Goal: Information Seeking & Learning: Learn about a topic

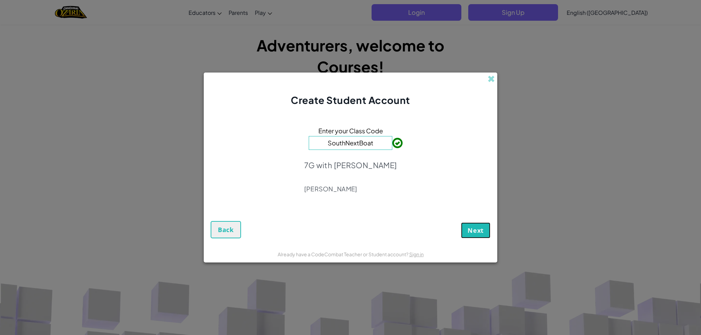
click at [479, 228] on span "Next" at bounding box center [476, 230] width 16 height 8
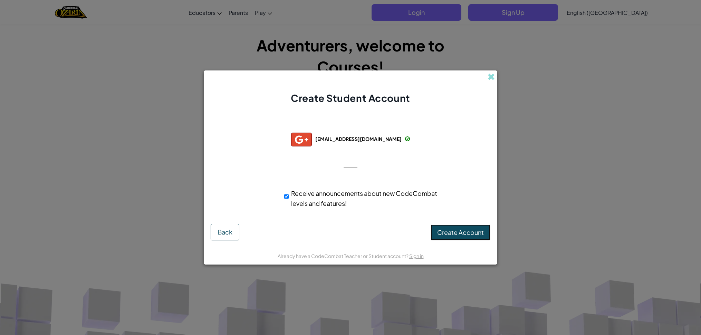
click at [456, 231] on span "Create Account" at bounding box center [460, 232] width 47 height 8
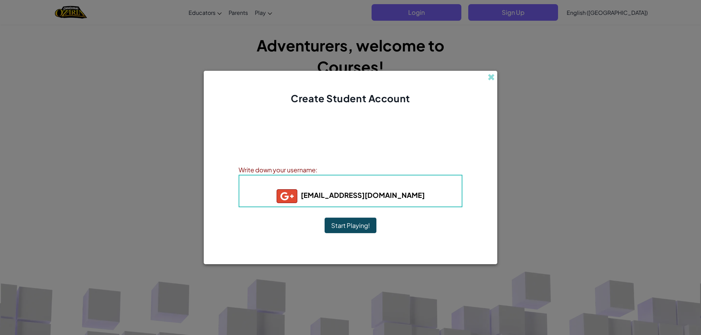
click at [341, 227] on button "Start Playing!" at bounding box center [351, 226] width 52 height 16
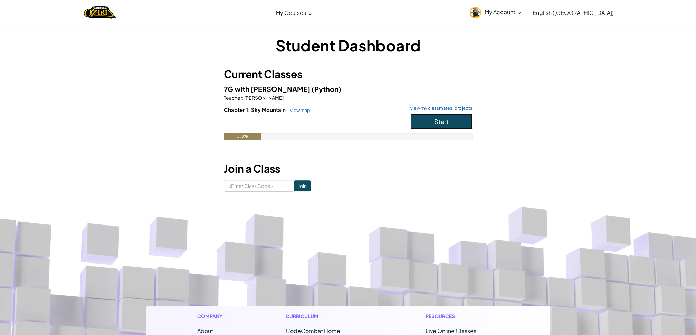
click at [460, 123] on button "Start" at bounding box center [441, 122] width 62 height 16
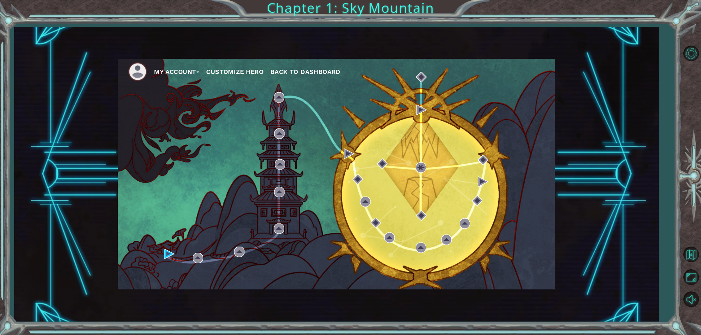
click at [361, 144] on div "My Account Customize Hero Back to Dashboard" at bounding box center [336, 174] width 437 height 231
click at [171, 255] on img at bounding box center [169, 254] width 10 height 10
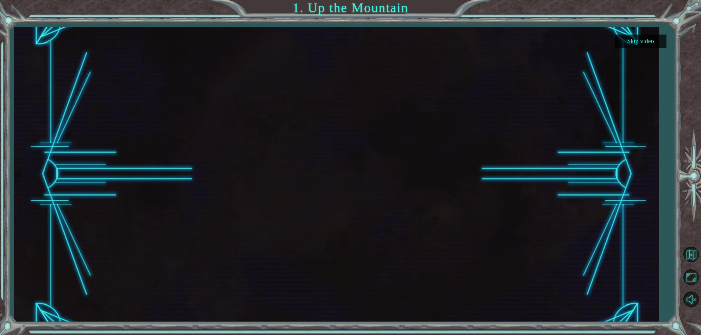
click at [631, 37] on button "Skip video" at bounding box center [641, 41] width 52 height 13
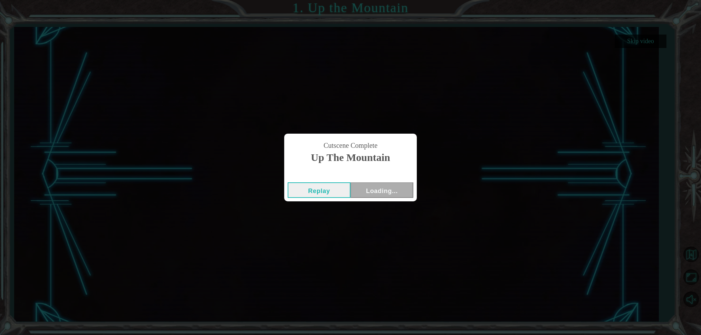
click at [633, 42] on div "Cutscene Complete Up the Mountain Replay Loading..." at bounding box center [350, 167] width 701 height 335
click at [393, 190] on button "Next" at bounding box center [382, 190] width 63 height 16
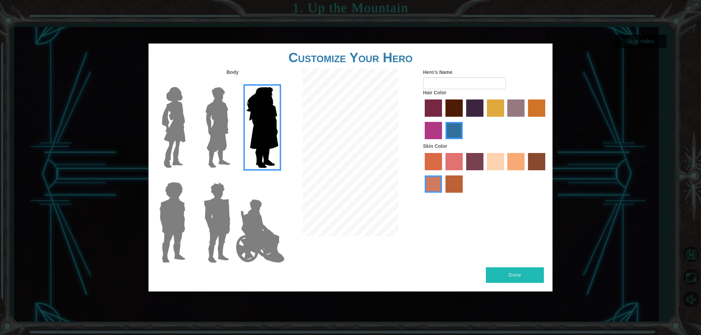
click at [171, 131] on img at bounding box center [173, 127] width 29 height 86
click at [188, 83] on input "Hero Connie" at bounding box center [188, 83] width 0 height 0
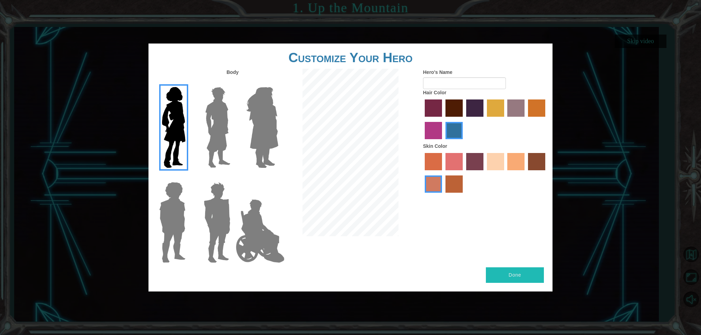
click at [221, 138] on img at bounding box center [217, 127] width 31 height 86
click at [233, 83] on input "Hero Lars" at bounding box center [233, 83] width 0 height 0
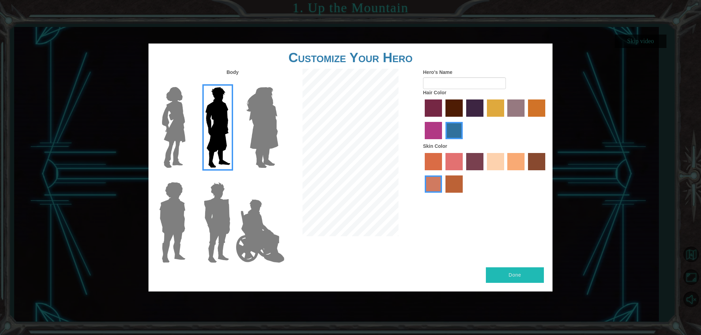
click at [248, 235] on img at bounding box center [260, 231] width 54 height 69
click at [278, 178] on input "Hero Jamie" at bounding box center [278, 178] width 0 height 0
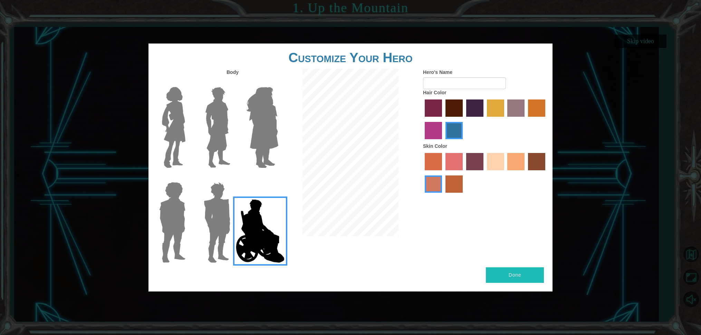
click at [220, 218] on img at bounding box center [217, 222] width 32 height 86
click at [233, 178] on input "Hero Garnet" at bounding box center [233, 178] width 0 height 0
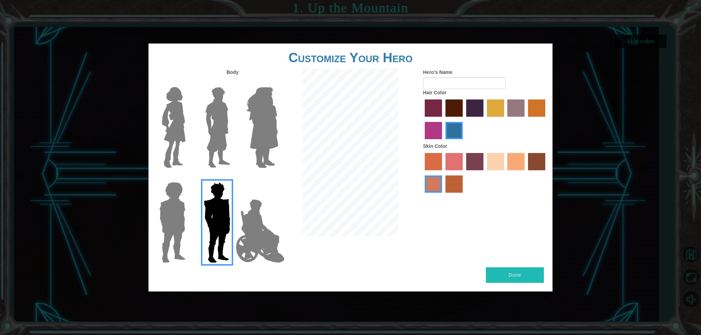
click at [168, 219] on img at bounding box center [173, 222] width 32 height 86
click at [188, 178] on input "Hero Steven" at bounding box center [188, 178] width 0 height 0
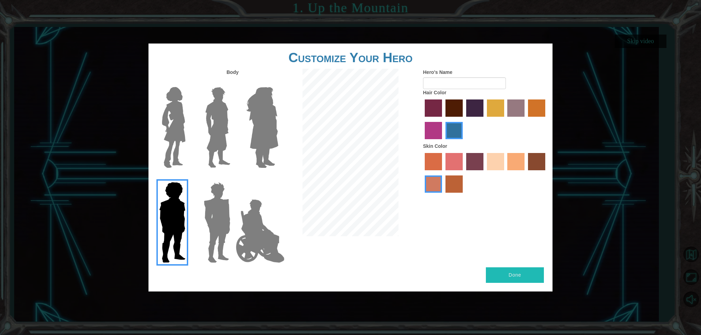
click at [220, 140] on img at bounding box center [217, 127] width 31 height 86
click at [233, 83] on input "Hero Lars" at bounding box center [233, 83] width 0 height 0
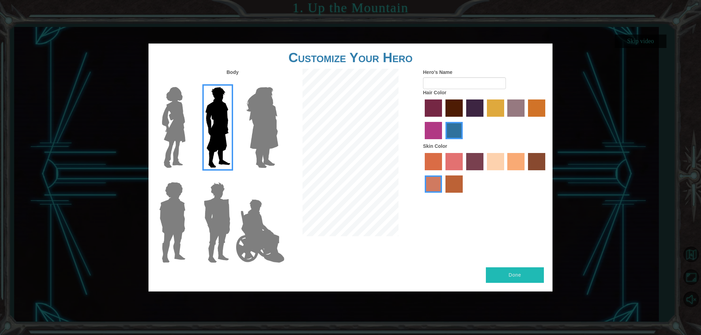
click at [175, 121] on img at bounding box center [173, 127] width 29 height 86
click at [188, 83] on input "Hero Connie" at bounding box center [188, 83] width 0 height 0
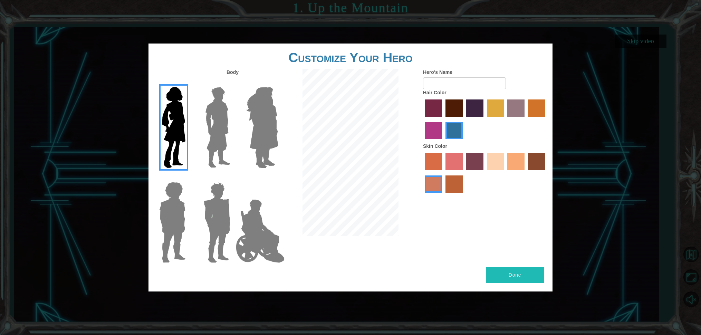
click at [518, 170] on label "tacao skin color" at bounding box center [516, 161] width 17 height 17
click at [505, 173] on input "tacao skin color" at bounding box center [505, 173] width 0 height 0
click at [491, 170] on label "sandy beach skin color" at bounding box center [495, 161] width 17 height 17
click at [485, 173] on input "sandy beach skin color" at bounding box center [485, 173] width 0 height 0
drag, startPoint x: 438, startPoint y: 191, endPoint x: 439, endPoint y: 186, distance: 6.1
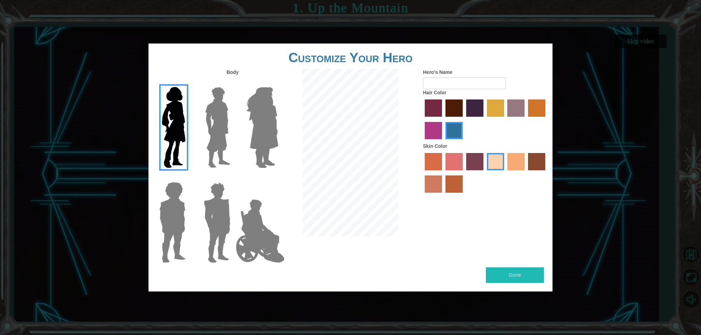
click at [439, 191] on label "burning sand skin color" at bounding box center [433, 184] width 17 height 17
click at [547, 173] on input "burning sand skin color" at bounding box center [547, 173] width 0 height 0
click at [435, 169] on label "sorbus skin color" at bounding box center [433, 161] width 17 height 17
click at [423, 173] on input "sorbus skin color" at bounding box center [423, 173] width 0 height 0
drag, startPoint x: 518, startPoint y: 170, endPoint x: 494, endPoint y: 145, distance: 34.7
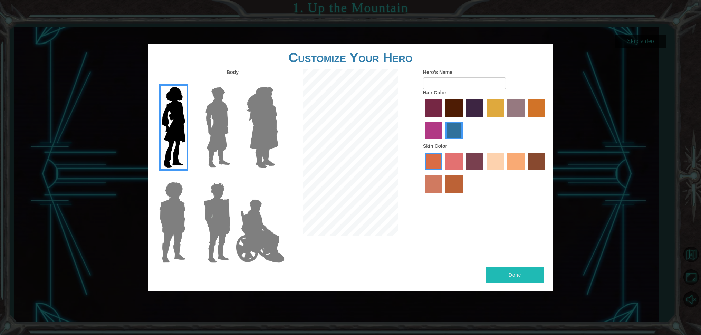
click at [517, 170] on label "tacao skin color" at bounding box center [516, 161] width 17 height 17
click at [505, 173] on input "tacao skin color" at bounding box center [505, 173] width 0 height 0
click at [460, 117] on label "maroon hair color" at bounding box center [454, 108] width 17 height 17
click at [443, 119] on input "maroon hair color" at bounding box center [443, 119] width 0 height 0
click at [472, 117] on label "hot purple hair color" at bounding box center [474, 108] width 17 height 17
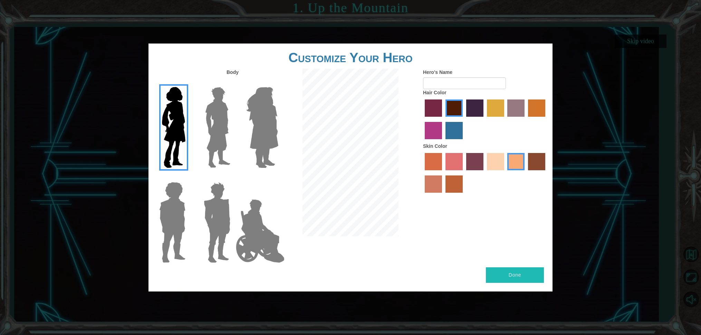
click at [464, 119] on input "hot purple hair color" at bounding box center [464, 119] width 0 height 0
drag, startPoint x: 457, startPoint y: 121, endPoint x: 471, endPoint y: 121, distance: 14.5
click at [458, 117] on label "maroon hair color" at bounding box center [454, 108] width 17 height 17
click at [443, 119] on input "maroon hair color" at bounding box center [443, 119] width 0 height 0
click at [512, 117] on label "bazaar hair color" at bounding box center [516, 108] width 17 height 17
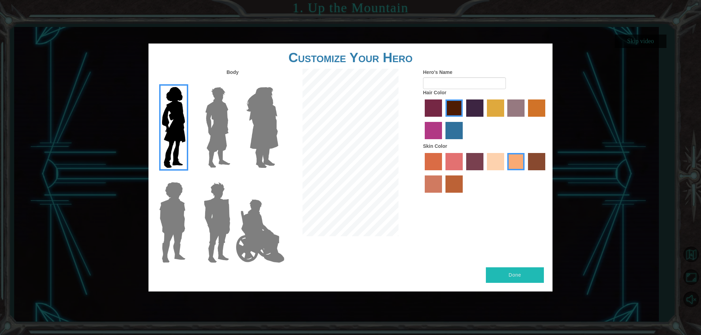
click at [505, 119] on input "bazaar hair color" at bounding box center [505, 119] width 0 height 0
click at [456, 124] on div at bounding box center [485, 120] width 124 height 45
click at [455, 117] on label "maroon hair color" at bounding box center [454, 108] width 17 height 17
click at [443, 119] on input "maroon hair color" at bounding box center [443, 119] width 0 height 0
click at [496, 170] on label "sandy beach skin color" at bounding box center [495, 161] width 17 height 17
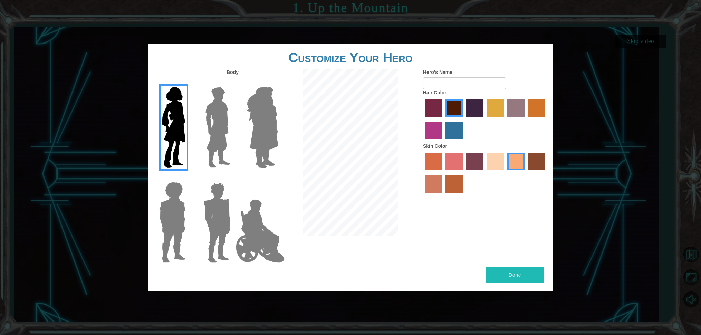
click at [485, 173] on input "sandy beach skin color" at bounding box center [485, 173] width 0 height 0
click at [438, 139] on label "medium red violet hair color" at bounding box center [433, 130] width 17 height 17
click at [547, 119] on input "medium red violet hair color" at bounding box center [547, 119] width 0 height 0
click at [439, 117] on label "paprika hair color" at bounding box center [433, 108] width 17 height 17
click at [423, 119] on input "paprika hair color" at bounding box center [423, 119] width 0 height 0
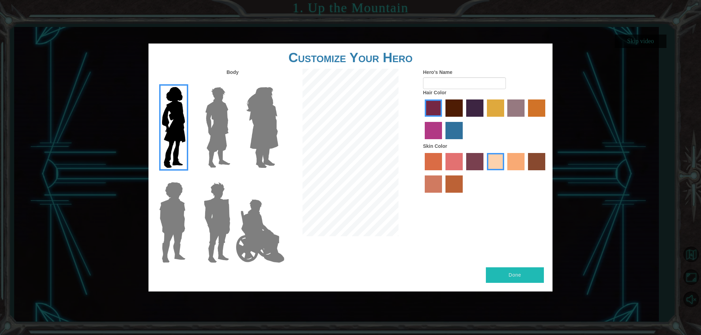
click at [518, 117] on label "bazaar hair color" at bounding box center [516, 108] width 17 height 17
click at [505, 119] on input "bazaar hair color" at bounding box center [505, 119] width 0 height 0
click at [545, 125] on div at bounding box center [485, 120] width 124 height 45
click at [538, 117] on label "gold drop hair color" at bounding box center [536, 108] width 17 height 17
click at [526, 119] on input "gold drop hair color" at bounding box center [526, 119] width 0 height 0
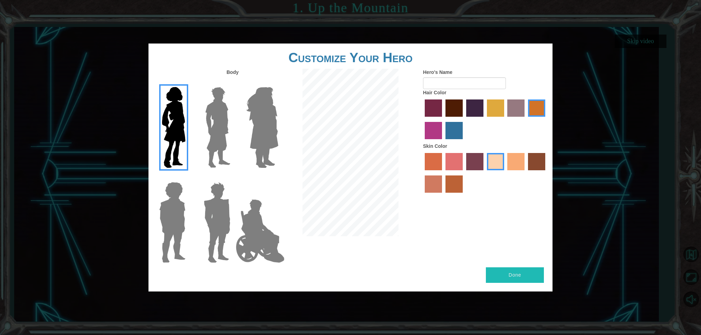
click at [451, 133] on label "lachmara hair color" at bounding box center [454, 130] width 17 height 17
click at [443, 142] on input "lachmara hair color" at bounding box center [443, 142] width 0 height 0
click at [435, 129] on label "medium red violet hair color" at bounding box center [433, 130] width 17 height 17
click at [547, 119] on input "medium red violet hair color" at bounding box center [547, 119] width 0 height 0
click at [435, 107] on label "paprika hair color" at bounding box center [433, 108] width 17 height 17
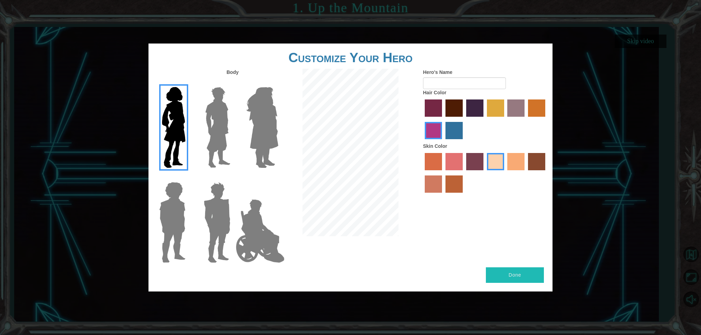
click at [423, 119] on input "paprika hair color" at bounding box center [423, 119] width 0 height 0
click at [460, 117] on label "maroon hair color" at bounding box center [454, 108] width 17 height 17
click at [443, 119] on input "maroon hair color" at bounding box center [443, 119] width 0 height 0
click at [521, 169] on label "tacao skin color" at bounding box center [516, 161] width 17 height 17
click at [505, 173] on input "tacao skin color" at bounding box center [505, 173] width 0 height 0
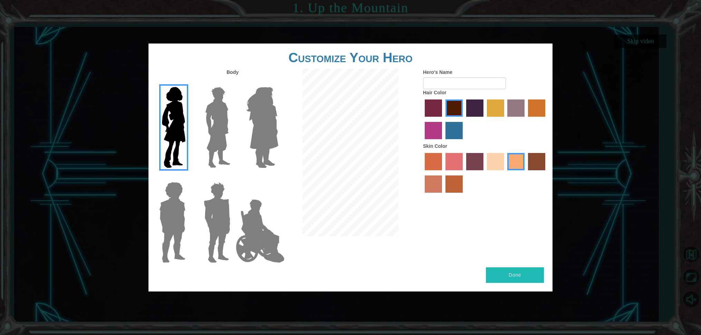
click at [432, 170] on label "sorbus skin color" at bounding box center [433, 161] width 17 height 17
click at [423, 173] on input "sorbus skin color" at bounding box center [423, 173] width 0 height 0
drag, startPoint x: 490, startPoint y: 170, endPoint x: 493, endPoint y: 177, distance: 7.6
click at [492, 170] on label "sandy beach skin color" at bounding box center [495, 161] width 17 height 17
click at [485, 173] on input "sandy beach skin color" at bounding box center [485, 173] width 0 height 0
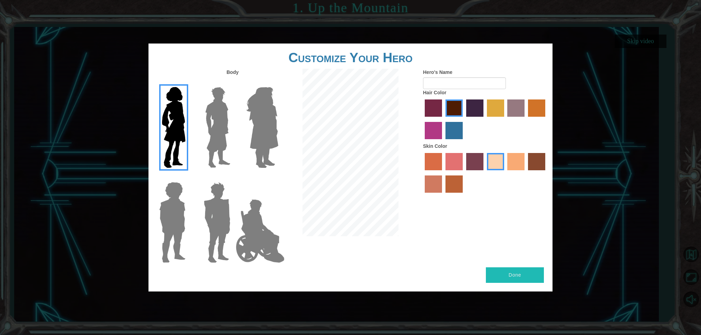
click at [512, 170] on label "tacao skin color" at bounding box center [516, 161] width 17 height 17
click at [505, 173] on input "tacao skin color" at bounding box center [505, 173] width 0 height 0
click at [499, 170] on label "sandy beach skin color" at bounding box center [495, 161] width 17 height 17
click at [485, 173] on input "sandy beach skin color" at bounding box center [485, 173] width 0 height 0
click at [511, 169] on label "tacao skin color" at bounding box center [516, 161] width 17 height 17
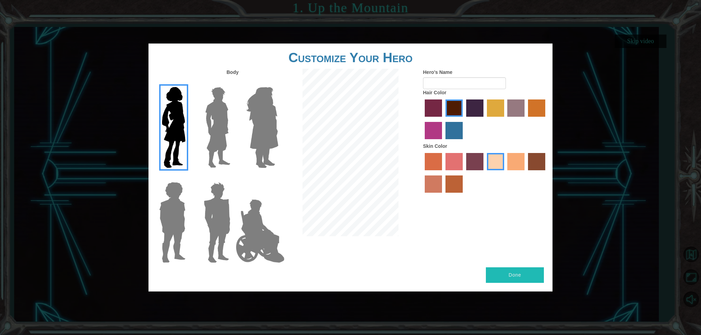
click at [505, 173] on input "tacao skin color" at bounding box center [505, 173] width 0 height 0
click at [498, 170] on label "sandy beach skin color" at bounding box center [495, 161] width 17 height 17
click at [485, 173] on input "sandy beach skin color" at bounding box center [485, 173] width 0 height 0
click at [496, 278] on div "Done" at bounding box center [351, 279] width 404 height 24
click at [489, 89] on input "Hero's Name" at bounding box center [464, 83] width 83 height 12
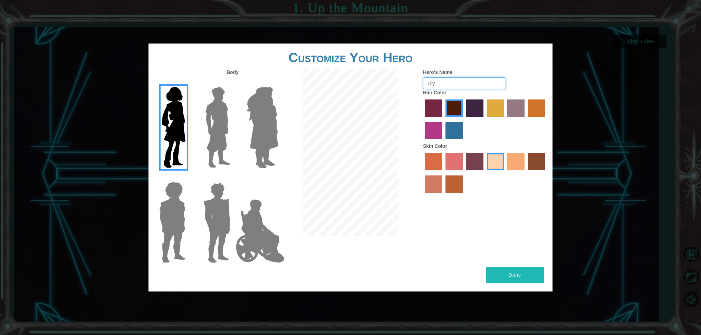
type input "Lily"
click at [517, 170] on label "tacao skin color" at bounding box center [516, 161] width 17 height 17
click at [505, 173] on input "tacao skin color" at bounding box center [505, 173] width 0 height 0
click at [496, 170] on label "sandy beach skin color" at bounding box center [495, 161] width 17 height 17
click at [485, 173] on input "sandy beach skin color" at bounding box center [485, 173] width 0 height 0
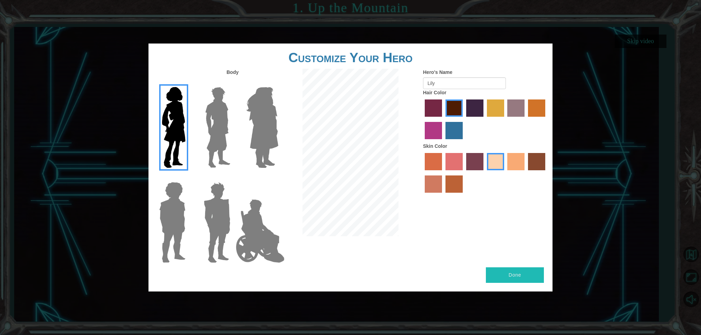
click at [515, 170] on label "tacao skin color" at bounding box center [516, 161] width 17 height 17
click at [505, 173] on input "tacao skin color" at bounding box center [505, 173] width 0 height 0
click at [511, 269] on button "Done" at bounding box center [515, 275] width 58 height 16
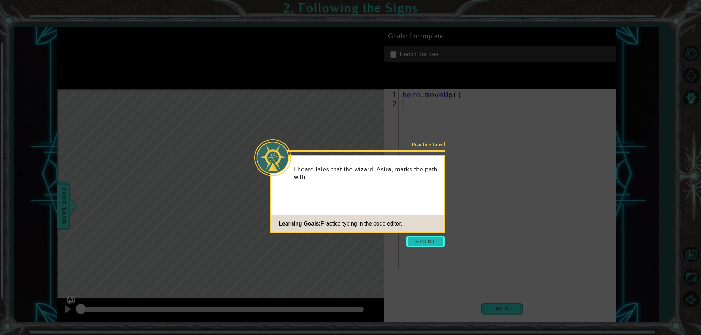
click at [428, 242] on button "Start" at bounding box center [425, 241] width 39 height 11
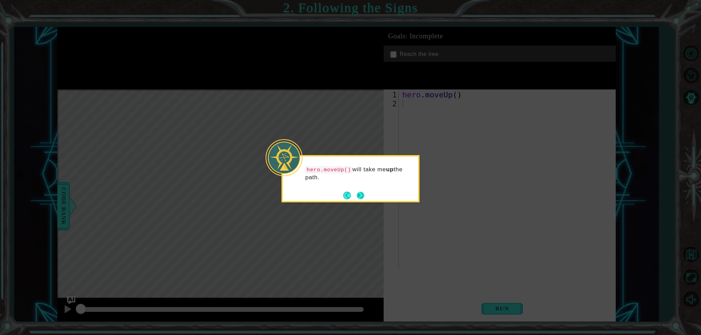
click at [363, 199] on button "Next" at bounding box center [361, 196] width 8 height 8
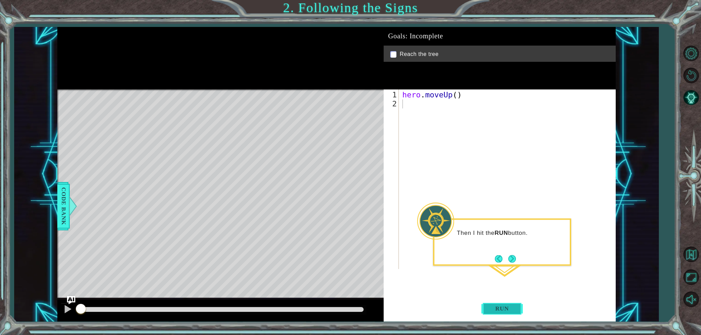
click at [513, 305] on span "Run" at bounding box center [502, 308] width 27 height 7
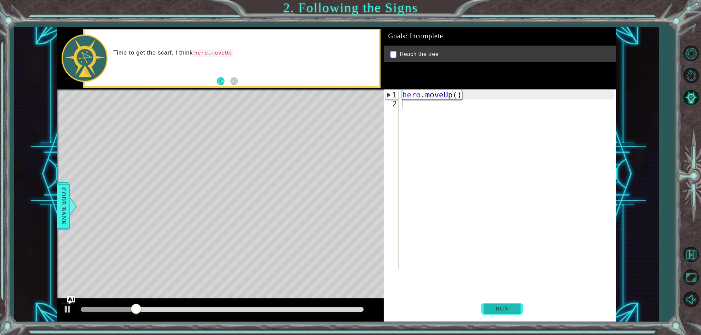
click at [511, 307] on span "Run" at bounding box center [502, 308] width 27 height 7
click at [512, 307] on span "Run" at bounding box center [502, 308] width 27 height 7
click at [507, 307] on span "Run" at bounding box center [502, 308] width 27 height 7
click at [507, 308] on span "Run" at bounding box center [502, 308] width 27 height 7
click at [506, 309] on span "Run" at bounding box center [502, 308] width 27 height 7
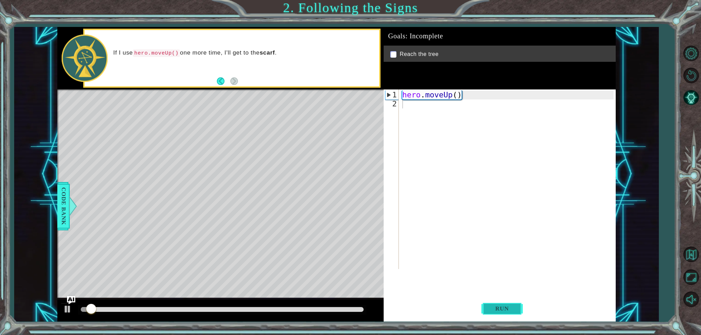
click at [506, 309] on span "Run" at bounding box center [502, 308] width 27 height 7
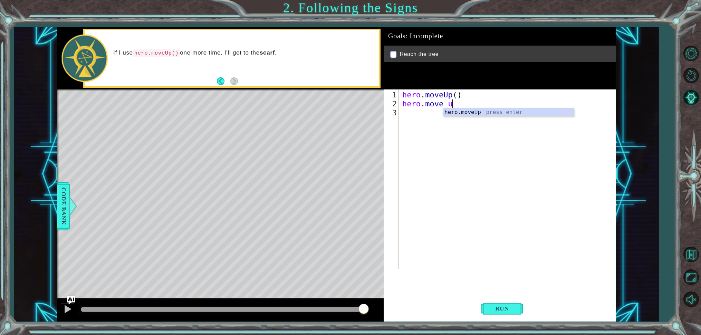
scroll to position [0, 2]
click at [503, 311] on span "Run" at bounding box center [502, 308] width 27 height 7
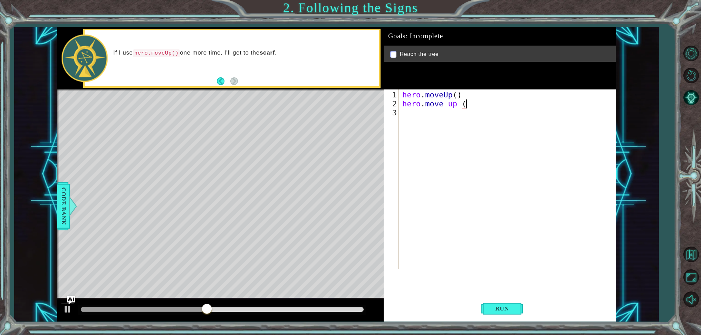
scroll to position [0, 3]
click at [458, 106] on div "hero . moveUp ( ) hero . move up ( )" at bounding box center [509, 190] width 216 height 198
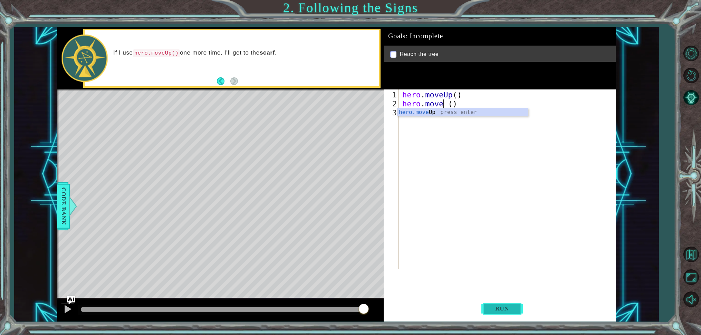
click at [498, 312] on span "Run" at bounding box center [502, 308] width 27 height 7
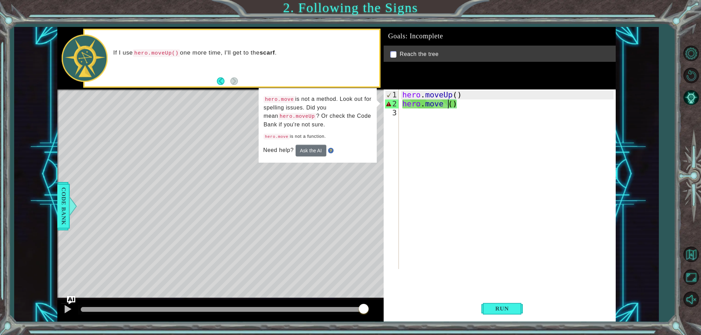
scroll to position [0, 2]
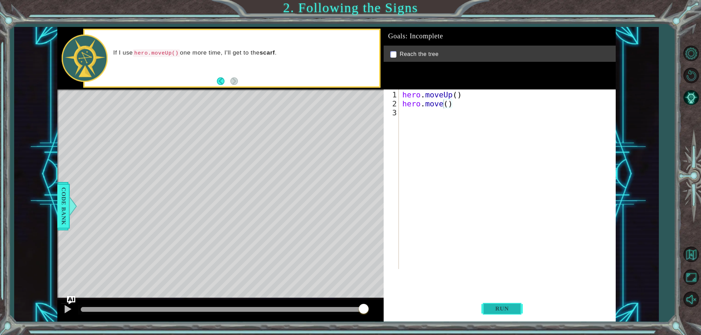
click at [506, 312] on span "Run" at bounding box center [502, 308] width 27 height 7
click at [494, 305] on span "Run" at bounding box center [502, 308] width 27 height 7
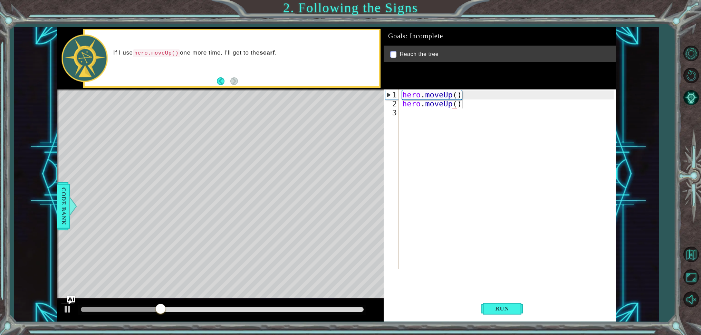
scroll to position [0, 2]
type textarea "hero.moveUp()"
click at [499, 313] on button "Run" at bounding box center [502, 308] width 41 height 23
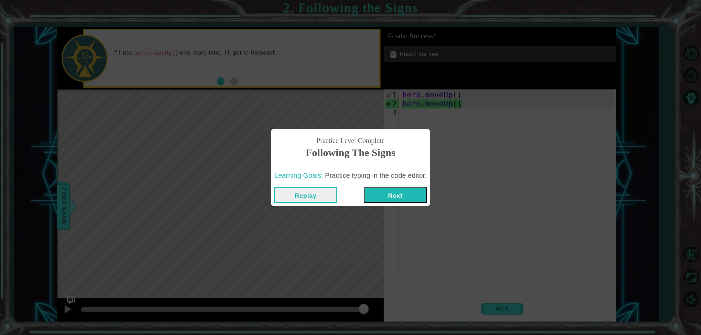
click at [396, 199] on button "Next" at bounding box center [395, 195] width 63 height 16
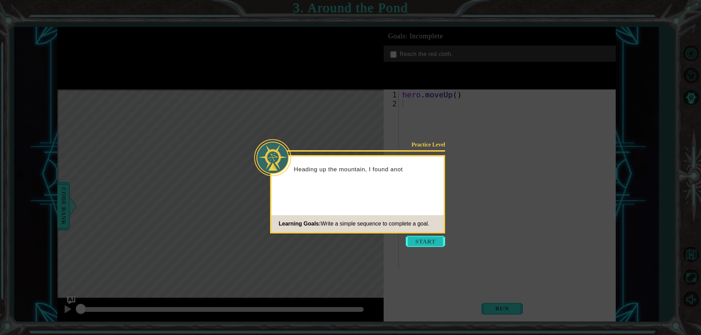
click at [424, 244] on button "Start" at bounding box center [425, 241] width 39 height 11
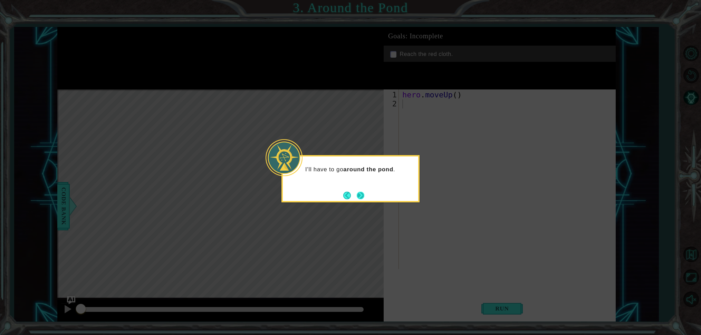
click at [364, 195] on button "Next" at bounding box center [361, 196] width 8 height 8
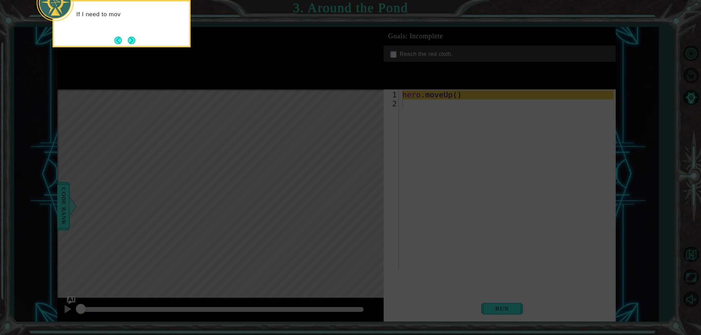
click at [360, 193] on icon at bounding box center [350, 50] width 701 height 570
click at [135, 41] on button "Next" at bounding box center [132, 41] width 8 height 8
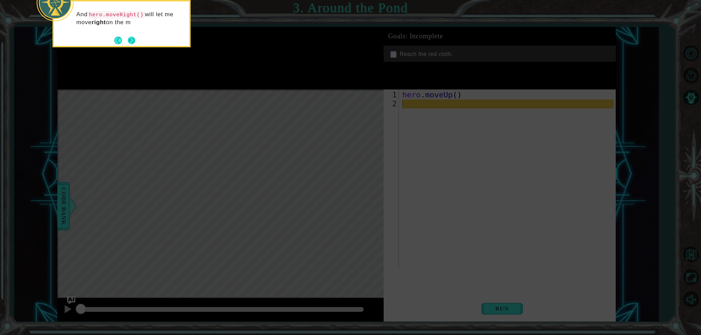
click at [131, 42] on button "Next" at bounding box center [132, 41] width 8 height 8
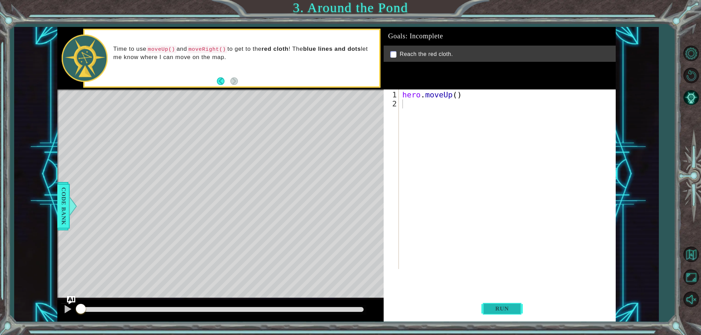
click at [499, 314] on button "Run" at bounding box center [502, 308] width 41 height 23
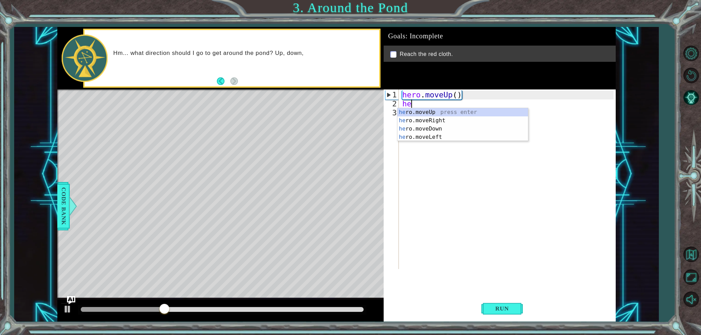
type textarea "her"
click at [428, 112] on div "her o.moveUp press enter her o.moveRight press enter her o.moveDown press enter…" at bounding box center [463, 133] width 131 height 50
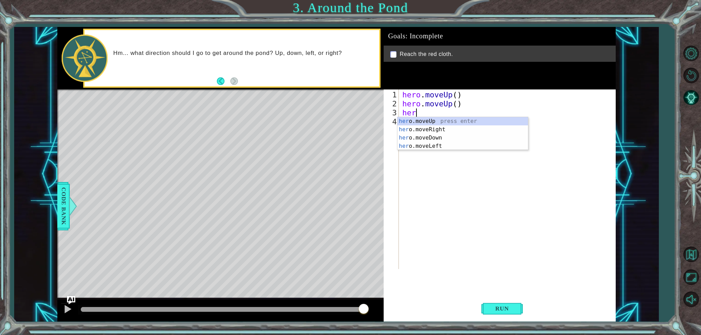
type textarea "hero"
click at [415, 130] on div "hero .moveUp press enter hero .moveRight press enter hero .moveDown press enter…" at bounding box center [463, 142] width 131 height 50
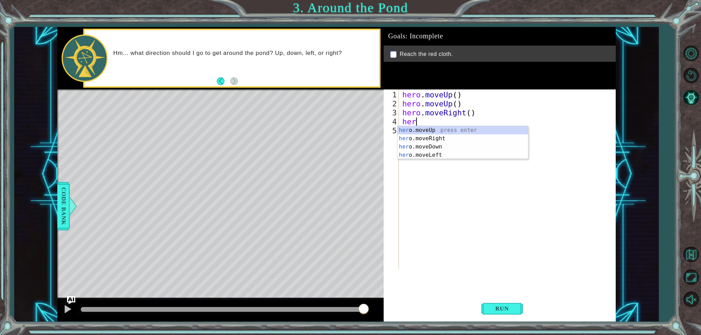
type textarea "hero"
click at [415, 130] on div "hero .moveUp press enter hero .moveRight press enter hero .moveDown press enter…" at bounding box center [463, 151] width 131 height 50
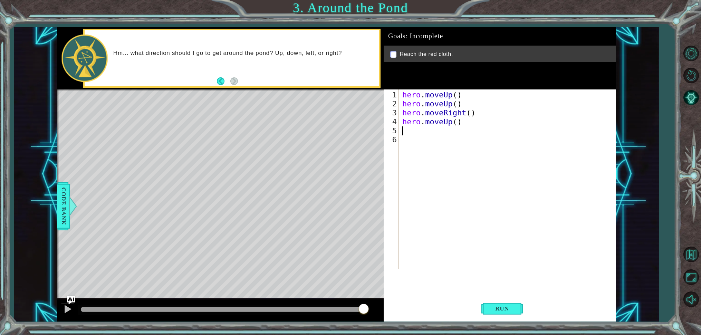
scroll to position [0, 0]
type textarea "hero"
click at [427, 139] on div "hero .moveUp press enter hero .moveRight press enter hero .moveDown press enter…" at bounding box center [463, 160] width 131 height 50
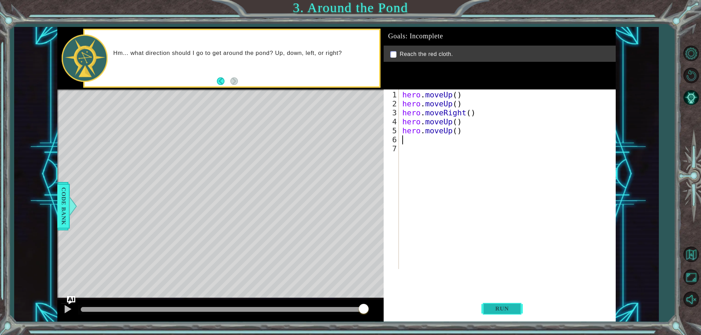
click at [505, 309] on span "Run" at bounding box center [502, 308] width 27 height 7
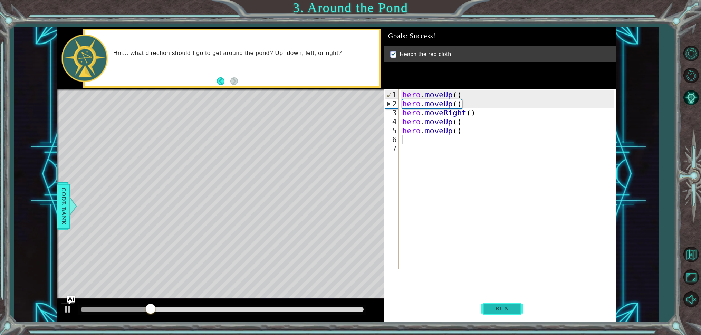
click at [505, 309] on span "Run" at bounding box center [502, 308] width 27 height 7
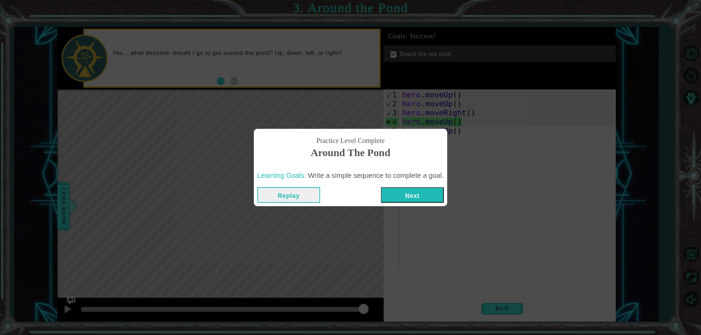
click at [408, 202] on button "Next" at bounding box center [412, 195] width 63 height 16
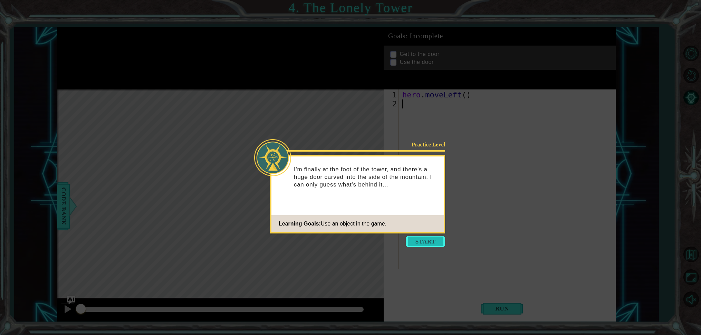
click at [423, 239] on button "Start" at bounding box center [425, 241] width 39 height 11
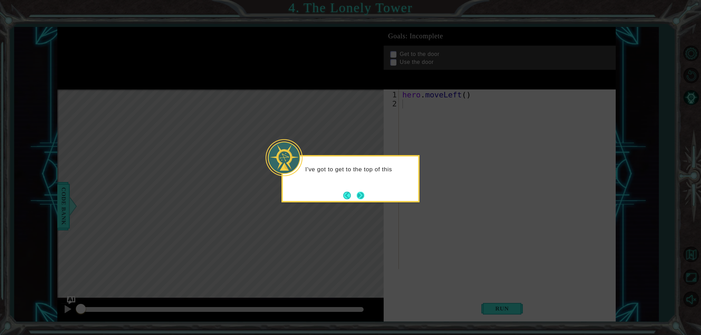
click at [361, 192] on button "Next" at bounding box center [361, 196] width 8 height 8
click at [360, 193] on button "Next" at bounding box center [361, 196] width 8 height 8
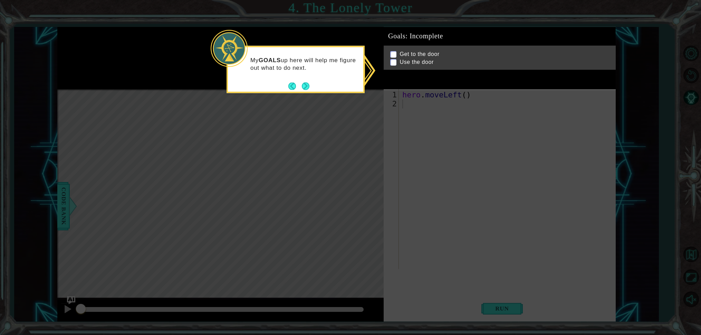
click at [392, 52] on p at bounding box center [393, 55] width 6 height 7
click at [395, 52] on p at bounding box center [393, 54] width 6 height 7
click at [392, 51] on p at bounding box center [393, 54] width 6 height 7
drag, startPoint x: 392, startPoint y: 51, endPoint x: 359, endPoint y: 67, distance: 36.2
click at [380, 58] on body "1 ההההההההההההההההההההההההההההההההההההההההההההההההההההההההההההההההההההההההההההה…" at bounding box center [350, 167] width 701 height 335
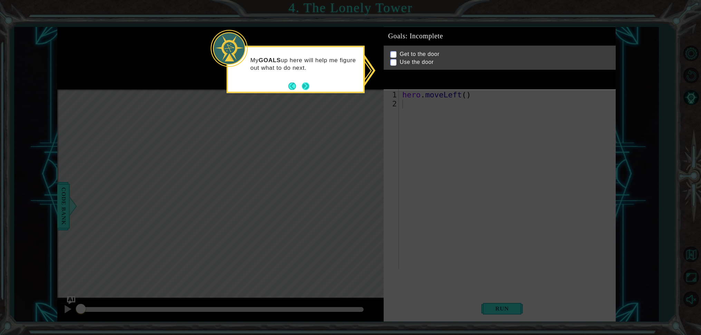
click at [308, 83] on button "Next" at bounding box center [306, 86] width 8 height 8
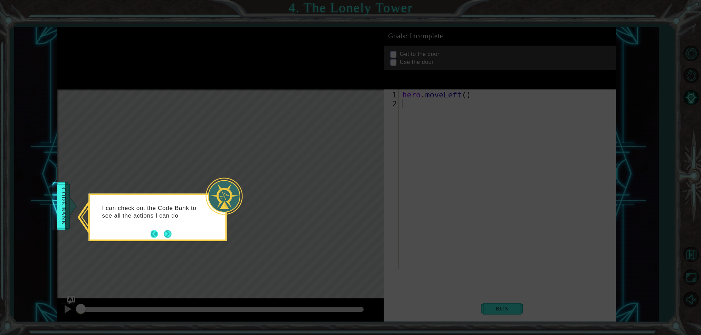
click at [163, 234] on button "Back" at bounding box center [157, 234] width 13 height 8
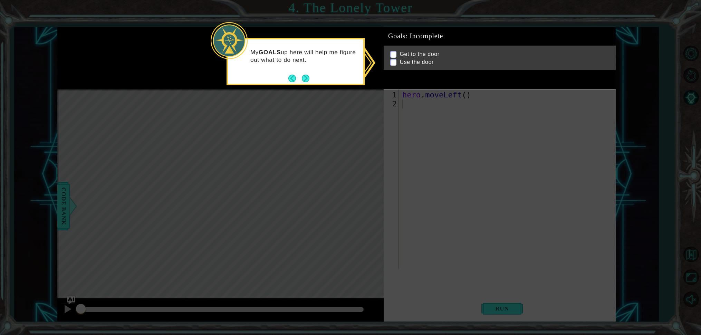
click at [394, 54] on p at bounding box center [393, 54] width 6 height 7
drag, startPoint x: 392, startPoint y: 55, endPoint x: 394, endPoint y: 48, distance: 6.7
click at [392, 54] on ul "Get to the door Use the door" at bounding box center [500, 58] width 223 height 16
click at [394, 48] on div "Get to the door Use the door" at bounding box center [500, 58] width 232 height 24
drag, startPoint x: 394, startPoint y: 48, endPoint x: 391, endPoint y: 52, distance: 4.8
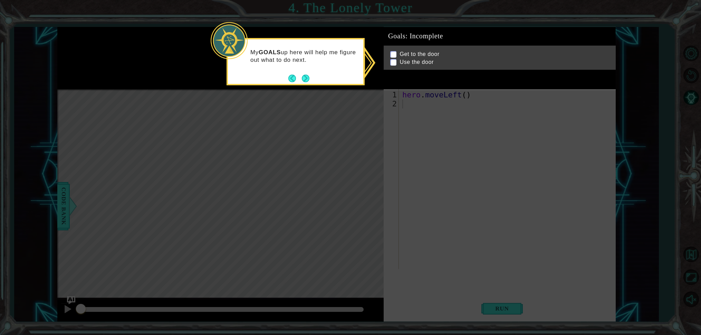
click at [391, 51] on div "Get to the door Use the door" at bounding box center [500, 58] width 232 height 24
click at [391, 52] on p at bounding box center [393, 54] width 6 height 7
drag, startPoint x: 391, startPoint y: 52, endPoint x: 394, endPoint y: 56, distance: 4.6
click at [392, 54] on div "Get to the door Use the door" at bounding box center [500, 58] width 232 height 24
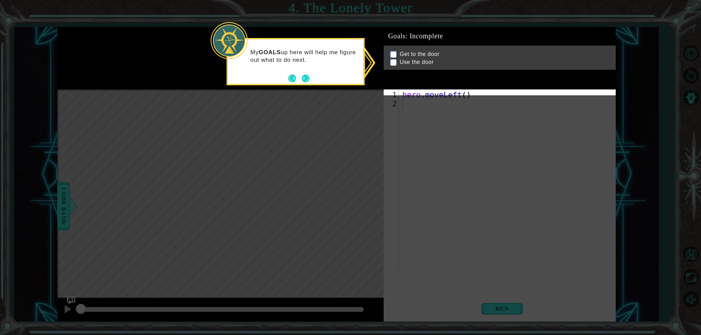
click at [394, 56] on div "Get to the door Use the door" at bounding box center [500, 58] width 232 height 24
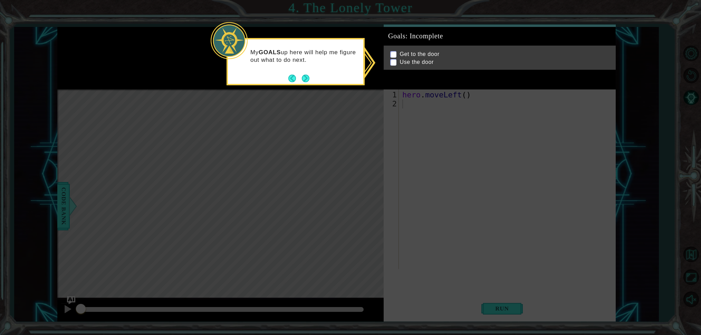
click at [396, 59] on li "Use the door" at bounding box center [500, 63] width 221 height 8
click at [397, 58] on li "Use the door" at bounding box center [500, 62] width 221 height 8
click at [394, 59] on p at bounding box center [393, 62] width 6 height 7
click at [392, 60] on p at bounding box center [393, 62] width 6 height 7
click at [299, 81] on button "Back" at bounding box center [294, 79] width 13 height 8
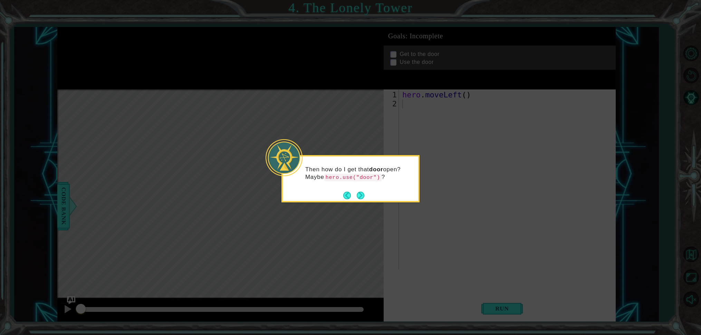
click at [304, 76] on icon at bounding box center [350, 167] width 701 height 335
click at [365, 196] on button "Next" at bounding box center [361, 196] width 8 height 8
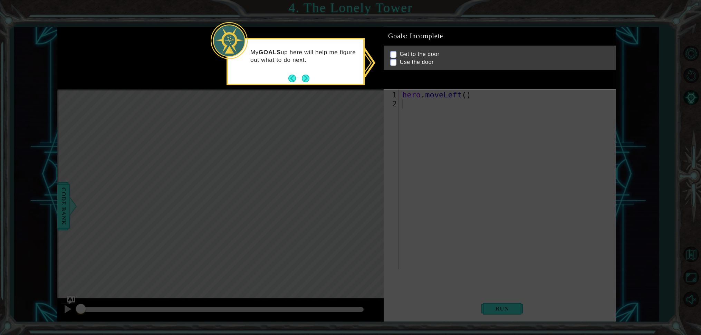
click at [394, 52] on p at bounding box center [393, 54] width 6 height 7
click at [393, 53] on div "Get to the door Use the door" at bounding box center [500, 58] width 232 height 24
drag, startPoint x: 393, startPoint y: 53, endPoint x: 381, endPoint y: 61, distance: 14.5
click at [381, 61] on body "1 ההההההההההההההההההההההההההההההההההההההההההההההההההההההההההההההההההההההההההההה…" at bounding box center [350, 167] width 701 height 335
click at [304, 76] on button "Next" at bounding box center [306, 79] width 8 height 8
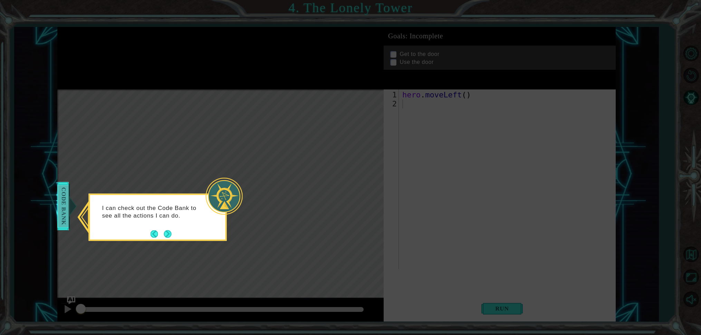
click at [62, 218] on span "Code Bank" at bounding box center [63, 206] width 11 height 42
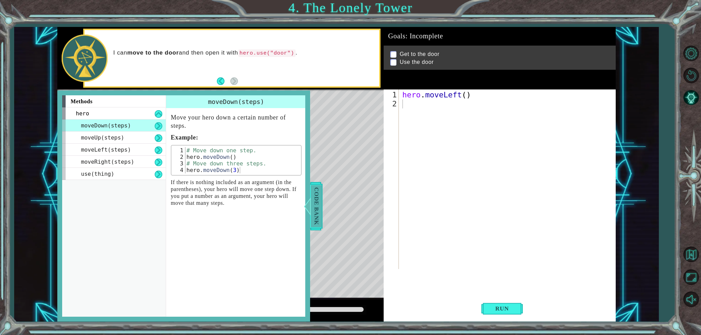
click at [313, 204] on span "Code Bank" at bounding box center [316, 206] width 11 height 42
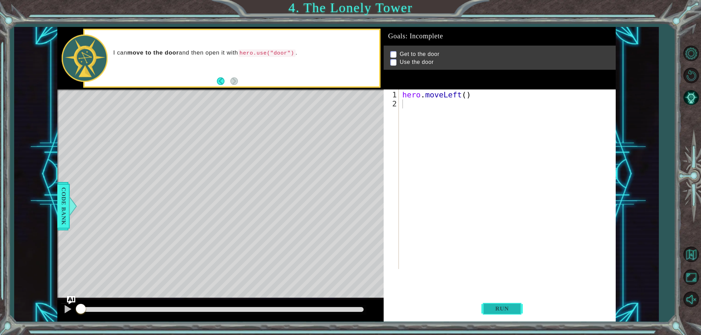
click at [503, 311] on span "Run" at bounding box center [502, 308] width 27 height 7
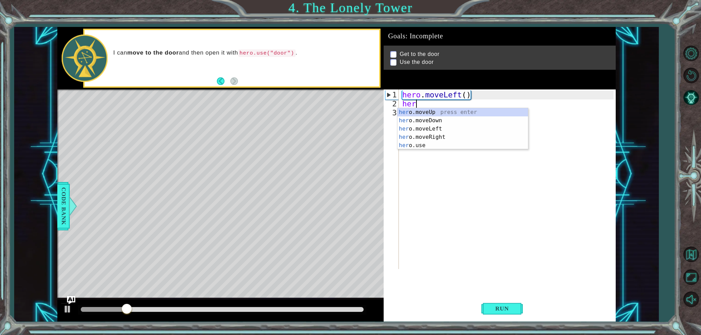
type textarea "hero"
click at [442, 112] on div "hero .moveUp press enter hero .moveDown press enter hero .moveLeft press enter …" at bounding box center [463, 137] width 131 height 58
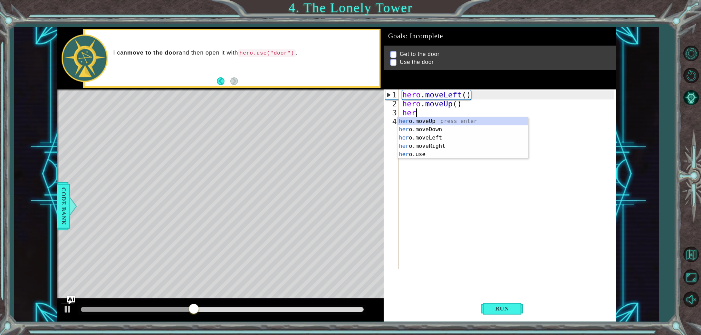
type textarea "hero"
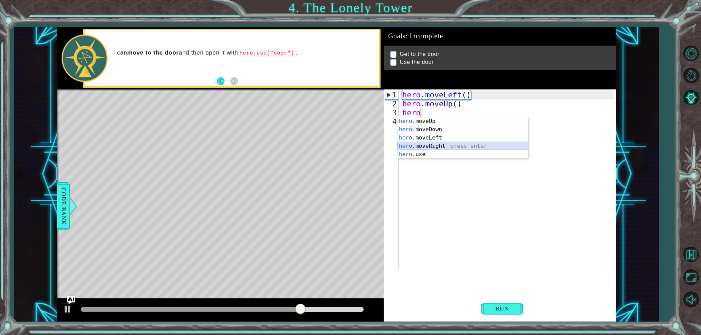
click at [431, 144] on div "hero .moveUp press enter hero .moveDown press enter hero .moveLeft press enter …" at bounding box center [463, 146] width 131 height 58
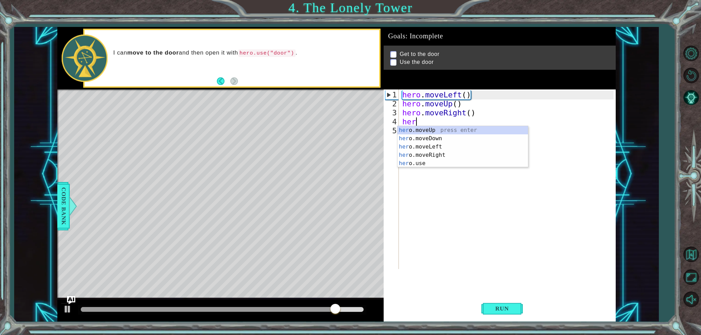
type textarea "hero"
click at [432, 131] on div "hero .moveUp press enter hero .moveDown press enter hero .moveLeft press enter …" at bounding box center [463, 155] width 131 height 58
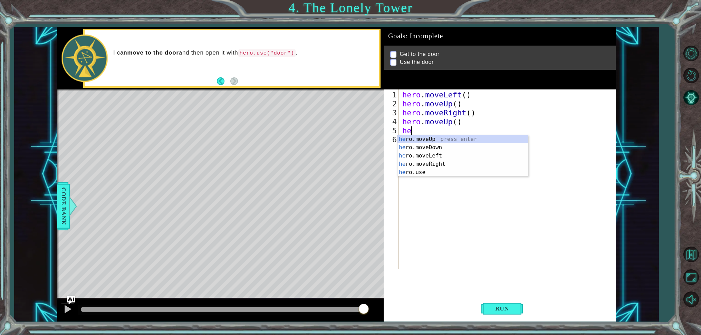
type textarea "hero"
click at [427, 139] on div "hero .moveUp press enter hero .moveDown press enter hero .moveLeft press enter …" at bounding box center [463, 164] width 131 height 58
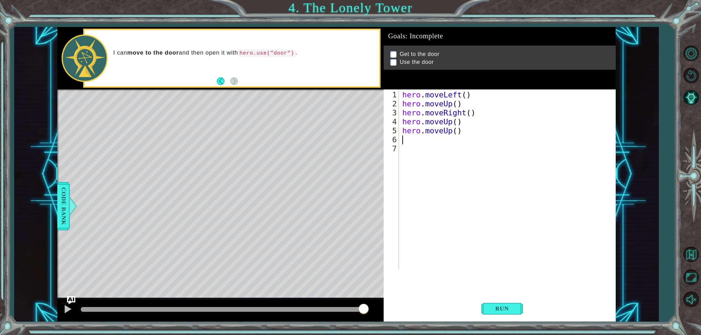
scroll to position [0, 0]
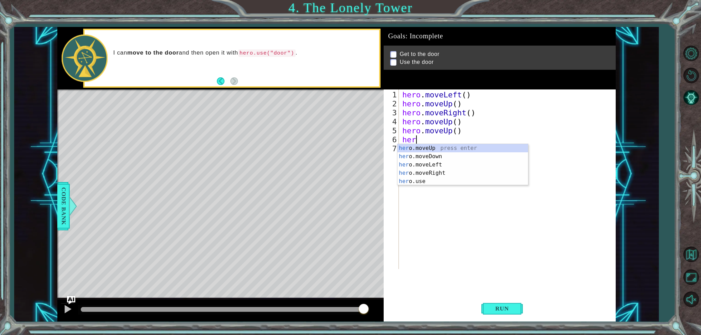
type textarea "hero"
drag, startPoint x: 410, startPoint y: 173, endPoint x: 401, endPoint y: 173, distance: 9.3
click at [410, 173] on div "hero .moveUp press enter hero .moveDown press enter hero .moveLeft press enter …" at bounding box center [463, 173] width 131 height 58
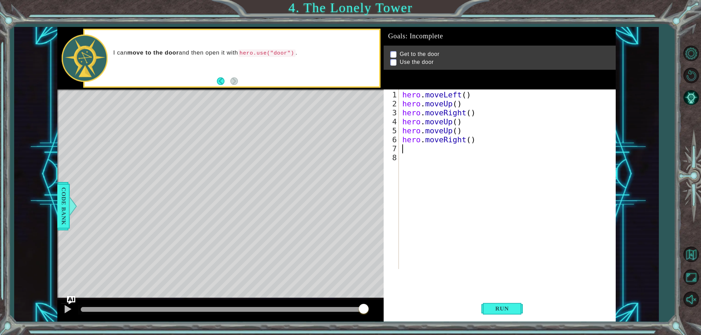
scroll to position [0, 0]
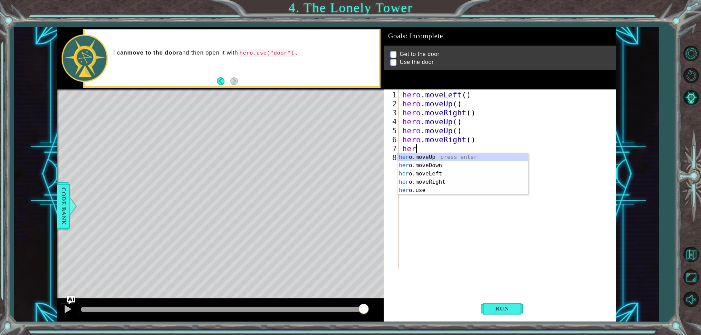
type textarea "hero"
drag, startPoint x: 457, startPoint y: 158, endPoint x: 460, endPoint y: 155, distance: 3.9
click at [458, 157] on div "hero .moveUp press enter hero .moveDown press enter hero .moveLeft press enter …" at bounding box center [463, 182] width 131 height 58
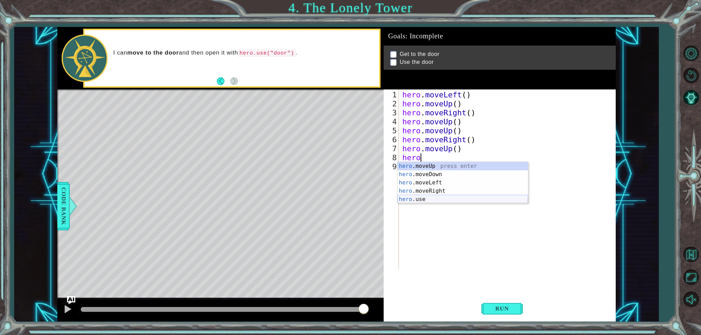
drag, startPoint x: 468, startPoint y: 198, endPoint x: 474, endPoint y: 200, distance: 6.4
click at [469, 198] on div "hero .moveUp press enter hero .moveDown press enter hero .moveLeft press enter …" at bounding box center [463, 191] width 131 height 58
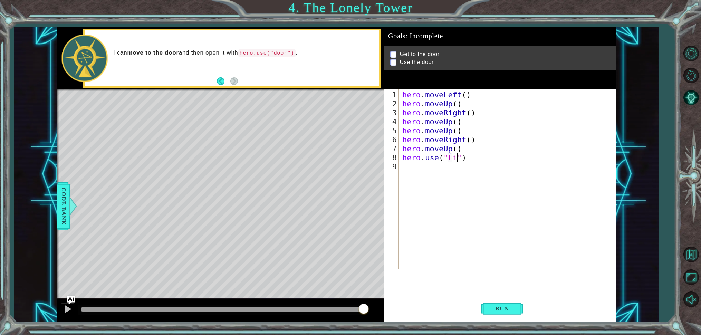
scroll to position [0, 3]
type textarea "hero.use("Lily")"
click at [499, 313] on button "Run" at bounding box center [502, 308] width 41 height 23
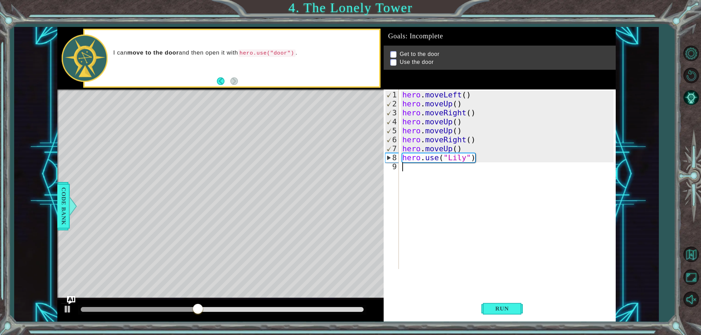
click at [482, 164] on div "hero . moveLeft ( ) hero . moveUp ( ) hero . moveRight ( ) hero . moveUp ( ) he…" at bounding box center [509, 190] width 216 height 198
click at [475, 160] on div "hero . moveLeft ( ) hero . moveUp ( ) hero . moveRight ( ) hero . moveUp ( ) he…" at bounding box center [509, 190] width 216 height 198
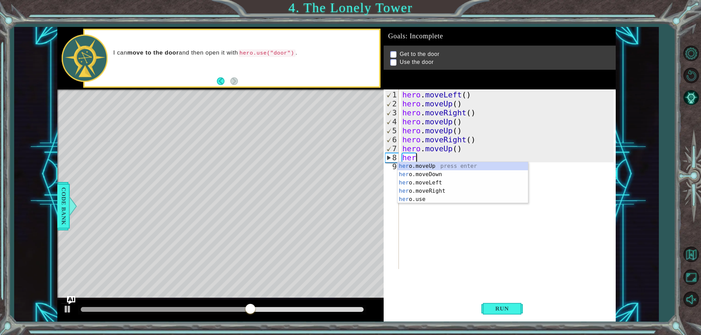
type textarea "h"
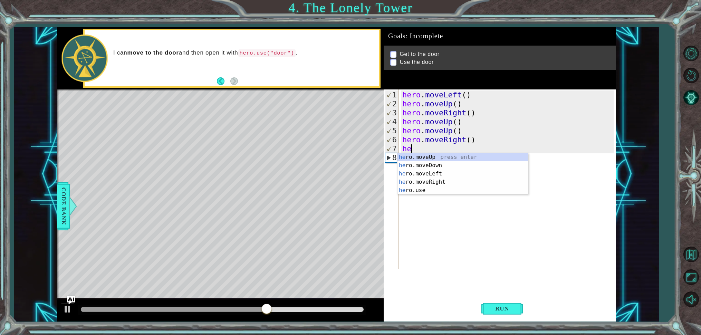
type textarea "h"
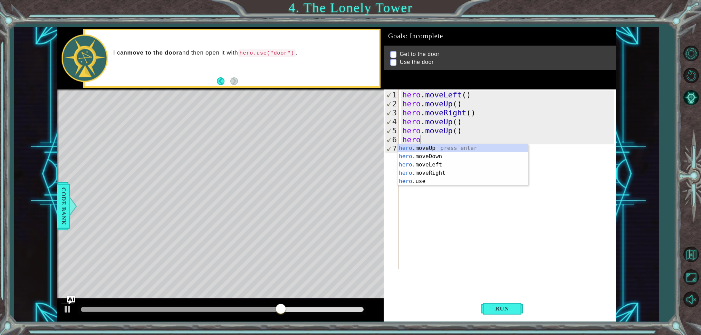
type textarea "h"
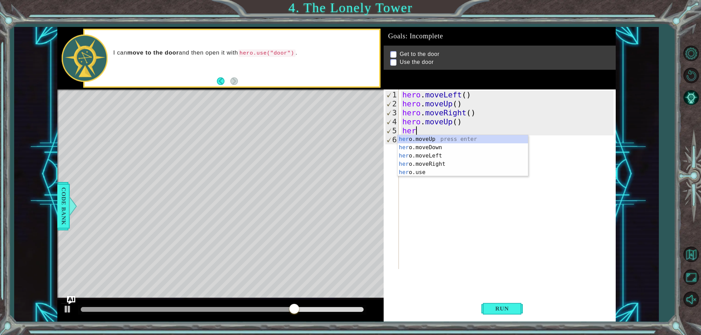
type textarea "h"
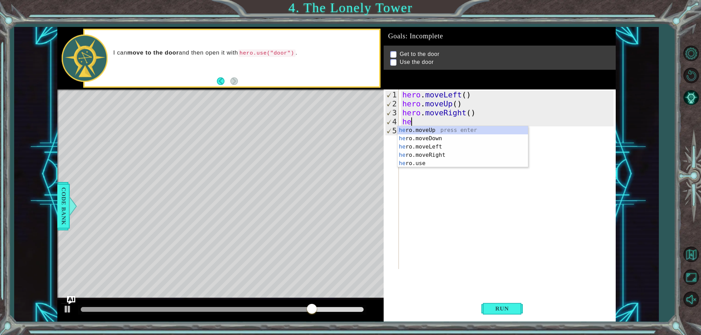
type textarea "h"
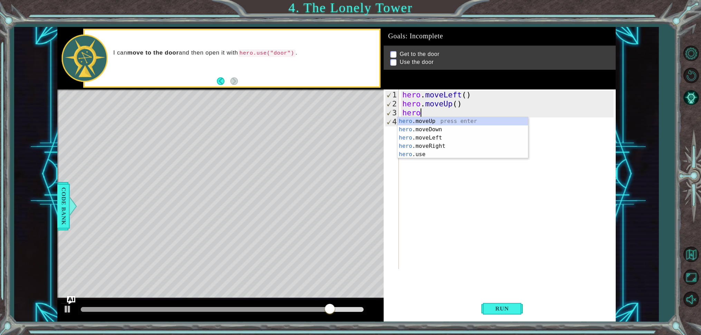
type textarea "h"
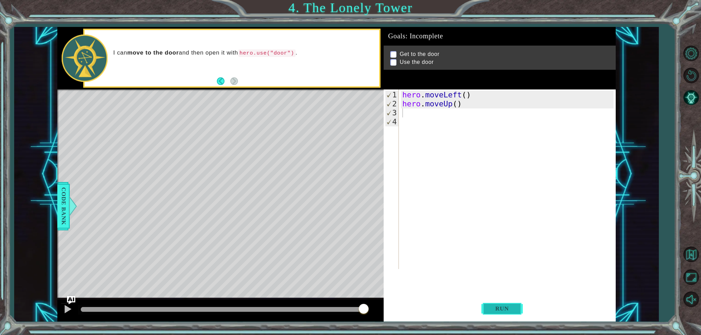
click at [489, 309] on button "Run" at bounding box center [502, 308] width 41 height 23
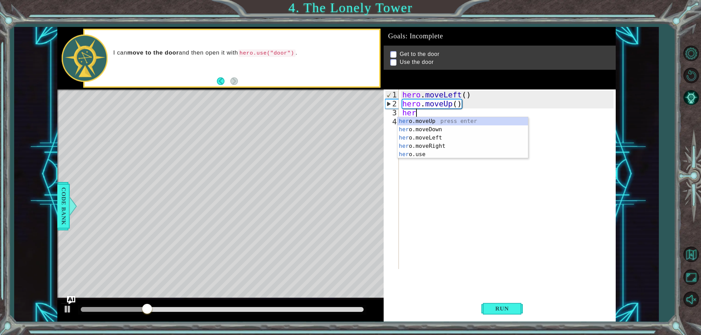
type textarea "hero"
drag, startPoint x: 490, startPoint y: 122, endPoint x: 504, endPoint y: 175, distance: 55.1
click at [490, 123] on div "hero .moveUp press enter hero .moveDown press enter hero .moveLeft press enter …" at bounding box center [463, 146] width 131 height 58
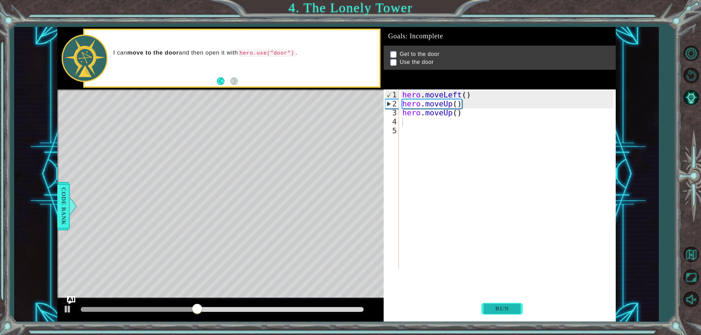
click at [504, 310] on span "Run" at bounding box center [502, 308] width 27 height 7
click at [497, 308] on span "Run" at bounding box center [502, 308] width 27 height 7
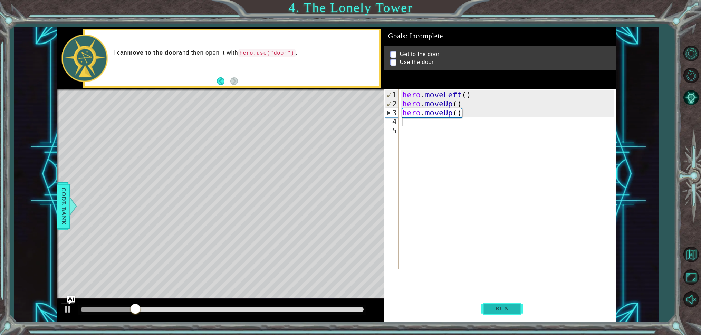
click at [504, 311] on span "Run" at bounding box center [502, 308] width 27 height 7
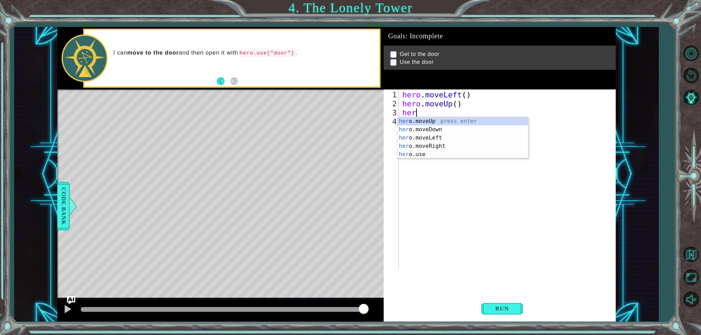
type textarea "hero"
click at [443, 139] on div "hero .moveUp press enter hero .moveDown press enter hero .moveLeft press enter …" at bounding box center [463, 146] width 131 height 58
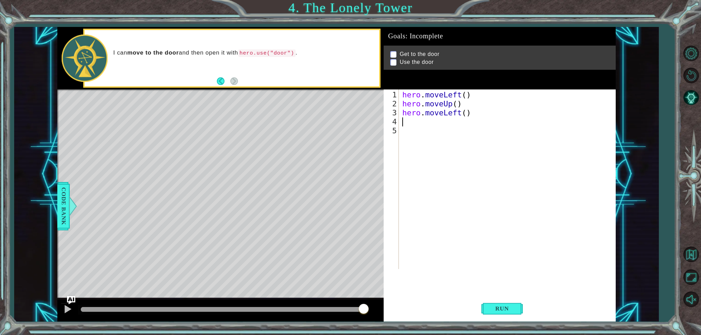
scroll to position [0, 0]
drag, startPoint x: 495, startPoint y: 306, endPoint x: 502, endPoint y: 310, distance: 7.3
click at [501, 309] on span "Run" at bounding box center [502, 308] width 27 height 7
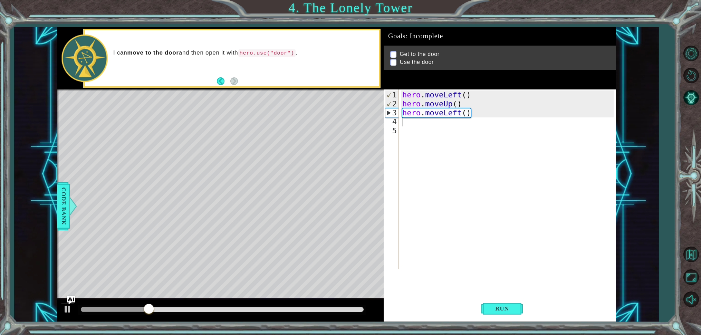
click at [395, 51] on p at bounding box center [393, 54] width 6 height 7
click at [395, 53] on p at bounding box center [393, 54] width 6 height 7
click at [482, 115] on div "hero . moveLeft ( ) hero . moveUp ( ) hero . moveLeft ( )" at bounding box center [509, 190] width 216 height 198
click at [474, 114] on div "hero . moveLeft ( ) hero . moveUp ( ) hero . moveLeft ( )" at bounding box center [509, 190] width 216 height 198
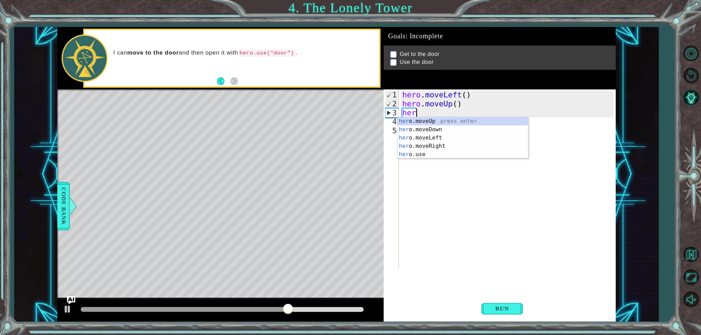
type textarea "h"
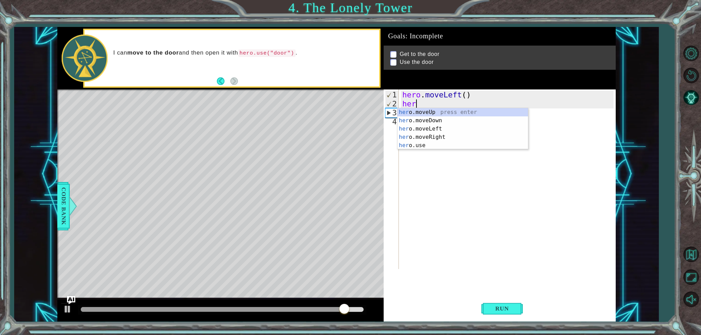
type textarea "h"
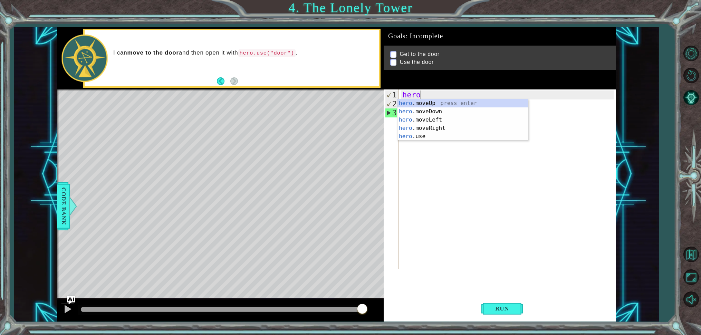
type textarea "h"
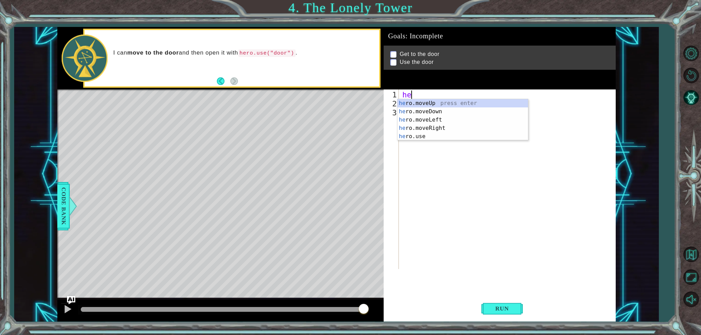
type textarea "hero"
click at [455, 104] on div "hero .moveUp press enter hero .moveDown press enter hero .moveLeft press enter …" at bounding box center [463, 128] width 131 height 58
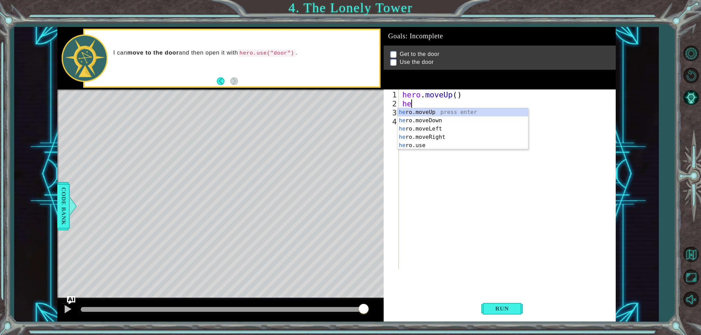
type textarea "hero"
click at [448, 115] on div "hero .moveUp press enter hero .moveDown press enter hero .moveLeft press enter …" at bounding box center [463, 137] width 131 height 58
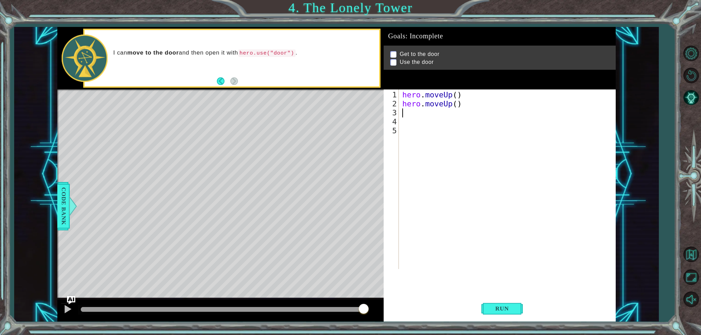
scroll to position [0, 0]
drag, startPoint x: 508, startPoint y: 306, endPoint x: 505, endPoint y: 288, distance: 18.9
click at [509, 303] on button "Run" at bounding box center [502, 308] width 41 height 23
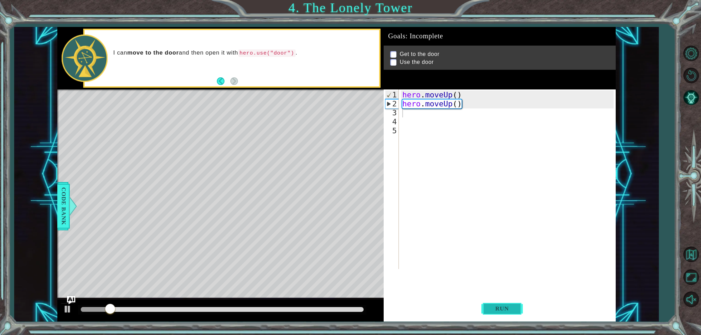
click at [507, 305] on span "Run" at bounding box center [502, 308] width 27 height 7
click at [223, 83] on button "Back" at bounding box center [223, 81] width 13 height 8
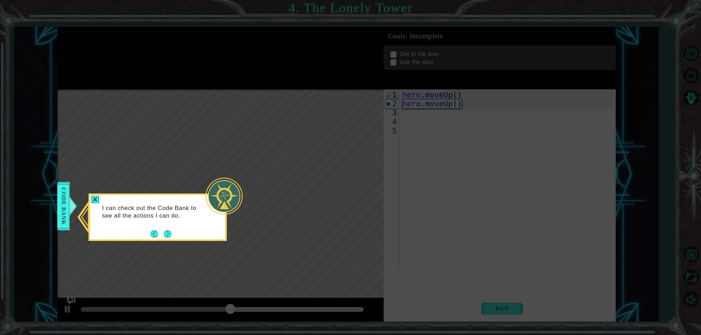
click at [93, 202] on div at bounding box center [95, 200] width 8 height 8
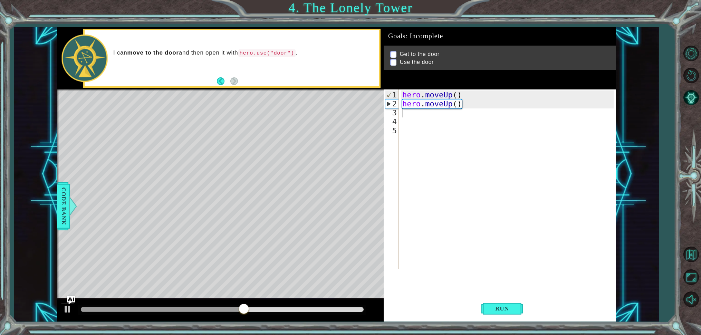
drag, startPoint x: 68, startPoint y: 211, endPoint x: 69, endPoint y: 207, distance: 3.6
click at [68, 209] on div at bounding box center [72, 206] width 9 height 21
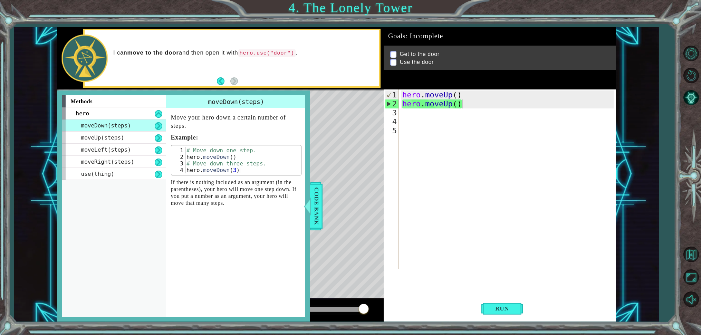
click at [463, 107] on div "hero . moveUp ( ) hero . moveUp ( )" at bounding box center [509, 190] width 216 height 198
click at [456, 99] on div "hero . moveUp ( ) hero . moveUp ( )" at bounding box center [509, 190] width 216 height 198
click at [463, 107] on div "hero . moveUp ( ) hero . moveUp ( )" at bounding box center [509, 190] width 216 height 198
type textarea "hero.moveUp()"
click at [113, 140] on span "moveUp(steps)" at bounding box center [102, 137] width 43 height 7
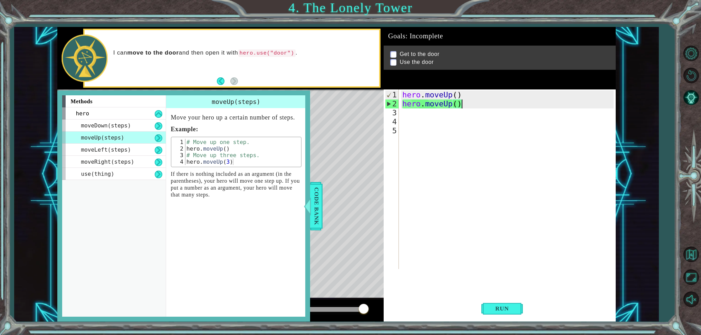
click at [458, 108] on div "hero . moveUp ( ) hero . moveUp ( )" at bounding box center [509, 190] width 216 height 198
click at [456, 104] on div "hero . moveUp ( ) hero . moveUp ( )" at bounding box center [509, 190] width 216 height 198
click at [463, 106] on div "hero . moveUp ( ) hero . moveUp ( )" at bounding box center [509, 190] width 216 height 198
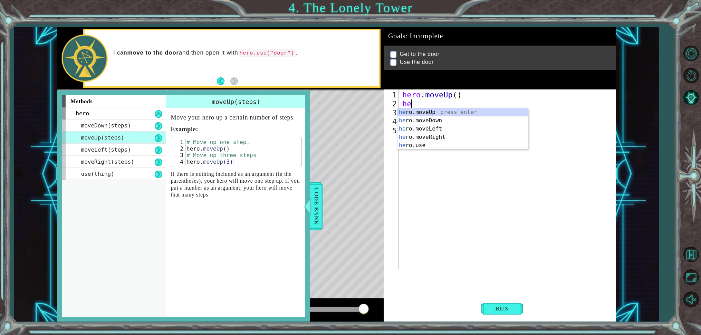
type textarea "h"
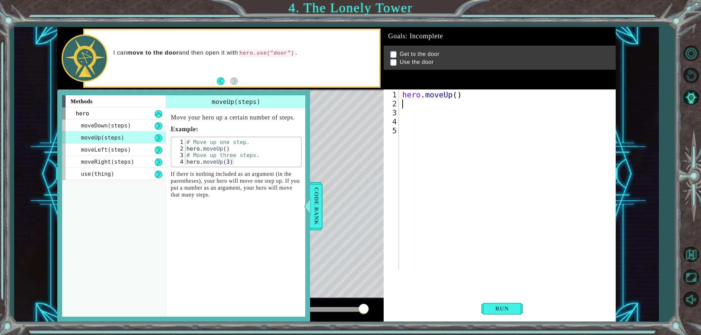
click at [458, 99] on div "hero . moveUp ( )" at bounding box center [509, 190] width 216 height 198
click at [457, 99] on div "hero . moveUp ( )" at bounding box center [509, 190] width 216 height 198
click at [458, 97] on div "hero . moveUp ( )" at bounding box center [509, 190] width 216 height 198
type textarea "hero.moveUp(3)"
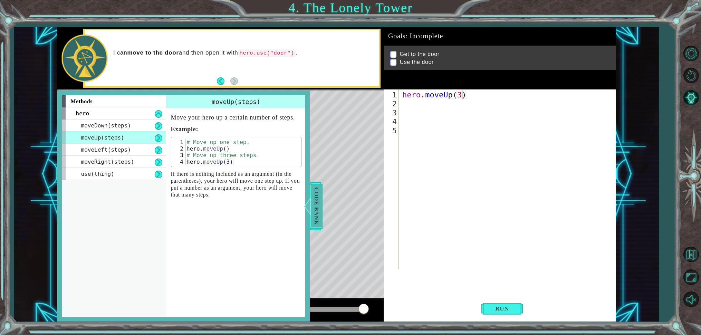
click at [313, 212] on span "Code Bank" at bounding box center [316, 206] width 11 height 42
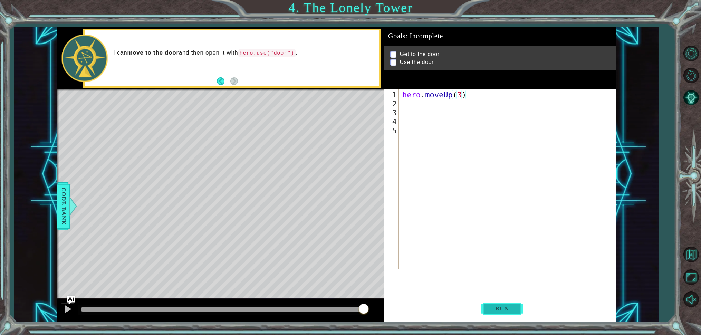
click at [509, 312] on span "Run" at bounding box center [502, 308] width 27 height 7
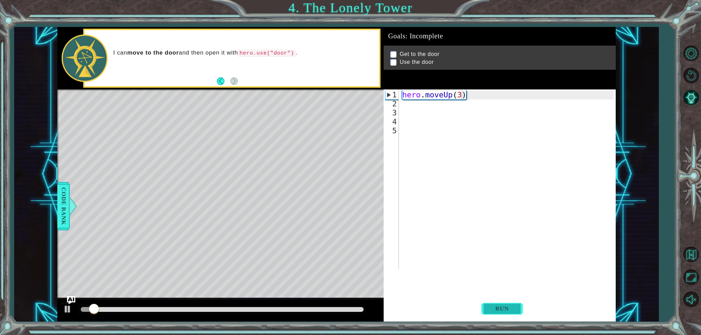
click at [500, 310] on span "Run" at bounding box center [502, 308] width 27 height 7
click at [408, 101] on div "hero . moveUp ( 3 )" at bounding box center [509, 190] width 216 height 198
click at [461, 97] on div "hero . moveUp ( 3 )" at bounding box center [509, 190] width 216 height 198
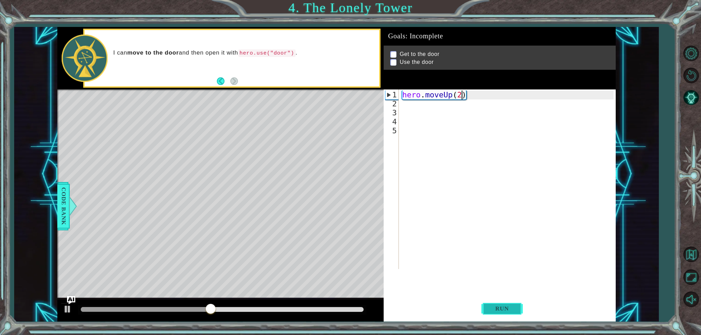
type textarea "hero.moveUp(2)"
click at [511, 310] on span "Run" at bounding box center [502, 308] width 27 height 7
click at [473, 103] on div "hero . moveUp ( 2 )" at bounding box center [509, 190] width 216 height 198
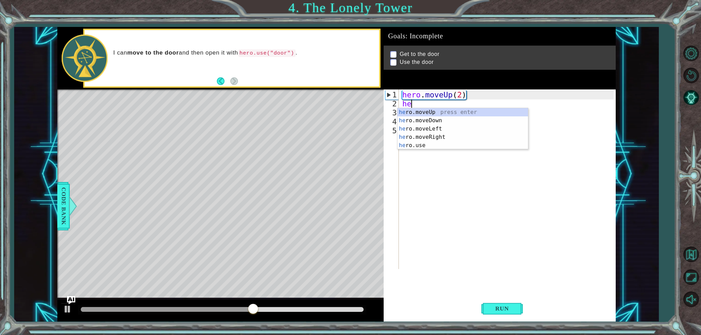
type textarea "hero"
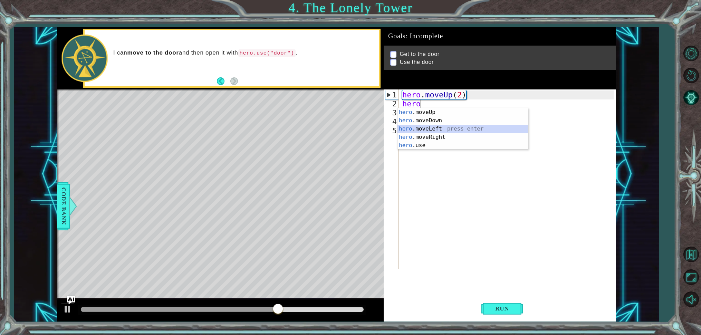
click at [406, 129] on div "hero .moveUp press enter hero .moveDown press enter hero .moveLeft press enter …" at bounding box center [463, 137] width 131 height 58
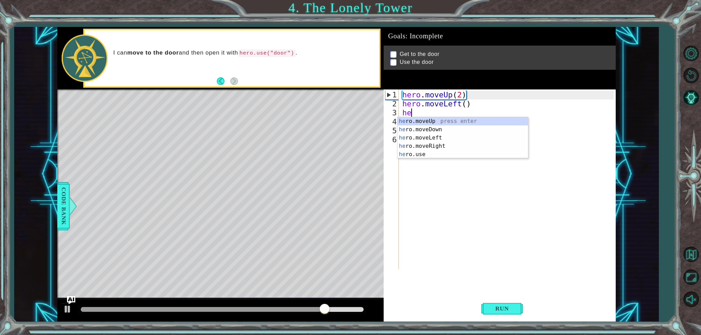
type textarea "hero"
click at [438, 122] on div "hero .moveUp press enter hero .moveDown press enter hero .moveLeft press enter …" at bounding box center [463, 146] width 131 height 58
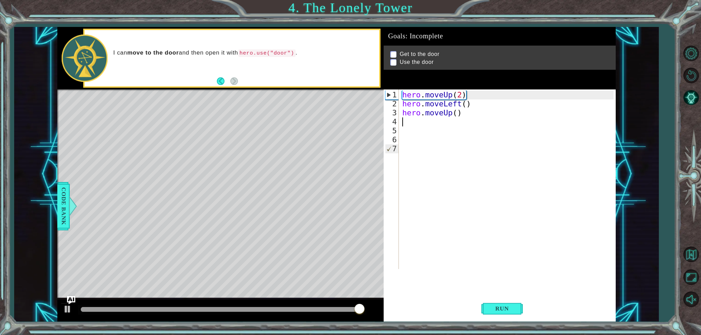
scroll to position [0, 0]
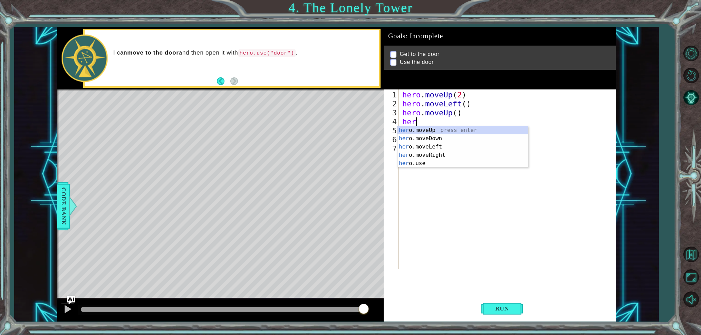
type textarea "hero"
click at [445, 157] on div "hero .moveUp press enter hero .moveDown press enter hero .moveLeft press enter …" at bounding box center [463, 155] width 131 height 58
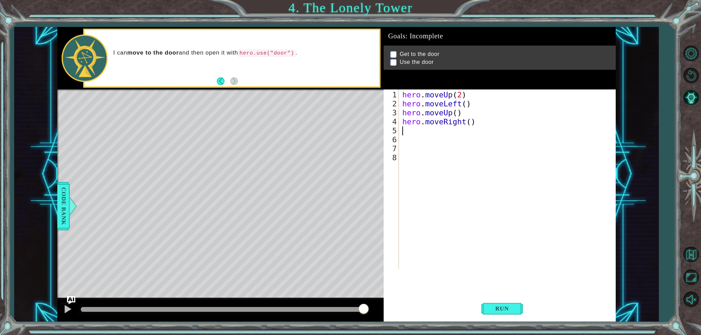
scroll to position [0, 0]
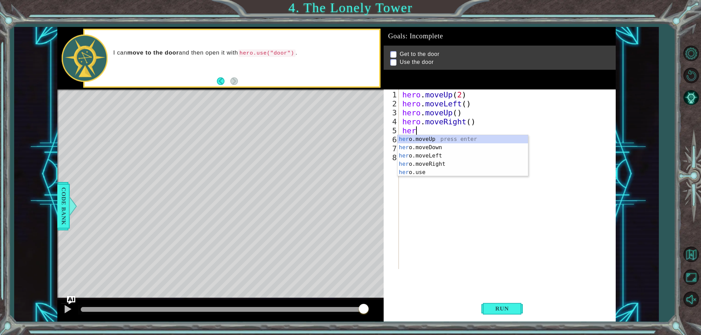
type textarea "hero"
click at [501, 141] on div "hero .moveUp press enter hero .moveDown press enter hero .moveLeft press enter …" at bounding box center [463, 164] width 131 height 58
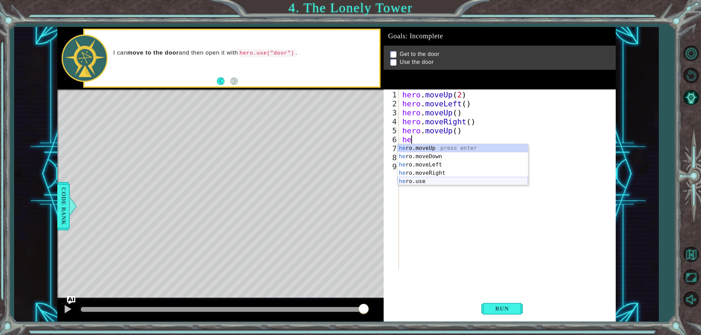
click at [465, 182] on div "he ro.moveUp press enter he ro.moveDown press enter he ro.moveLeft press enter …" at bounding box center [463, 173] width 131 height 58
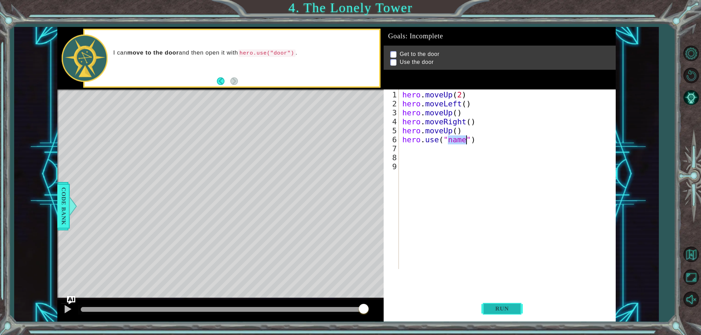
drag, startPoint x: 528, startPoint y: 298, endPoint x: 513, endPoint y: 309, distance: 18.8
click at [513, 309] on div "Run" at bounding box center [502, 308] width 232 height 23
drag, startPoint x: 511, startPoint y: 309, endPoint x: 510, endPoint y: 304, distance: 4.5
click at [510, 304] on button "Run" at bounding box center [502, 308] width 41 height 23
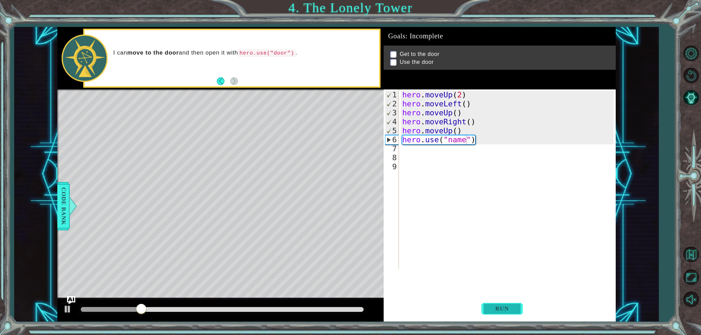
click at [490, 309] on span "Run" at bounding box center [502, 308] width 27 height 7
click at [482, 142] on div "hero . moveUp ( 2 ) hero . moveLeft ( ) hero . moveUp ( ) hero . moveRight ( ) …" at bounding box center [509, 190] width 216 height 198
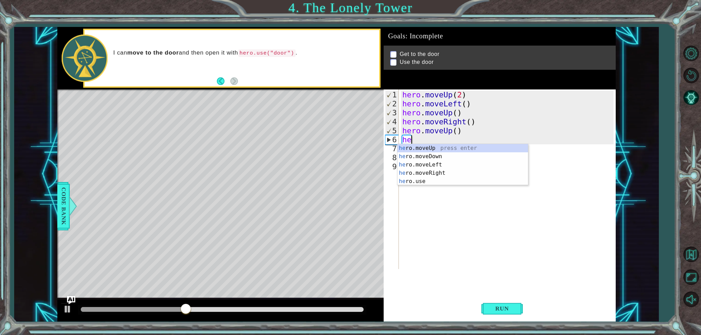
type textarea "h"
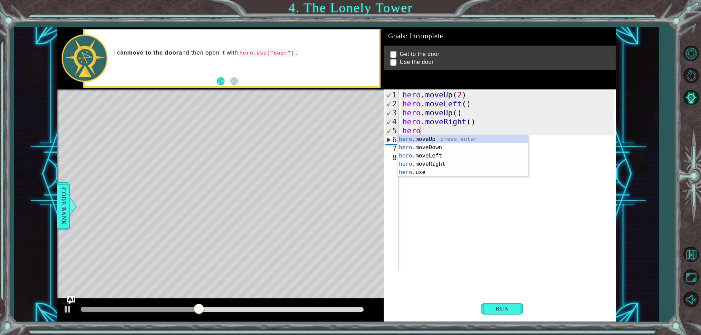
type textarea "h"
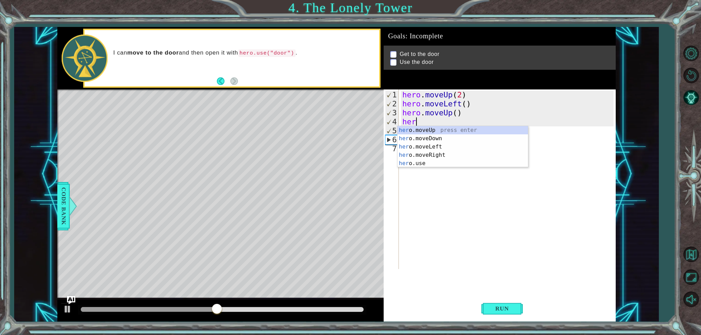
type textarea "h"
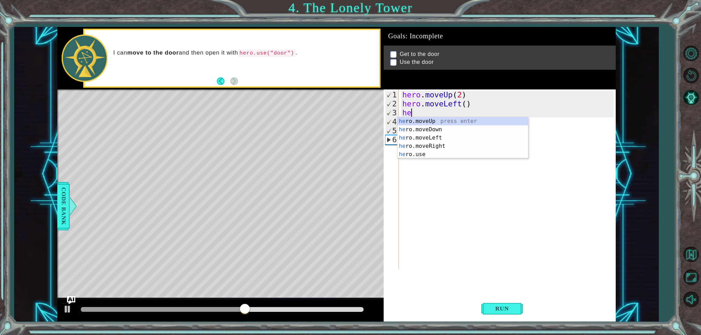
type textarea "h"
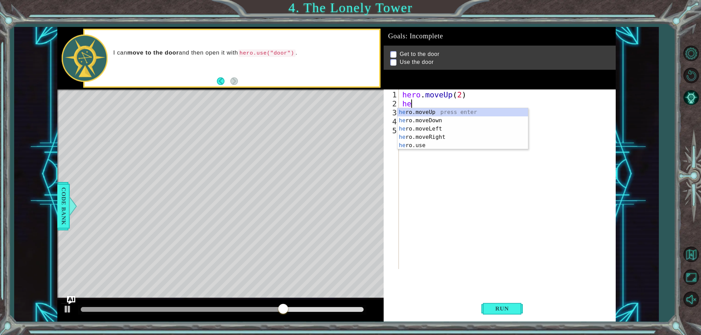
type textarea "h"
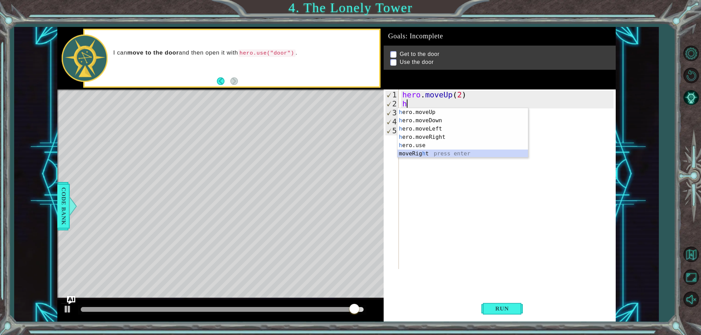
click at [439, 154] on div "h ero.moveUp press enter h ero.moveDown press enter h ero.moveLeft press enter …" at bounding box center [463, 141] width 131 height 66
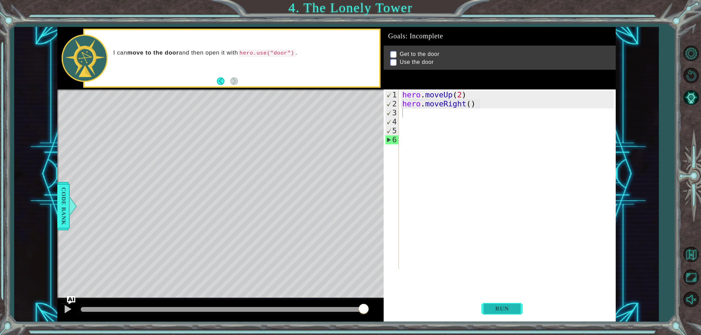
click at [512, 309] on span "Run" at bounding box center [502, 308] width 27 height 7
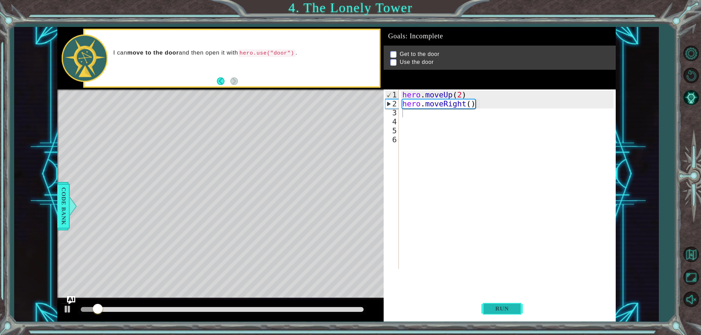
click at [510, 309] on span "Run" at bounding box center [502, 308] width 27 height 7
drag, startPoint x: 480, startPoint y: 107, endPoint x: 483, endPoint y: 106, distance: 3.9
click at [481, 107] on div "hero . moveUp ( 2 ) hero . moveRight ( )" at bounding box center [509, 190] width 216 height 198
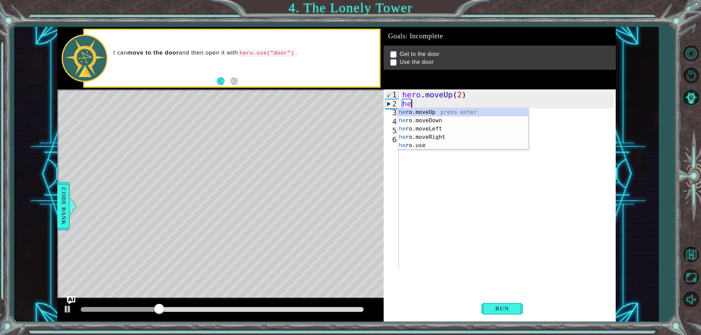
type textarea "h"
click at [446, 115] on div "h ero.moveUp press enter h ero.moveDown press enter h ero.moveLeft press enter …" at bounding box center [463, 141] width 131 height 66
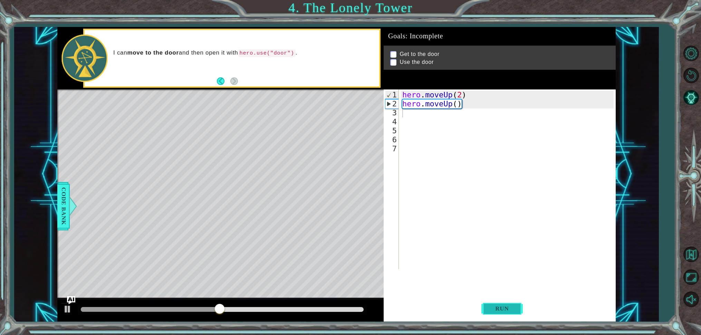
click at [489, 307] on button "Run" at bounding box center [502, 308] width 41 height 23
click at [494, 308] on span "Run" at bounding box center [502, 308] width 27 height 7
click at [505, 307] on span "Run" at bounding box center [502, 308] width 27 height 7
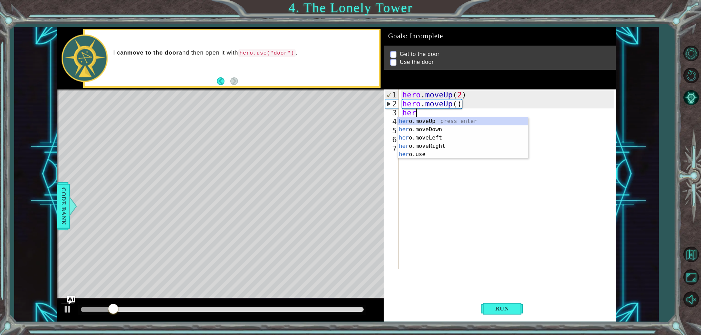
scroll to position [0, 0]
type textarea "hero"
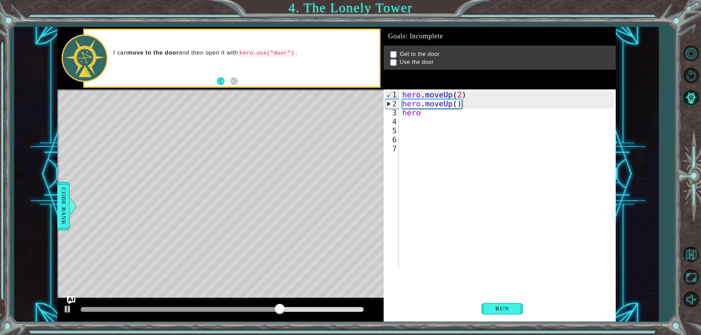
click at [63, 222] on span "Code Bank" at bounding box center [63, 206] width 11 height 42
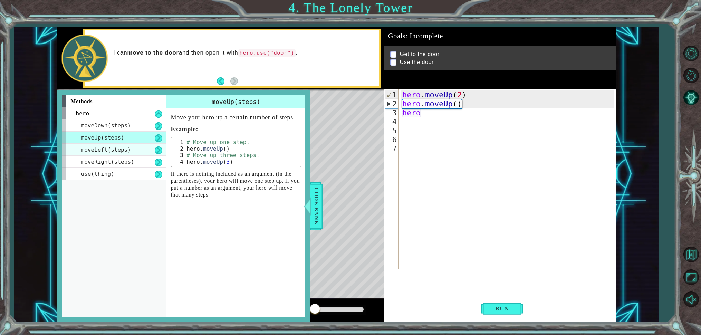
click at [127, 146] on span "moveLeft(steps)" at bounding box center [106, 149] width 50 height 7
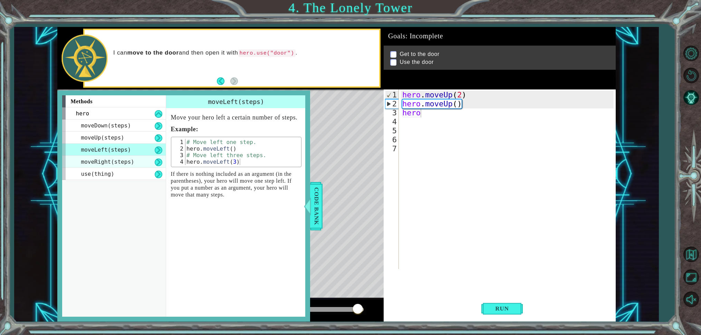
click at [139, 161] on div "moveRight(steps)" at bounding box center [114, 162] width 104 height 12
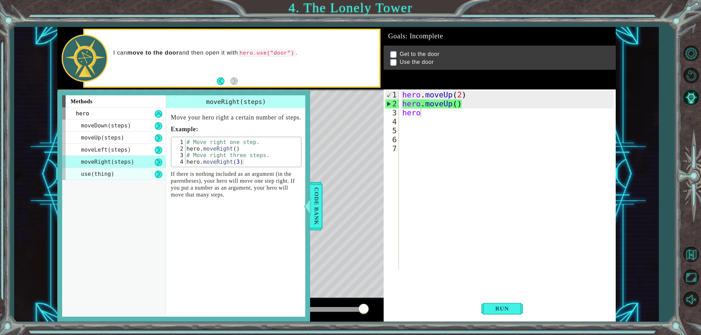
click at [132, 176] on div "use(thing)" at bounding box center [114, 174] width 104 height 12
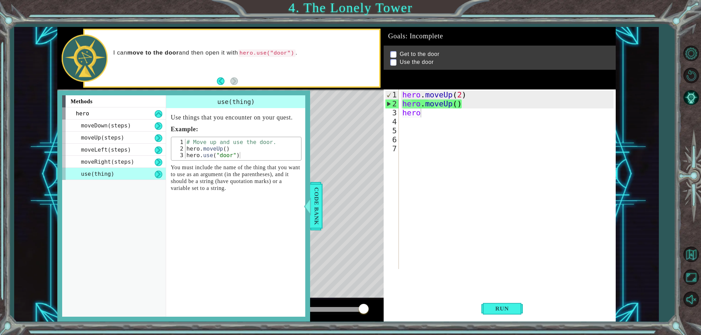
scroll to position [0, 0]
click at [420, 117] on div "hero . moveUp ( 2 ) hero . moveUp ( ) hero" at bounding box center [509, 190] width 216 height 198
click at [133, 164] on span "moveRight(steps)" at bounding box center [107, 162] width 53 height 7
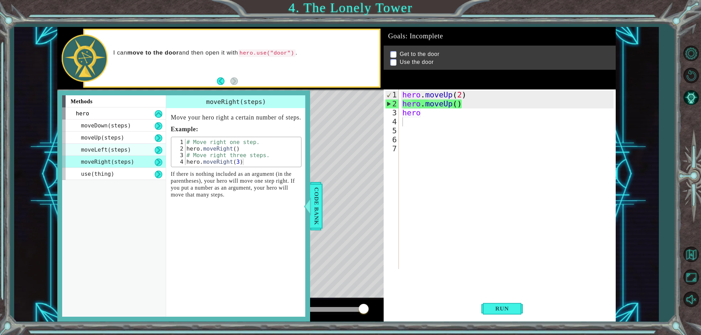
click at [152, 145] on div "moveLeft(steps)" at bounding box center [114, 150] width 104 height 12
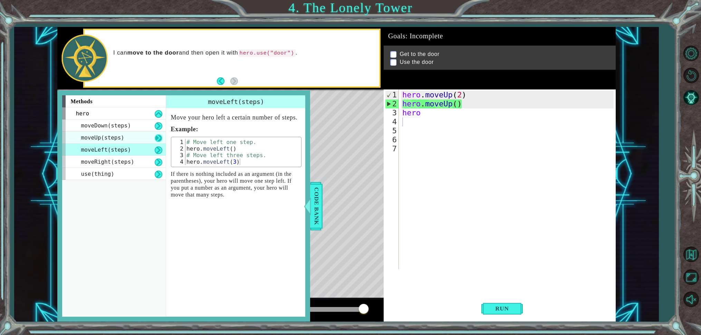
click at [155, 135] on button at bounding box center [159, 138] width 8 height 8
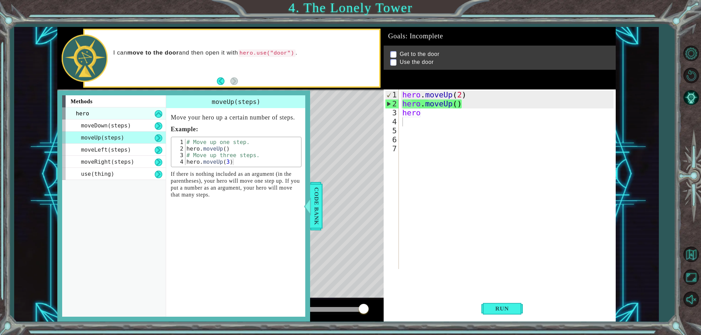
click at [151, 116] on div "hero" at bounding box center [114, 113] width 104 height 12
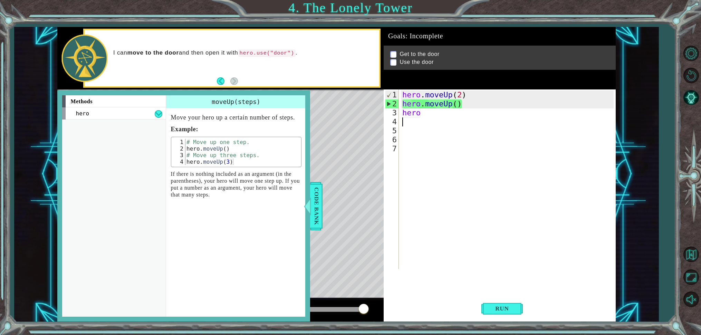
click at [420, 119] on div "hero . moveUp ( 2 ) hero . moveUp ( ) hero" at bounding box center [509, 190] width 216 height 198
click at [423, 117] on div "hero . moveUp ( 2 ) hero . moveUp ( ) hero" at bounding box center [509, 190] width 216 height 198
drag, startPoint x: 423, startPoint y: 115, endPoint x: 374, endPoint y: 162, distance: 67.4
click at [419, 118] on div "hero . moveUp ( 2 ) hero . moveUp ( ) hero" at bounding box center [509, 190] width 216 height 198
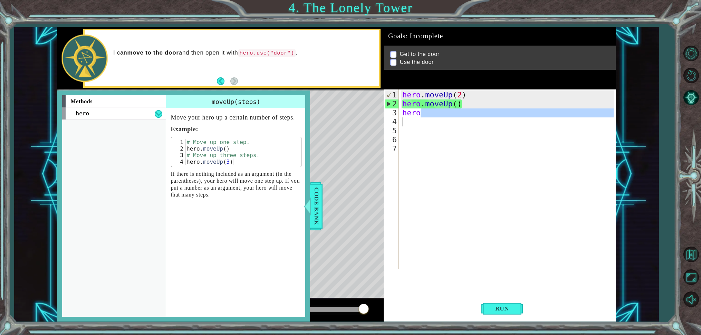
drag, startPoint x: 310, startPoint y: 204, endPoint x: 321, endPoint y: 193, distance: 14.7
click at [312, 202] on div "Code Bank" at bounding box center [316, 206] width 12 height 48
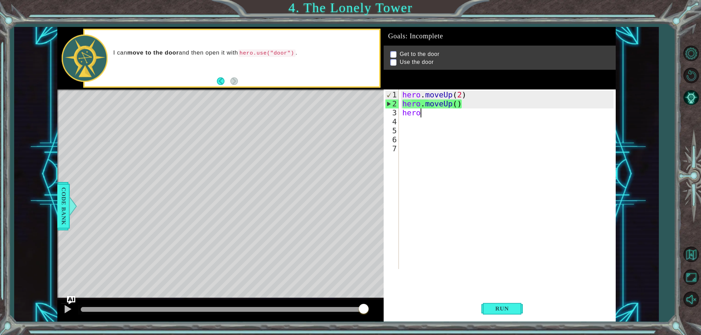
click at [426, 115] on div "hero . moveUp ( 2 ) hero . moveUp ( ) hero" at bounding box center [509, 190] width 216 height 198
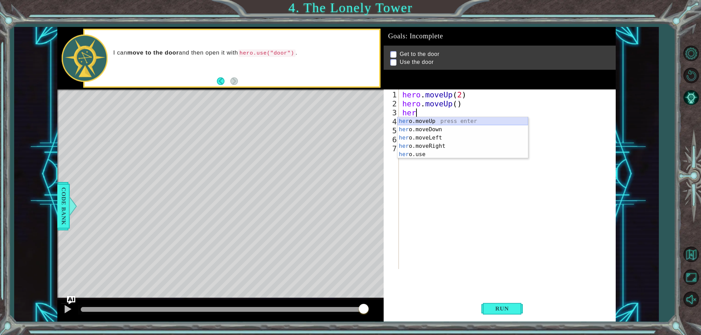
type textarea "h"
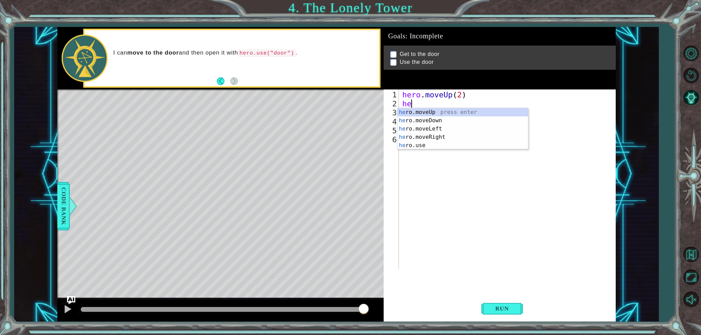
type textarea "h"
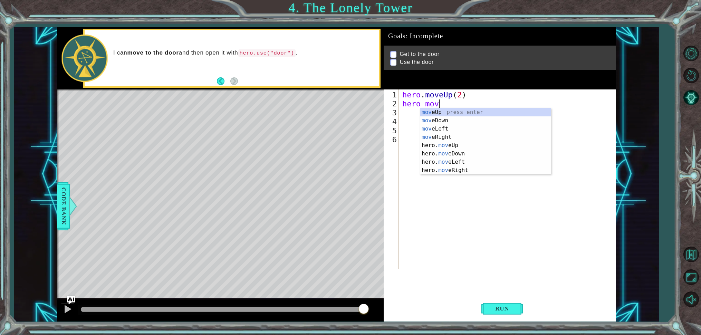
type textarea "hero move"
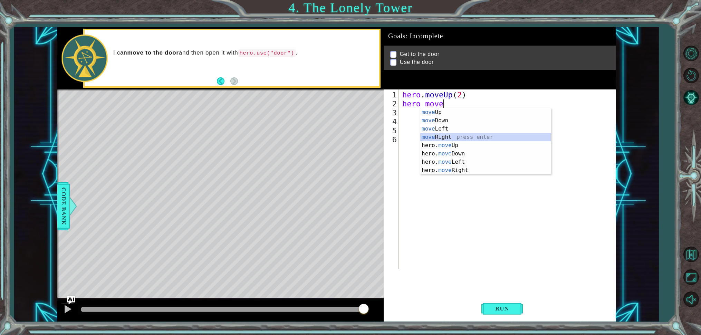
click at [454, 135] on div "move Up press enter move Down press enter move Left press enter move Right pres…" at bounding box center [485, 149] width 131 height 83
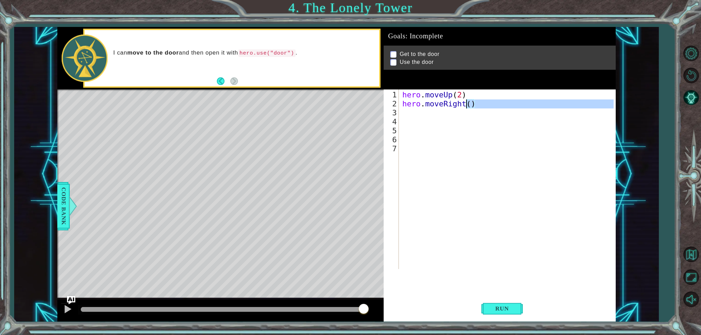
click at [467, 108] on div "hero . moveUp ( 2 ) hero . moveRight ( )" at bounding box center [509, 190] width 216 height 198
click at [467, 106] on div "hero . moveUp ( 2 ) hero . moveRight ( )" at bounding box center [509, 190] width 216 height 198
click at [485, 111] on div "hero.move L eft press enter" at bounding box center [508, 120] width 131 height 25
click at [462, 97] on div "hero . moveUp ( 2 ) hero . moveLeft" at bounding box center [509, 190] width 216 height 198
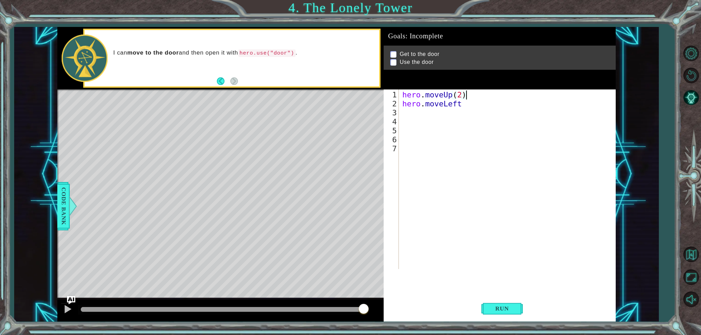
click at [467, 97] on div "hero . moveUp ( 2 ) hero . moveLeft" at bounding box center [509, 190] width 216 height 198
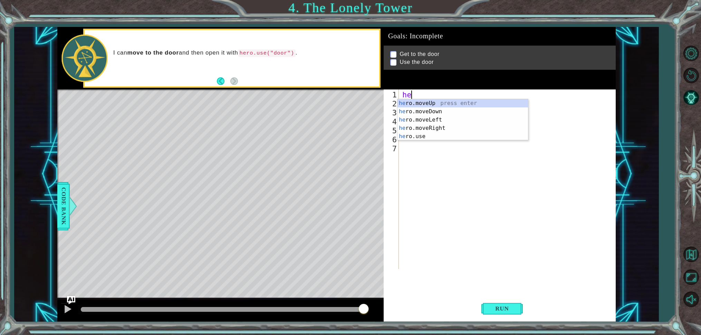
scroll to position [0, 0]
type textarea "h"
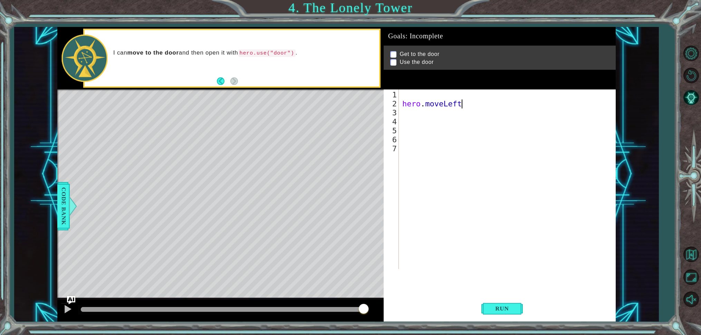
click at [464, 103] on div "hero . moveLeft" at bounding box center [509, 190] width 216 height 198
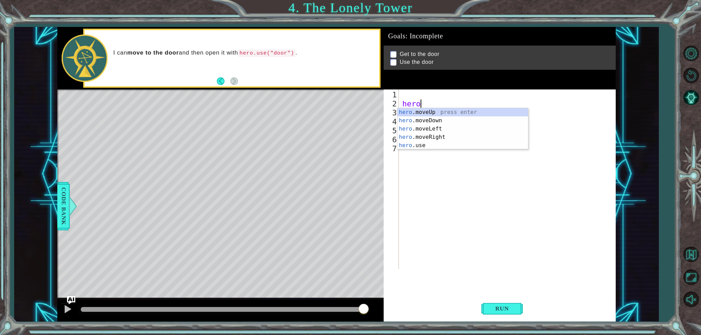
type textarea "h"
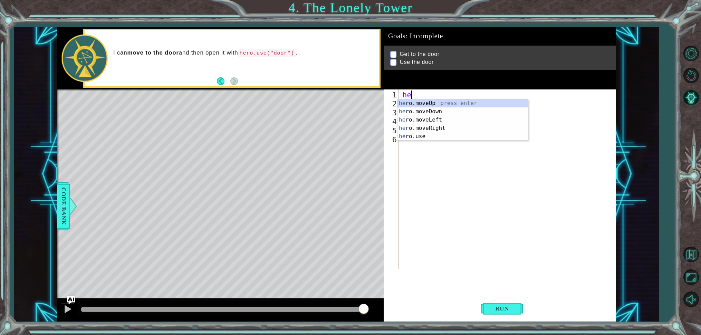
type textarea "hero"
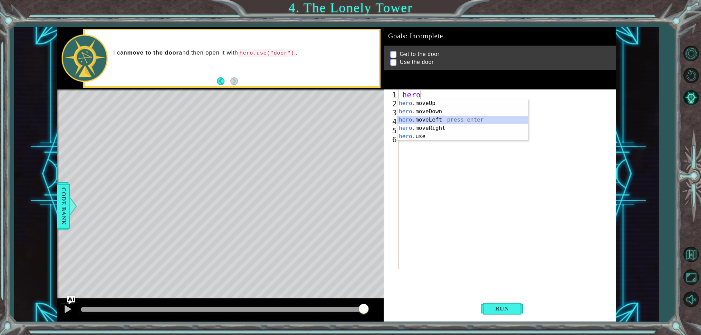
click at [452, 117] on div "hero .moveUp press enter hero .moveDown press enter hero .moveLeft press enter …" at bounding box center [463, 128] width 131 height 58
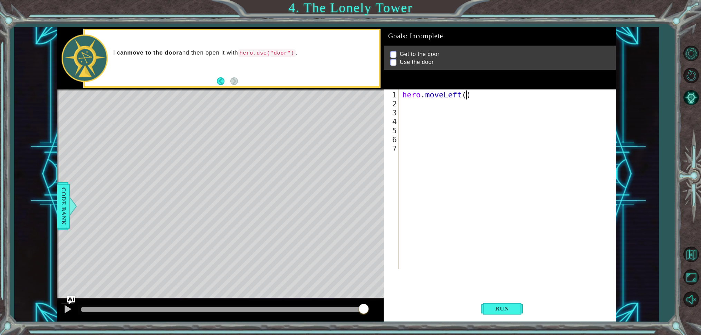
click at [466, 96] on div "hero . moveLeft ( )" at bounding box center [509, 190] width 216 height 198
type textarea "hero.moveLeft(2)"
click at [496, 304] on button "Run" at bounding box center [502, 308] width 41 height 23
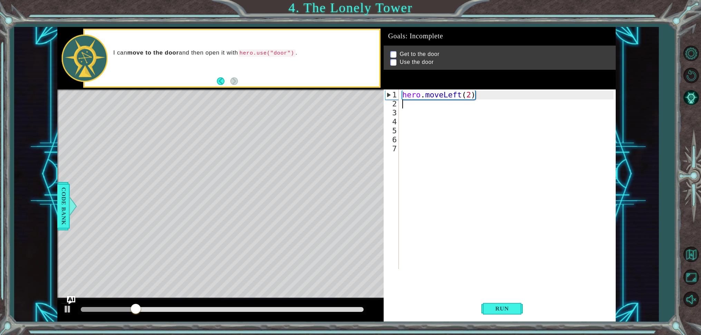
click at [411, 107] on div "hero . moveLeft ( 2 )" at bounding box center [509, 190] width 216 height 198
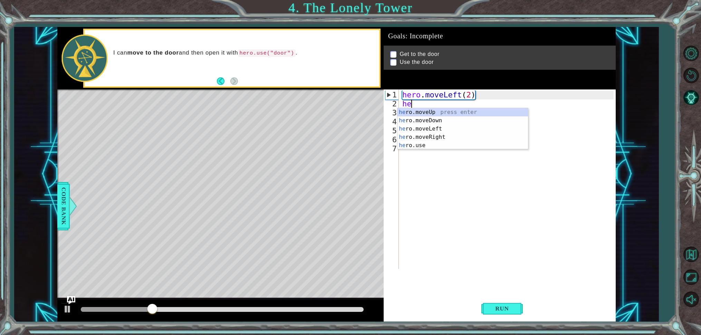
type textarea "hero"
click at [422, 111] on div "hero .moveUp press enter hero .moveDown press enter hero .moveLeft press enter …" at bounding box center [463, 137] width 131 height 58
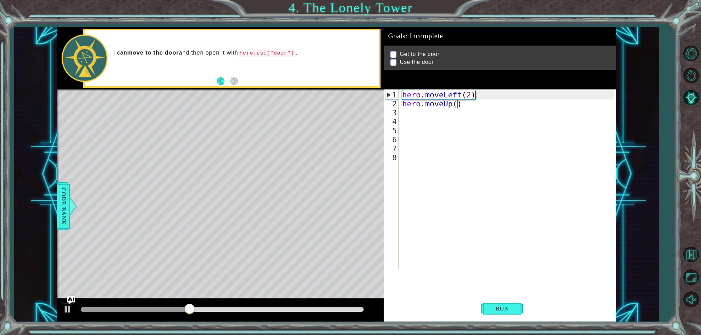
click at [456, 106] on div "hero . moveLeft ( 2 ) hero . moveUp ( )" at bounding box center [509, 190] width 216 height 198
type textarea "hero.moveUp(2)"
click at [406, 115] on div "hero . moveLeft ( 2 ) hero . moveUp ( 2 )" at bounding box center [509, 190] width 216 height 198
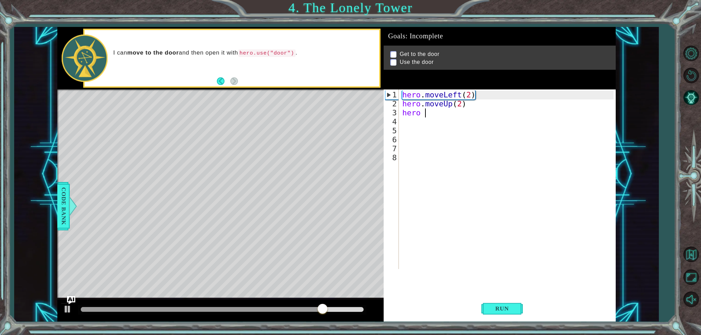
type textarea "hero"
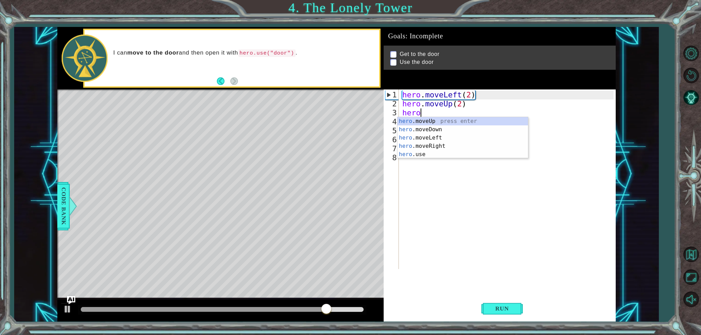
scroll to position [0, 0]
click at [446, 148] on div "hero .moveUp press enter hero .moveDown press enter hero .moveLeft press enter …" at bounding box center [463, 146] width 131 height 58
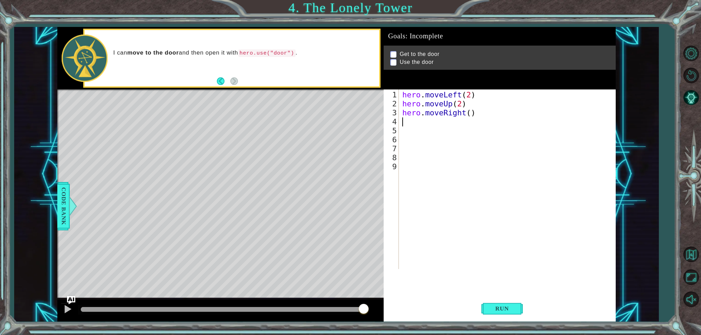
scroll to position [0, 0]
click at [469, 115] on div "hero . moveLeft ( 2 ) hero . moveUp ( 2 ) hero . moveRight ( )" at bounding box center [509, 190] width 216 height 198
type textarea "hero.moveRight(2)"
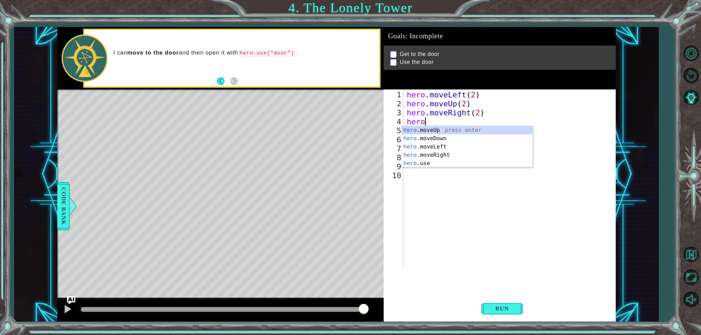
scroll to position [0, 0]
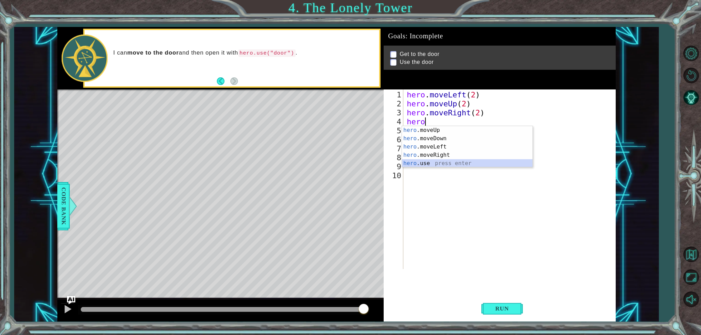
click at [479, 162] on div "hero .moveUp press enter hero .moveDown press enter hero .moveLeft press enter …" at bounding box center [467, 155] width 131 height 58
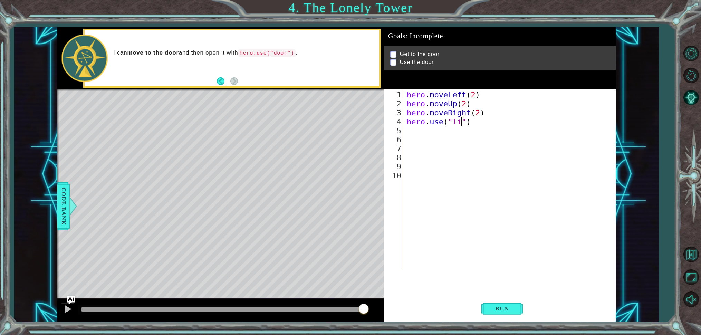
scroll to position [0, 3]
click at [514, 313] on button "Run" at bounding box center [502, 308] width 41 height 23
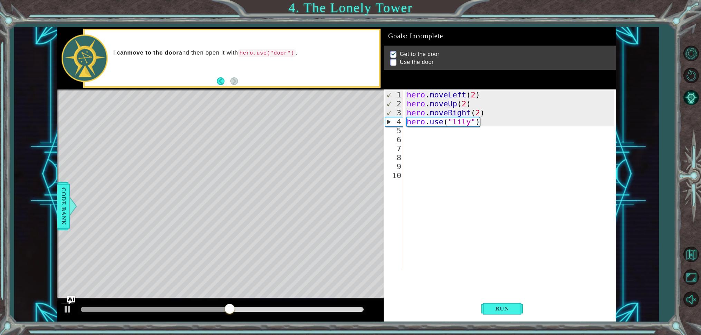
click at [482, 125] on div "hero . moveLeft ( 2 ) hero . moveUp ( 2 ) hero . moveRight ( 2 ) hero . use ( "…" at bounding box center [512, 190] width 212 height 198
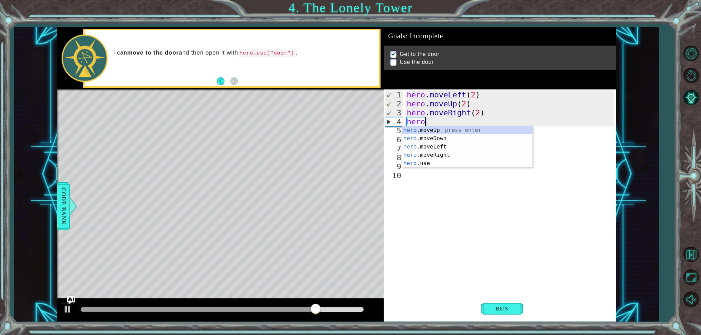
scroll to position [0, 0]
drag, startPoint x: 480, startPoint y: 160, endPoint x: 484, endPoint y: 157, distance: 4.9
click at [481, 161] on div "hero .moveUp press enter hero .moveDown press enter hero .moveLeft press enter …" at bounding box center [467, 155] width 131 height 58
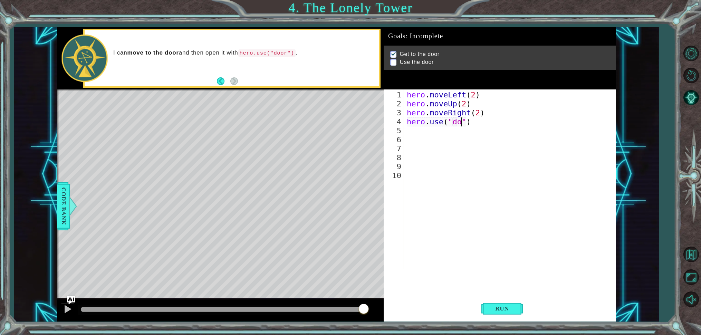
type textarea "hero.use("door")"
drag, startPoint x: 492, startPoint y: 307, endPoint x: 496, endPoint y: 308, distance: 4.5
click at [494, 308] on span "Run" at bounding box center [502, 308] width 27 height 7
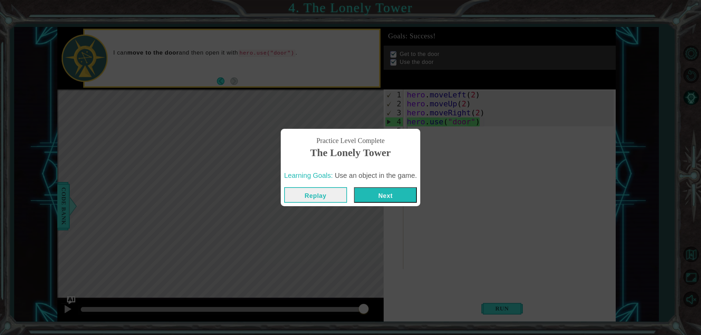
click at [389, 197] on button "Next" at bounding box center [385, 195] width 63 height 16
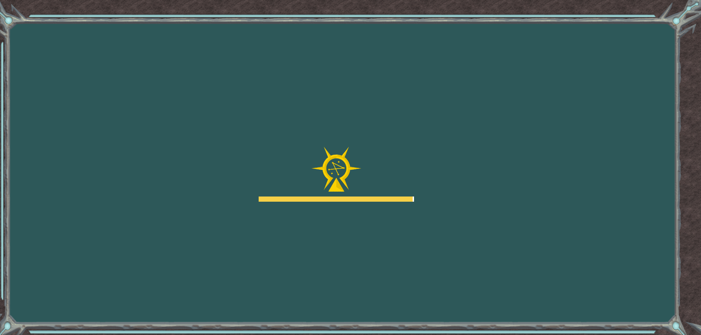
click at [392, 199] on div at bounding box center [336, 199] width 154 height 5
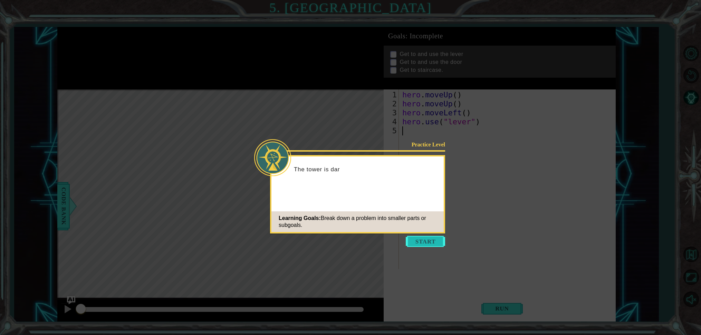
click at [432, 243] on button "Start" at bounding box center [425, 241] width 39 height 11
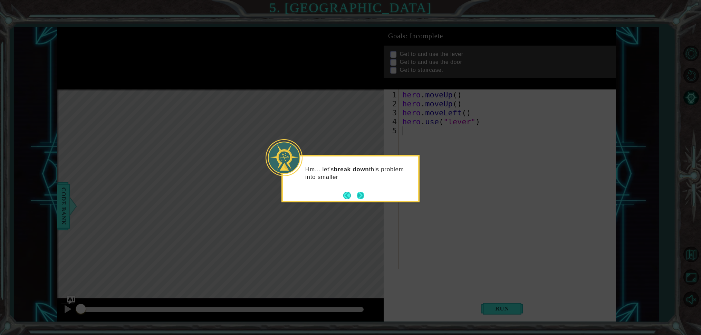
click at [360, 195] on button "Next" at bounding box center [361, 196] width 8 height 8
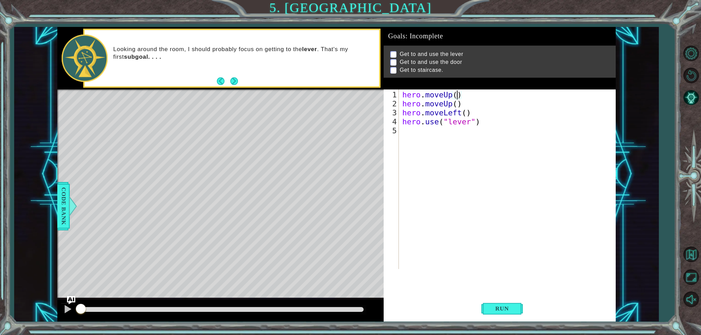
click at [456, 97] on div "hero . moveUp ( ) hero . moveUp ( ) hero . moveLeft ( ) hero . use ( "lever" )" at bounding box center [509, 190] width 216 height 198
click at [465, 113] on div "hero . moveUp ( ) hero . moveUp ( ) hero . moveLeft ( ) hero . use ( "lever" )" at bounding box center [509, 190] width 216 height 198
type textarea "hero.moveLeft()"
click at [406, 135] on div "hero . moveUp ( ) hero . moveUp ( ) hero . moveLeft ( ) hero . use ( "lever" )" at bounding box center [509, 190] width 216 height 198
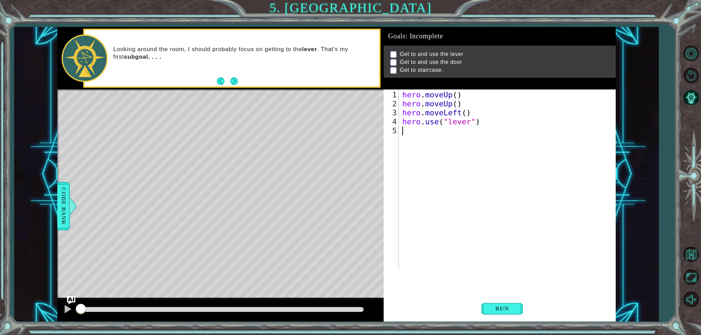
scroll to position [0, 0]
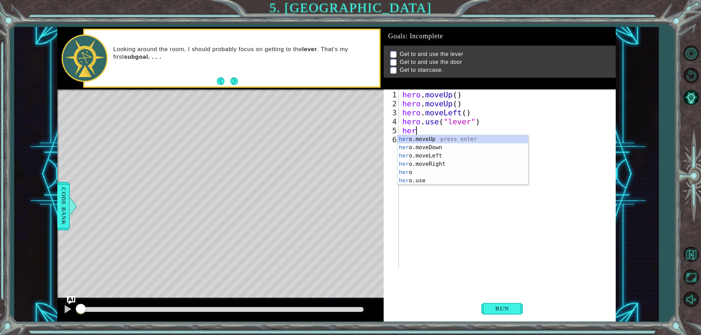
type textarea "hero"
click at [461, 172] on div "hero press enter hero .moveUp press enter hero .moveDown press enter hero .move…" at bounding box center [463, 168] width 131 height 66
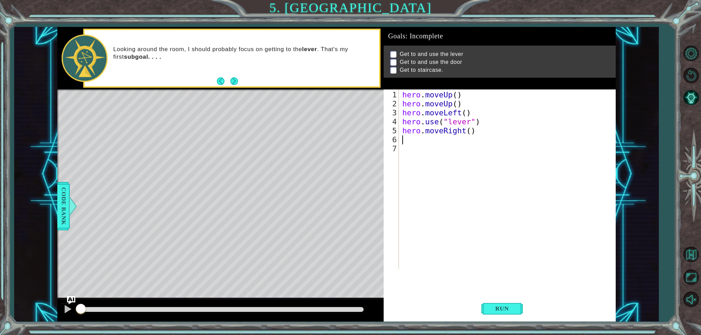
scroll to position [0, 0]
click at [476, 134] on div "hero . moveUp ( ) hero . moveUp ( ) hero . moveLeft ( ) hero . use ( "lever" ) …" at bounding box center [509, 190] width 216 height 198
type textarea "hero.moveRight(3)"
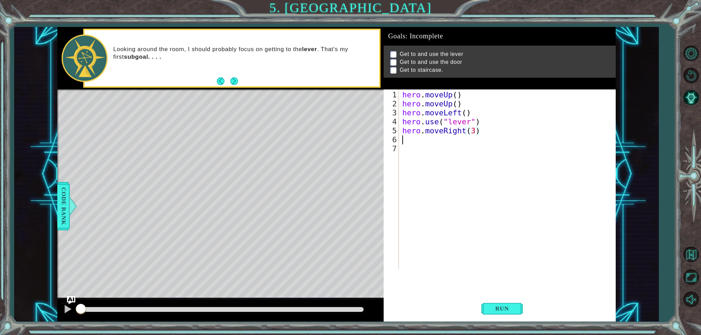
click at [403, 140] on div "hero . moveUp ( ) hero . moveUp ( ) hero . moveLeft ( ) hero . use ( "lever" ) …" at bounding box center [509, 190] width 216 height 198
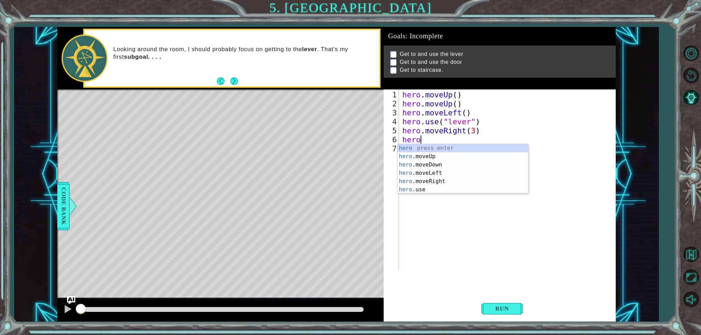
scroll to position [0, 0]
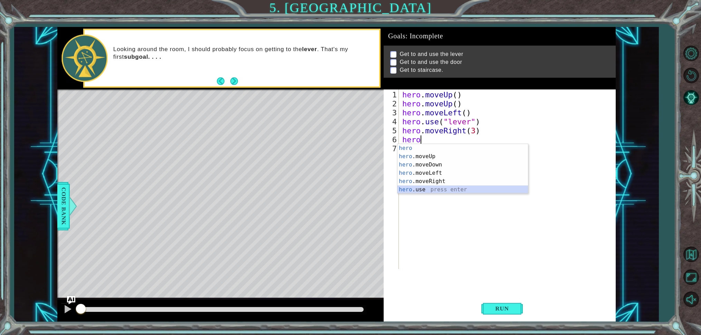
click at [424, 193] on div "hero press enter hero .moveUp press enter hero .moveDown press enter hero .move…" at bounding box center [463, 177] width 131 height 66
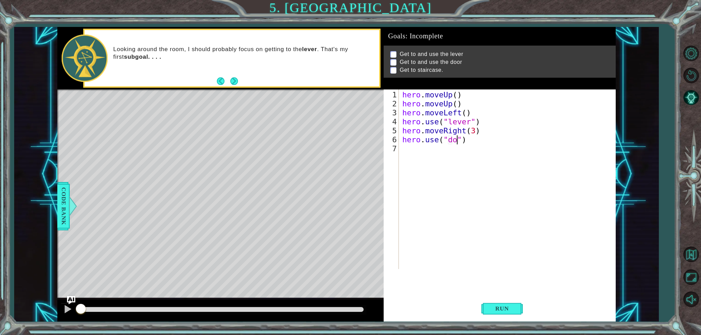
type textarea "hero.use("door")"
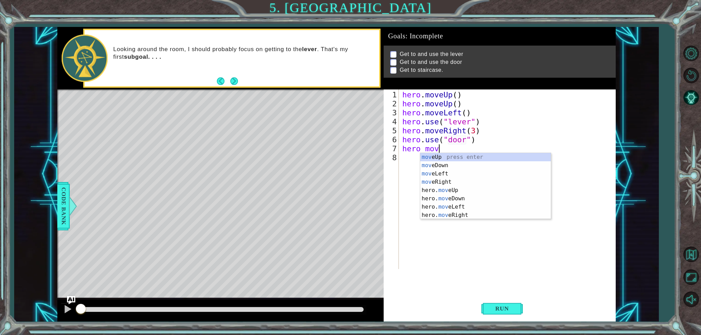
type textarea "hero move"
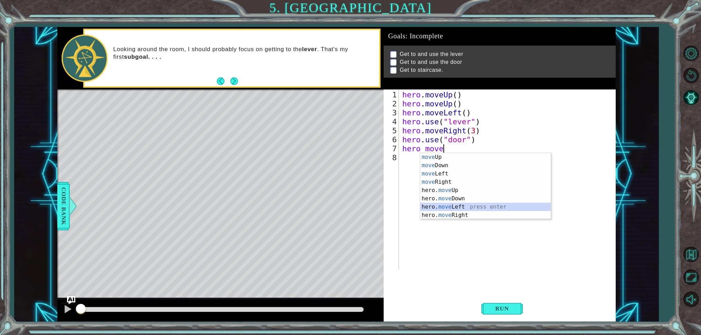
click at [477, 208] on div "move Up press enter move Down press enter move Left press enter move Right pres…" at bounding box center [485, 194] width 131 height 83
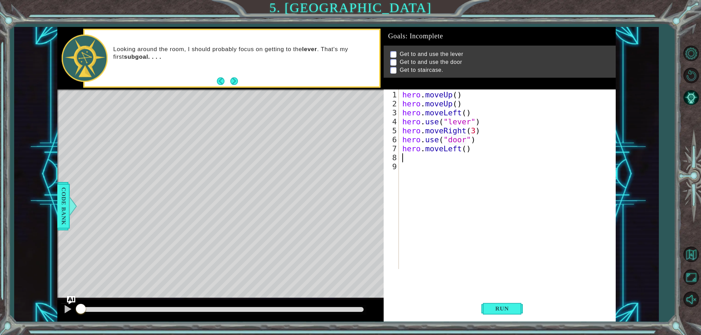
click at [466, 153] on div "hero . moveUp ( ) hero . moveUp ( ) hero . moveLeft ( ) hero . use ( "lever" ) …" at bounding box center [509, 190] width 216 height 198
click at [468, 152] on div "hero . moveUp ( ) hero . moveUp ( ) hero . moveLeft ( ) hero . use ( "lever" ) …" at bounding box center [509, 190] width 216 height 198
type textarea "hero.moveLeft(5)"
click at [495, 310] on span "Run" at bounding box center [502, 308] width 27 height 7
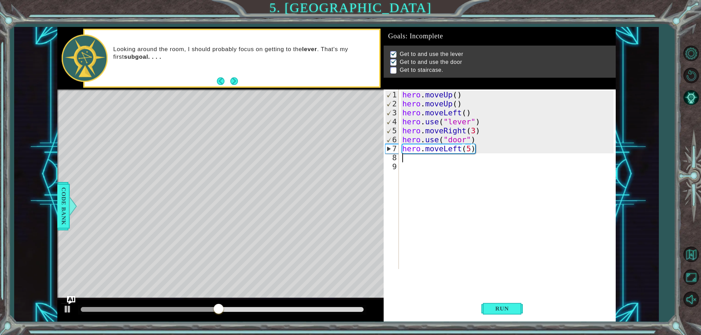
drag, startPoint x: 477, startPoint y: 155, endPoint x: 418, endPoint y: 174, distance: 62.1
click at [465, 161] on div "hero . moveUp ( ) hero . moveUp ( ) hero . moveLeft ( ) hero . use ( "lever" ) …" at bounding box center [509, 190] width 216 height 198
type textarea "hero.moveLeft(5)"
click at [480, 153] on div "hero . moveUp ( ) hero . moveUp ( ) hero . moveLeft ( ) hero . use ( "lever" ) …" at bounding box center [509, 190] width 216 height 198
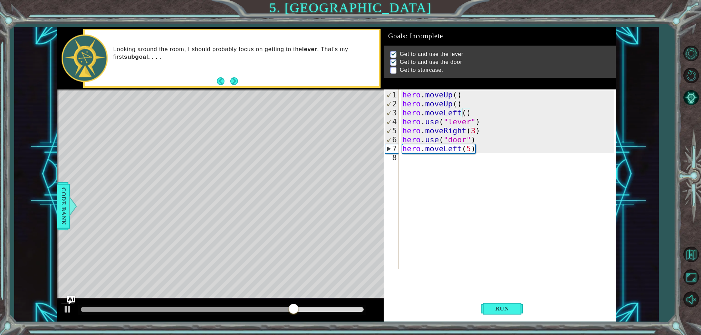
click at [462, 114] on div "hero . moveUp ( ) hero . moveUp ( ) hero . moveLeft ( ) hero . use ( "lever" ) …" at bounding box center [509, 190] width 216 height 198
drag, startPoint x: 493, startPoint y: 308, endPoint x: 492, endPoint y: 311, distance: 3.6
click at [492, 308] on span "Run" at bounding box center [502, 308] width 27 height 7
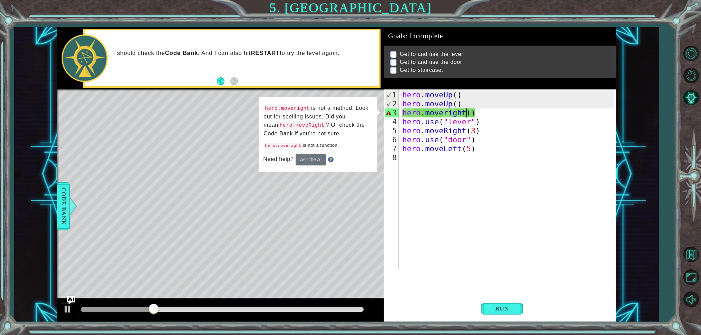
click at [476, 151] on div "hero . moveUp ( ) hero . moveUp ( ) hero . moveright ( ) hero . use ( "lever" )…" at bounding box center [509, 190] width 216 height 198
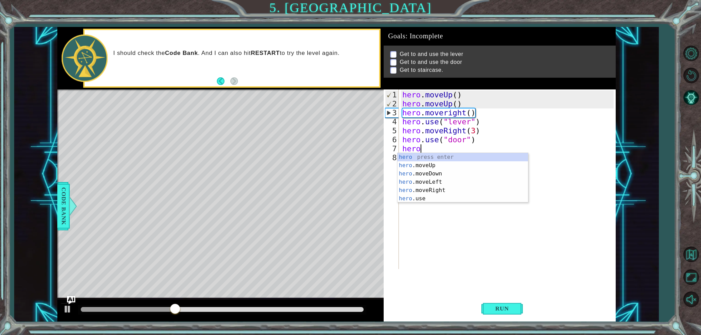
scroll to position [0, 0]
type textarea "h"
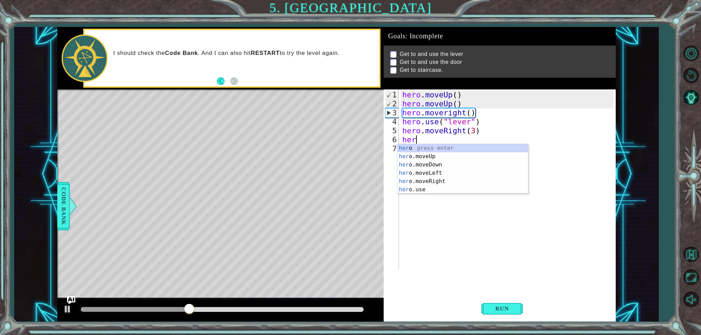
type textarea "h"
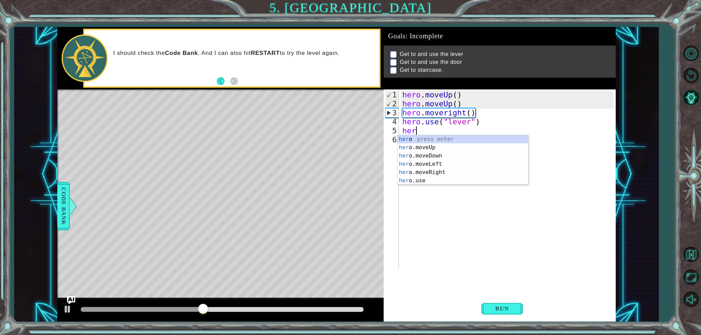
type textarea "h"
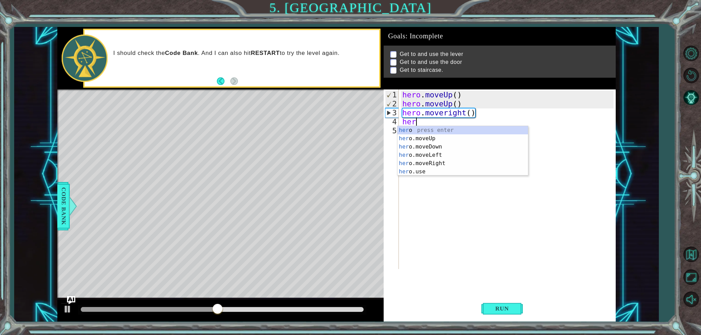
type textarea "h"
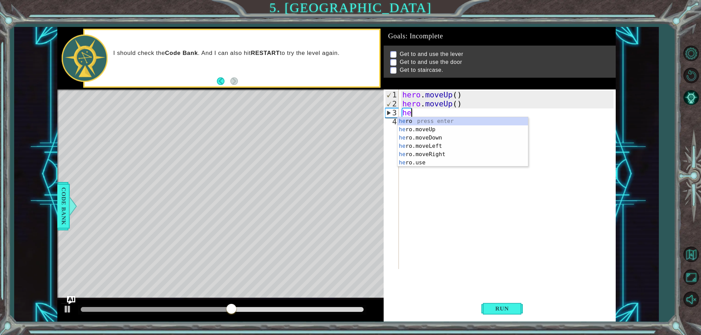
type textarea "h"
type textarea "hero"
click at [447, 148] on div "hero press enter hero .moveUp press enter hero .moveDown press enter hero .move…" at bounding box center [463, 150] width 131 height 66
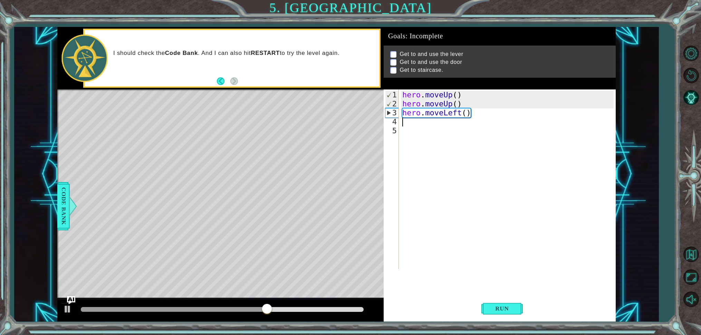
scroll to position [0, 0]
click at [466, 116] on div "hero . moveUp ( ) hero . moveUp ( ) hero . moveLeft ( )" at bounding box center [509, 190] width 216 height 198
type textarea "hero.moveLeft(1)"
click at [507, 312] on button "Run" at bounding box center [502, 308] width 41 height 23
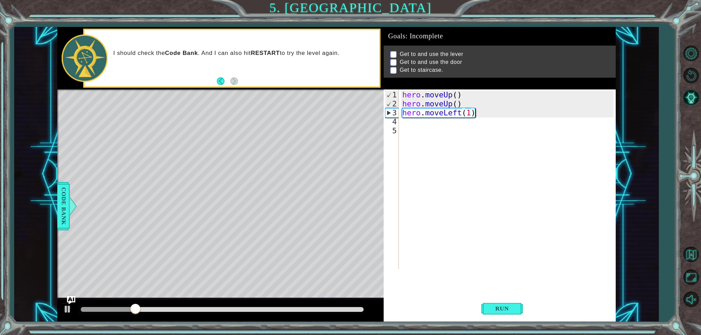
click at [486, 113] on div "hero . moveUp ( ) hero . moveUp ( ) hero . moveLeft ( 1 )" at bounding box center [509, 190] width 216 height 198
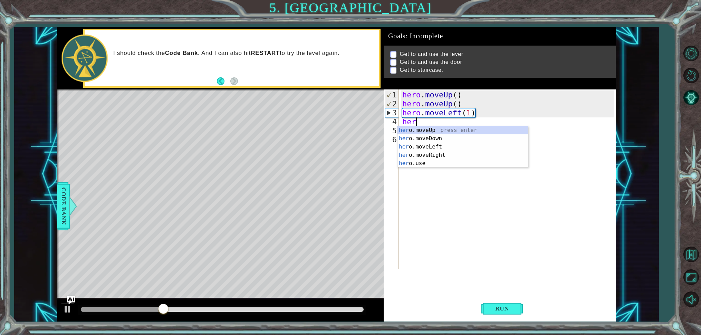
scroll to position [0, 0]
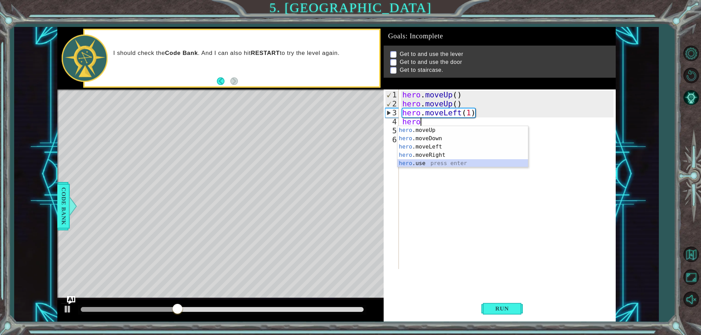
click at [489, 163] on div "hero .moveUp press enter hero .moveDown press enter hero .moveLeft press enter …" at bounding box center [463, 155] width 131 height 58
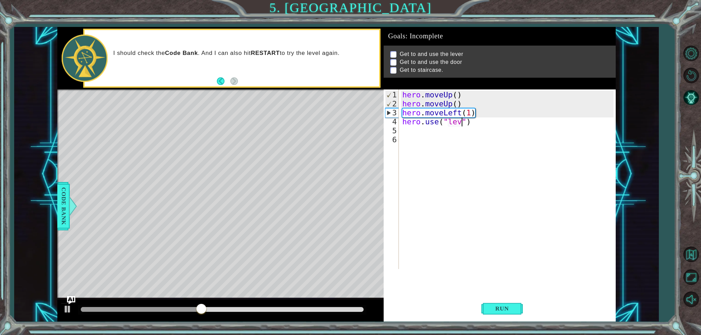
type textarea "hero.use("lever")"
click at [403, 132] on div "hero . moveUp ( ) hero . moveUp ( ) hero . moveLeft ( 1 ) hero . use ( "lever" )" at bounding box center [509, 190] width 216 height 198
click at [504, 306] on span "Run" at bounding box center [502, 308] width 27 height 7
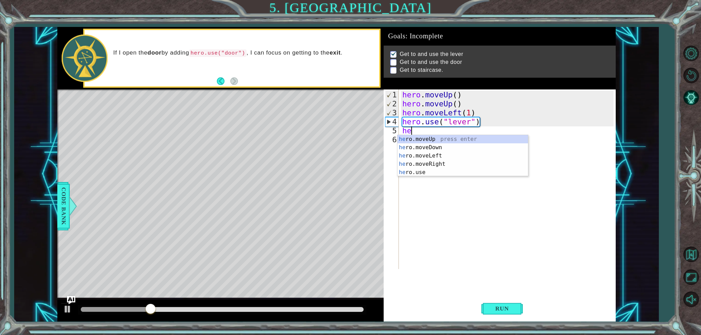
scroll to position [0, 0]
type textarea "hero"
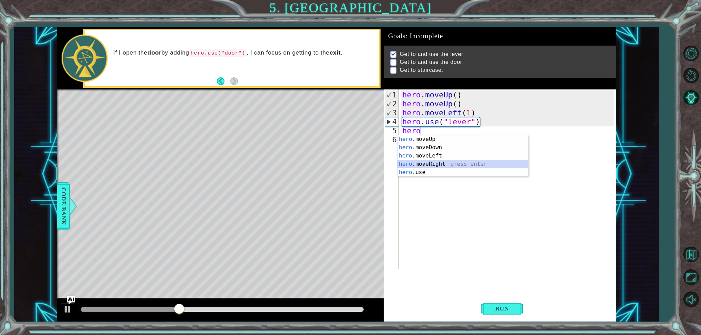
drag, startPoint x: 458, startPoint y: 166, endPoint x: 462, endPoint y: 161, distance: 6.9
click at [459, 165] on div "hero .moveUp press enter hero .moveDown press enter hero .moveLeft press enter …" at bounding box center [463, 164] width 131 height 58
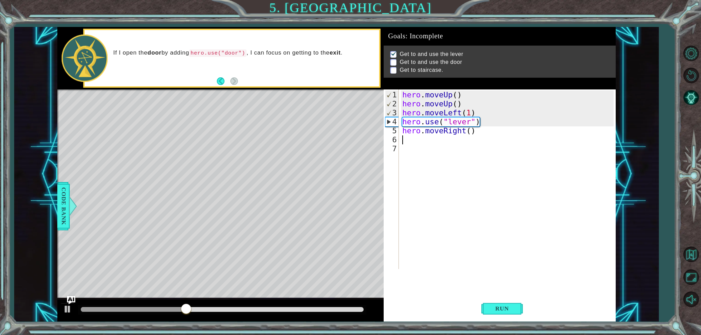
click at [472, 134] on div "hero . moveUp ( ) hero . moveUp ( ) hero . moveLeft ( 1 ) hero . use ( "lever" …" at bounding box center [509, 190] width 216 height 198
type textarea "hero.moveRight(3)"
click at [516, 312] on span "Run" at bounding box center [502, 308] width 27 height 7
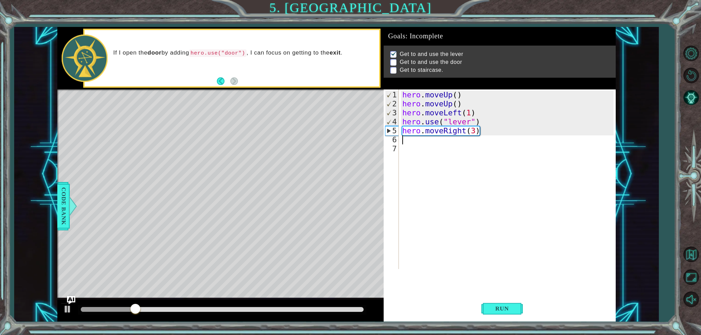
drag, startPoint x: 413, startPoint y: 141, endPoint x: 417, endPoint y: 140, distance: 5.0
click at [413, 141] on div "hero . moveUp ( ) hero . moveUp ( ) hero . moveLeft ( 1 ) hero . use ( "lever" …" at bounding box center [509, 190] width 216 height 198
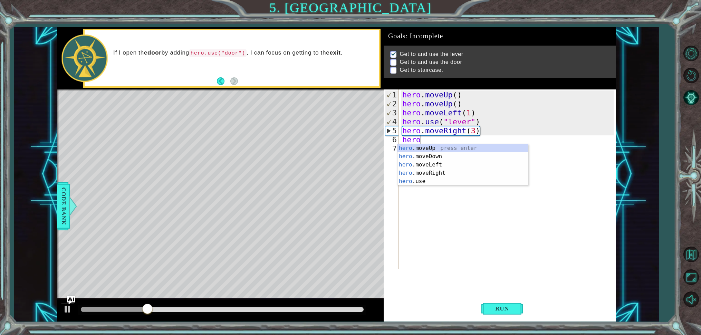
scroll to position [0, 0]
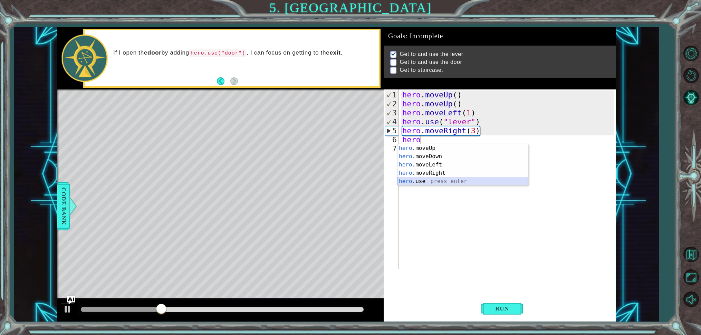
click at [420, 178] on div "hero .moveUp press enter hero .moveDown press enter hero .moveLeft press enter …" at bounding box center [463, 173] width 131 height 58
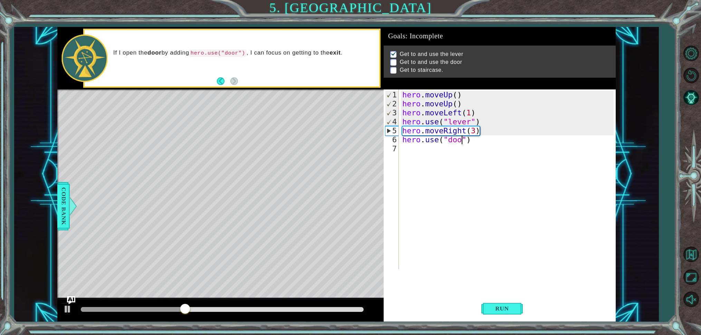
scroll to position [0, 3]
type textarea "hero.use("door")"
drag, startPoint x: 508, startPoint y: 307, endPoint x: 513, endPoint y: 308, distance: 5.6
click at [512, 308] on span "Run" at bounding box center [502, 308] width 27 height 7
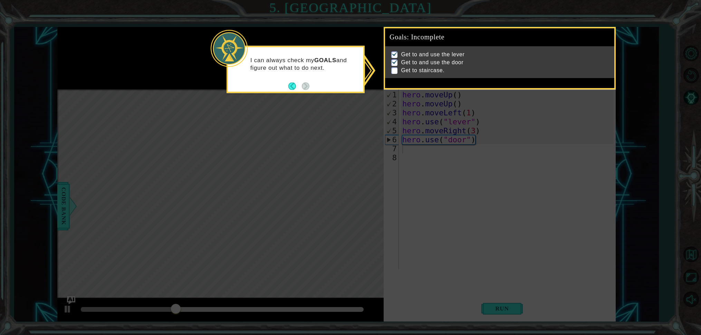
click at [293, 86] on button "Back" at bounding box center [294, 86] width 13 height 8
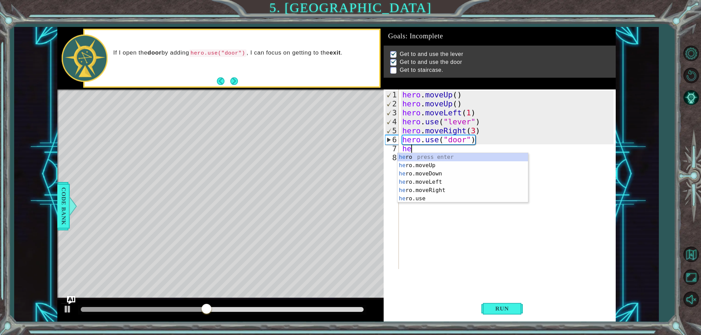
type textarea "hero"
click at [425, 164] on div "hero press enter hero .moveUp press enter hero .moveDown press enter hero .move…" at bounding box center [463, 186] width 131 height 66
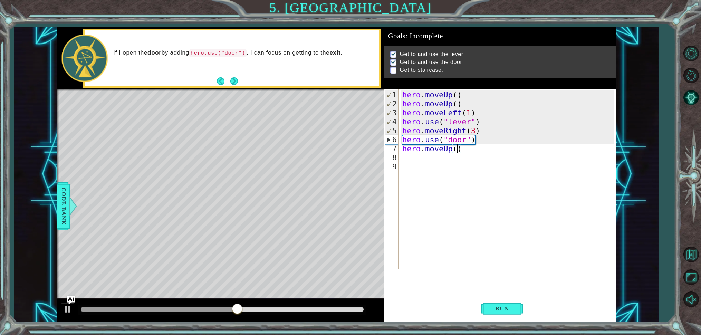
click at [458, 151] on div "hero . moveUp ( ) hero . moveUp ( ) hero . moveLeft ( 1 ) hero . use ( "lever" …" at bounding box center [509, 190] width 216 height 198
type textarea "hero.moveUp(2)"
click at [404, 161] on div "hero . moveUp ( ) hero . moveUp ( ) hero . moveLeft ( 1 ) hero . use ( "lever" …" at bounding box center [509, 190] width 216 height 198
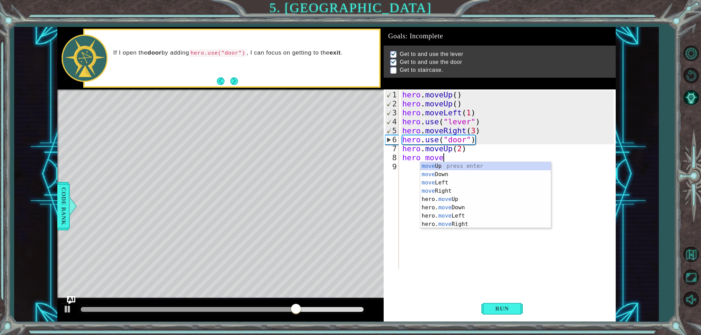
scroll to position [0, 1]
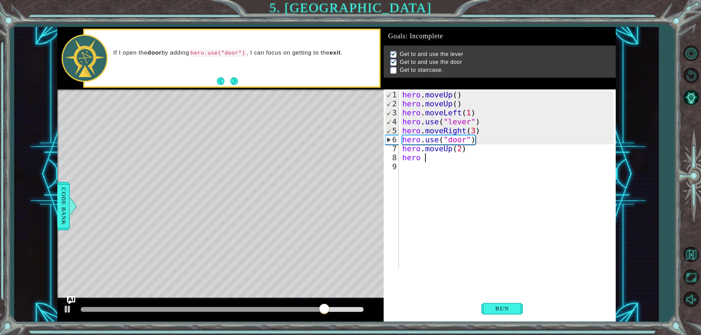
type textarea "hero"
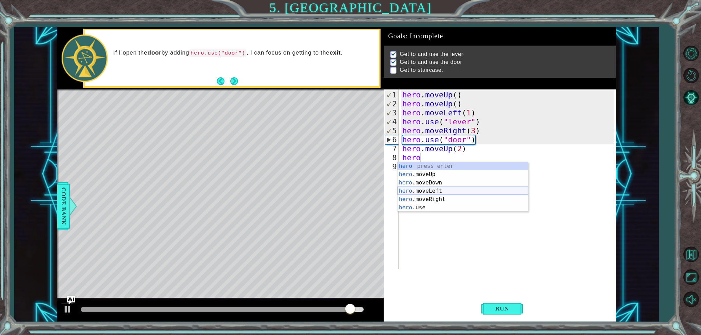
click at [421, 190] on div "hero press enter hero .moveUp press enter hero .moveDown press enter hero .move…" at bounding box center [463, 195] width 131 height 66
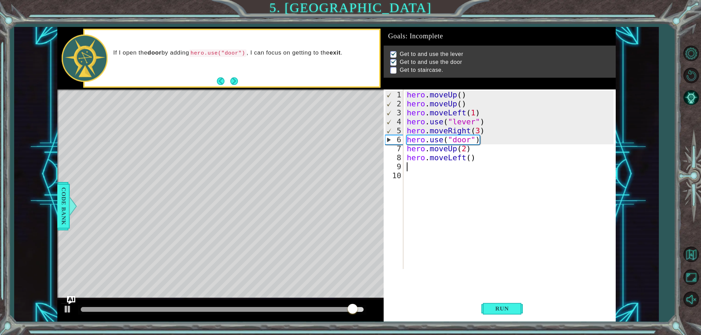
scroll to position [0, 0]
type textarea "3"
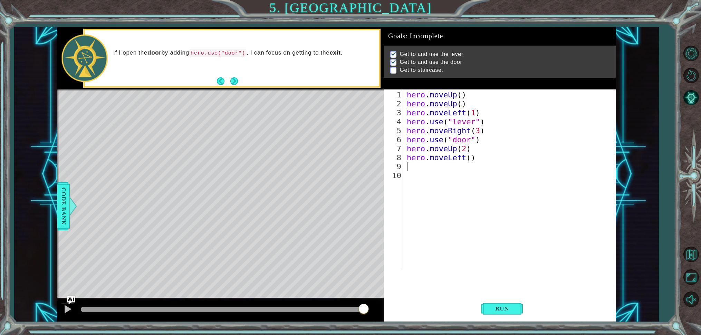
click at [472, 161] on div "hero . moveUp ( ) hero . moveUp ( ) hero . moveLeft ( 1 ) hero . use ( "lever" …" at bounding box center [512, 190] width 212 height 198
type textarea "hero.moveLeft(3)"
click at [496, 309] on span "Run" at bounding box center [502, 308] width 27 height 7
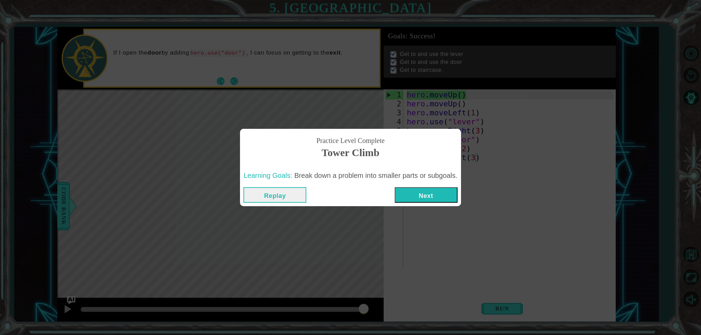
click at [417, 195] on button "Next" at bounding box center [426, 195] width 63 height 16
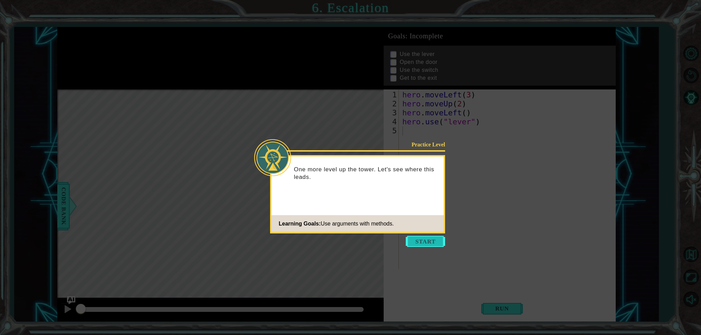
click at [429, 238] on button "Start" at bounding box center [425, 241] width 39 height 11
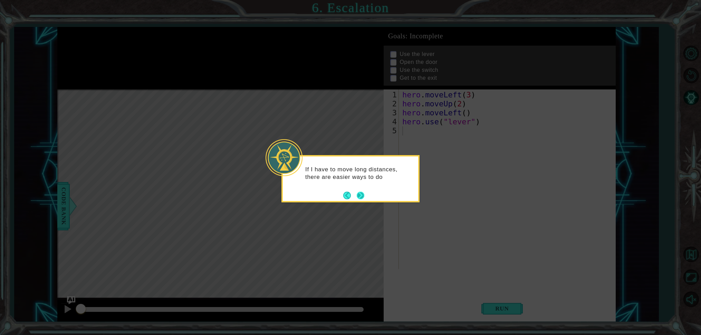
click at [360, 195] on button "Next" at bounding box center [361, 196] width 8 height 8
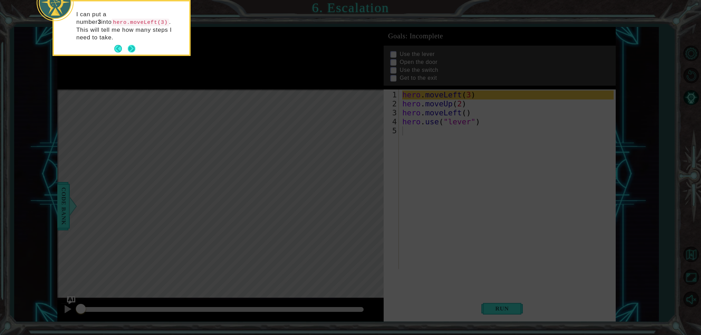
drag, startPoint x: 138, startPoint y: 38, endPoint x: 135, endPoint y: 41, distance: 4.6
click at [138, 38] on div "I can put a number 3 into hero.moveLeft(3) . This will tell me how many steps I…" at bounding box center [121, 29] width 135 height 50
click at [133, 45] on button "Next" at bounding box center [132, 49] width 8 height 8
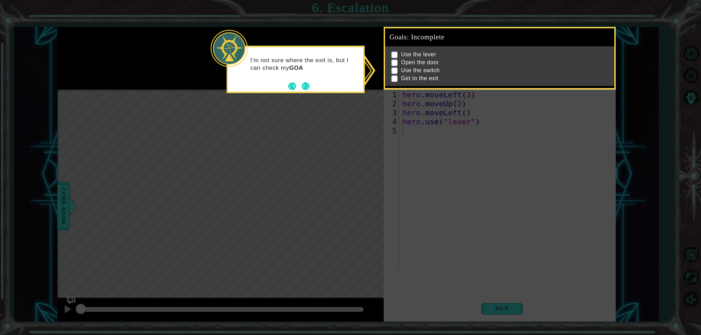
click at [305, 87] on button "Next" at bounding box center [306, 86] width 8 height 8
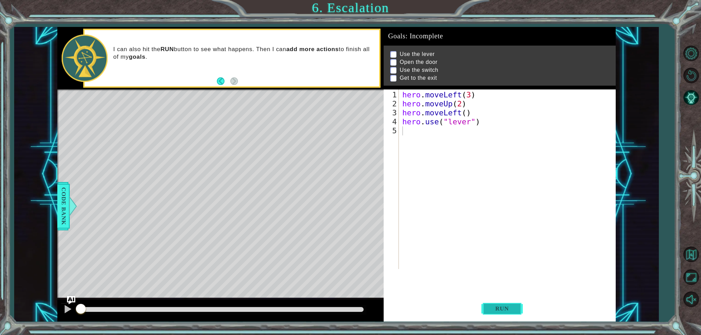
drag, startPoint x: 514, startPoint y: 304, endPoint x: 511, endPoint y: 307, distance: 4.4
click at [513, 305] on button "Run" at bounding box center [502, 308] width 41 height 23
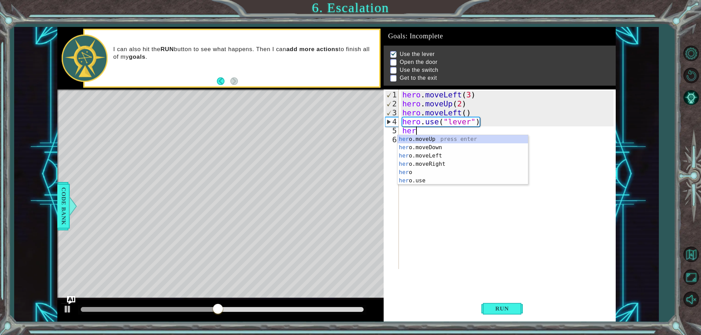
scroll to position [0, 0]
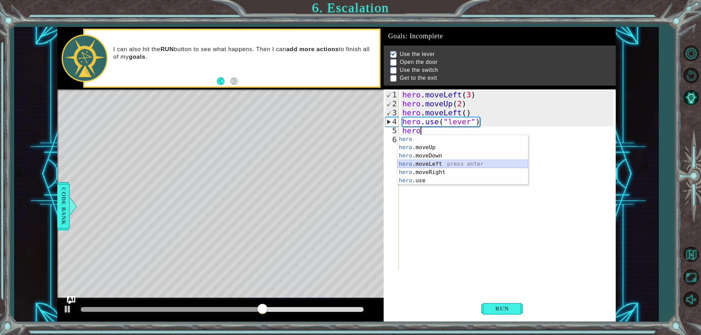
click at [500, 165] on div "hero press enter hero .moveUp press enter hero .moveDown press enter hero .move…" at bounding box center [463, 168] width 131 height 66
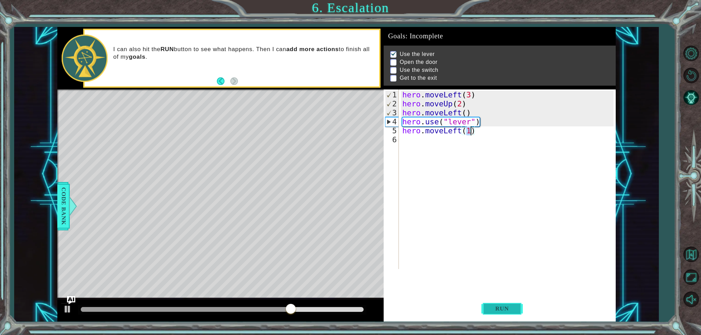
type textarea "hero.moveLeft(1)"
click at [509, 309] on span "Run" at bounding box center [502, 308] width 27 height 7
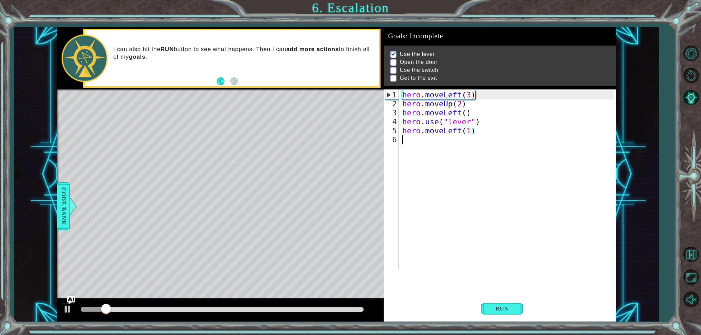
click at [408, 143] on div "hero . moveLeft ( 3 ) hero . moveUp ( 2 ) hero . moveLeft ( ) hero . use ( "lev…" at bounding box center [509, 190] width 216 height 198
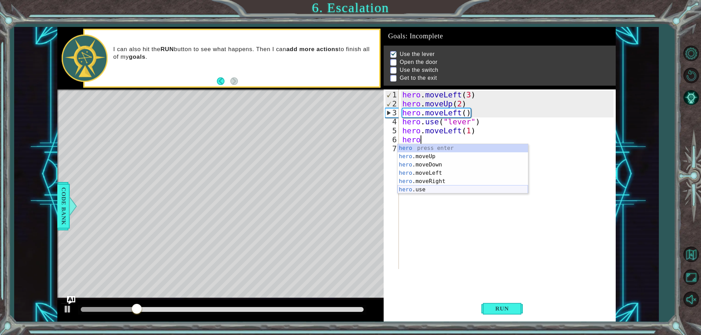
click at [418, 190] on div "hero press enter hero .moveUp press enter hero .moveDown press enter hero .move…" at bounding box center [463, 177] width 131 height 66
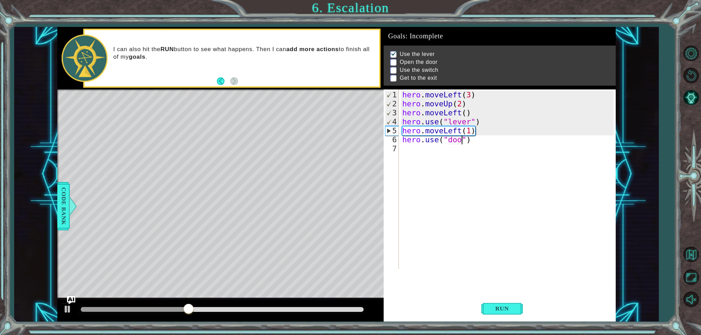
scroll to position [0, 3]
type textarea "hero.use("door")"
drag, startPoint x: 504, startPoint y: 310, endPoint x: 496, endPoint y: 300, distance: 13.1
click at [503, 309] on span "Run" at bounding box center [502, 308] width 27 height 7
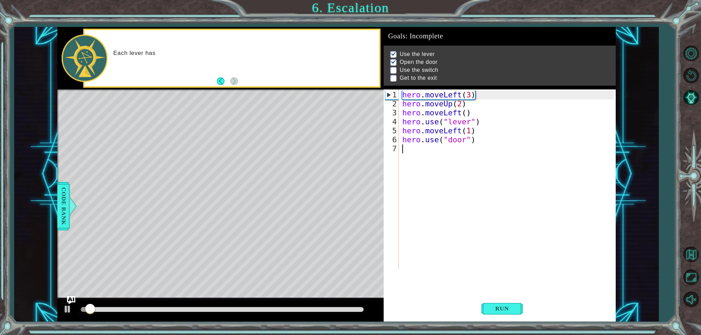
click at [408, 153] on div "hero . moveLeft ( 3 ) hero . moveUp ( 2 ) hero . moveLeft ( ) hero . use ( "lev…" at bounding box center [509, 190] width 216 height 198
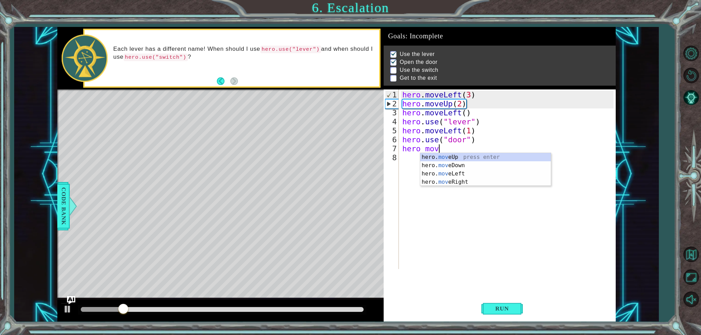
scroll to position [0, 1]
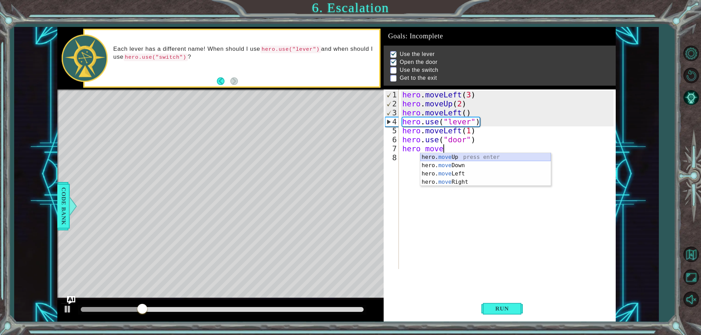
click at [431, 158] on div "hero. move Up press enter hero. move Down press enter hero. move Left press ent…" at bounding box center [485, 178] width 131 height 50
type textarea "hero.moveUp(1)"
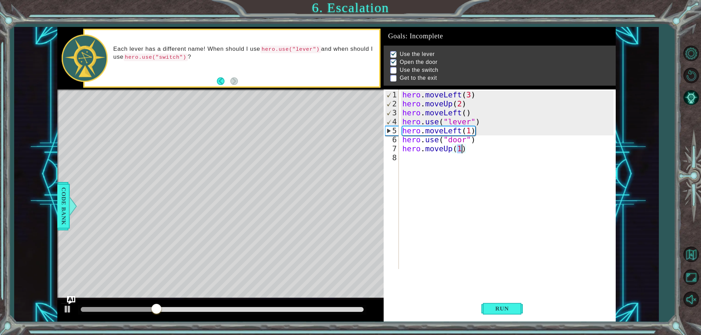
click at [407, 158] on div "hero . moveLeft ( 3 ) hero . moveUp ( 2 ) hero . moveLeft ( ) hero . use ( "lev…" at bounding box center [509, 190] width 216 height 198
click at [463, 150] on div "hero . moveLeft ( 3 ) hero . moveUp ( 2 ) hero . moveLeft ( ) hero . use ( "lev…" at bounding box center [509, 190] width 216 height 198
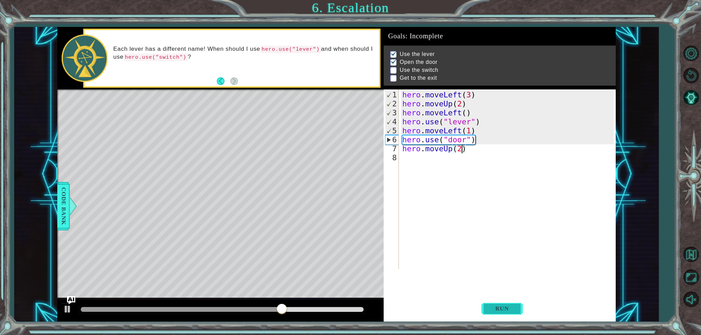
type textarea "hero.moveUp(2)"
click at [510, 303] on button "Run" at bounding box center [502, 308] width 41 height 23
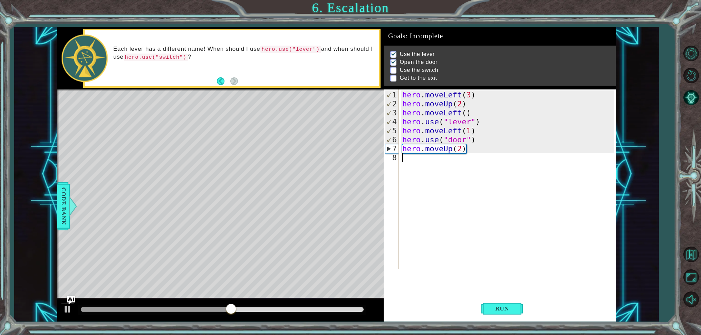
click at [406, 163] on div "hero . moveLeft ( 3 ) hero . moveUp ( 2 ) hero . moveLeft ( ) hero . use ( "lev…" at bounding box center [509, 190] width 216 height 198
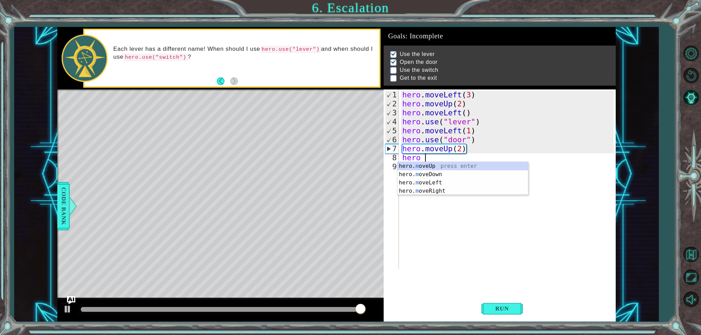
scroll to position [0, 0]
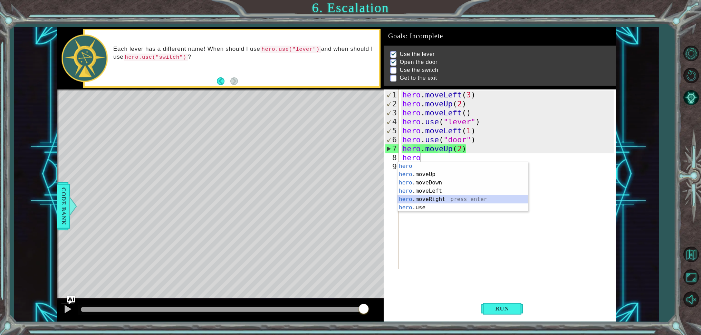
click at [429, 198] on div "hero press enter hero .moveUp press enter hero .moveDown press enter hero .move…" at bounding box center [463, 195] width 131 height 66
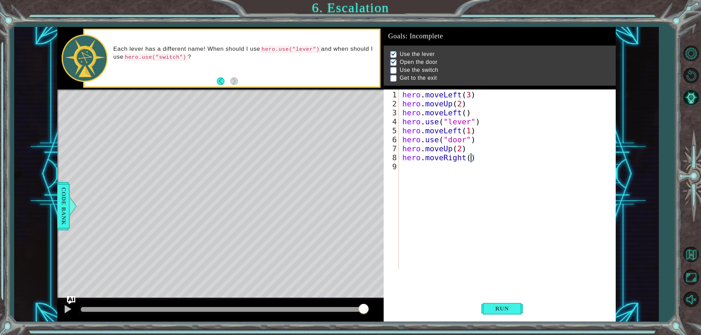
type textarea "hero.moveRight(2)"
click at [403, 172] on div "hero . moveLeft ( 3 ) hero . moveUp ( 2 ) hero . moveLeft ( ) hero . use ( "lev…" at bounding box center [509, 190] width 216 height 198
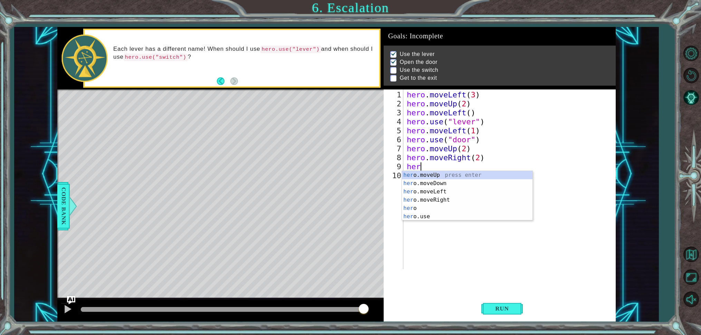
scroll to position [0, 0]
click at [434, 218] on div "hero press enter hero .moveUp press enter hero .moveDown press enter hero .move…" at bounding box center [467, 204] width 131 height 66
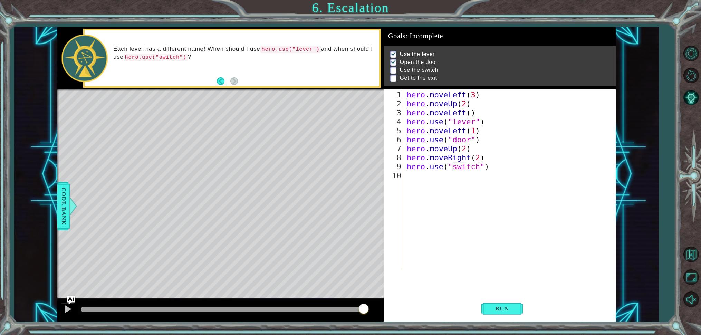
scroll to position [0, 3]
type textarea "hero.use("switch")"
click at [502, 303] on button "Run" at bounding box center [502, 308] width 41 height 23
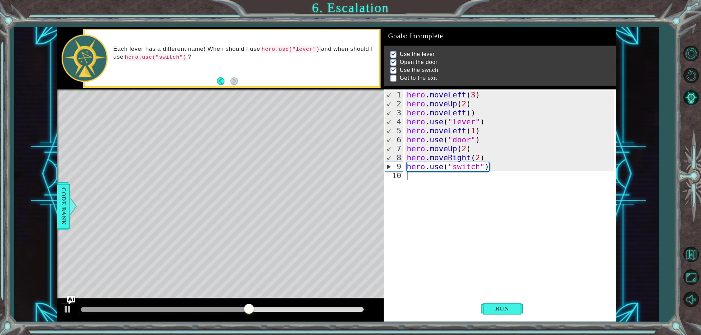
click at [411, 174] on div "hero . moveLeft ( 3 ) hero . moveUp ( 2 ) hero . moveLeft ( ) hero . use ( "lev…" at bounding box center [512, 190] width 212 height 198
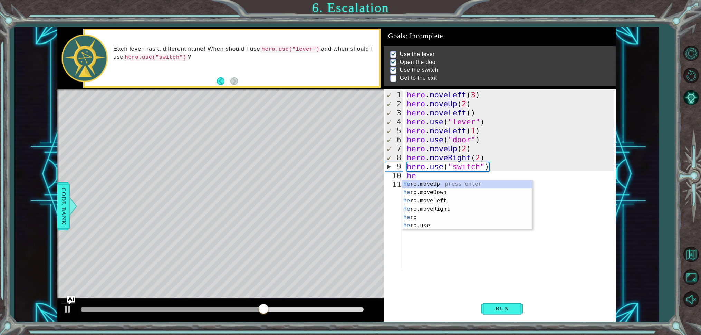
scroll to position [0, 0]
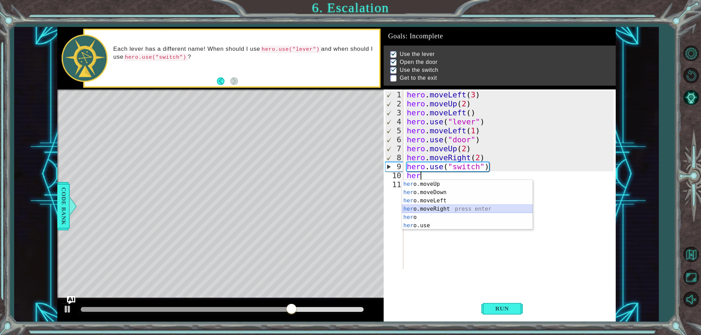
click at [449, 212] on div "her o.moveUp press enter her o.moveDown press enter her o.moveLeft press enter …" at bounding box center [467, 213] width 131 height 66
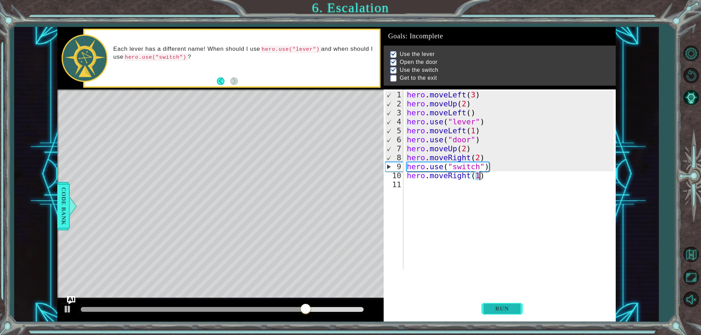
type textarea "hero.moveRight(1)"
click at [511, 306] on span "Run" at bounding box center [502, 308] width 27 height 7
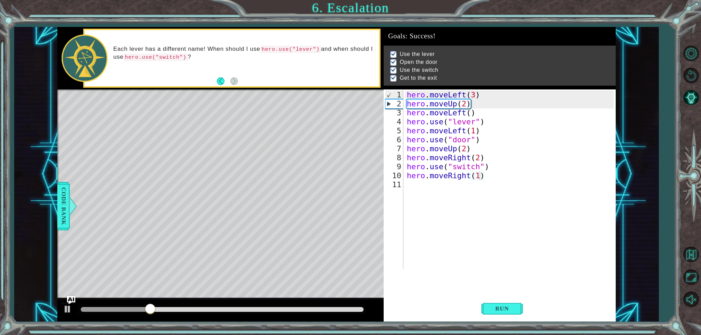
click at [405, 185] on div "hero.moveRight(1) 1 2 3 4 5 6 7 8 9 10 11 hero . moveLeft ( 3 ) hero . moveUp (…" at bounding box center [499, 179] width 230 height 180
click at [406, 186] on div "hero . moveLeft ( 3 ) hero . moveUp ( 2 ) hero . moveLeft ( ) hero . use ( "lev…" at bounding box center [512, 190] width 212 height 198
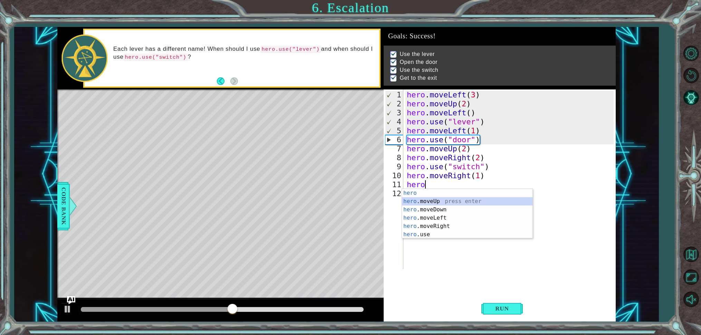
click at [453, 203] on div "hero press enter hero .moveUp press enter hero .moveDown press enter hero .move…" at bounding box center [467, 222] width 131 height 66
type textarea "hero.moveUp(1)"
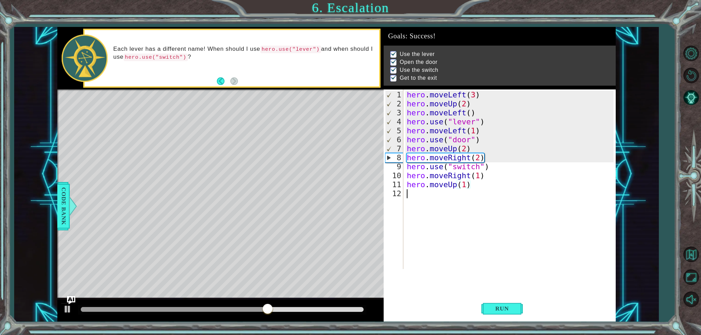
click at [419, 199] on div "hero . moveLeft ( 3 ) hero . moveUp ( 2 ) hero . moveLeft ( ) hero . use ( "lev…" at bounding box center [512, 190] width 212 height 198
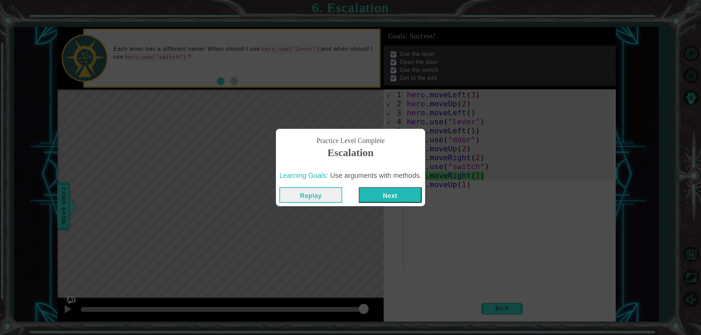
click at [369, 198] on button "Next" at bounding box center [390, 195] width 63 height 16
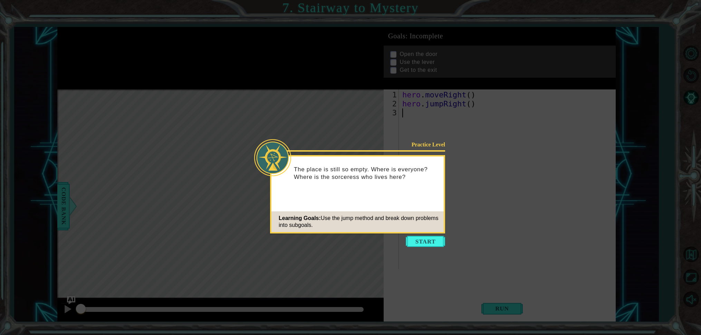
drag, startPoint x: 432, startPoint y: 245, endPoint x: 421, endPoint y: 244, distance: 11.1
click at [422, 244] on button "Start" at bounding box center [425, 241] width 39 height 11
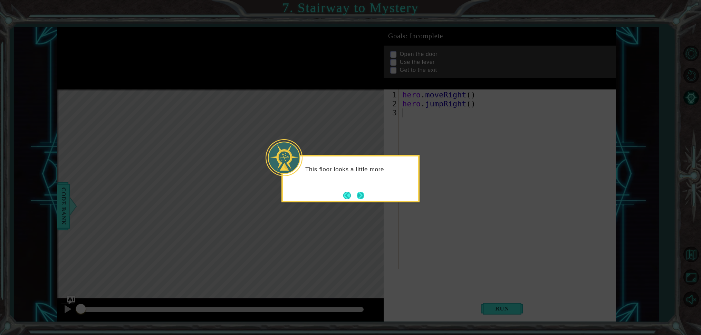
click at [358, 198] on button "Next" at bounding box center [361, 196] width 8 height 8
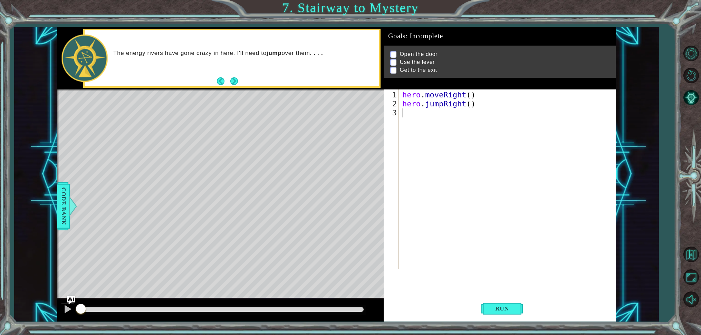
drag, startPoint x: 487, startPoint y: 302, endPoint x: 476, endPoint y: 299, distance: 10.7
click at [485, 301] on button "Run" at bounding box center [502, 308] width 41 height 23
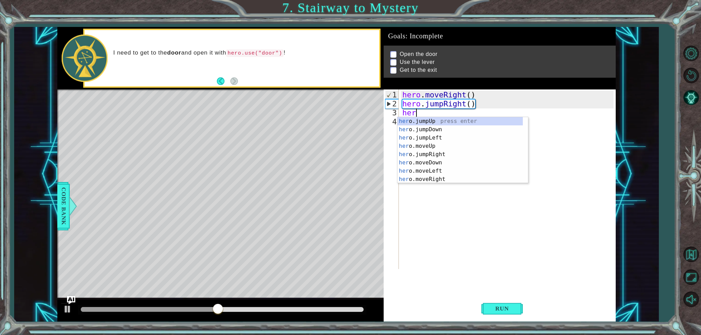
scroll to position [0, 0]
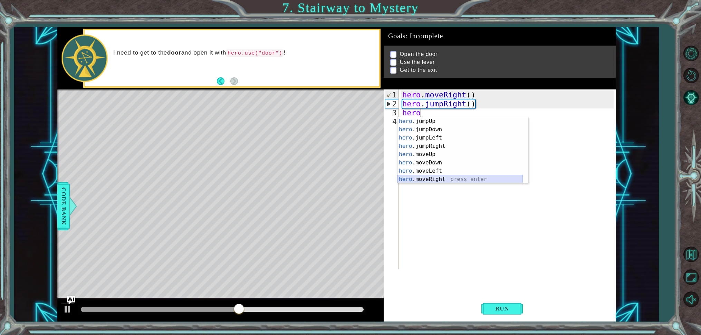
click at [464, 181] on div "hero .jumpUp press enter hero .jumpDown press enter hero .jumpLeft press enter …" at bounding box center [460, 158] width 125 height 83
type textarea "hero.moveRight(1)"
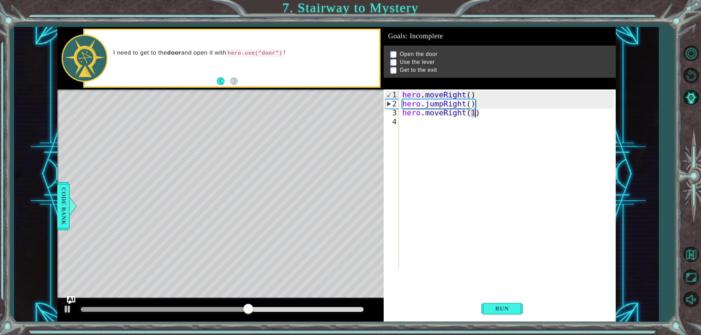
click at [407, 127] on div "hero . moveRight ( ) hero . jumpRight ( ) hero . moveRight ( 1 )" at bounding box center [509, 190] width 216 height 198
type textarea "hero m"
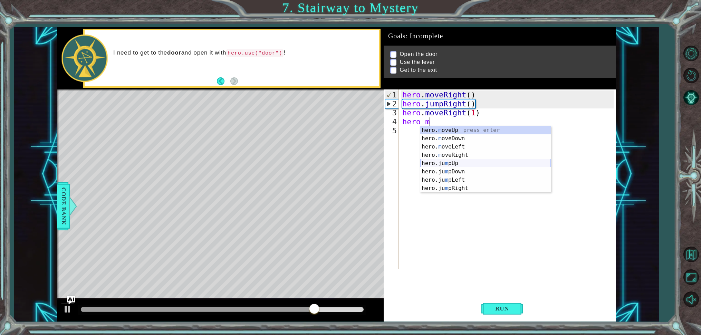
click at [464, 164] on div "hero. m oveUp press enter hero. m oveDown press enter hero. m oveLeft press ent…" at bounding box center [485, 167] width 131 height 83
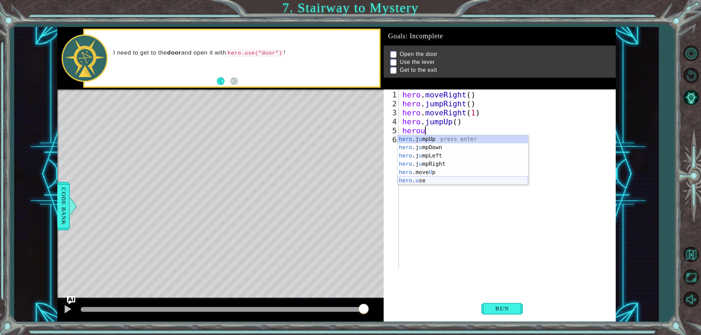
drag, startPoint x: 452, startPoint y: 180, endPoint x: 456, endPoint y: 180, distance: 4.2
click at [456, 180] on div "hero .j u mpUp press enter hero .j u mpDown press enter hero .j u mpLeft press …" at bounding box center [463, 168] width 131 height 66
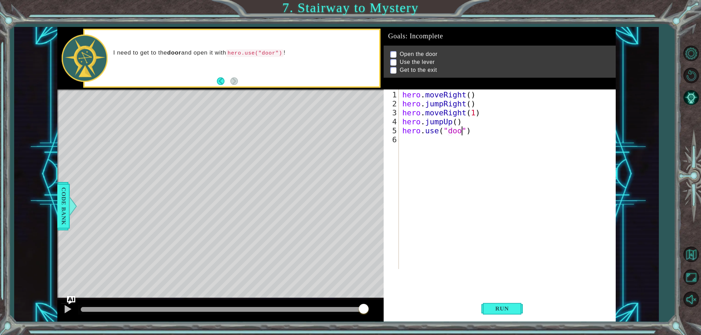
type textarea "hero.use("door")"
drag, startPoint x: 407, startPoint y: 140, endPoint x: 412, endPoint y: 133, distance: 8.5
click at [409, 139] on div "hero . moveRight ( ) hero . jumpRight ( ) hero . moveRight ( 1 ) hero . jumpUp …" at bounding box center [509, 190] width 216 height 198
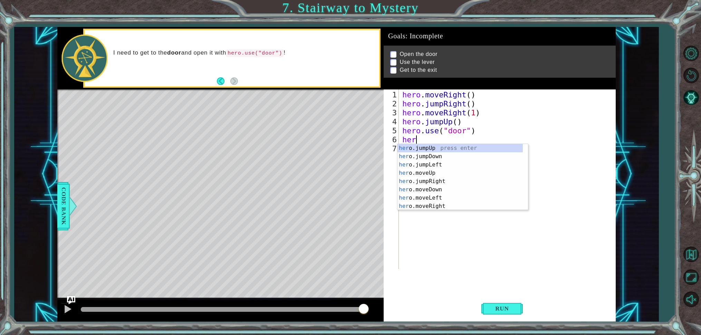
scroll to position [0, 0]
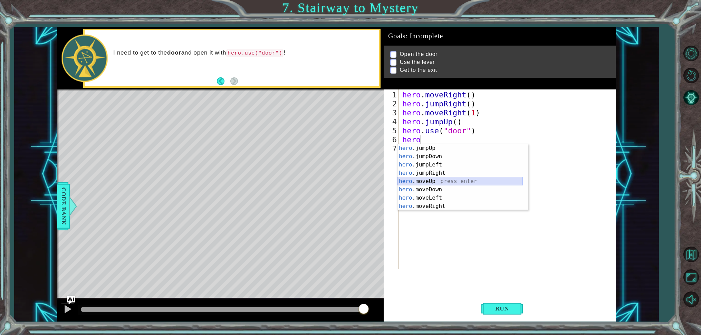
click at [415, 181] on div "hero .jumpUp press enter hero .jumpDown press enter hero .jumpLeft press enter …" at bounding box center [460, 185] width 125 height 83
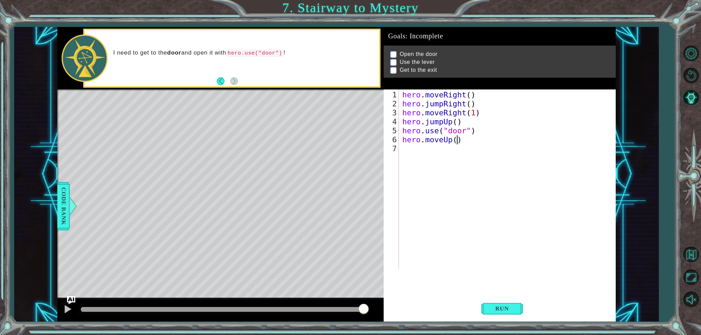
type textarea "hero.moveUp(2)"
click at [404, 151] on div "hero . moveRight ( ) hero . jumpRight ( ) hero . moveRight ( 1 ) hero . jumpUp …" at bounding box center [509, 190] width 216 height 198
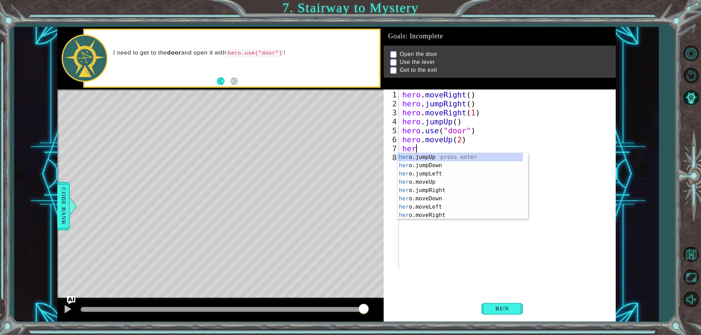
scroll to position [0, 0]
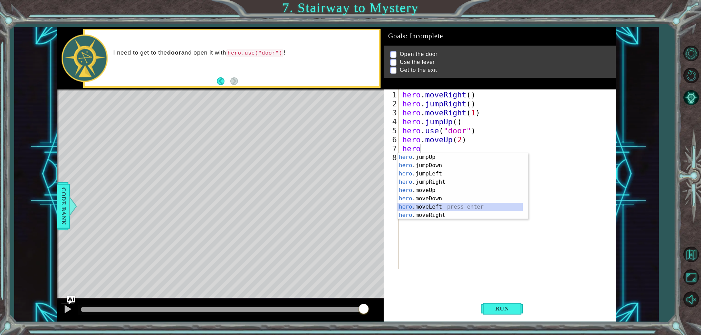
click at [409, 207] on div "hero .jumpUp press enter hero .jumpDown press enter hero .jumpLeft press enter …" at bounding box center [460, 194] width 125 height 83
type textarea "hero.moveLeft(1)"
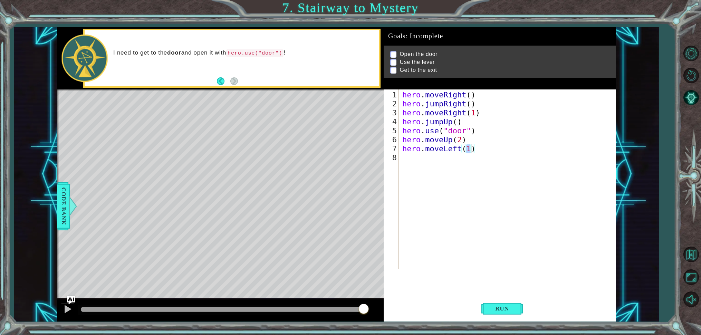
drag, startPoint x: 409, startPoint y: 159, endPoint x: 407, endPoint y: 149, distance: 10.4
click at [409, 156] on div "hero . moveRight ( ) hero . jumpRight ( ) hero . moveRight ( 1 ) hero . jumpUp …" at bounding box center [509, 190] width 216 height 198
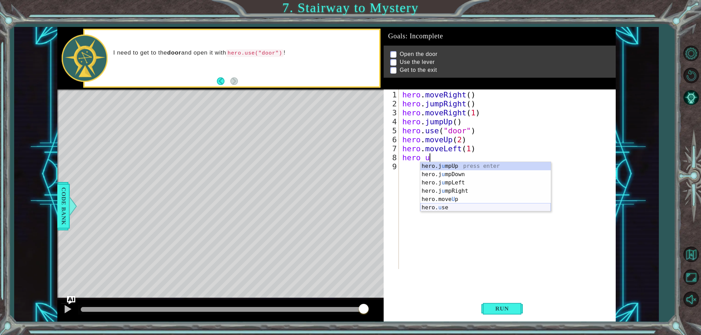
click at [435, 208] on div "hero.j u mpUp press enter hero.j u mpDown press enter hero.j u mpLeft press ent…" at bounding box center [485, 195] width 131 height 66
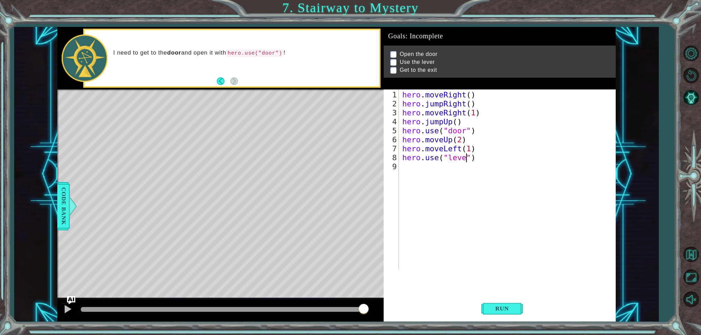
type textarea "hero.use("lever")"
click at [410, 172] on div "hero . moveRight ( ) hero . jumpRight ( ) hero . moveRight ( 1 ) hero . jumpUp …" at bounding box center [509, 190] width 216 height 198
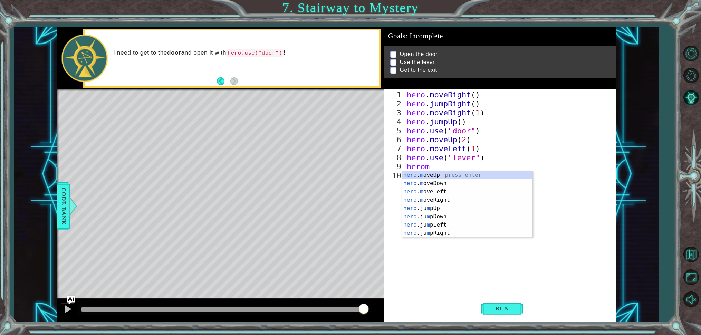
scroll to position [0, 0]
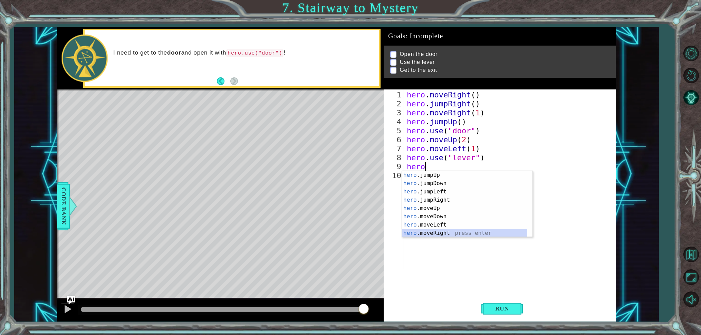
click at [442, 235] on div "hero .jumpUp press enter hero .jumpDown press enter hero .jumpLeft press enter …" at bounding box center [464, 212] width 125 height 83
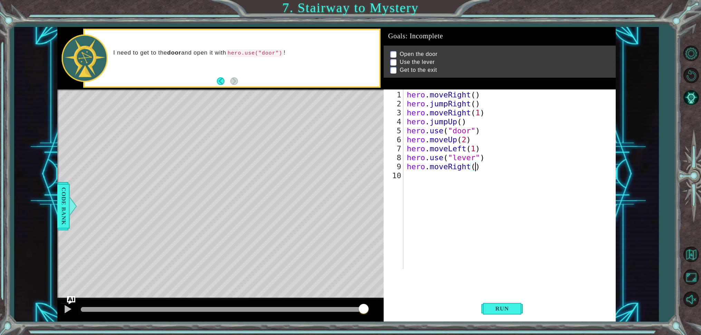
type textarea "hero.moveRight(3)"
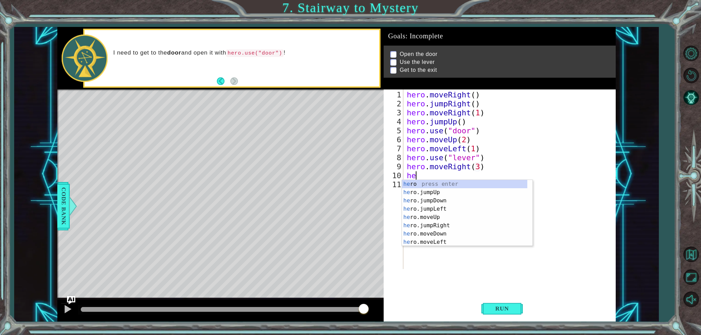
type textarea "hero"
click at [475, 193] on div "hero press enter hero .jumpUp press enter hero .jumpDown press enter hero .jump…" at bounding box center [464, 221] width 125 height 83
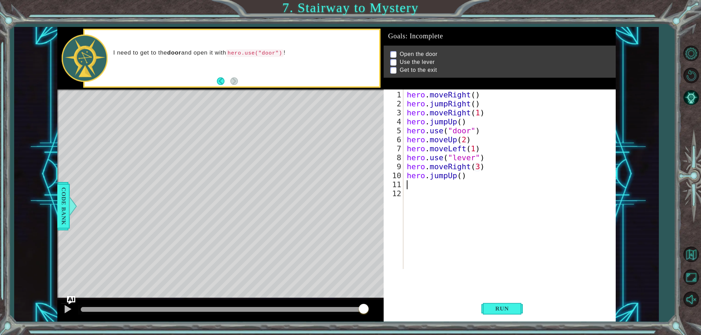
scroll to position [0, 0]
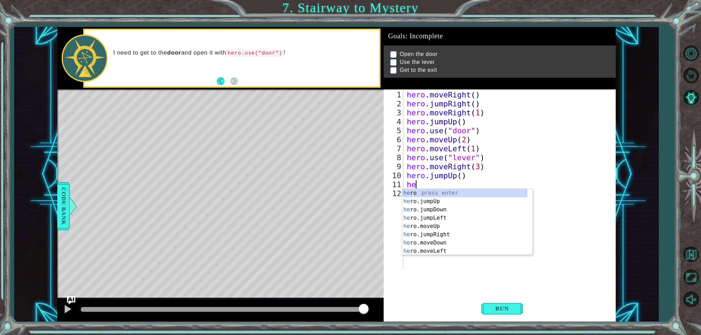
type textarea "hero"
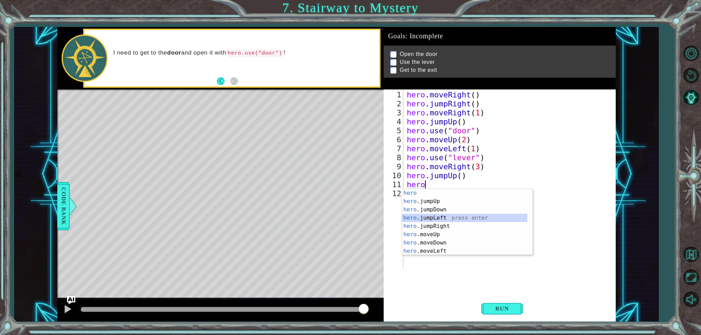
click at [449, 220] on div "hero press enter hero .jumpUp press enter hero .jumpDown press enter hero .jump…" at bounding box center [464, 230] width 125 height 83
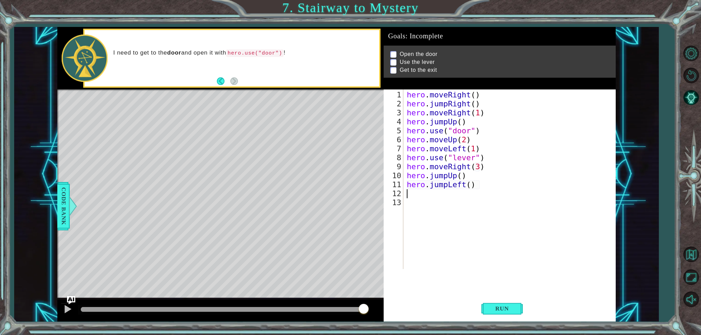
scroll to position [0, 0]
click at [473, 188] on div "hero . moveRight ( ) hero . jumpRight ( ) hero . moveRight ( 1 ) hero . jumpUp …" at bounding box center [512, 190] width 212 height 198
click at [471, 188] on div "hero . moveRight ( ) hero . jumpRight ( ) hero . moveRight ( 1 ) hero . jumpUp …" at bounding box center [512, 190] width 212 height 198
click at [502, 311] on span "Run" at bounding box center [502, 308] width 27 height 7
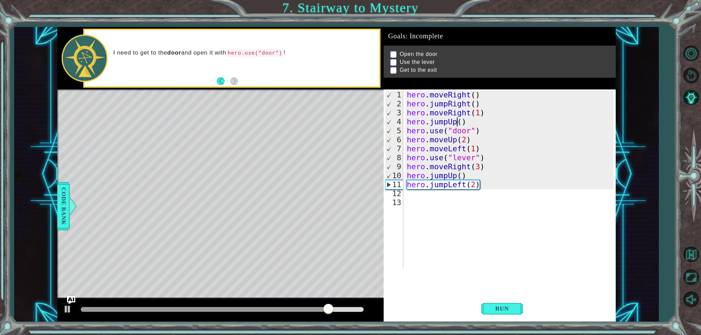
click at [457, 123] on div "hero . moveRight ( ) hero . jumpRight ( ) hero . moveRight ( 1 ) hero . jumpUp …" at bounding box center [512, 190] width 212 height 198
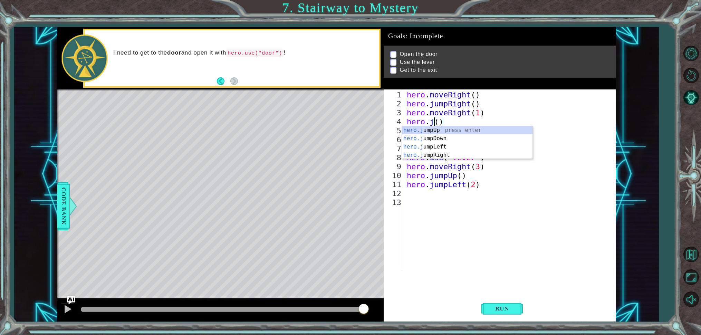
scroll to position [0, 1]
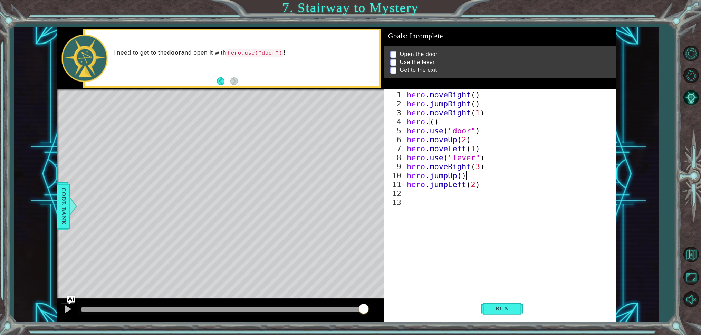
click at [557, 171] on div "hero . moveRight ( ) hero . jumpRight ( ) hero . moveRight ( 1 ) hero . ( ) her…" at bounding box center [512, 190] width 212 height 198
click at [435, 123] on div "hero . moveRight ( ) hero . jumpRight ( ) hero . moveRight ( 1 ) hero . ( ) her…" at bounding box center [512, 190] width 212 height 198
click at [427, 122] on div "hero . moveRight ( ) hero . jumpRight ( ) hero . moveRight ( 1 ) hero . ( ) her…" at bounding box center [512, 190] width 212 height 198
click at [437, 122] on div "hero . moveRight ( ) hero . jumpRight ( ) hero . moveRight ( 1 ) hero . ( ) her…" at bounding box center [512, 190] width 212 height 198
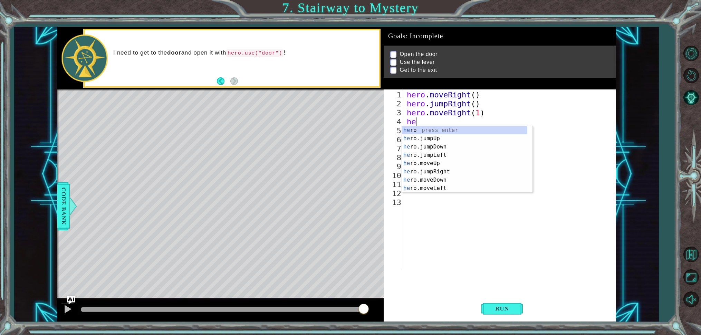
scroll to position [0, 0]
click at [455, 164] on div "he ro press enter he ro.jumpUp press enter he ro.jumpDown press enter he ro.jum…" at bounding box center [464, 167] width 125 height 83
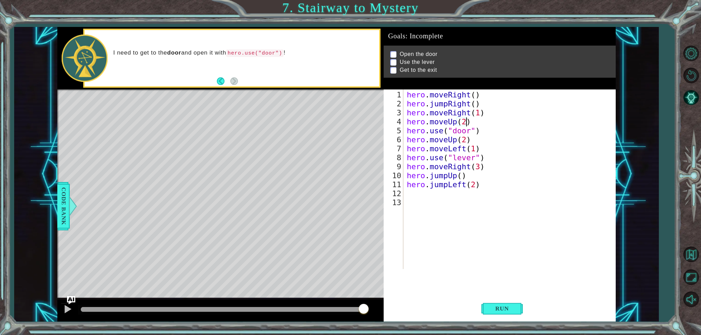
scroll to position [0, 2]
type textarea "hero.moveUp(2)"
drag, startPoint x: 509, startPoint y: 305, endPoint x: 509, endPoint y: 309, distance: 3.9
click at [509, 306] on span "Run" at bounding box center [502, 308] width 27 height 7
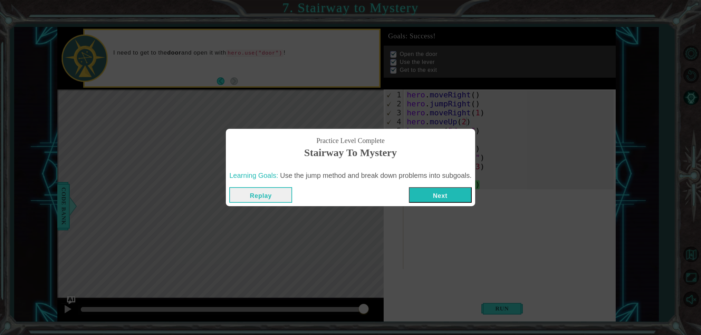
click at [433, 200] on button "Next" at bounding box center [440, 195] width 63 height 16
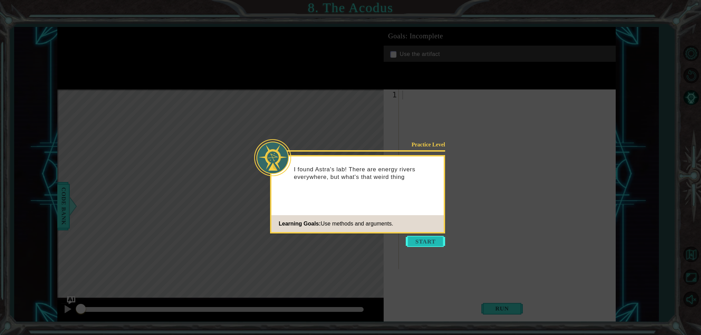
click at [431, 240] on button "Start" at bounding box center [425, 241] width 39 height 11
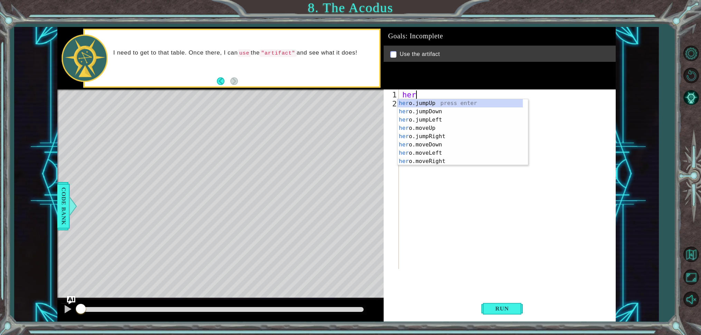
scroll to position [0, 0]
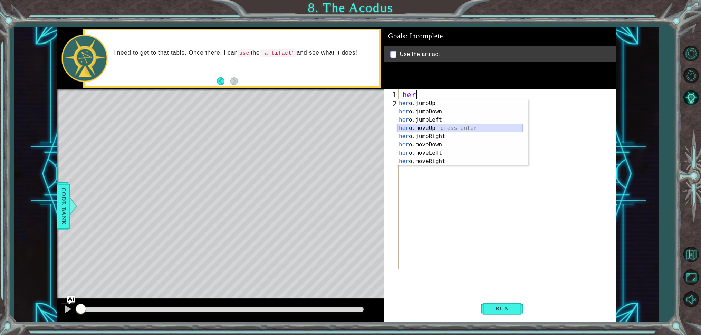
click at [450, 126] on div "her o.jumpUp press enter her o.jumpDown press enter her o.jumpLeft press enter …" at bounding box center [460, 140] width 125 height 83
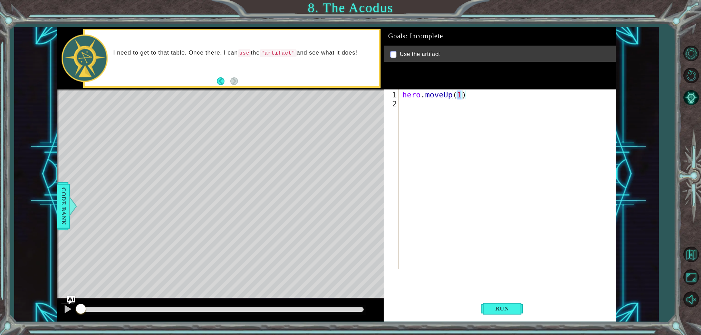
type textarea "hero.moveUp(2)"
drag, startPoint x: 407, startPoint y: 106, endPoint x: 442, endPoint y: 84, distance: 41.2
click at [407, 106] on div "hero . moveUp ( 2 )" at bounding box center [509, 190] width 216 height 198
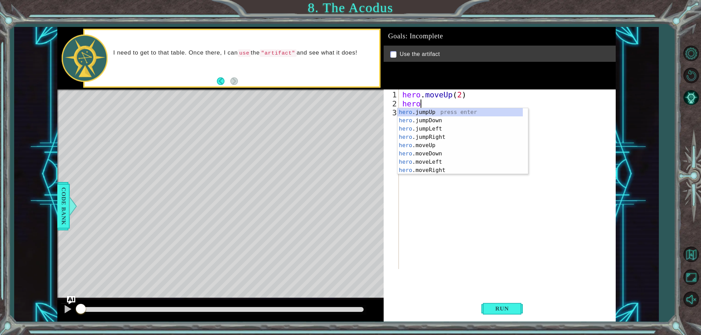
scroll to position [0, 0]
click at [453, 162] on div "hero .jumpUp press enter hero .jumpDown press enter hero .jumpLeft press enter …" at bounding box center [460, 149] width 125 height 83
type textarea "hero.moveLeft(1)"
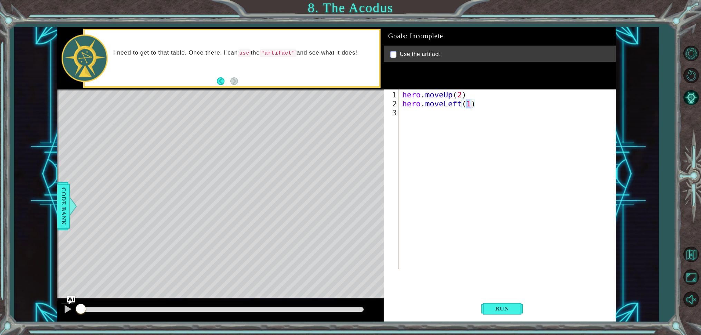
click at [416, 119] on div "hero . moveUp ( 2 ) hero . moveLeft ( 1 )" at bounding box center [509, 190] width 216 height 198
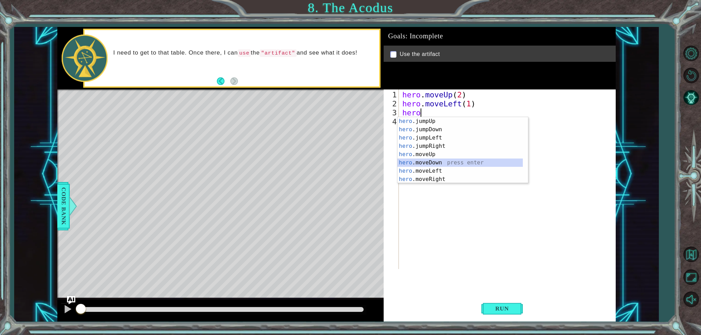
click at [423, 164] on div "hero .jumpUp press enter hero .jumpDown press enter hero .jumpLeft press enter …" at bounding box center [460, 158] width 125 height 83
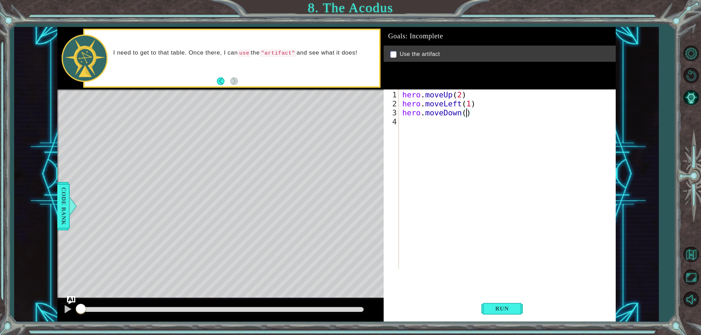
type textarea "hero.moveDown(2)"
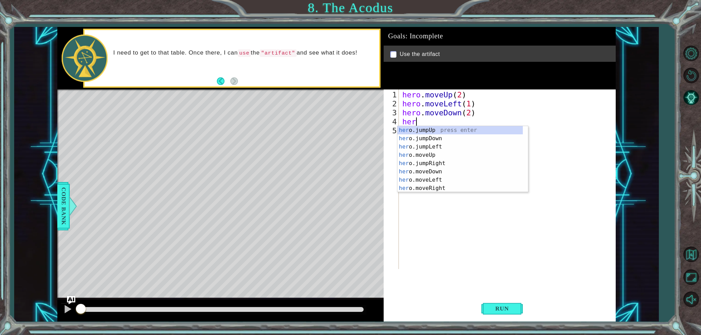
type textarea "hero"
click at [438, 131] on div "hero .jumpUp press enter hero .jumpDown press enter hero .jumpLeft press enter …" at bounding box center [460, 167] width 125 height 83
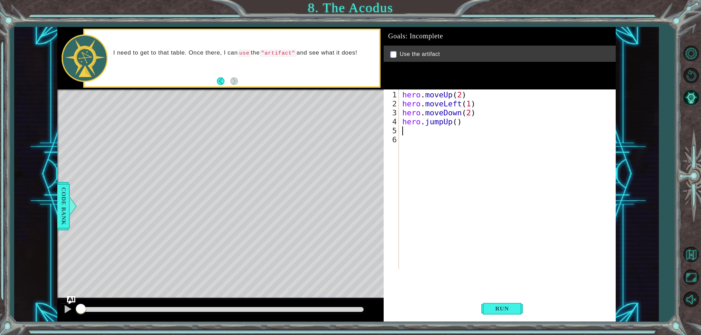
scroll to position [0, 0]
drag, startPoint x: 500, startPoint y: 307, endPoint x: 476, endPoint y: 306, distance: 23.5
click at [499, 306] on span "Run" at bounding box center [502, 308] width 27 height 7
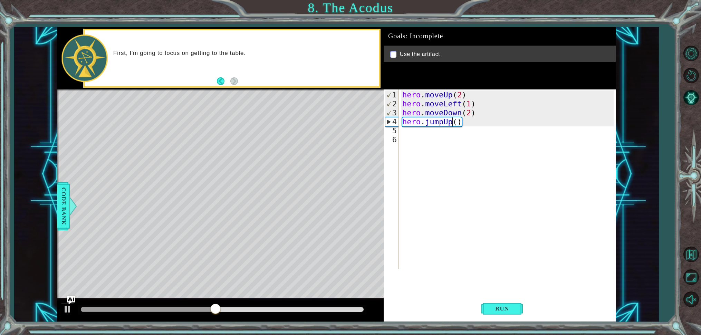
click at [451, 123] on div "hero . moveUp ( 2 ) hero . moveLeft ( 1 ) hero . moveDown ( 2 ) hero . jumpUp (…" at bounding box center [509, 190] width 216 height 198
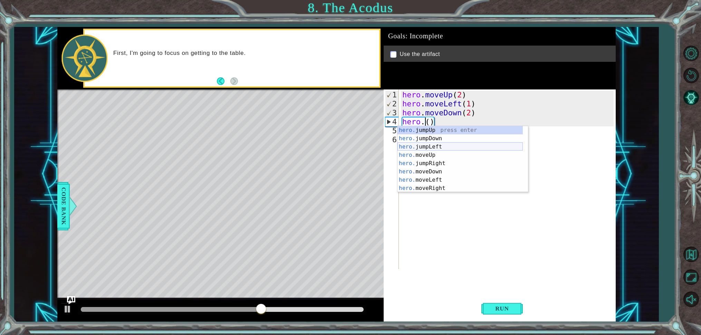
click at [448, 147] on div "hero. jumpUp press enter hero. jumpDown press enter hero. jumpLeft press enter …" at bounding box center [460, 167] width 125 height 83
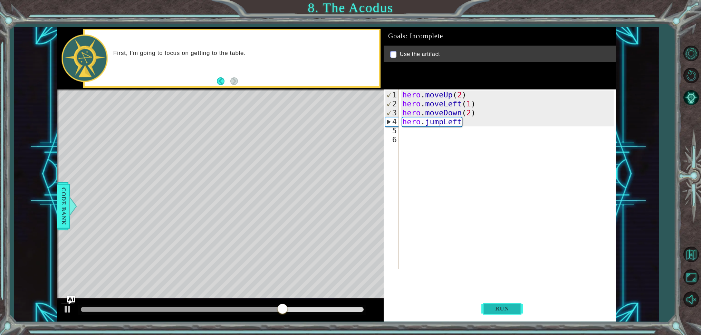
click at [506, 314] on button "Run" at bounding box center [502, 308] width 41 height 23
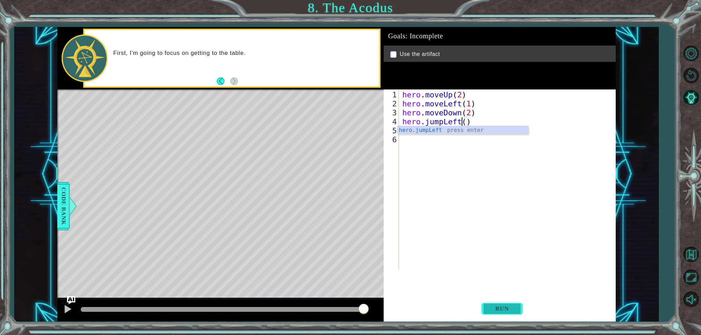
type textarea "hero.jumpLeft()"
click at [496, 310] on span "Run" at bounding box center [502, 308] width 27 height 7
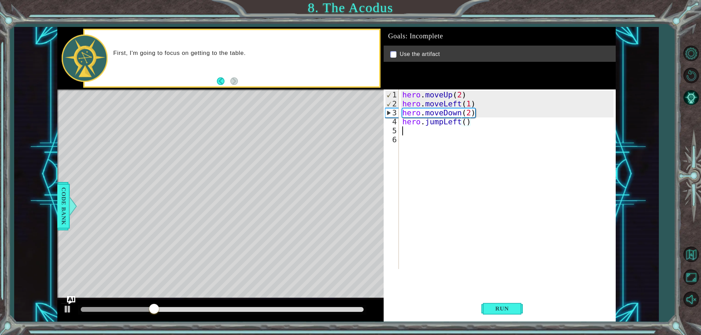
click at [410, 132] on div "hero . moveUp ( 2 ) hero . moveLeft ( 1 ) hero . moveDown ( 2 ) hero . jumpLeft…" at bounding box center [509, 190] width 216 height 198
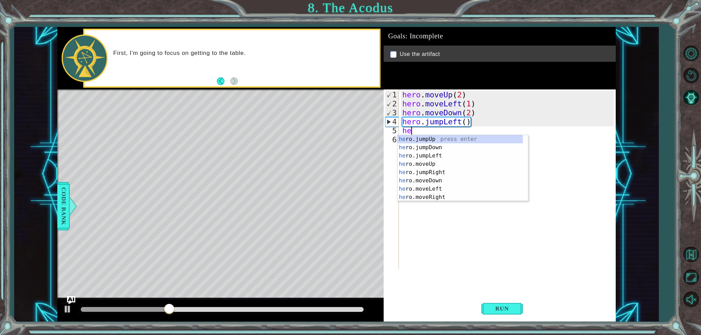
scroll to position [0, 0]
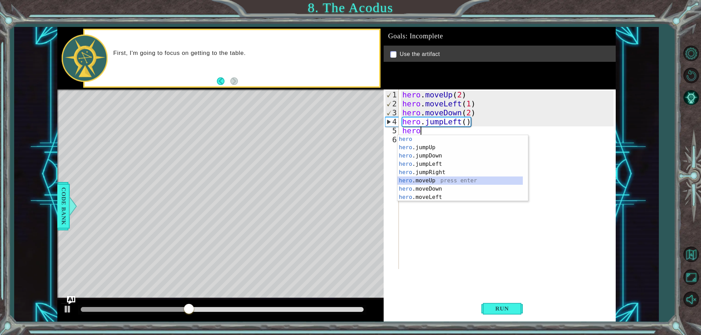
click at [417, 181] on div "hero press enter hero .jumpUp press enter hero .jumpDown press enter hero .jump…" at bounding box center [460, 176] width 125 height 83
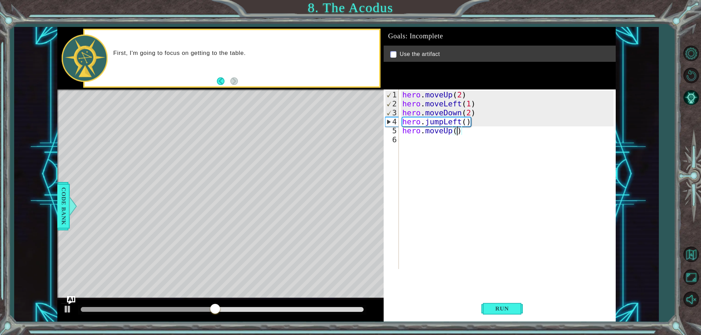
type textarea "hero.moveUp(2)"
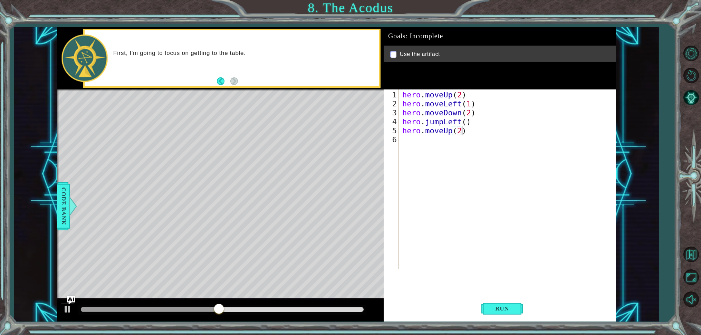
scroll to position [0, 2]
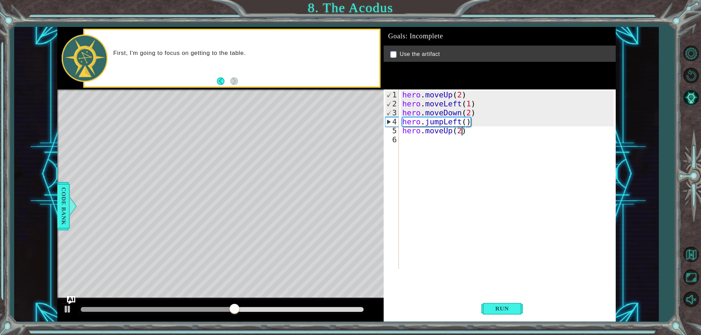
click at [402, 139] on div "hero . moveUp ( 2 ) hero . moveLeft ( 1 ) hero . moveDown ( 2 ) hero . jumpLeft…" at bounding box center [509, 190] width 216 height 198
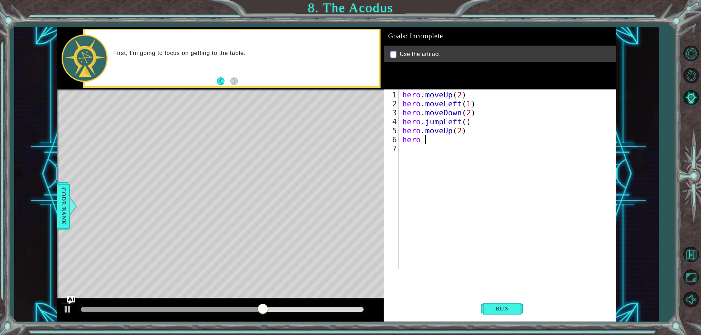
scroll to position [0, 1]
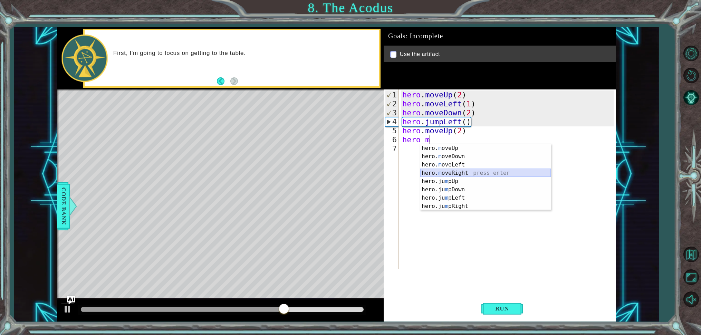
click at [457, 172] on div "hero. m oveUp press enter hero. m oveDown press enter hero. m oveLeft press ent…" at bounding box center [485, 185] width 131 height 83
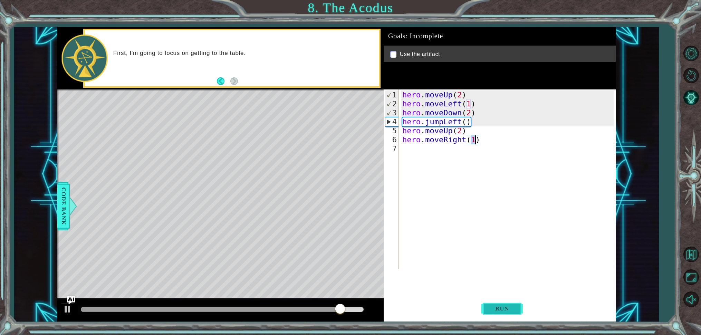
type textarea "hero.moveRight(1)"
click at [513, 304] on button "Run" at bounding box center [502, 308] width 41 height 23
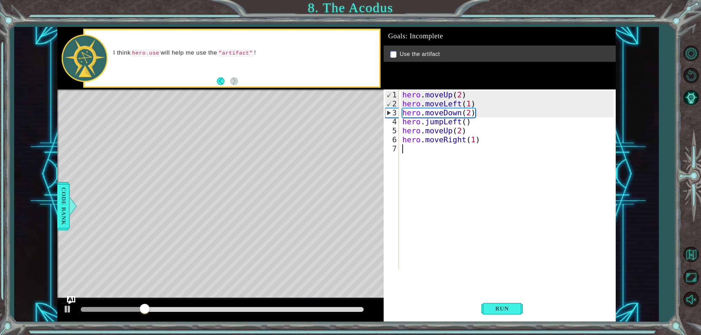
drag, startPoint x: 409, startPoint y: 154, endPoint x: 410, endPoint y: 146, distance: 8.0
click at [409, 152] on div "hero . moveUp ( 2 ) hero . moveLeft ( 1 ) hero . moveDown ( 2 ) hero . jumpLeft…" at bounding box center [509, 190] width 216 height 198
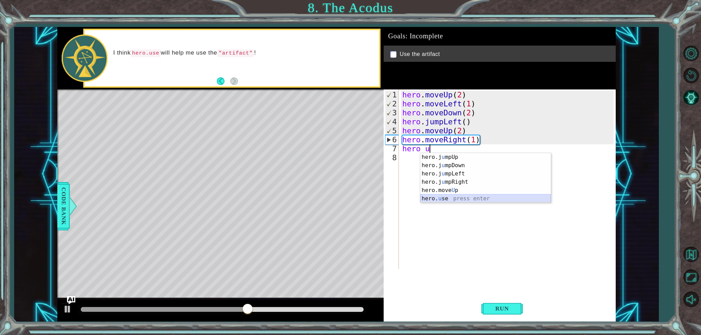
click at [448, 199] on div "hero.j u mpUp press enter hero.j u mpDown press enter hero.j u mpLeft press ent…" at bounding box center [485, 186] width 131 height 66
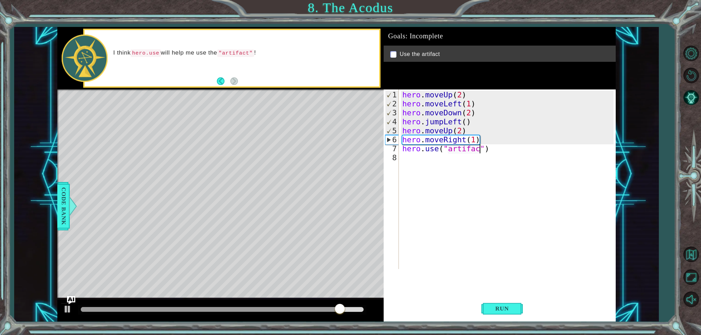
scroll to position [0, 4]
type textarea "hero.use("artifact")"
drag, startPoint x: 506, startPoint y: 305, endPoint x: 491, endPoint y: 302, distance: 15.1
click at [505, 305] on button "Run" at bounding box center [502, 308] width 41 height 23
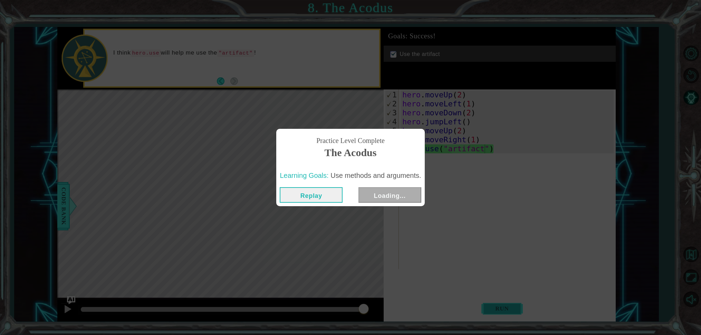
click at [507, 311] on body "1 ההההההההההההההההההההההההההההההההההההההההההההההההההההההההההההההההההההההההההההה…" at bounding box center [350, 167] width 701 height 335
click at [400, 189] on div "Replay Next" at bounding box center [350, 195] width 148 height 22
click at [399, 194] on button "Next" at bounding box center [390, 195] width 63 height 16
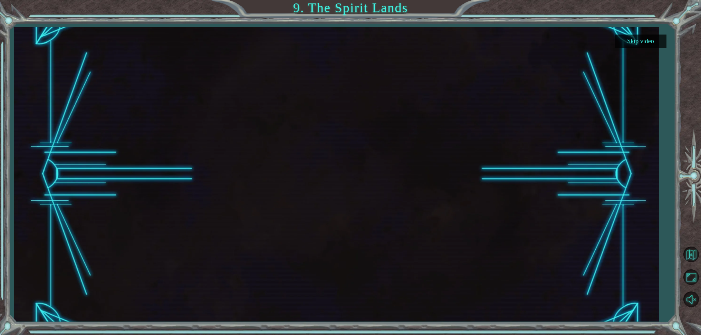
click at [644, 40] on button "Skip video" at bounding box center [641, 41] width 52 height 13
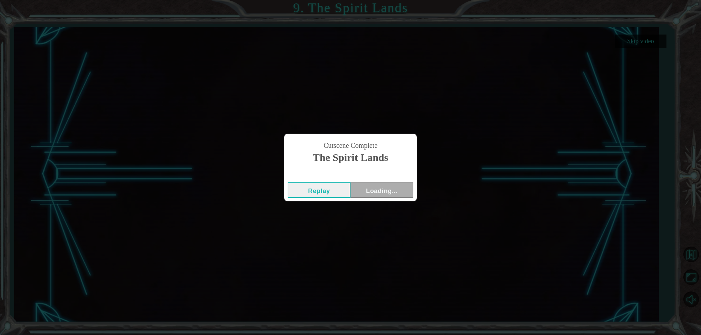
click at [640, 43] on div "Cutscene Complete The Spirit Lands Replay Loading..." at bounding box center [350, 167] width 701 height 335
click at [370, 189] on button "Next" at bounding box center [382, 190] width 63 height 16
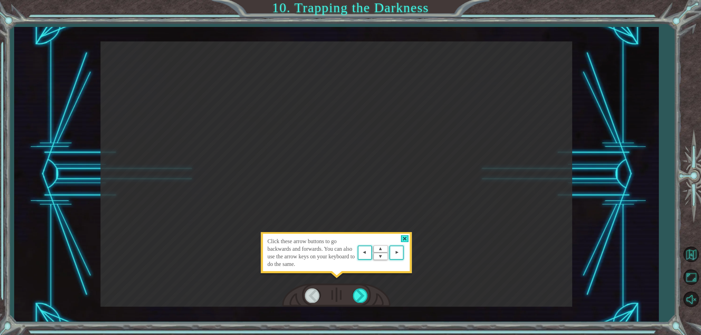
click at [405, 235] on div at bounding box center [405, 238] width 8 height 7
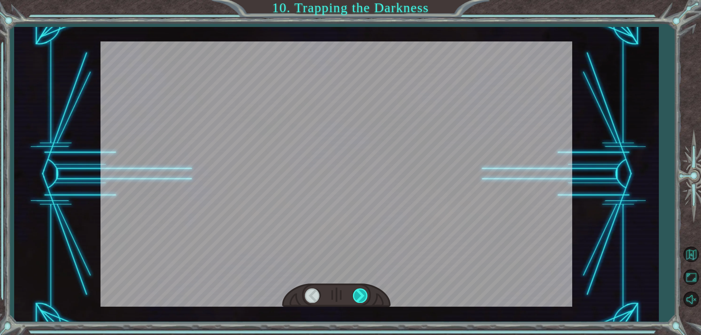
click at [362, 295] on div at bounding box center [361, 295] width 16 height 14
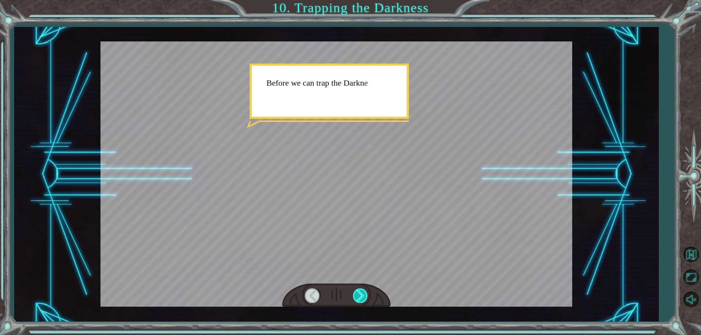
click at [367, 295] on div at bounding box center [361, 295] width 16 height 14
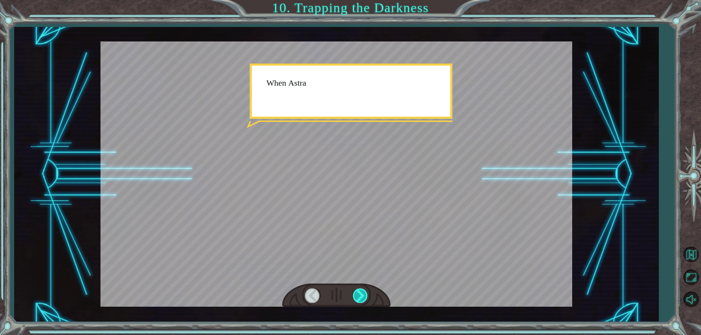
click at [367, 295] on div at bounding box center [361, 295] width 16 height 14
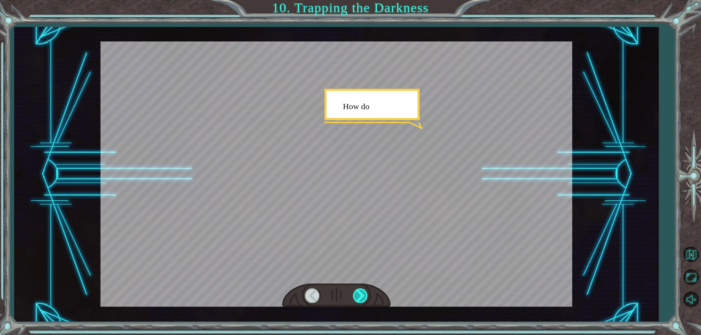
click at [367, 295] on div at bounding box center [361, 295] width 16 height 14
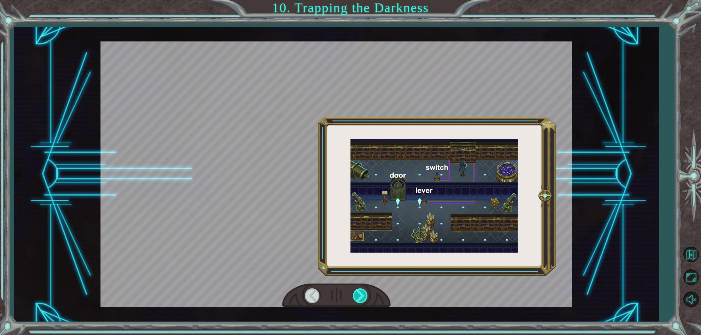
click at [367, 295] on div at bounding box center [361, 295] width 16 height 14
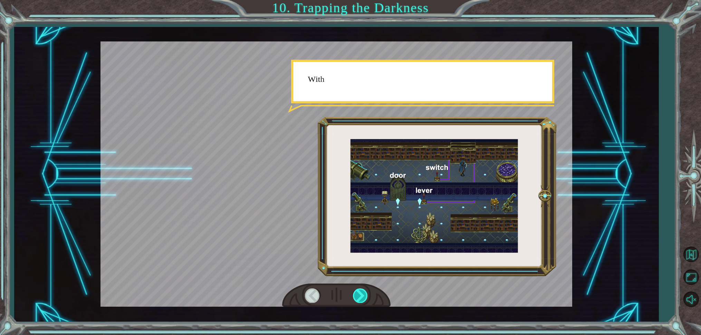
click at [367, 295] on div at bounding box center [361, 295] width 16 height 14
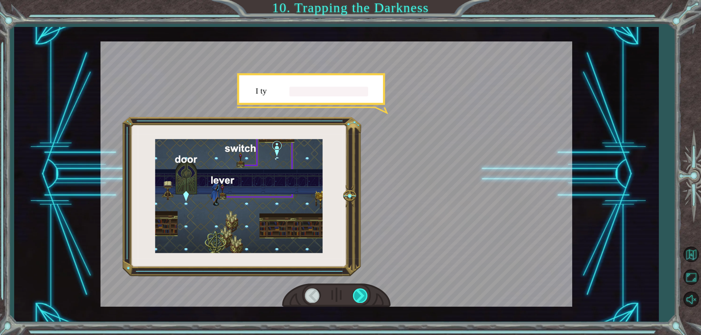
click at [367, 296] on div at bounding box center [361, 295] width 16 height 14
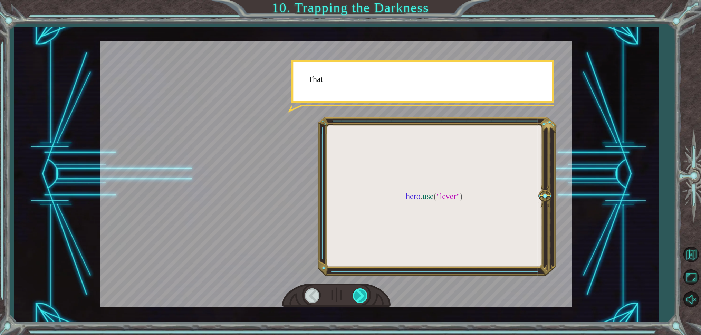
click at [367, 296] on div at bounding box center [361, 295] width 16 height 14
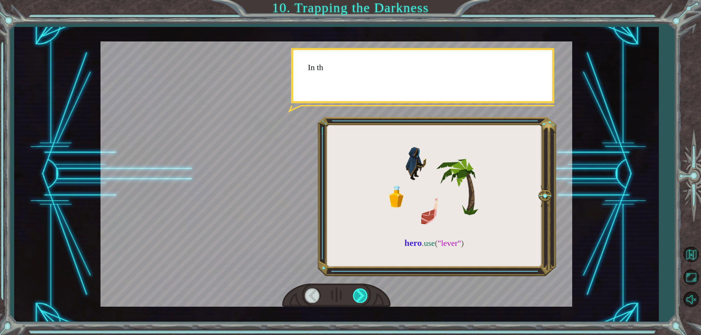
click at [367, 296] on div at bounding box center [361, 295] width 16 height 14
click at [368, 296] on div at bounding box center [336, 296] width 108 height 24
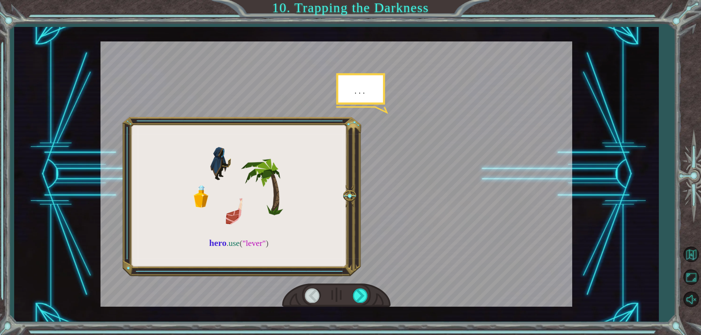
click at [369, 297] on div at bounding box center [336, 296] width 108 height 24
click at [368, 297] on div at bounding box center [336, 296] width 108 height 24
click at [366, 296] on div at bounding box center [361, 295] width 16 height 14
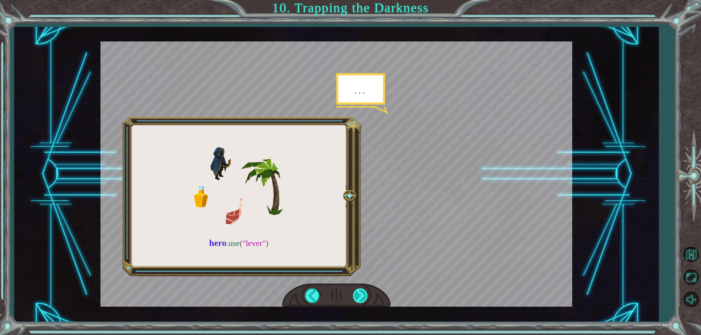
click at [365, 296] on div at bounding box center [361, 295] width 16 height 14
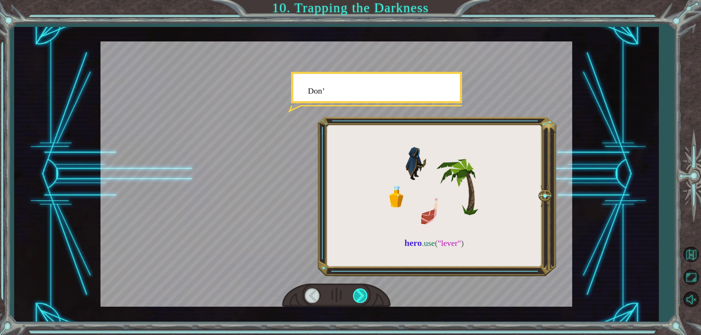
click at [366, 297] on div at bounding box center [361, 295] width 16 height 14
click at [365, 296] on div at bounding box center [361, 295] width 16 height 14
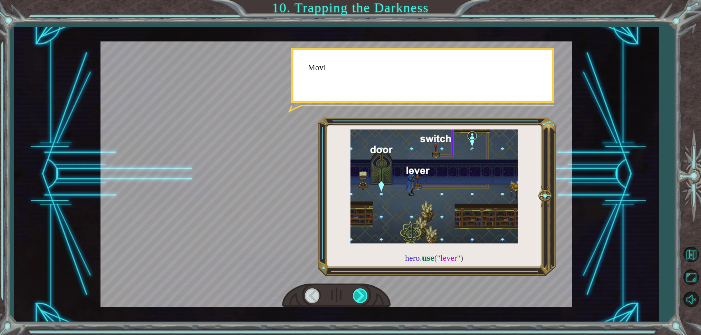
click at [365, 296] on div at bounding box center [361, 295] width 16 height 14
click at [364, 294] on div at bounding box center [361, 295] width 16 height 14
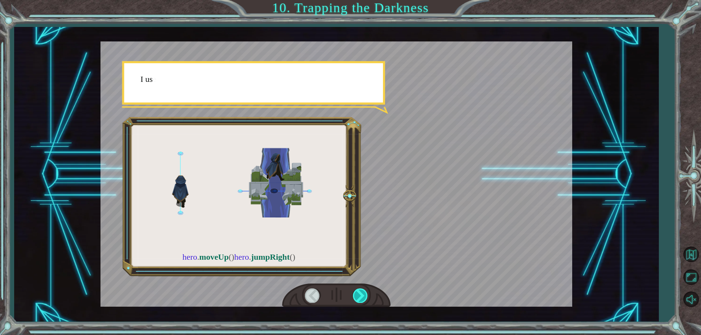
click at [364, 295] on div at bounding box center [361, 295] width 16 height 14
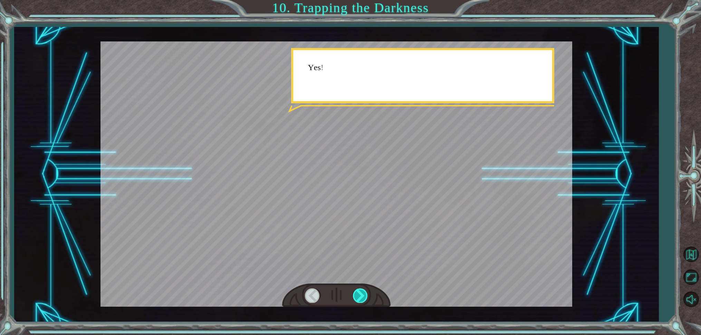
click at [364, 295] on div at bounding box center [361, 295] width 16 height 14
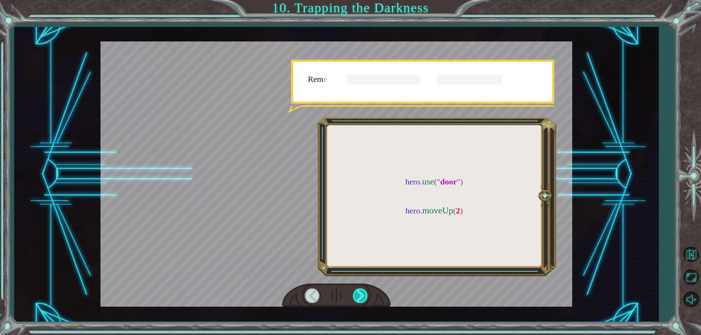
click at [364, 295] on div at bounding box center [361, 295] width 16 height 14
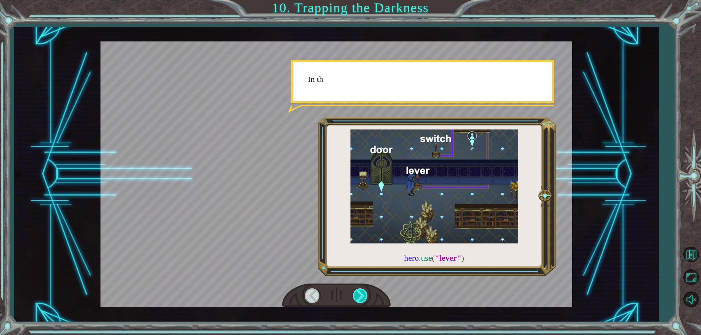
click at [364, 295] on div at bounding box center [361, 295] width 16 height 14
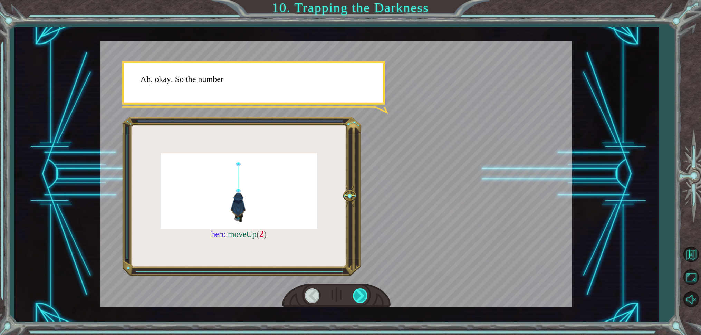
click at [357, 297] on div at bounding box center [361, 295] width 16 height 14
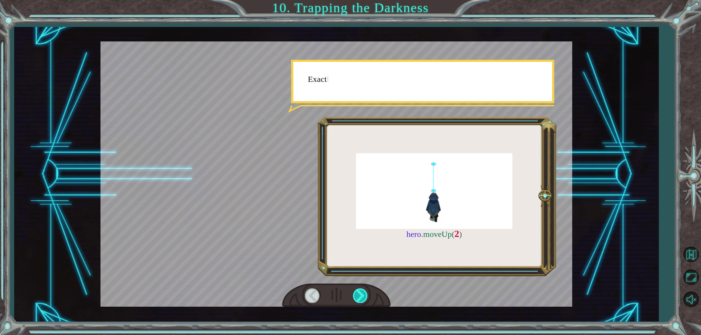
click at [357, 297] on div at bounding box center [361, 295] width 16 height 14
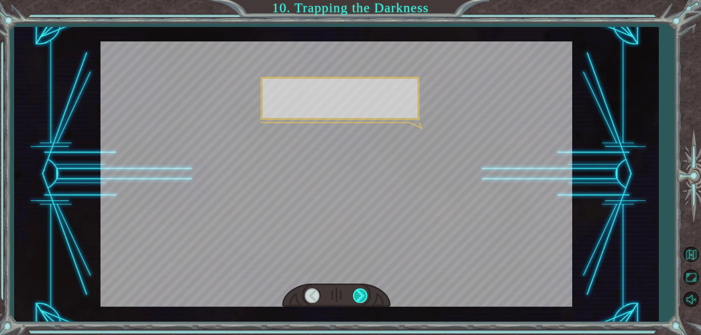
click at [357, 297] on div at bounding box center [361, 295] width 16 height 14
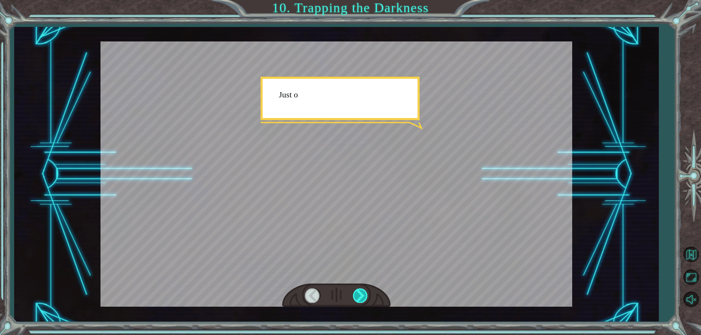
click at [357, 297] on div at bounding box center [361, 295] width 16 height 14
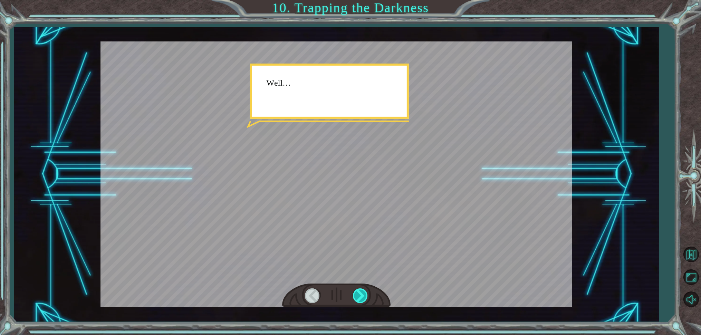
click at [357, 297] on div at bounding box center [361, 295] width 16 height 14
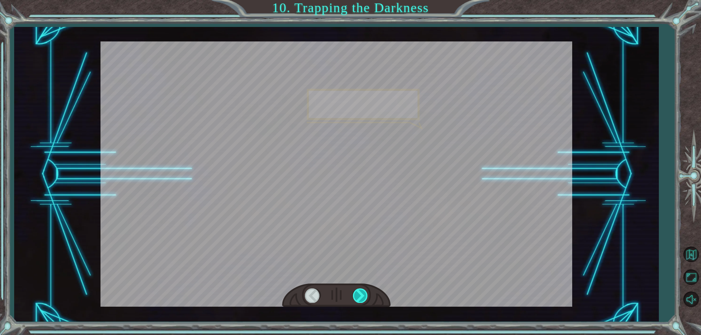
click at [357, 297] on div at bounding box center [361, 295] width 16 height 14
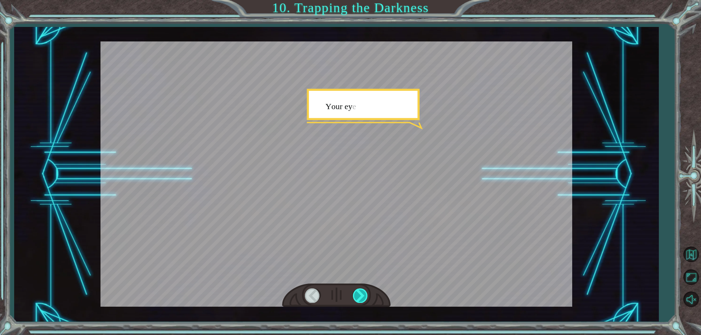
click at [357, 297] on div at bounding box center [361, 295] width 16 height 14
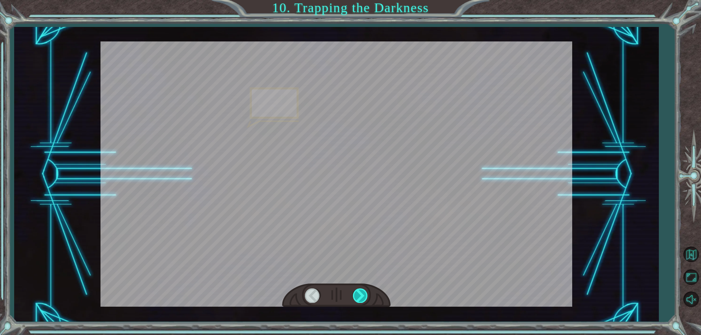
click at [357, 297] on div at bounding box center [361, 295] width 16 height 14
click at [358, 297] on div at bounding box center [361, 295] width 16 height 14
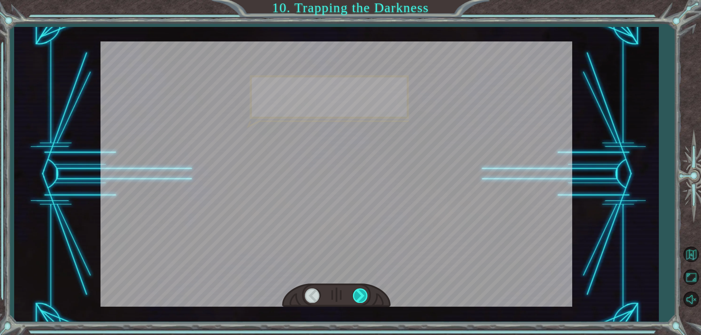
click at [358, 297] on div at bounding box center [361, 295] width 16 height 14
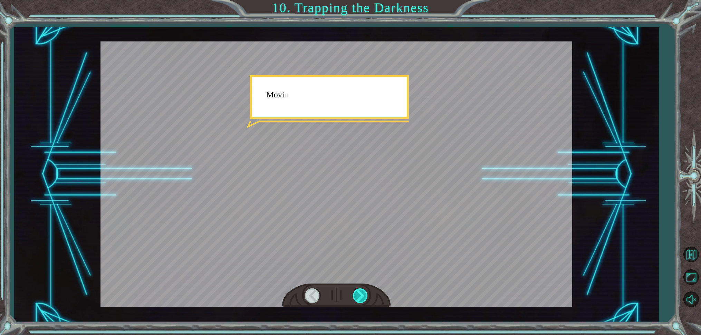
click at [358, 297] on div at bounding box center [361, 295] width 16 height 14
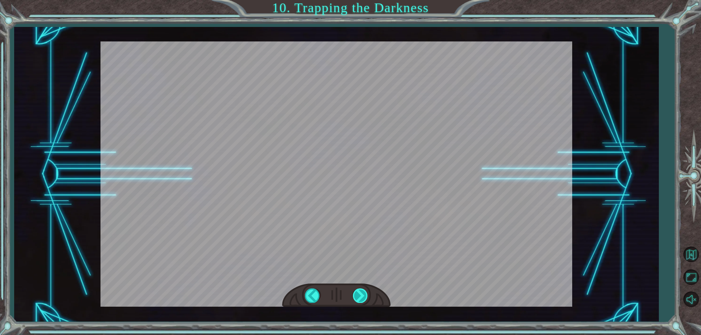
click at [358, 297] on div at bounding box center [361, 295] width 16 height 14
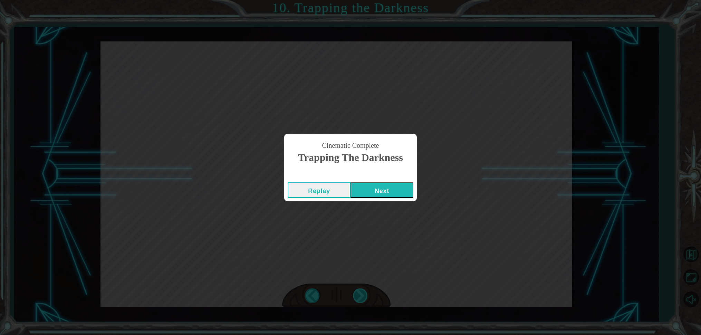
click at [358, 297] on div "Cinematic Complete Trapping the Darkness Replay Next" at bounding box center [350, 167] width 701 height 335
click at [378, 189] on button "Next" at bounding box center [382, 190] width 63 height 16
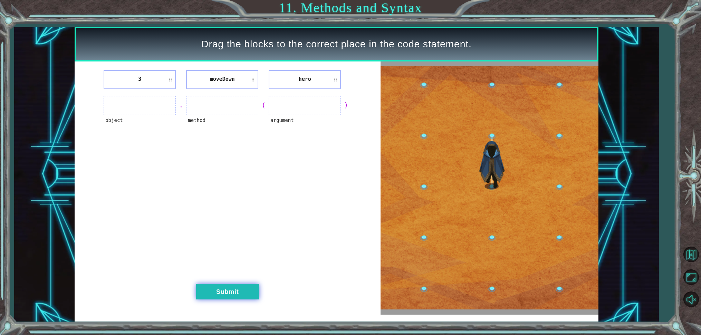
click at [223, 293] on button "Submit" at bounding box center [227, 292] width 63 height 16
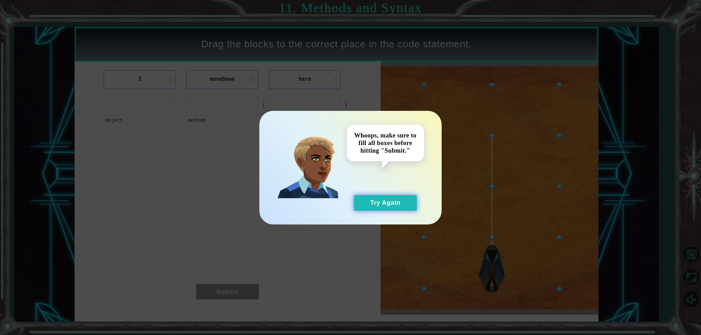
drag, startPoint x: 377, startPoint y: 205, endPoint x: 355, endPoint y: 202, distance: 21.6
click at [377, 205] on button "Try Again" at bounding box center [385, 203] width 63 height 16
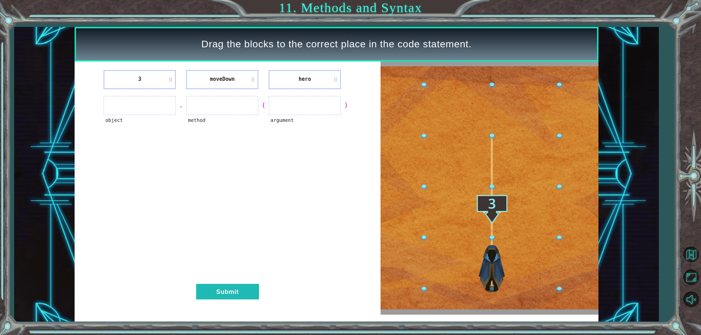
click at [137, 102] on ul at bounding box center [140, 105] width 72 height 19
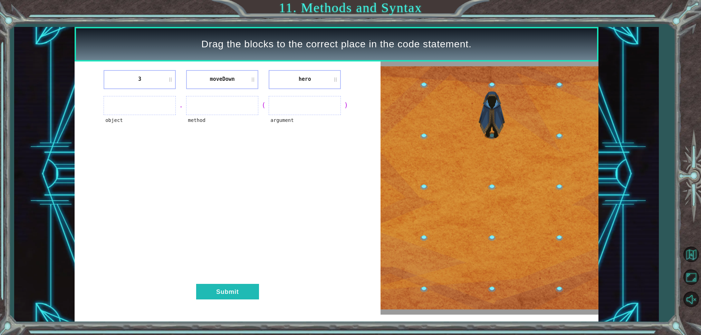
click at [153, 106] on ul at bounding box center [140, 105] width 72 height 19
click at [142, 113] on ul at bounding box center [140, 105] width 72 height 19
click at [137, 107] on ul at bounding box center [140, 105] width 72 height 19
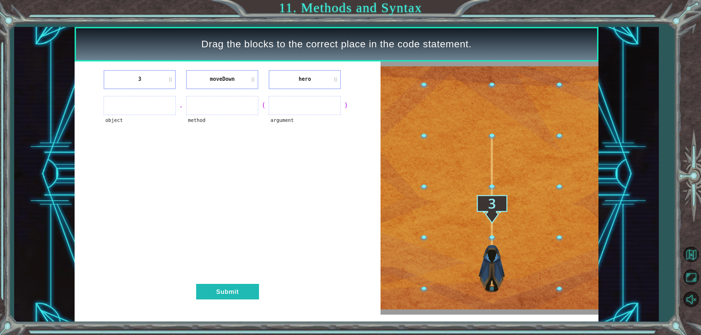
click at [139, 107] on ul at bounding box center [140, 105] width 72 height 19
drag, startPoint x: 148, startPoint y: 115, endPoint x: 155, endPoint y: 111, distance: 7.8
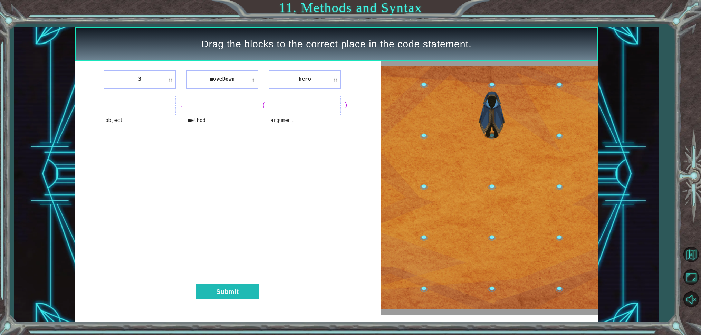
click at [148, 115] on div "object" at bounding box center [140, 124] width 72 height 19
click at [150, 83] on li "3" at bounding box center [140, 79] width 72 height 19
click at [143, 79] on li "3" at bounding box center [140, 79] width 72 height 19
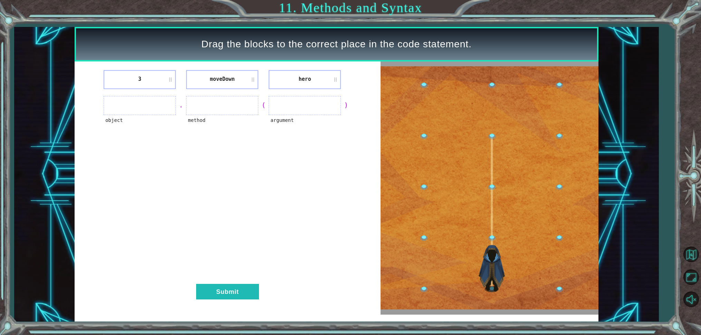
drag, startPoint x: 143, startPoint y: 79, endPoint x: 183, endPoint y: 99, distance: 45.0
click at [192, 97] on div "3 [GEOGRAPHIC_DATA] hero object . method ( argument ) Submit" at bounding box center [228, 188] width 306 height 253
drag, startPoint x: 173, startPoint y: 110, endPoint x: 175, endPoint y: 96, distance: 13.9
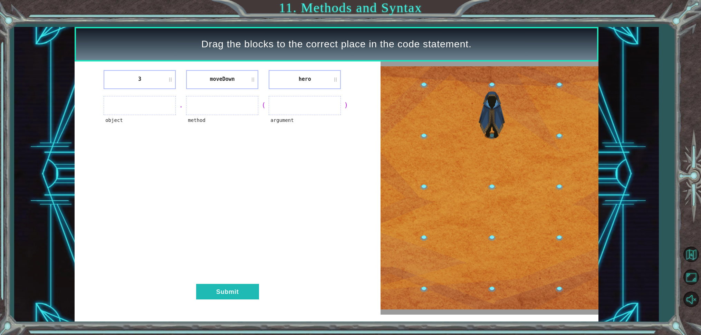
click at [174, 105] on ul at bounding box center [140, 105] width 72 height 19
click at [170, 79] on li "3" at bounding box center [140, 79] width 72 height 19
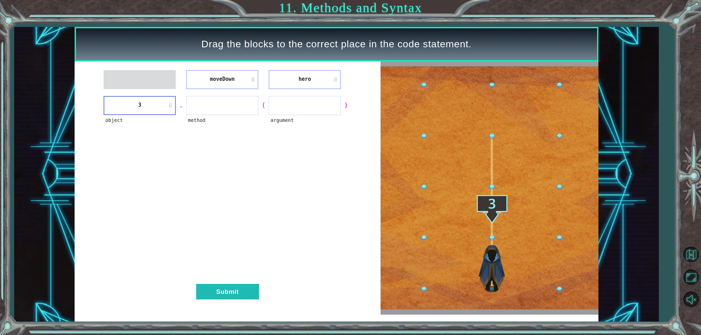
click at [249, 78] on li "moveDown" at bounding box center [222, 79] width 72 height 19
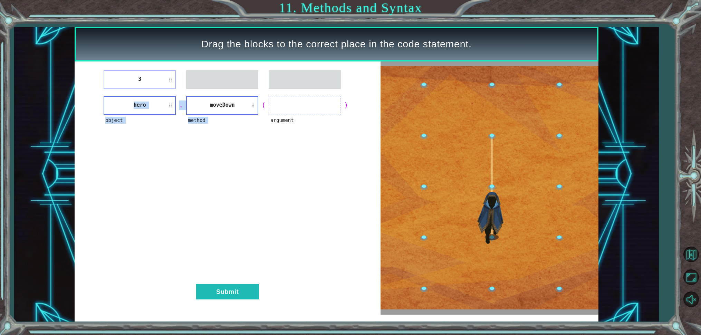
drag, startPoint x: 254, startPoint y: 78, endPoint x: 158, endPoint y: 75, distance: 96.8
click at [176, 83] on div "3" at bounding box center [227, 79] width 289 height 19
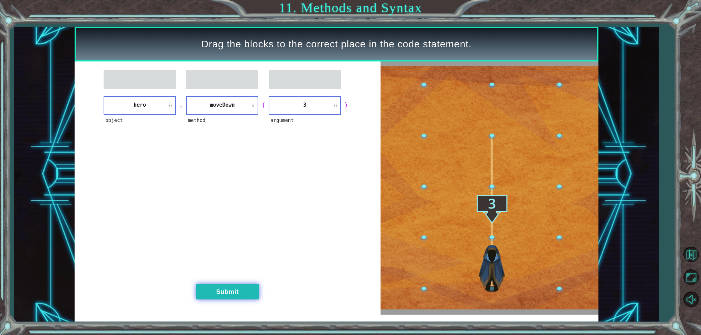
click at [235, 292] on button "Submit" at bounding box center [227, 292] width 63 height 16
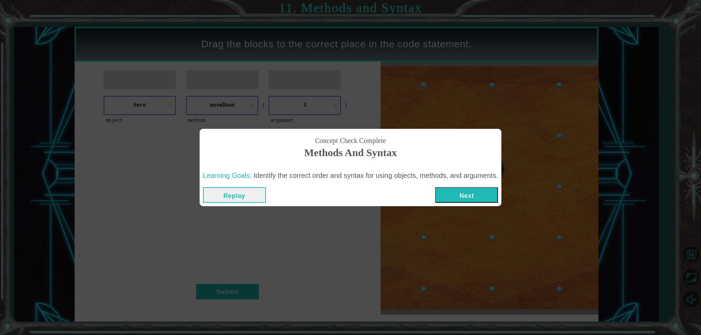
click at [442, 193] on button "Next" at bounding box center [466, 195] width 63 height 16
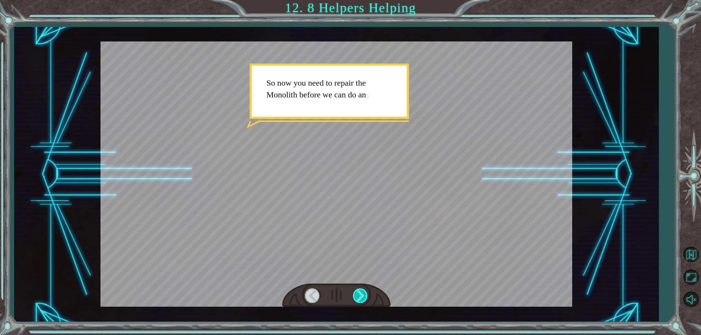
click at [362, 300] on div at bounding box center [361, 295] width 16 height 14
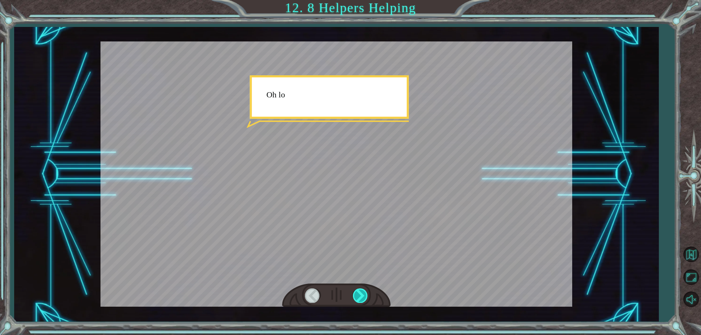
click at [362, 299] on div at bounding box center [361, 295] width 16 height 14
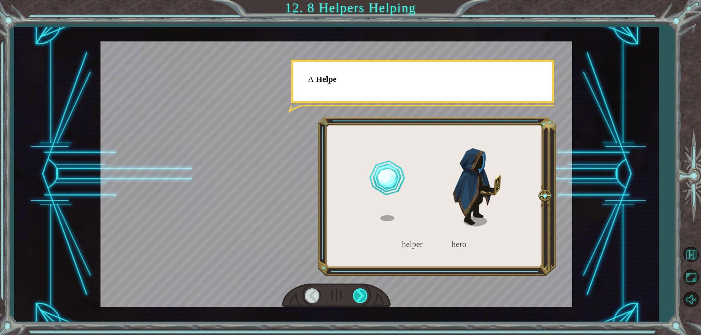
click at [362, 298] on div at bounding box center [361, 295] width 16 height 14
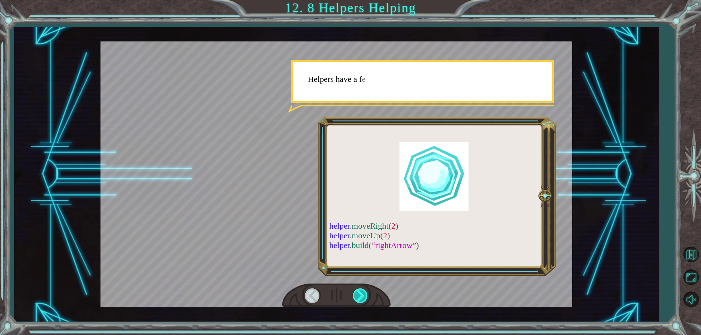
click at [364, 297] on div at bounding box center [361, 295] width 16 height 14
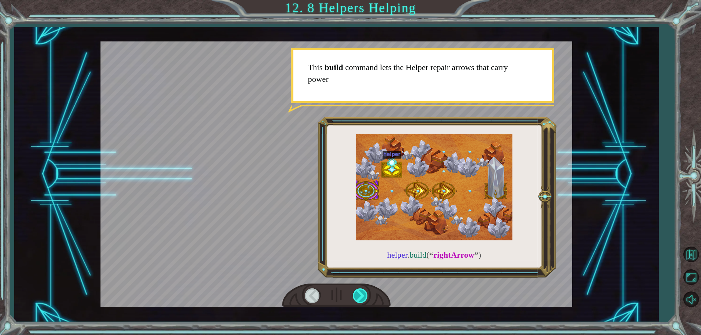
click at [365, 294] on div at bounding box center [361, 295] width 16 height 14
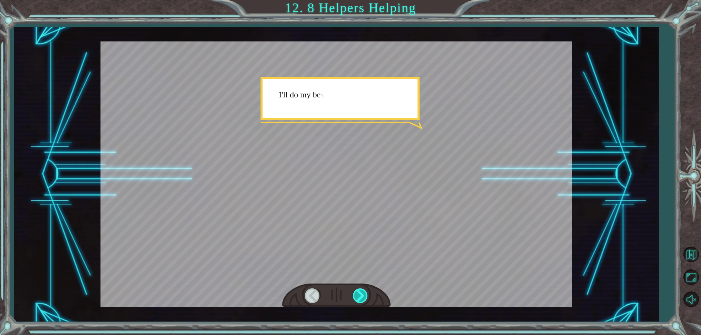
click at [366, 294] on div at bounding box center [361, 295] width 16 height 14
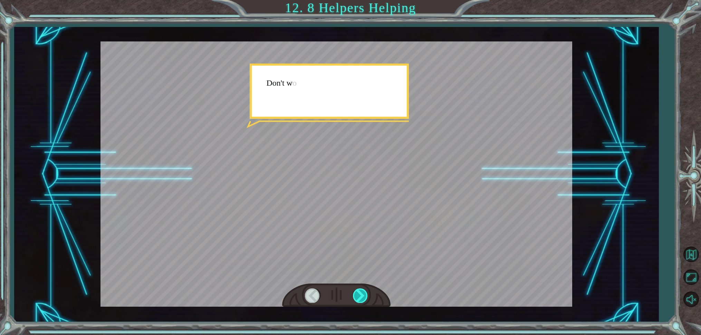
click at [367, 294] on div at bounding box center [361, 295] width 16 height 14
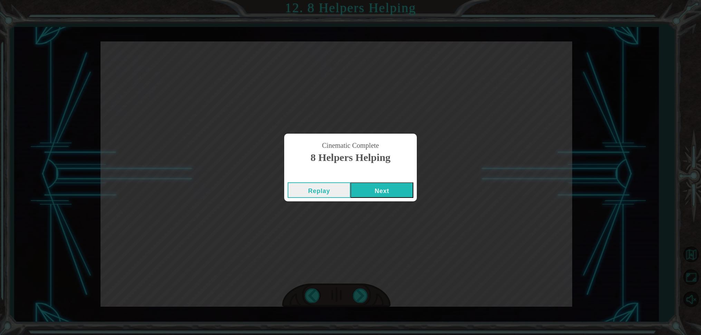
click at [371, 190] on button "Next" at bounding box center [382, 190] width 63 height 16
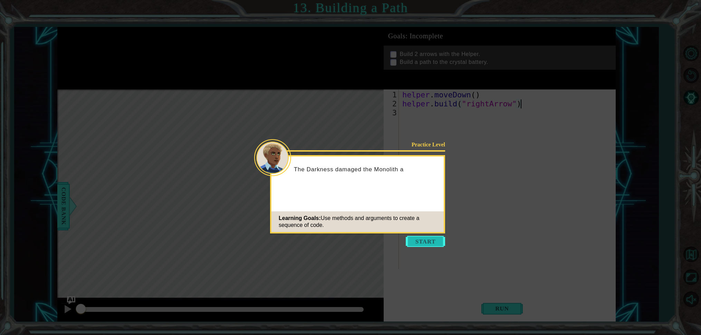
click at [430, 240] on button "Start" at bounding box center [425, 241] width 39 height 11
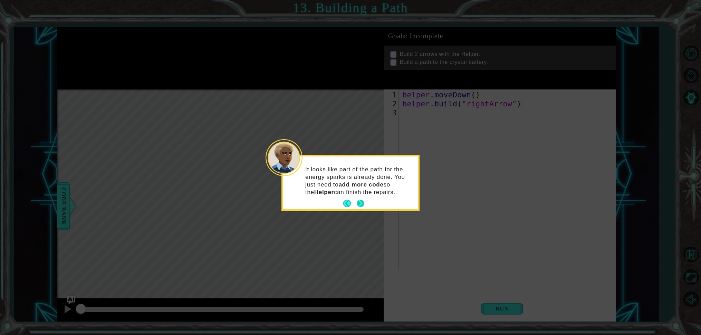
click at [362, 202] on button "Next" at bounding box center [361, 204] width 8 height 8
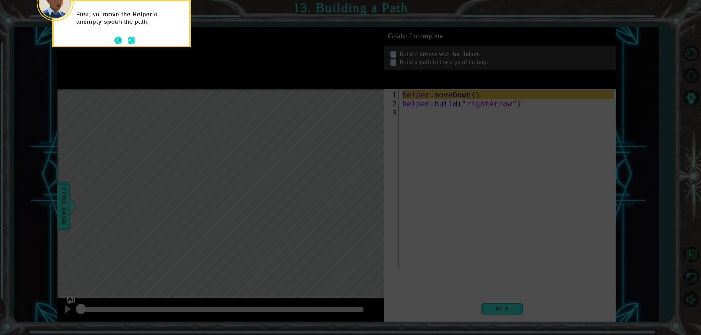
click at [127, 40] on button "Back" at bounding box center [120, 41] width 13 height 8
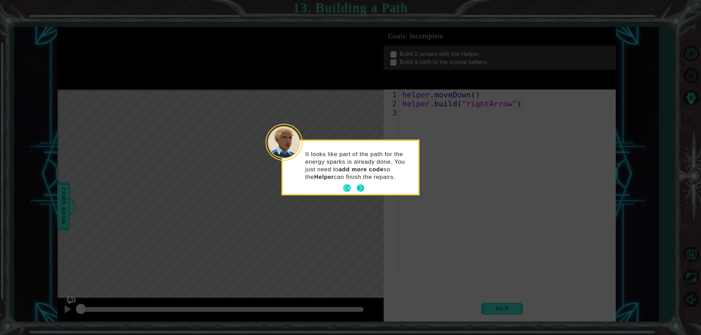
click at [357, 191] on button "Next" at bounding box center [361, 189] width 8 height 8
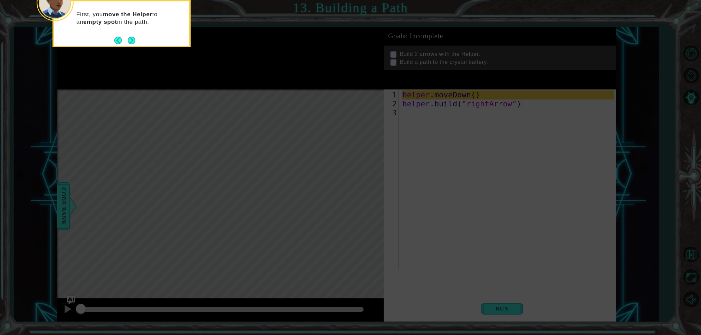
click at [359, 190] on icon at bounding box center [350, 50] width 701 height 570
click at [128, 44] on button "Next" at bounding box center [132, 41] width 8 height 8
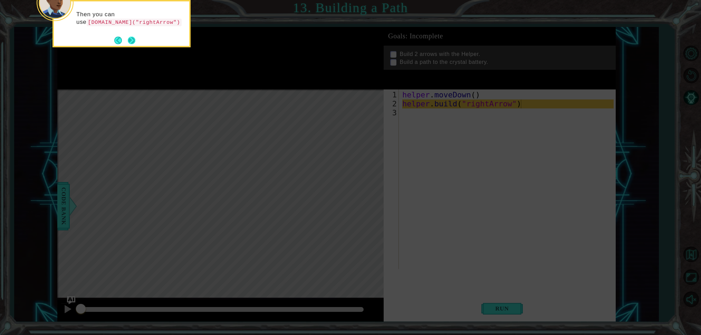
click at [133, 44] on button "Next" at bounding box center [132, 41] width 8 height 8
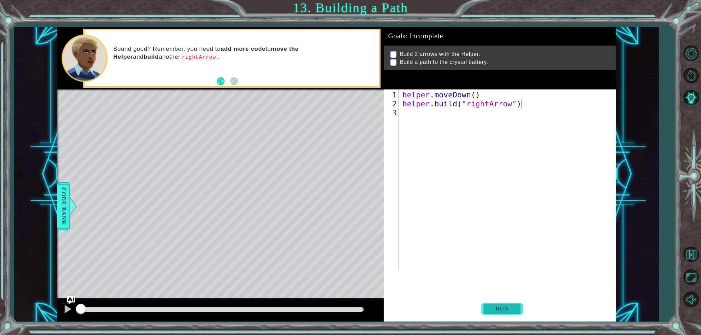
click at [485, 307] on button "Run" at bounding box center [502, 308] width 41 height 23
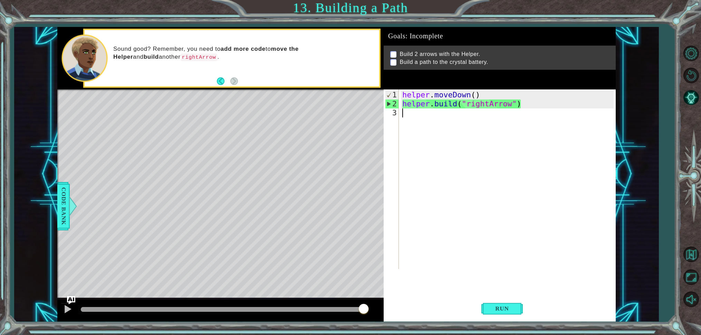
click at [410, 116] on div "helper . moveDown ( ) helper . build ( "rightArrow" )" at bounding box center [509, 190] width 216 height 198
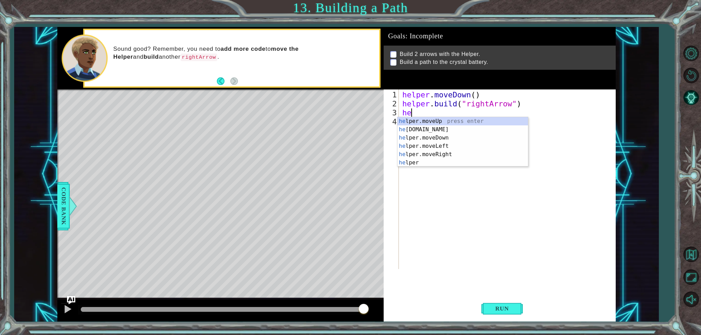
scroll to position [0, 0]
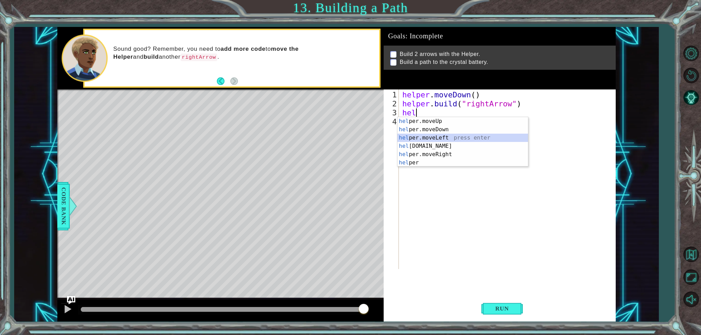
click at [341, 101] on body "1 ההההההההההההההההההההההההההההההההההההההההההההההההההההההההההההההההההההההההההההה…" at bounding box center [350, 167] width 701 height 335
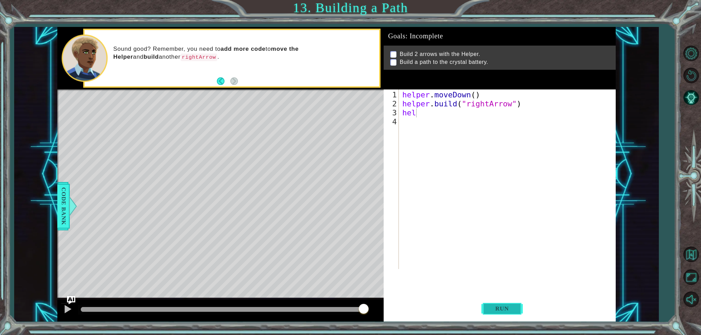
click at [499, 305] on button "Run" at bounding box center [502, 308] width 41 height 23
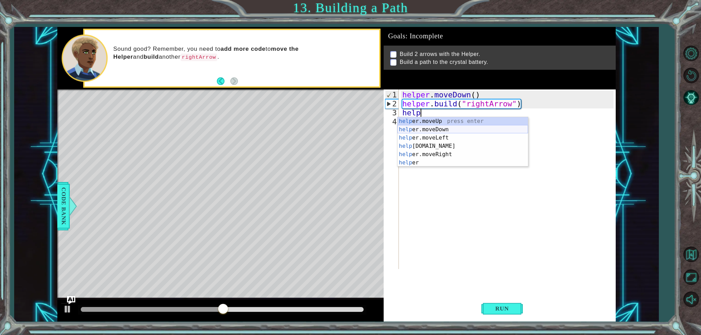
click at [444, 129] on div "help er.moveUp press enter help er.moveDown press enter help er.moveLeft press …" at bounding box center [463, 150] width 131 height 66
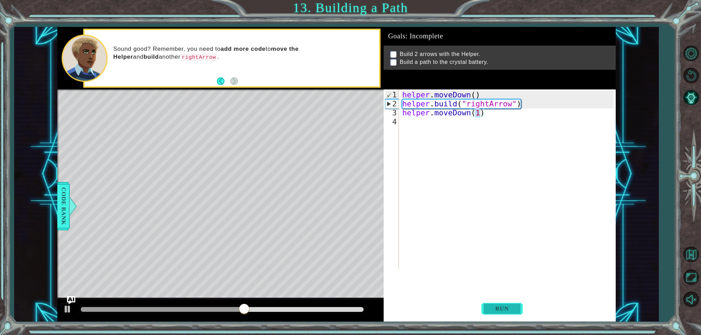
click at [492, 311] on span "Run" at bounding box center [502, 308] width 27 height 7
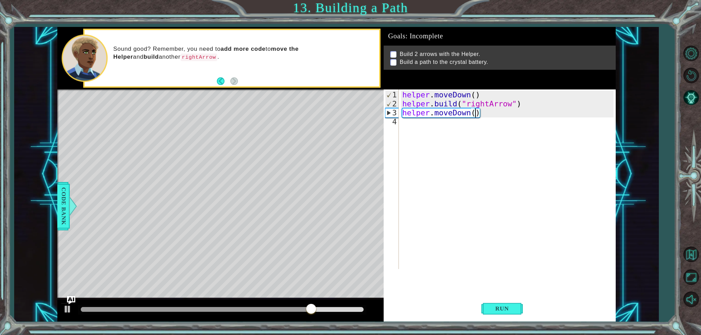
type textarea "helper.moveDown(2)"
click at [421, 126] on div "helper . moveDown ( ) helper . build ( "rightArrow" ) helper . moveDown ( 2 )" at bounding box center [509, 190] width 216 height 198
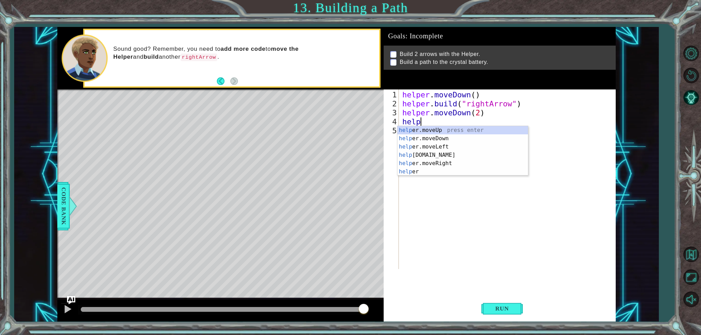
scroll to position [0, 0]
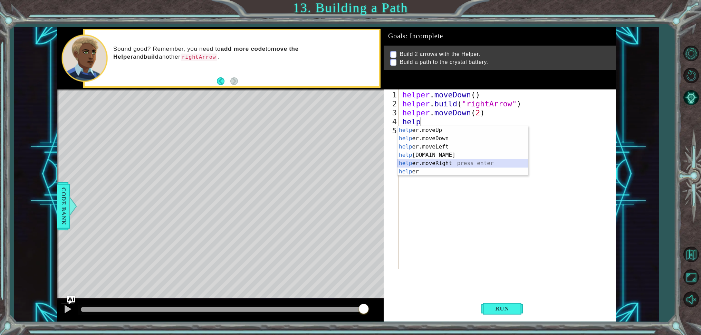
click at [429, 162] on div "help er.moveUp press enter help er.moveDown press enter help er.moveLeft press …" at bounding box center [463, 159] width 131 height 66
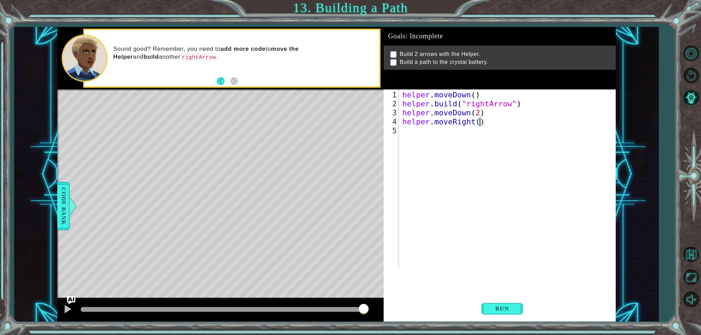
scroll to position [0, 3]
type textarea "helper.moveRight(3)"
click at [501, 313] on button "Run" at bounding box center [502, 308] width 41 height 23
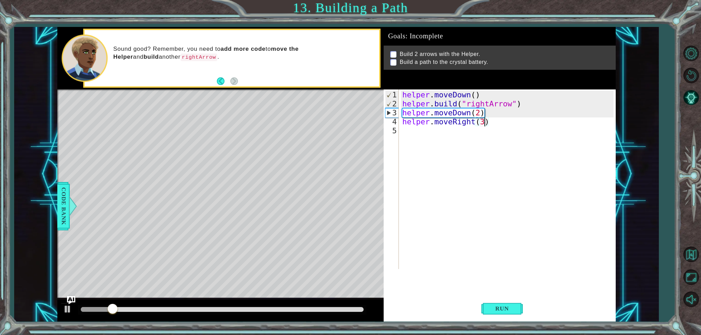
click at [412, 136] on div "helper . moveDown ( ) helper . build ( "rightArrow" ) helper . moveDown ( 2 ) h…" at bounding box center [509, 190] width 216 height 198
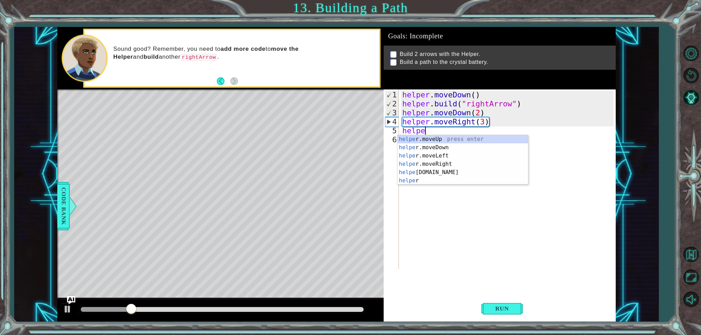
scroll to position [0, 1]
drag, startPoint x: 440, startPoint y: 149, endPoint x: 444, endPoint y: 151, distance: 4.5
click at [441, 149] on div "helpe [PERSON_NAME]moveUp press enter helpe [PERSON_NAME]moveDown press enter h…" at bounding box center [463, 168] width 131 height 66
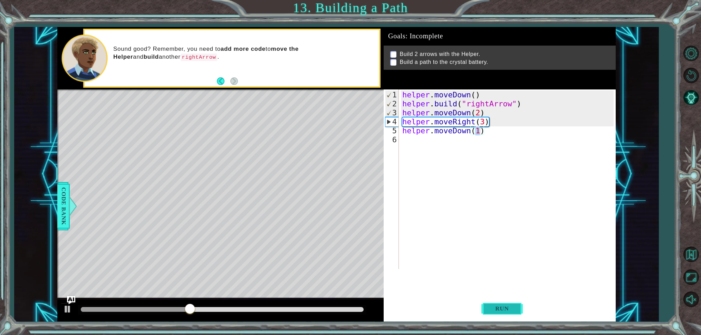
click at [506, 309] on span "Run" at bounding box center [502, 308] width 27 height 7
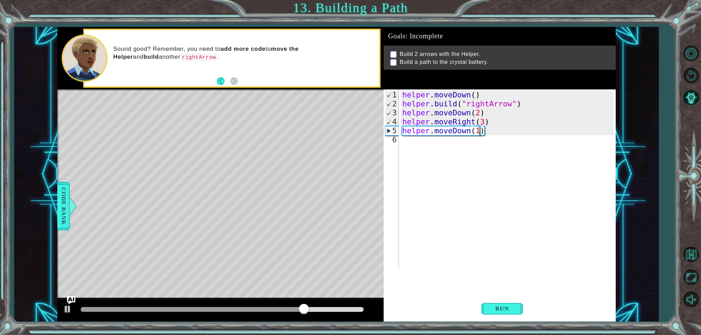
click at [490, 124] on div "helper . moveDown ( ) helper . build ( "rightArrow" ) helper . moveDown ( 2 ) h…" at bounding box center [509, 190] width 216 height 198
type textarea "helper.moveRight(3)"
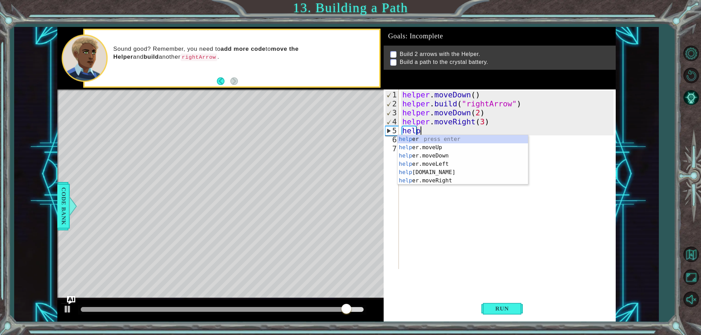
type textarea "helper"
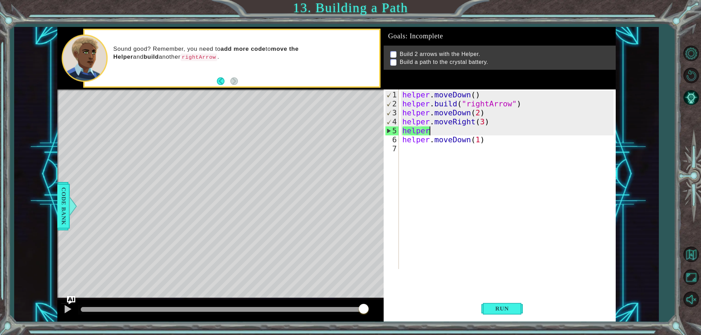
click at [431, 185] on div "helper . moveDown ( ) helper . build ( "rightArrow" ) helper . moveDown ( 2 ) h…" at bounding box center [509, 190] width 216 height 198
click at [445, 142] on div "helper . moveDown ( ) helper . build ( "rightArrow" ) helper . moveDown ( 2 ) h…" at bounding box center [509, 190] width 216 height 198
click at [440, 130] on div "helper . moveDown ( ) helper . build ( "rightArrow" ) helper . moveDown ( 2 ) h…" at bounding box center [509, 190] width 216 height 198
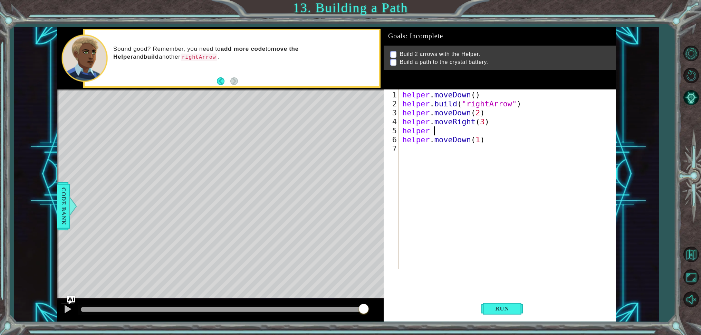
scroll to position [0, 1]
click at [437, 142] on div "helper. b uild press enter" at bounding box center [495, 147] width 131 height 25
type textarea "[DOMAIN_NAME]("rightArrow")"
click at [411, 148] on div "helper . moveDown ( ) helper . build ( "rightArrow" ) helper . moveDown ( 2 ) h…" at bounding box center [509, 190] width 216 height 198
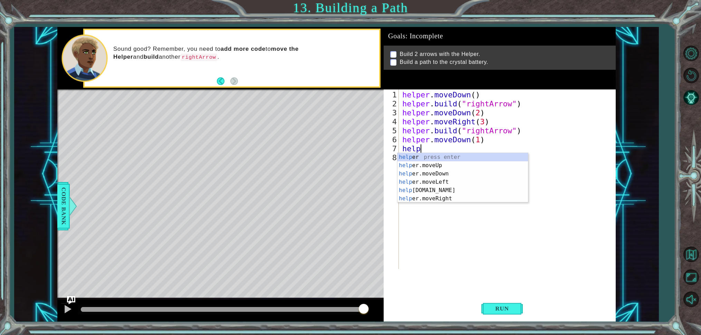
type textarea "helper"
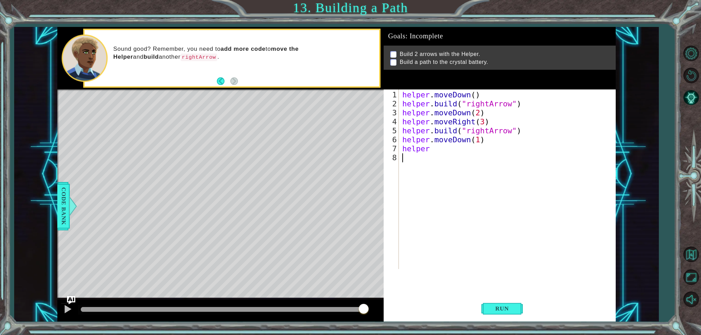
click at [425, 202] on div "helper . moveDown ( ) helper . build ( "rightArrow" ) helper . moveDown ( 2 ) h…" at bounding box center [509, 190] width 216 height 198
click at [438, 153] on div "helper . moveDown ( ) helper . build ( "rightArrow" ) helper . moveDown ( 2 ) h…" at bounding box center [509, 190] width 216 height 198
drag, startPoint x: 438, startPoint y: 152, endPoint x: 434, endPoint y: 150, distance: 4.5
click at [435, 151] on div "helper . moveDown ( ) helper . build ( "rightArrow" ) helper . moveDown ( 2 ) h…" at bounding box center [509, 190] width 216 height 198
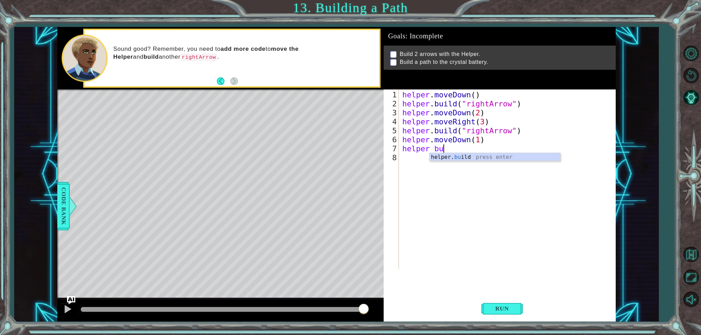
scroll to position [0, 1]
click at [527, 159] on div "helper. bu ild press enter" at bounding box center [495, 165] width 131 height 25
type textarea "[DOMAIN_NAME]("rightArrow")"
click at [514, 311] on span "Run" at bounding box center [502, 308] width 27 height 7
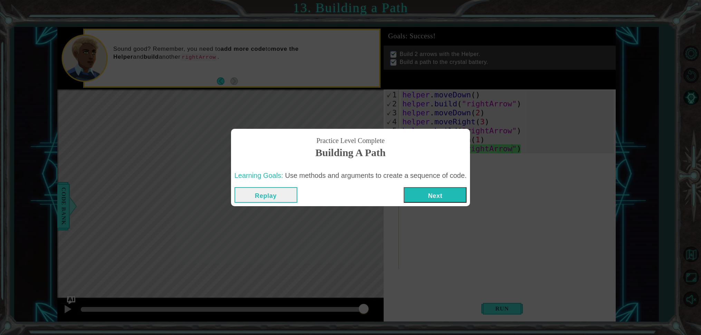
click at [445, 199] on button "Next" at bounding box center [435, 195] width 63 height 16
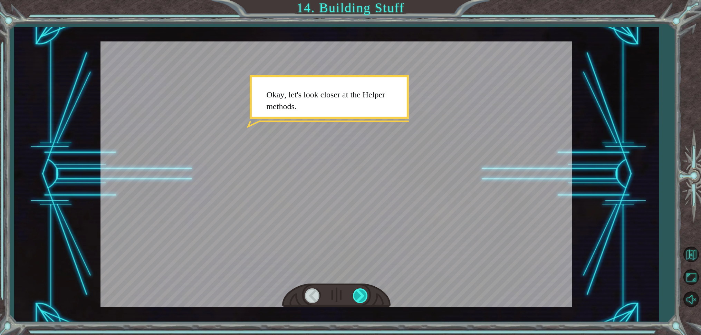
click at [361, 293] on div at bounding box center [361, 295] width 16 height 14
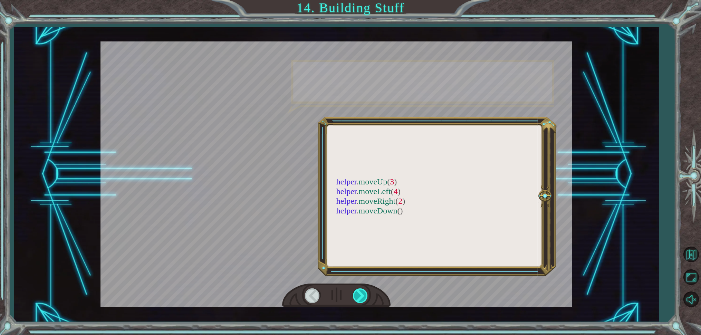
click at [361, 293] on div at bounding box center [361, 295] width 16 height 14
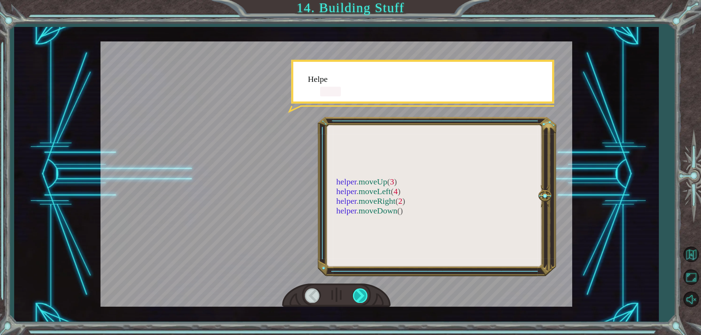
click at [361, 293] on div at bounding box center [361, 295] width 16 height 14
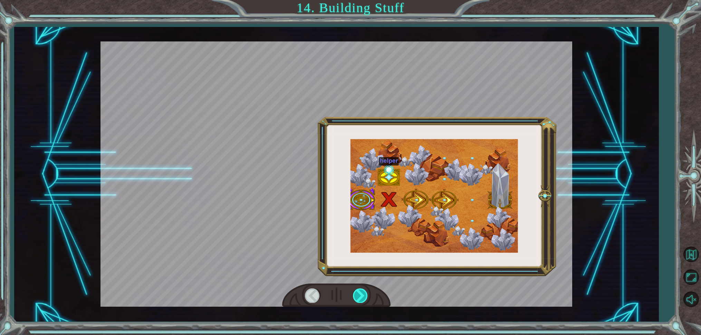
click at [360, 294] on div at bounding box center [361, 295] width 16 height 14
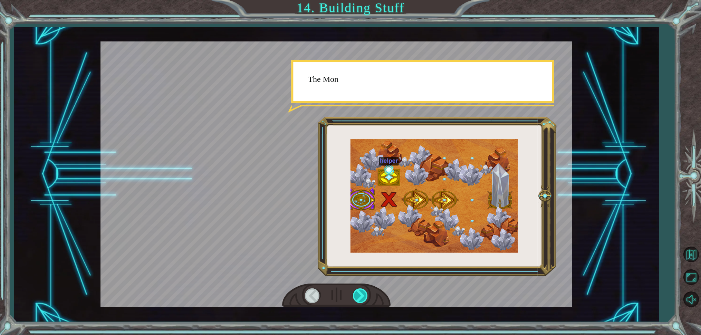
click at [360, 295] on div at bounding box center [361, 295] width 16 height 14
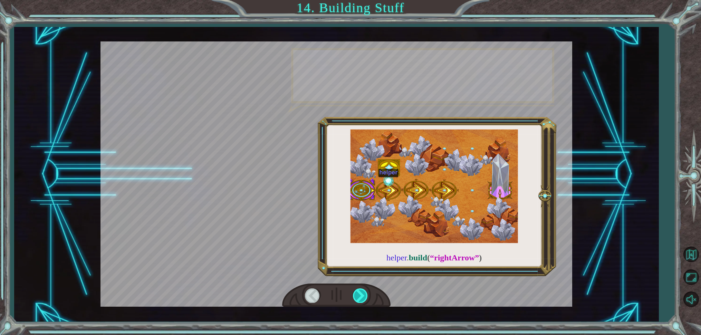
click at [360, 296] on div at bounding box center [361, 295] width 16 height 14
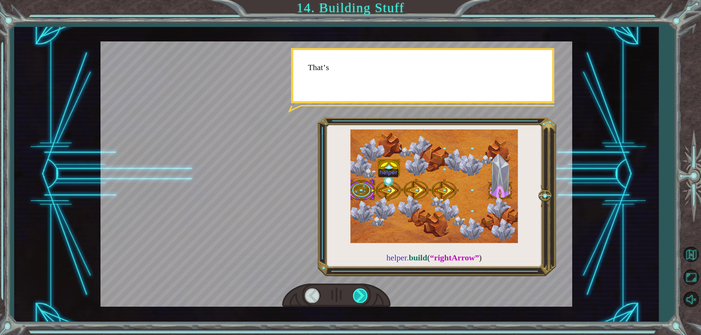
click at [360, 296] on div at bounding box center [361, 295] width 16 height 14
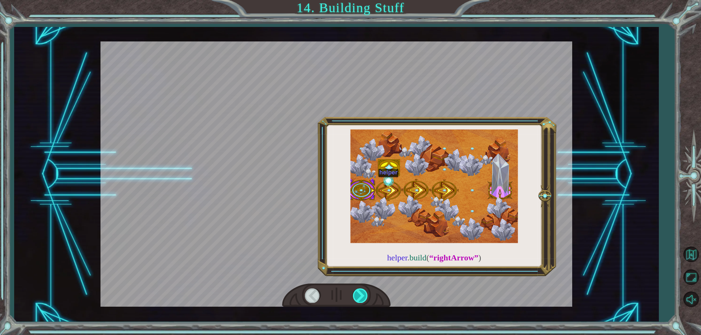
click at [360, 297] on div at bounding box center [361, 295] width 16 height 14
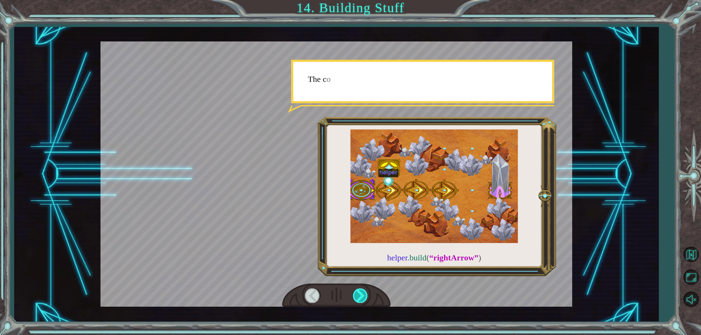
click at [360, 297] on div at bounding box center [361, 295] width 16 height 14
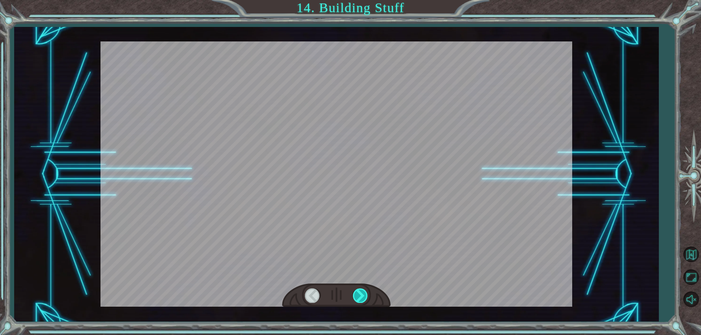
click at [360, 297] on div at bounding box center [361, 295] width 16 height 14
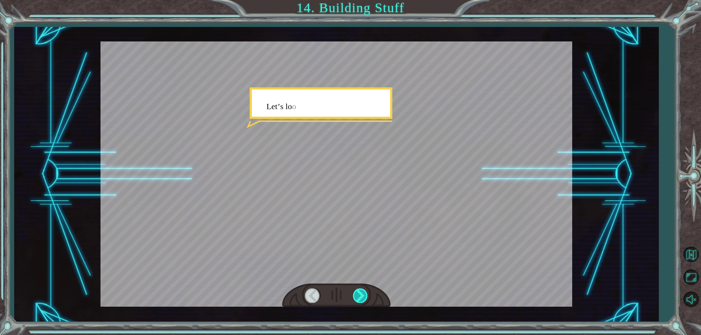
click at [359, 298] on div at bounding box center [361, 295] width 16 height 14
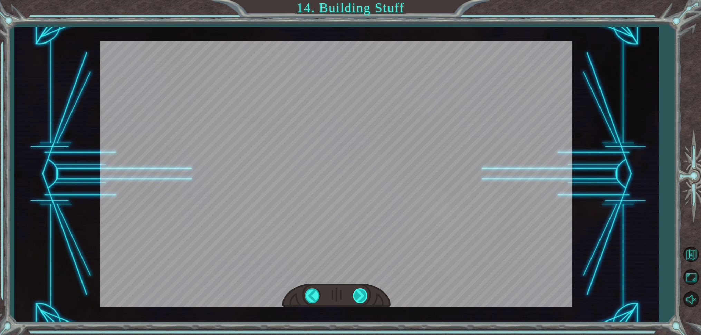
click at [359, 298] on div at bounding box center [361, 295] width 16 height 14
click at [359, 0] on div "helper . build ( “rightArrow” ) O k a y , l e t ' s l o o k c l o s e r a t t h…" at bounding box center [350, 0] width 701 height 0
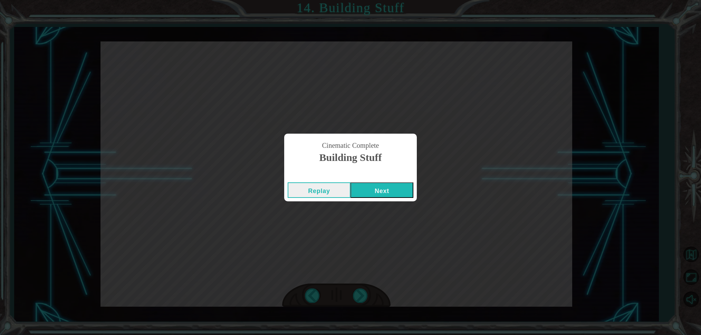
click at [359, 298] on div "Cinematic Complete Building Stuff Replay Next" at bounding box center [350, 167] width 701 height 335
drag, startPoint x: 359, startPoint y: 298, endPoint x: 354, endPoint y: 282, distance: 16.6
click at [359, 296] on div "Cinematic Complete Building Stuff Replay Next" at bounding box center [350, 167] width 701 height 335
click at [372, 190] on button "Next" at bounding box center [382, 190] width 63 height 16
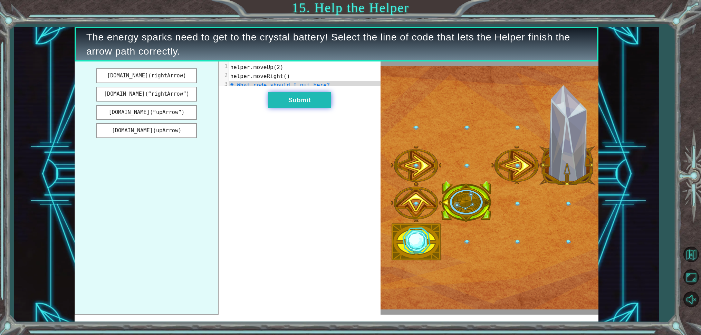
click at [291, 108] on button "Submit" at bounding box center [299, 100] width 63 height 16
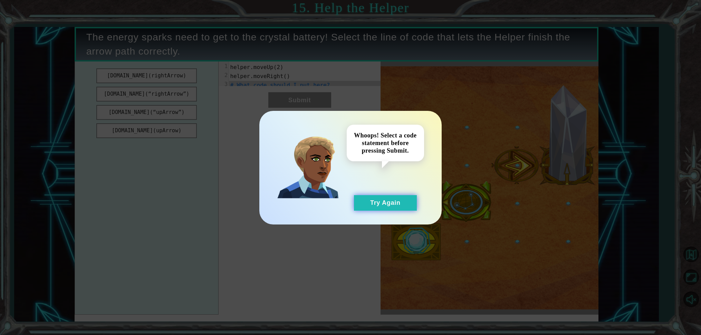
drag, startPoint x: 406, startPoint y: 208, endPoint x: 406, endPoint y: 203, distance: 5.2
click at [406, 204] on button "Try Again" at bounding box center [385, 203] width 63 height 16
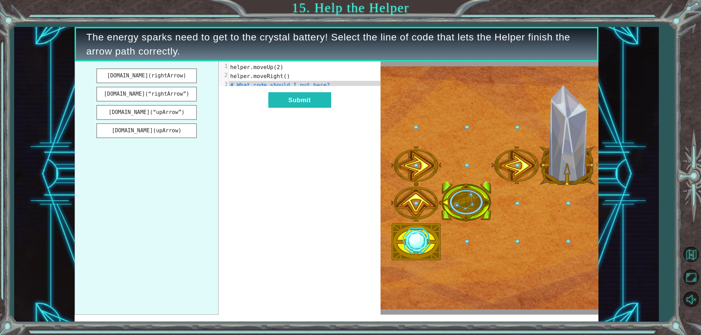
click at [293, 85] on span "# What code should I put here?" at bounding box center [280, 85] width 100 height 7
drag, startPoint x: 155, startPoint y: 74, endPoint x: 182, endPoint y: 87, distance: 29.2
click at [183, 87] on ul "[DOMAIN_NAME](rightArrow) [DOMAIN_NAME](“rightArrow”) [DOMAIN_NAME](“upArrow”) …" at bounding box center [147, 188] width 144 height 253
drag, startPoint x: 169, startPoint y: 80, endPoint x: 238, endPoint y: 82, distance: 69.5
click at [238, 83] on div "[DOMAIN_NAME](rightArrow) [DOMAIN_NAME](“rightArrow”) [DOMAIN_NAME](“upArrow”) …" at bounding box center [228, 188] width 306 height 253
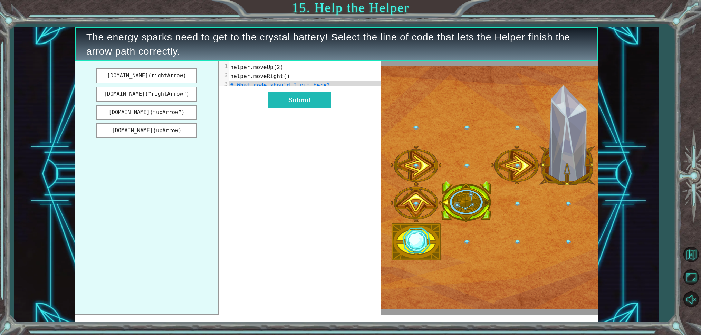
click at [330, 87] on pre "# What code should I put here?" at bounding box center [307, 85] width 157 height 9
drag, startPoint x: 330, startPoint y: 86, endPoint x: 251, endPoint y: 69, distance: 80.8
click at [203, 62] on div "[DOMAIN_NAME](rightArrow) [DOMAIN_NAME](“rightArrow”) [DOMAIN_NAME](“upArrow”) …" at bounding box center [228, 188] width 306 height 253
click at [172, 84] on ul "[DOMAIN_NAME](rightArrow) [DOMAIN_NAME](“rightArrow”) [DOMAIN_NAME](“upArrow”) …" at bounding box center [147, 188] width 144 height 253
click at [170, 78] on button "[DOMAIN_NAME](rightArrow)" at bounding box center [146, 75] width 101 height 15
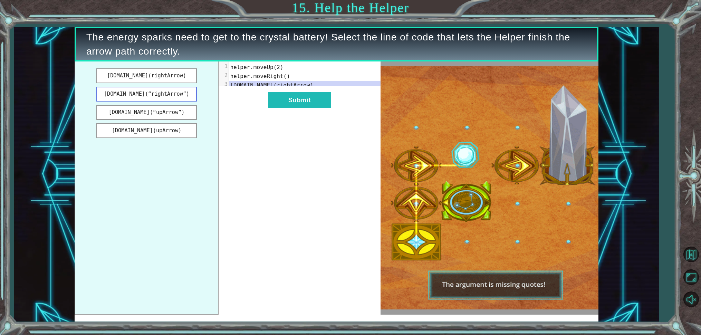
click at [156, 93] on button "[DOMAIN_NAME](“rightArrow”)" at bounding box center [146, 94] width 101 height 15
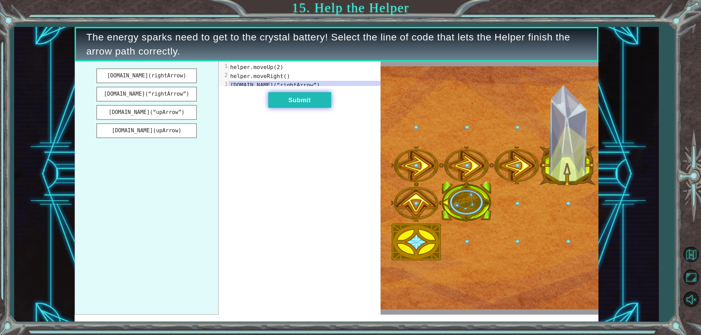
click at [274, 108] on button "Submit" at bounding box center [299, 100] width 63 height 16
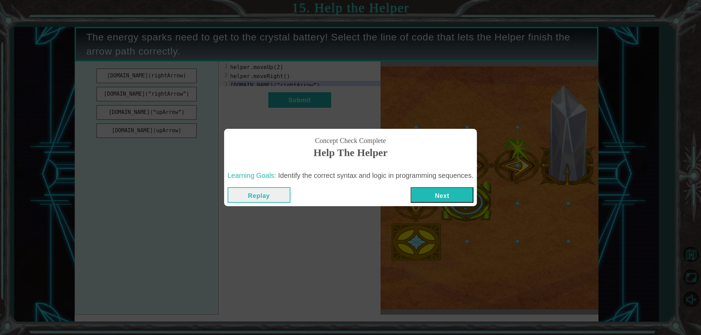
click at [448, 193] on button "Next" at bounding box center [442, 195] width 63 height 16
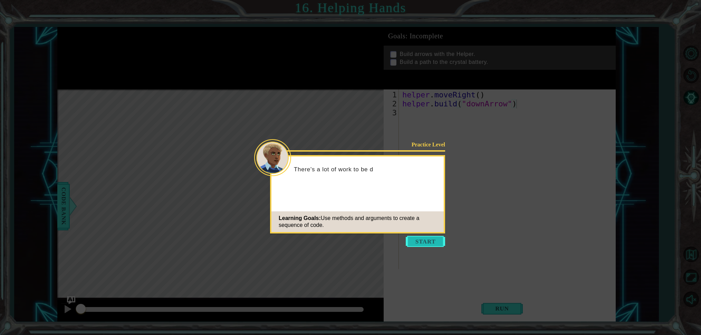
click at [437, 238] on button "Start" at bounding box center [425, 241] width 39 height 11
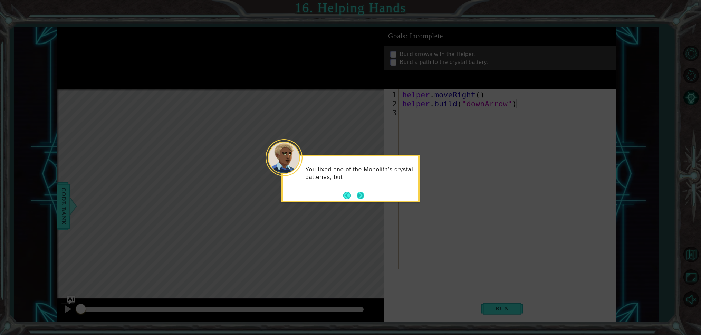
click at [364, 197] on button "Next" at bounding box center [361, 196] width 8 height 8
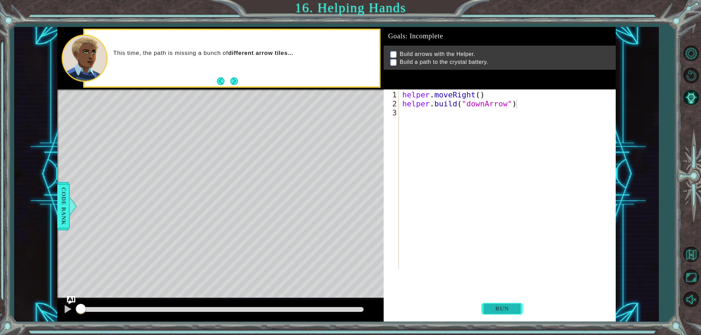
click at [494, 308] on span "Run" at bounding box center [502, 308] width 27 height 7
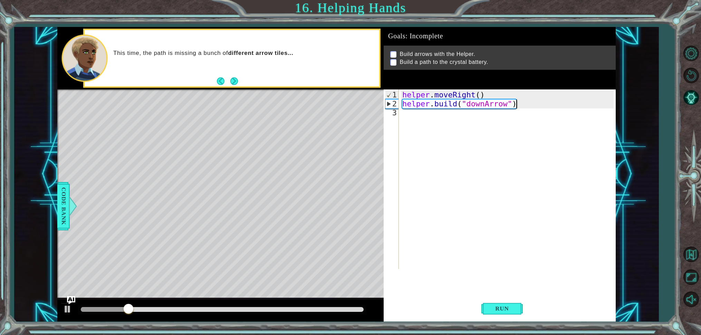
click at [409, 119] on div "helper . moveRight ( ) helper . build ( "downArrow" )" at bounding box center [509, 190] width 216 height 198
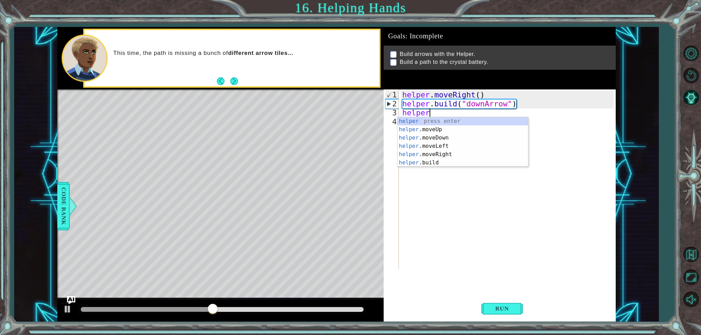
scroll to position [0, 1]
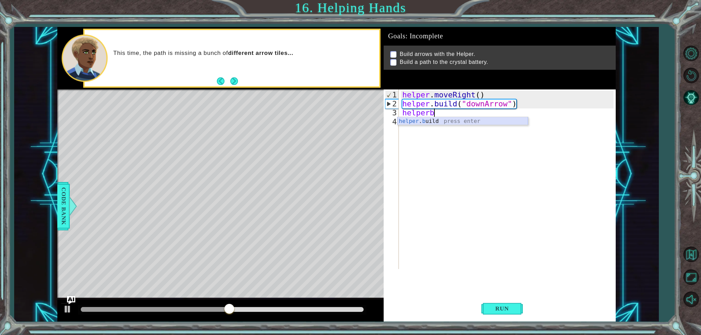
click at [497, 122] on div "helper . b uild press enter" at bounding box center [463, 129] width 131 height 25
click at [473, 115] on div "helper . moveRight ( ) helper . build ( "downArrow" ) helper . build ( ")" at bounding box center [509, 190] width 216 height 198
click at [456, 124] on div "[DOMAIN_NAME] press enter" at bounding box center [463, 129] width 131 height 25
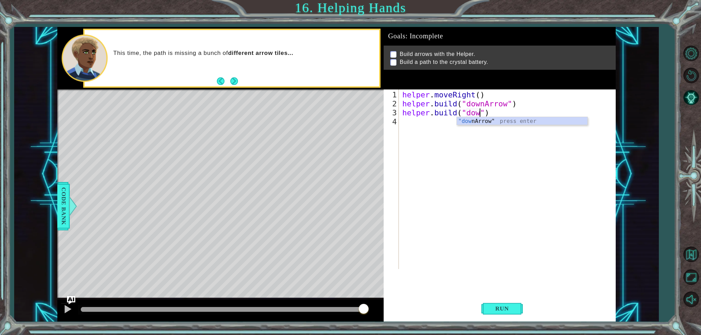
type textarea "[DOMAIN_NAME]("down")"
click at [498, 125] on div "helper . moveRight ( ) helper . build ( "downArrow" ) helper . build ( "down" )" at bounding box center [509, 190] width 216 height 198
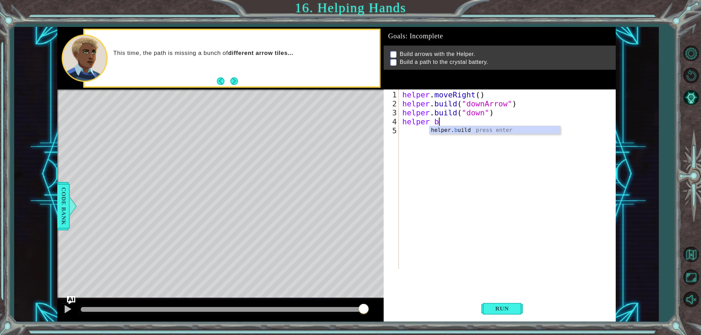
scroll to position [0, 1]
click at [469, 132] on div "helper. b uild press enter" at bounding box center [495, 138] width 131 height 25
type textarea "[DOMAIN_NAME]("rightArrow")"
click at [412, 133] on div "helper . moveRight ( ) helper . build ( "downArrow" ) helper . build ( "down" )…" at bounding box center [509, 190] width 216 height 198
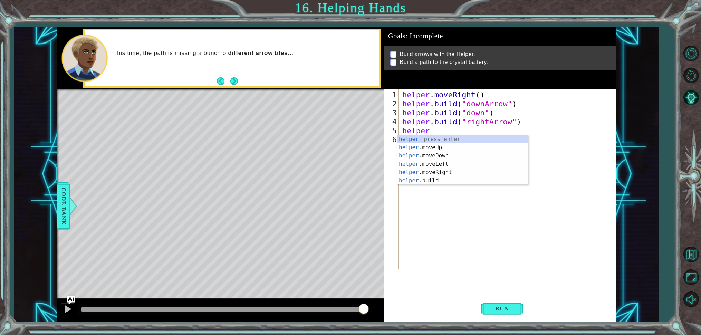
scroll to position [0, 1]
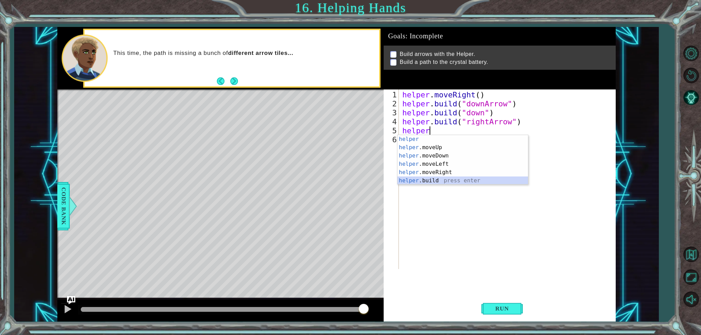
drag, startPoint x: 423, startPoint y: 180, endPoint x: 429, endPoint y: 169, distance: 12.2
click at [424, 179] on div "helper press enter helper .moveUp press enter helper .moveDown press enter help…" at bounding box center [463, 168] width 131 height 66
type textarea "[DOMAIN_NAME]("rightArrow")"
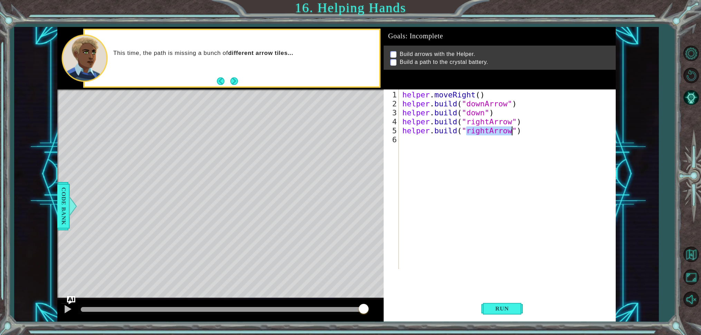
click at [407, 142] on div "helper . moveRight ( ) helper . build ( "downArrow" ) helper . build ( "down" )…" at bounding box center [509, 190] width 216 height 198
click at [497, 306] on span "Run" at bounding box center [502, 308] width 27 height 7
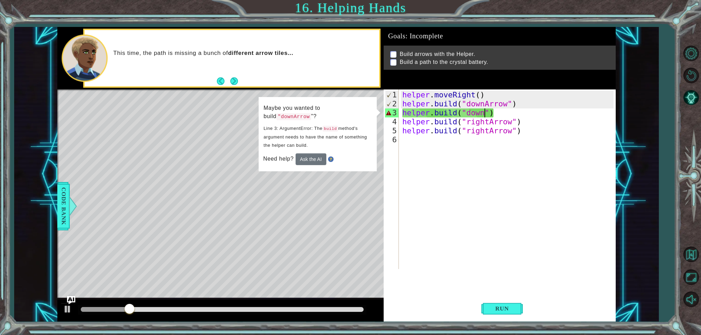
click at [486, 113] on div "helper . moveRight ( ) helper . build ( "downArrow" ) helper . build ( "down" )…" at bounding box center [509, 190] width 216 height 198
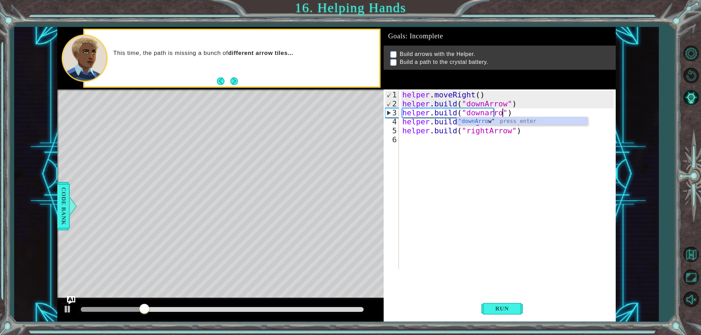
scroll to position [0, 5]
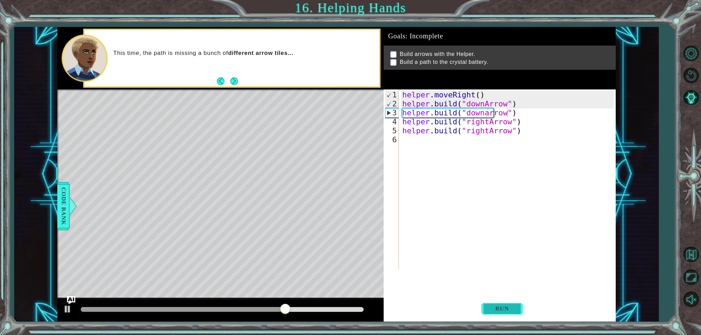
click at [514, 309] on span "Run" at bounding box center [502, 308] width 27 height 7
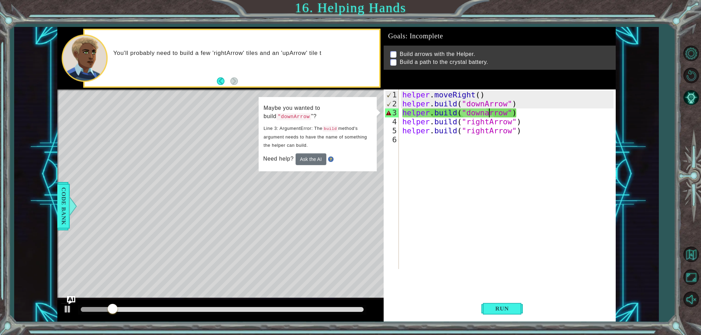
click at [490, 113] on div "helper . moveRight ( ) helper . build ( "downArrow" ) helper . build ( "downarr…" at bounding box center [509, 190] width 216 height 198
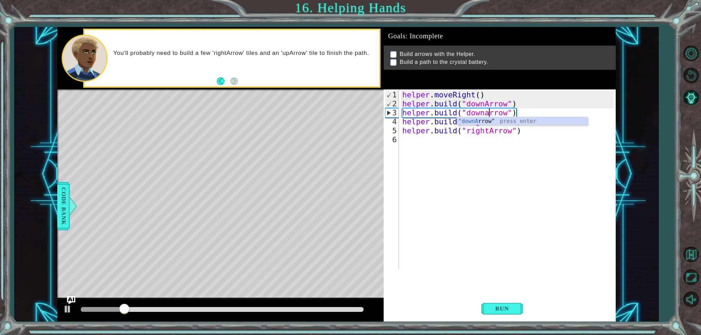
scroll to position [0, 4]
type textarea "[DOMAIN_NAME]("downArrow")"
click at [496, 312] on button "Run" at bounding box center [502, 308] width 41 height 23
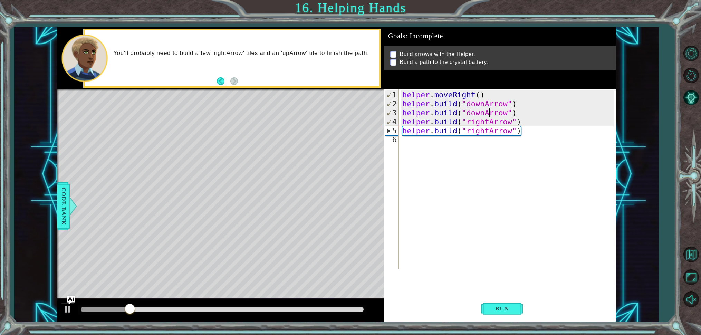
click at [526, 106] on div "helper . moveRight ( ) helper . build ( "downArrow" ) helper . build ( "downArr…" at bounding box center [509, 190] width 216 height 198
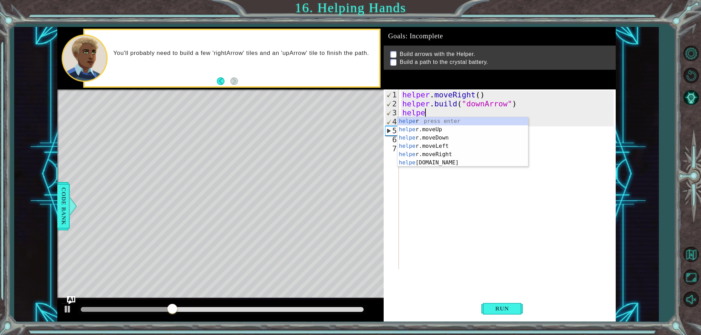
scroll to position [0, 1]
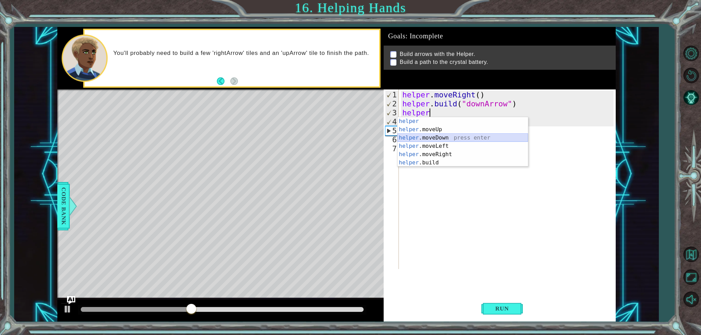
drag, startPoint x: 475, startPoint y: 139, endPoint x: 478, endPoint y: 135, distance: 4.7
click at [476, 138] on div "helper press enter helper .moveUp press enter helper .moveDown press enter help…" at bounding box center [463, 150] width 131 height 66
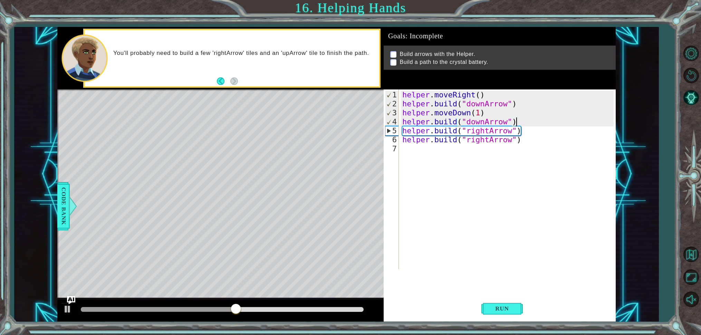
click at [523, 124] on div "helper . moveRight ( ) helper . build ( "downArrow" ) helper . moveDown ( 1 ) h…" at bounding box center [509, 190] width 216 height 198
type textarea "[DOMAIN_NAME]("downArrow")"
click at [520, 124] on div "helper . moveRight ( ) helper . build ( "downArrow" ) helper . moveDown ( 1 ) h…" at bounding box center [509, 190] width 216 height 198
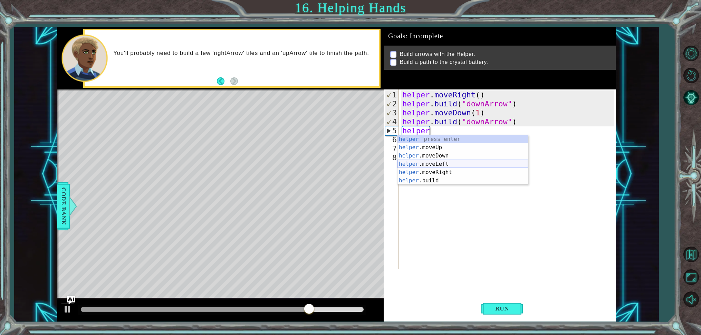
click at [481, 170] on div "helper press enter helper .moveUp press enter helper .moveDown press enter help…" at bounding box center [463, 168] width 131 height 66
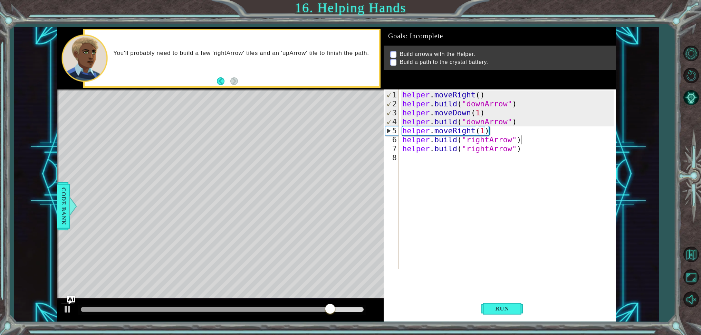
click at [526, 142] on div "helper . moveRight ( ) helper . build ( "downArrow" ) helper . moveDown ( 1 ) h…" at bounding box center [509, 190] width 216 height 198
type textarea "[DOMAIN_NAME]("rightArrow")"
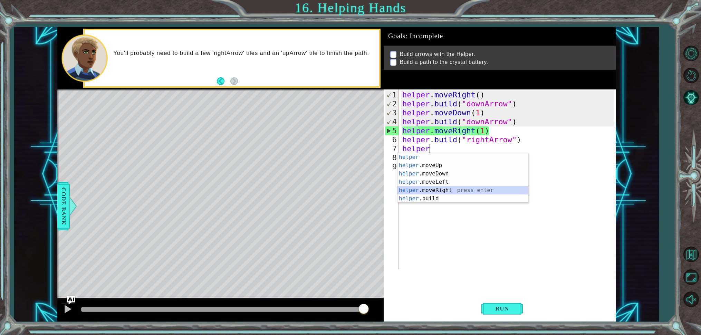
drag, startPoint x: 456, startPoint y: 189, endPoint x: 460, endPoint y: 196, distance: 8.1
click at [458, 189] on div "helper press enter helper .moveUp press enter helper .moveDown press enter help…" at bounding box center [463, 186] width 131 height 66
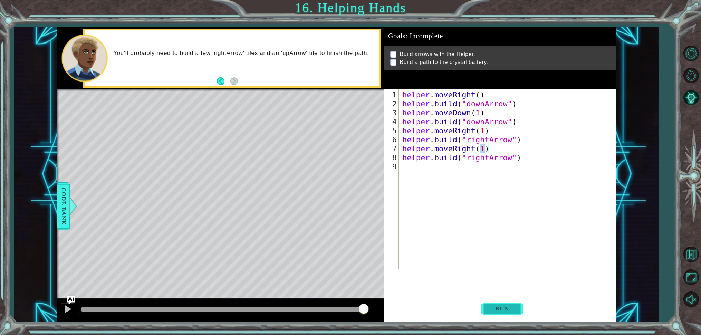
click at [519, 309] on button "Run" at bounding box center [502, 308] width 41 height 23
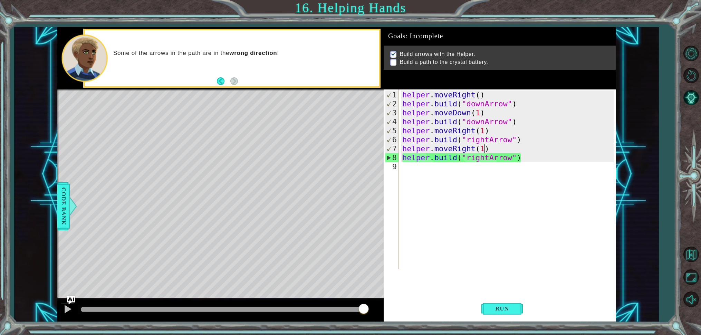
click at [520, 159] on div "helper . moveRight ( ) helper . build ( "downArrow" ) helper . moveDown ( 1 ) h…" at bounding box center [509, 190] width 216 height 198
type textarea "[DOMAIN_NAME]("rightArrow")"
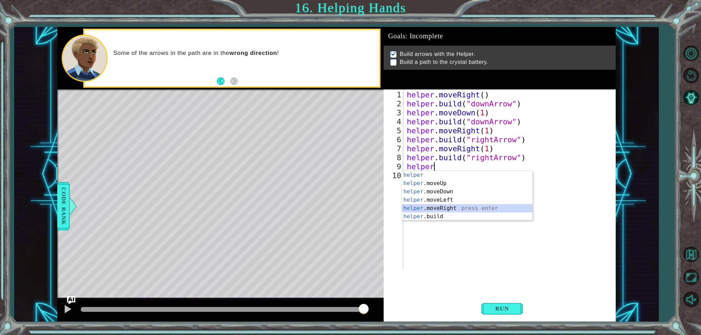
click at [463, 206] on div "helper press enter helper .moveUp press enter helper .moveDown press enter help…" at bounding box center [467, 204] width 131 height 66
type textarea "helper.moveRight(1)"
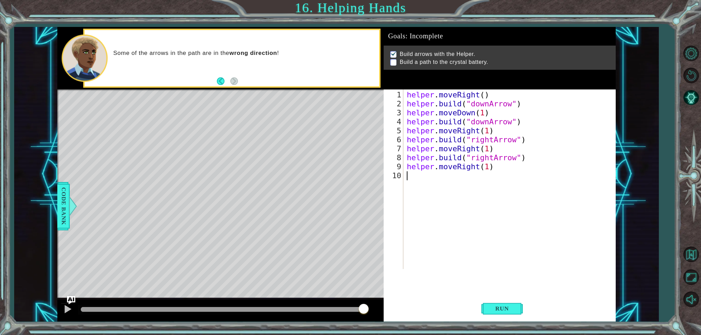
click at [419, 178] on div "helper . moveRight ( ) helper . build ( "downArrow" ) helper . moveDown ( 1 ) h…" at bounding box center [512, 190] width 212 height 198
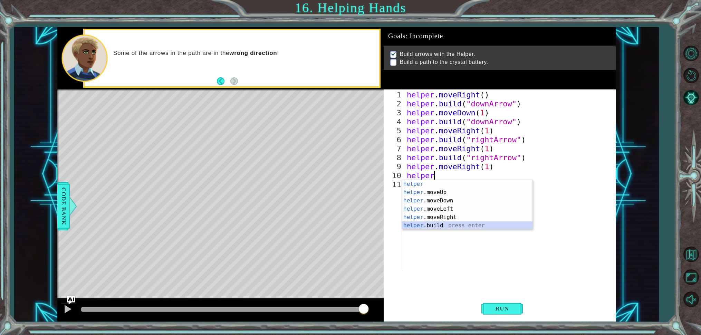
click at [460, 224] on div "helper press enter helper .moveUp press enter helper .moveDown press enter help…" at bounding box center [467, 213] width 131 height 66
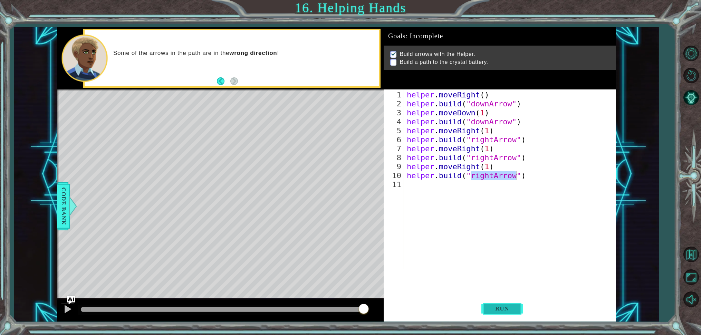
click at [490, 313] on button "Run" at bounding box center [502, 308] width 41 height 23
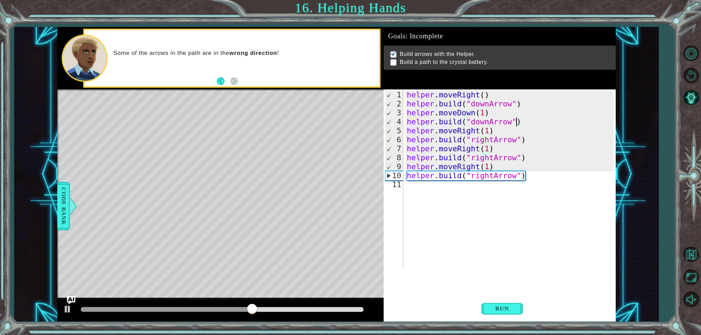
click at [515, 121] on div "helper . moveRight ( ) helper . build ( "downArrow" ) helper . moveDown ( 1 ) h…" at bounding box center [512, 190] width 212 height 198
click at [490, 123] on div "helper . moveRight ( ) helper . build ( "downArrow" ) helper . moveDown ( 1 ) h…" at bounding box center [512, 190] width 212 height 198
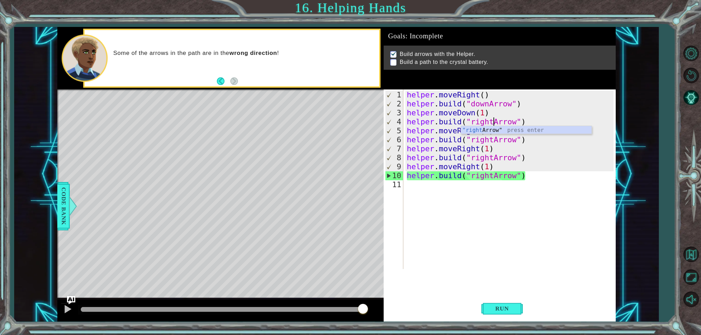
type textarea "[DOMAIN_NAME]("righArrow")"
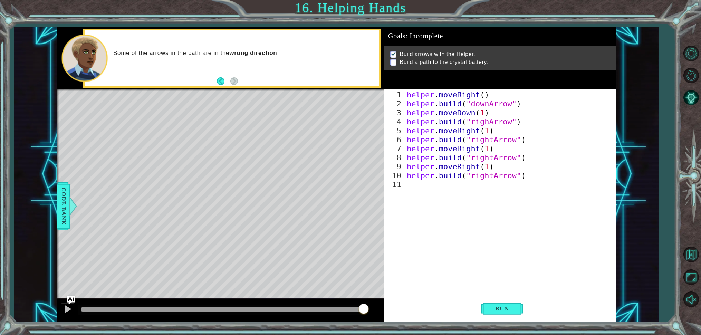
drag, startPoint x: 527, startPoint y: 181, endPoint x: 536, endPoint y: 180, distance: 8.7
click at [529, 180] on div "helper . moveRight ( ) helper . build ( "downArrow" ) helper . moveDown ( 1 ) h…" at bounding box center [512, 190] width 212 height 198
click at [526, 177] on div "helper . moveRight ( ) helper . build ( "downArrow" ) helper . moveDown ( 1 ) h…" at bounding box center [512, 190] width 212 height 198
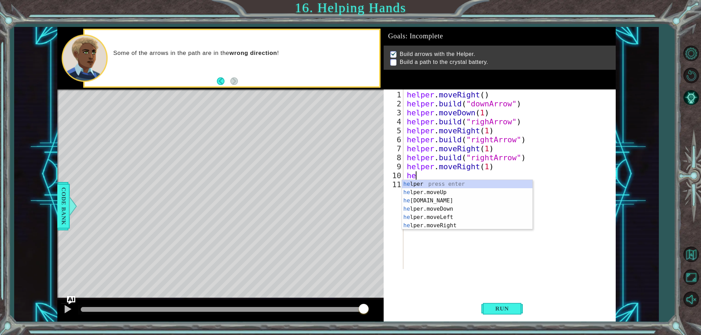
type textarea "h"
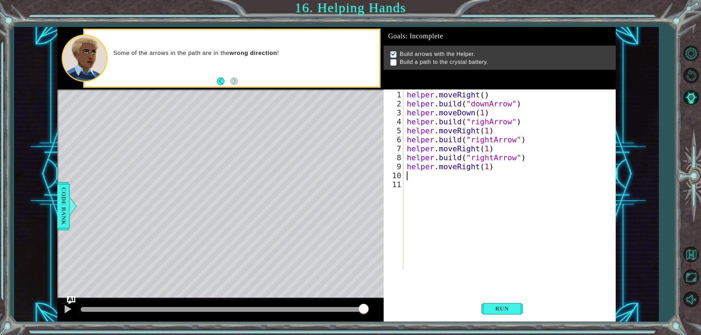
drag, startPoint x: 495, startPoint y: 172, endPoint x: 510, endPoint y: 168, distance: 15.1
click at [496, 171] on div "helper . moveRight ( ) helper . build ( "downArrow" ) helper . moveDown ( 1 ) h…" at bounding box center [512, 190] width 212 height 198
click at [492, 169] on div "helper . moveRight ( ) helper . build ( "downArrow" ) helper . moveDown ( 1 ) h…" at bounding box center [512, 190] width 212 height 198
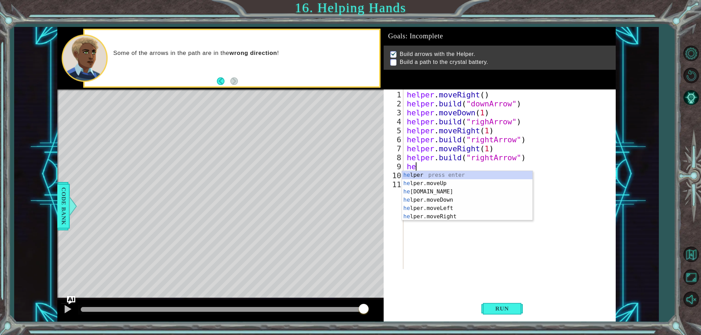
type textarea "h"
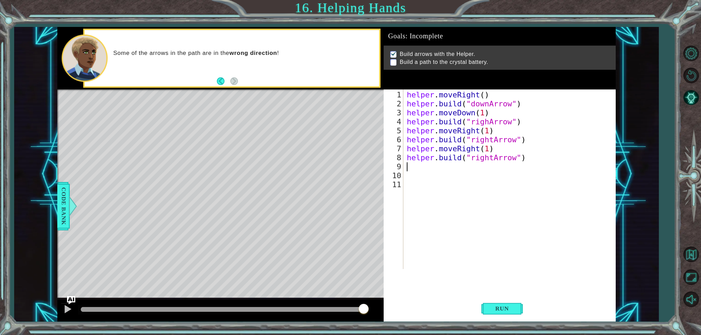
click at [494, 159] on div "helper . moveRight ( ) helper . build ( "downArrow" ) helper . moveDown ( 1 ) h…" at bounding box center [512, 190] width 212 height 198
type textarea "[DOMAIN_NAME]("upArrow")"
drag, startPoint x: 535, startPoint y: 255, endPoint x: 502, endPoint y: 328, distance: 79.6
click at [504, 324] on div "1 ההההההההההההההההההההההההההההההההההההההההההההההההההההההההההההההההההההההההההההה…" at bounding box center [350, 167] width 701 height 335
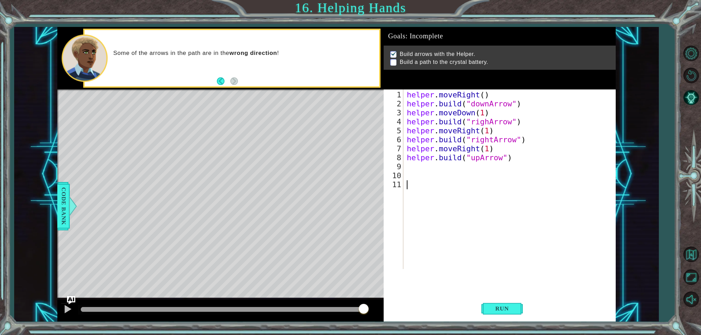
scroll to position [0, 0]
click at [507, 313] on button "Run" at bounding box center [502, 308] width 41 height 23
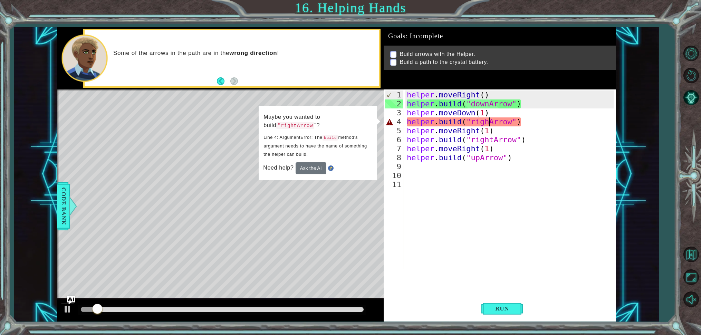
click at [488, 125] on div "helper . moveRight ( ) helper . build ( "downArrow" ) helper . moveDown ( 1 ) h…" at bounding box center [512, 190] width 212 height 198
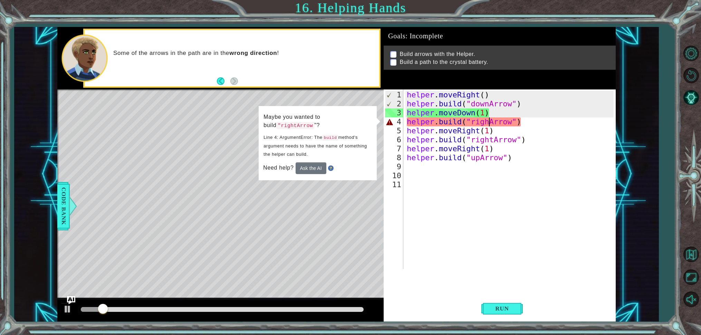
type textarea "[DOMAIN_NAME]("rightArrow")"
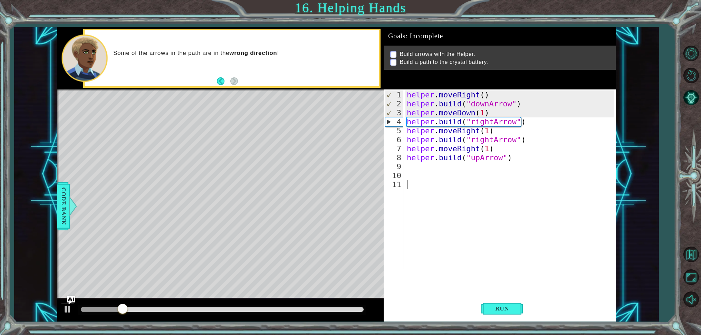
drag, startPoint x: 512, startPoint y: 257, endPoint x: 485, endPoint y: 322, distance: 70.8
click at [485, 322] on div "1 ההההההההההההההההההההההההההההההההההההההההההההההההההההההההההההההההההההההההההההה…" at bounding box center [350, 167] width 701 height 335
click at [496, 308] on span "Run" at bounding box center [502, 308] width 27 height 7
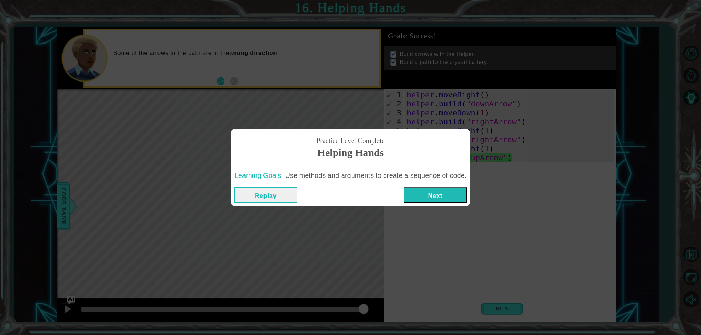
click at [457, 193] on button "Next" at bounding box center [435, 195] width 63 height 16
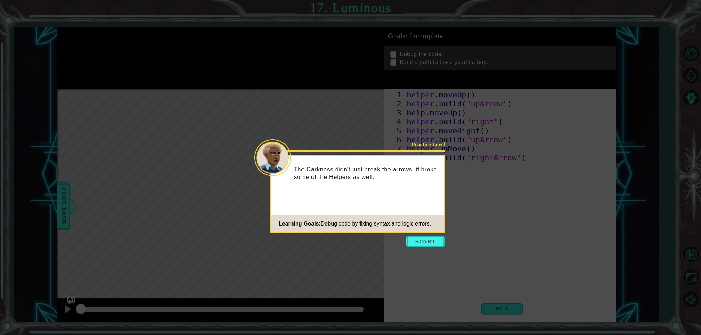
drag, startPoint x: 418, startPoint y: 246, endPoint x: 422, endPoint y: 247, distance: 4.3
click at [420, 246] on button "Start" at bounding box center [425, 241] width 39 height 11
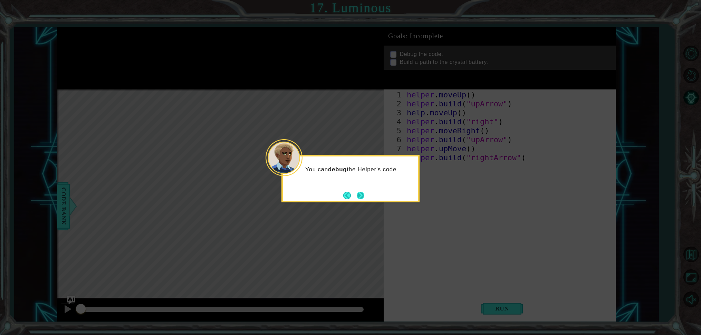
click at [358, 199] on button "Next" at bounding box center [361, 196] width 8 height 8
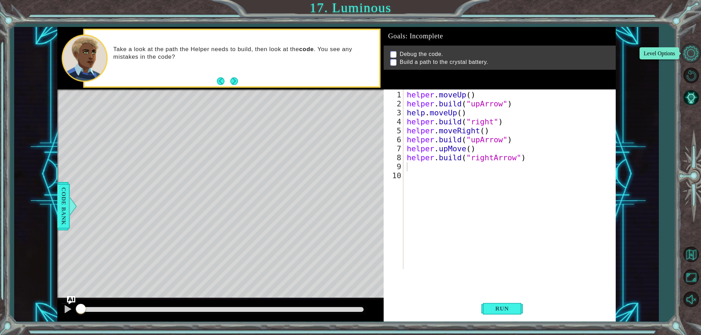
click at [696, 51] on button "Level Options" at bounding box center [691, 53] width 20 height 20
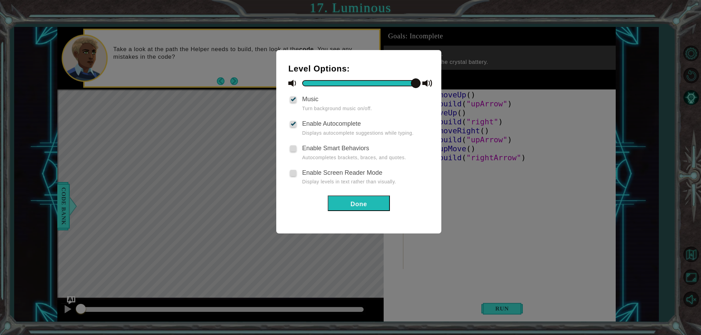
click at [690, 52] on div "Level Options: Music Turn background music on/off. Enable Autocomplete Displays…" at bounding box center [350, 167] width 701 height 335
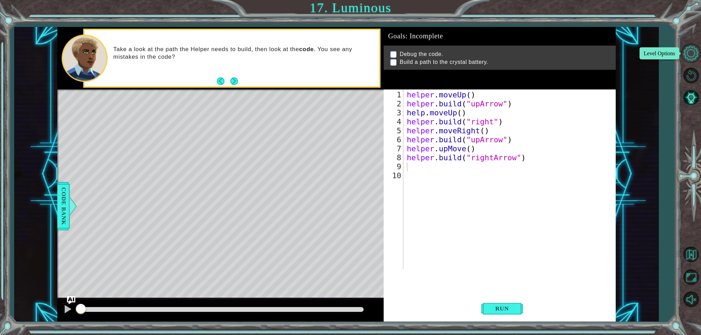
click at [690, 53] on button "Level Options" at bounding box center [691, 53] width 20 height 20
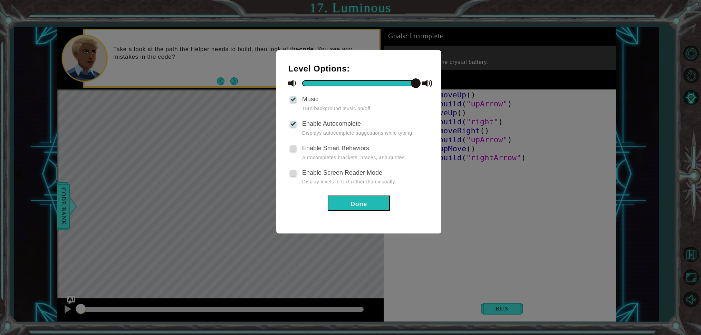
drag, startPoint x: 697, startPoint y: 52, endPoint x: 693, endPoint y: 57, distance: 5.9
click at [696, 52] on div "Level Options: Music Turn background music on/off. Enable Autocomplete Displays…" at bounding box center [350, 167] width 701 height 335
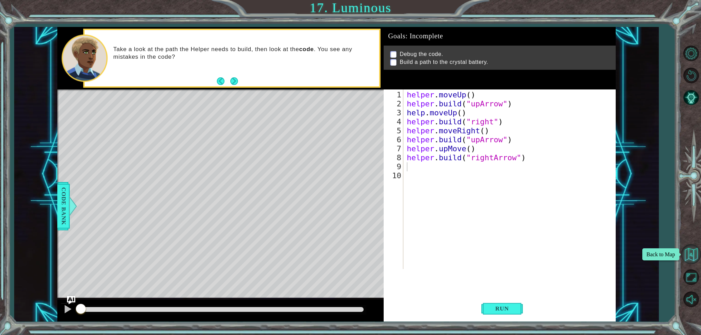
click at [691, 254] on button "Back to Map" at bounding box center [691, 254] width 20 height 20
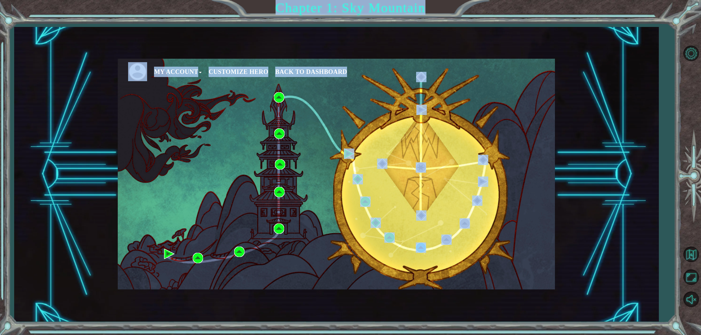
drag, startPoint x: 353, startPoint y: 171, endPoint x: 348, endPoint y: 159, distance: 12.7
click at [348, 159] on body "My Account Customize Hero Back to Dashboard Chapter 1: Sky Mountain Level Optio…" at bounding box center [350, 167] width 701 height 335
click at [366, 200] on img at bounding box center [365, 202] width 10 height 10
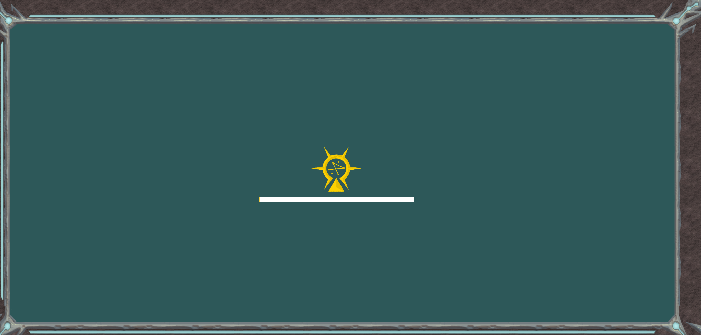
click at [365, 199] on div at bounding box center [336, 199] width 155 height 5
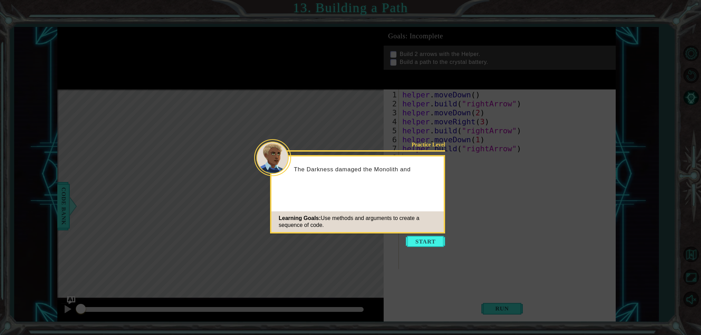
click at [434, 240] on button "Start" at bounding box center [425, 241] width 39 height 11
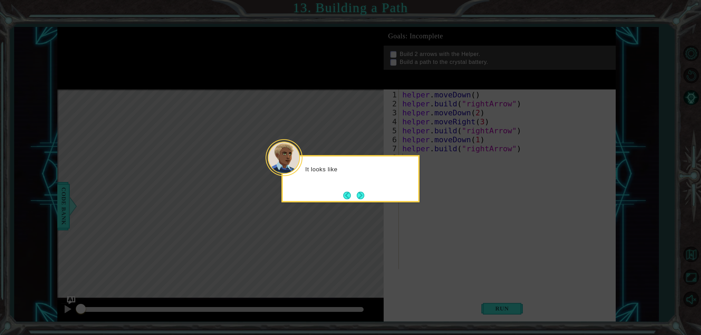
click at [440, 223] on icon at bounding box center [350, 167] width 701 height 335
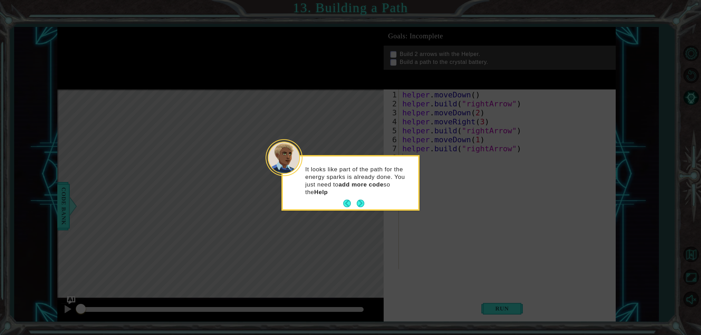
click at [356, 195] on div "It looks like part of the path for the energy sparks is already done. You just …" at bounding box center [350, 183] width 135 height 53
click at [367, 200] on div "It looks like part of the path for the energy sparks is already done. You just …" at bounding box center [350, 184] width 135 height 50
click at [362, 202] on button "Next" at bounding box center [361, 204] width 8 height 8
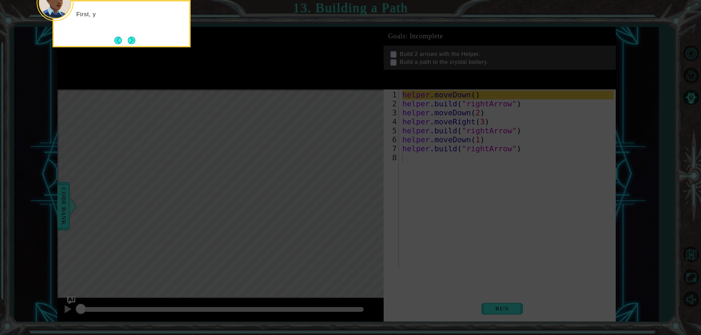
click at [376, 210] on icon at bounding box center [350, 50] width 701 height 570
click at [384, 208] on icon at bounding box center [350, 50] width 701 height 570
click at [386, 207] on icon at bounding box center [350, 50] width 701 height 570
drag, startPoint x: 622, startPoint y: 266, endPoint x: 616, endPoint y: 252, distance: 15.2
click at [619, 257] on icon at bounding box center [350, 50] width 701 height 570
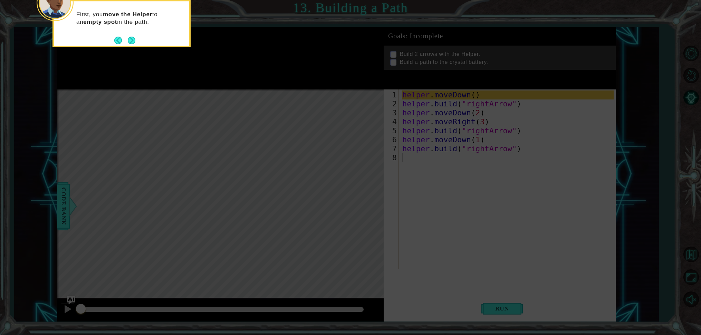
drag, startPoint x: 414, startPoint y: 181, endPoint x: 417, endPoint y: 181, distance: 3.5
click at [417, 182] on icon at bounding box center [350, 50] width 701 height 570
drag, startPoint x: 429, startPoint y: 202, endPoint x: 441, endPoint y: 161, distance: 42.5
click at [430, 201] on icon at bounding box center [350, 50] width 701 height 570
click at [132, 39] on button "Next" at bounding box center [132, 41] width 8 height 8
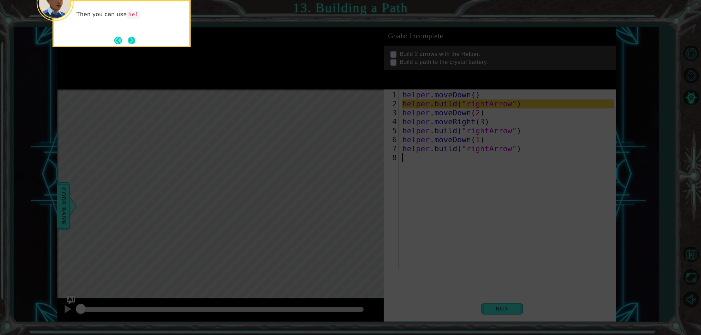
click at [131, 42] on button "Next" at bounding box center [132, 41] width 8 height 8
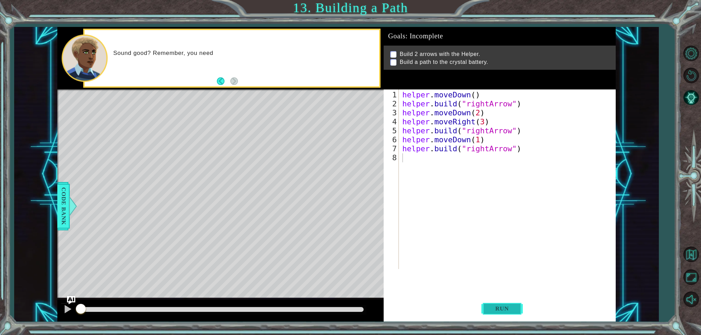
click at [504, 309] on span "Run" at bounding box center [502, 308] width 27 height 7
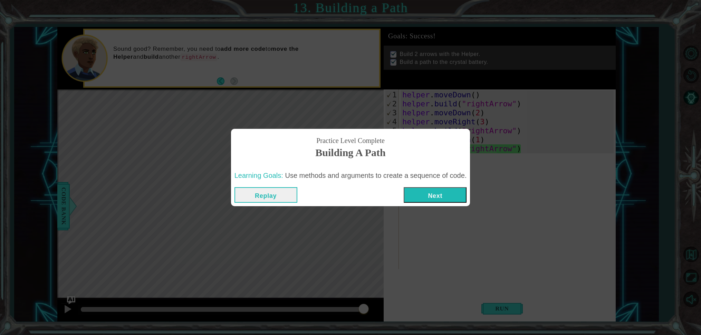
drag, startPoint x: 439, startPoint y: 197, endPoint x: 443, endPoint y: 190, distance: 8.4
click at [438, 196] on button "Next" at bounding box center [435, 195] width 63 height 16
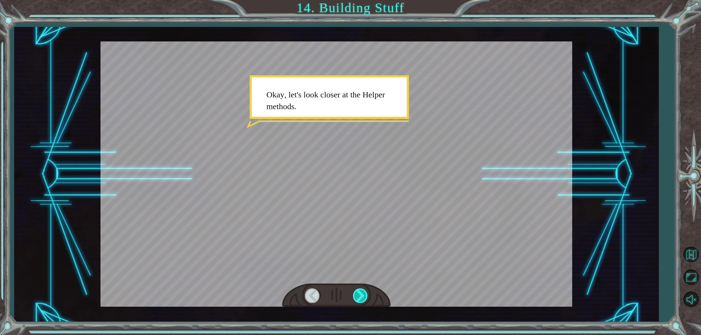
click at [362, 294] on div at bounding box center [361, 295] width 16 height 14
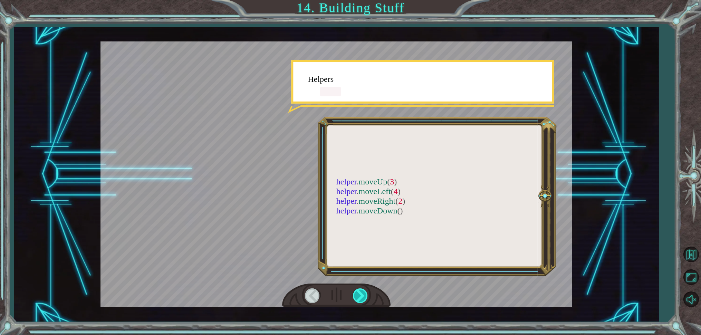
click at [362, 297] on div at bounding box center [361, 295] width 16 height 14
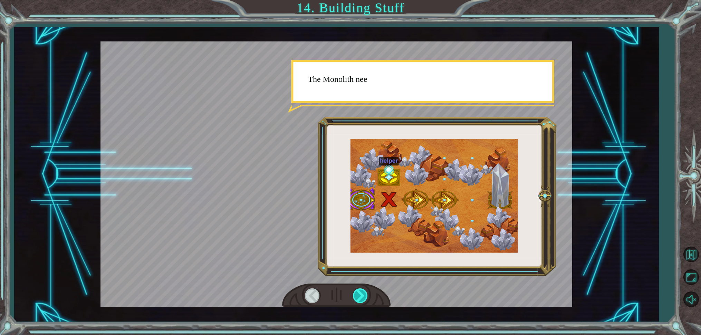
click at [364, 296] on div at bounding box center [361, 295] width 16 height 14
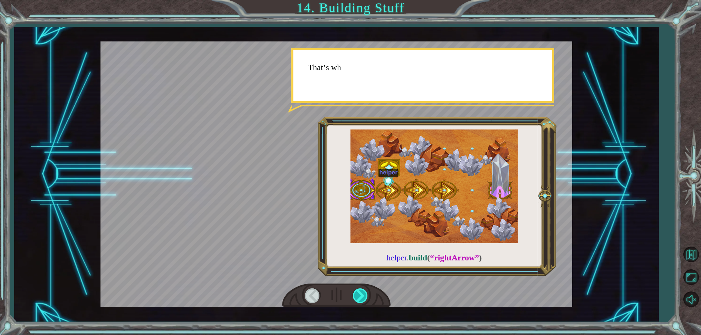
click at [365, 296] on div at bounding box center [361, 295] width 16 height 14
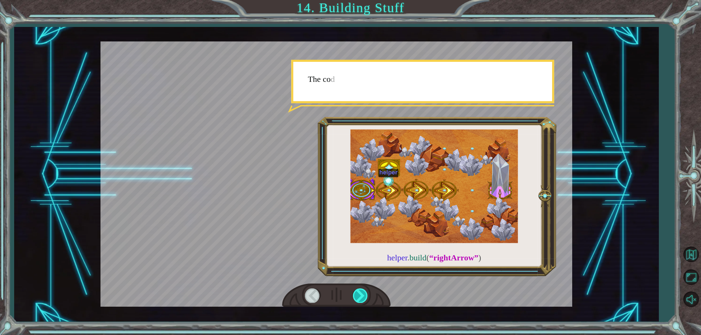
click at [364, 296] on div at bounding box center [361, 295] width 16 height 14
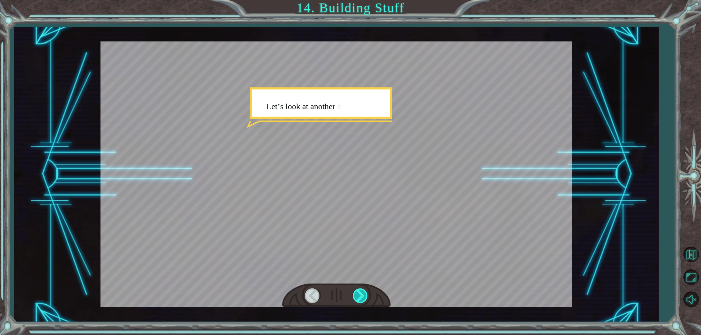
click at [364, 296] on div at bounding box center [361, 295] width 16 height 14
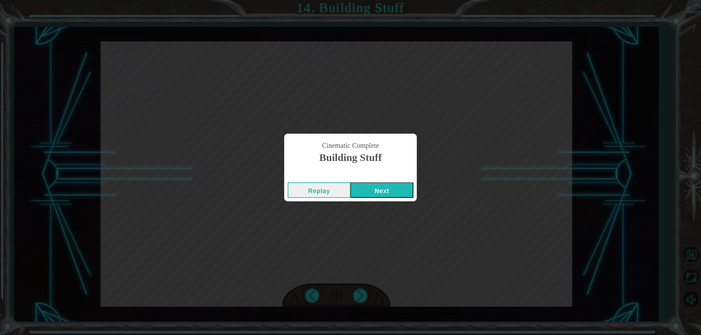
click at [374, 187] on button "Next" at bounding box center [382, 190] width 63 height 16
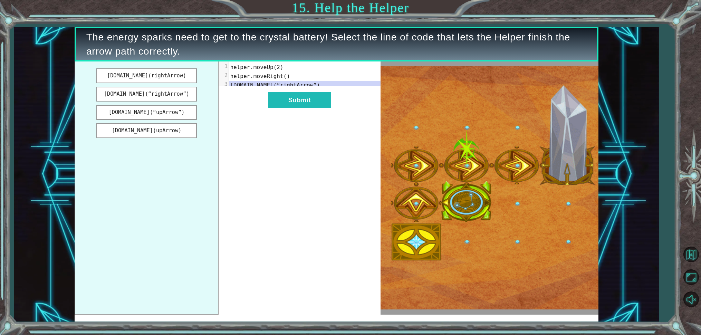
drag, startPoint x: 360, startPoint y: 34, endPoint x: 409, endPoint y: 60, distance: 55.5
click at [432, 55] on span "The energy sparks need to get to the crystal battery! Select the line of code t…" at bounding box center [336, 44] width 501 height 28
drag, startPoint x: 342, startPoint y: 114, endPoint x: 360, endPoint y: 143, distance: 34.5
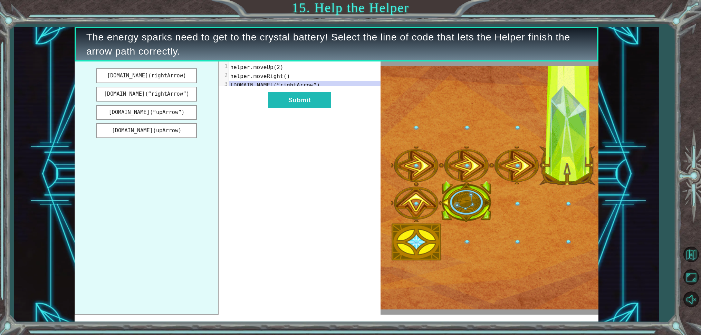
click at [352, 146] on div "xxxxxxxxxx 3 1 helper.moveUp(2) 2 helper.moveRight() 3 [DOMAIN_NAME](“rightArro…" at bounding box center [300, 188] width 162 height 253
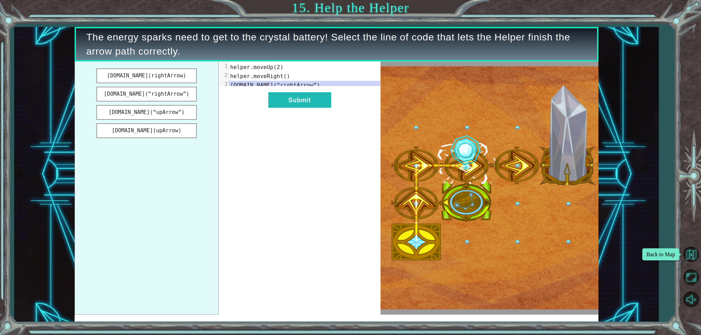
click at [694, 244] on link at bounding box center [691, 254] width 20 height 23
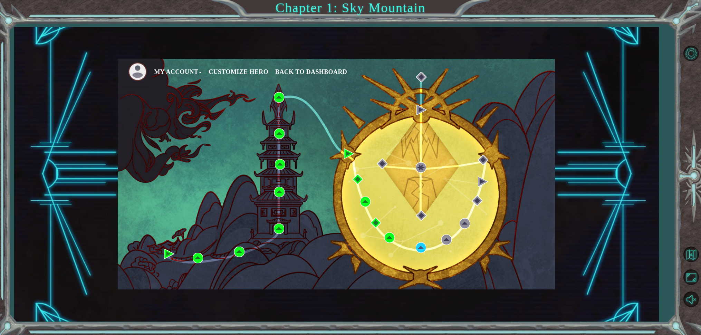
click at [413, 245] on div "My Account Customize Hero Back to Dashboard" at bounding box center [336, 174] width 437 height 231
click at [421, 248] on img at bounding box center [421, 248] width 10 height 10
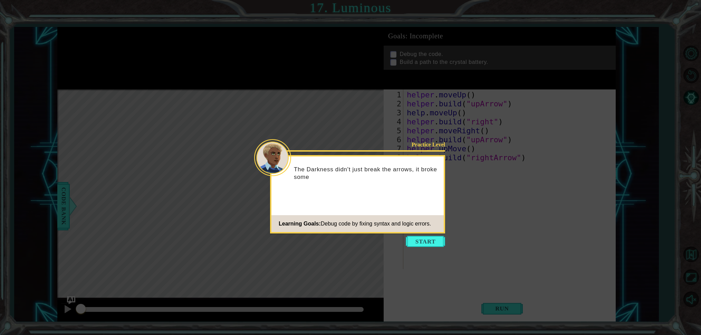
click at [422, 240] on button "Start" at bounding box center [425, 241] width 39 height 11
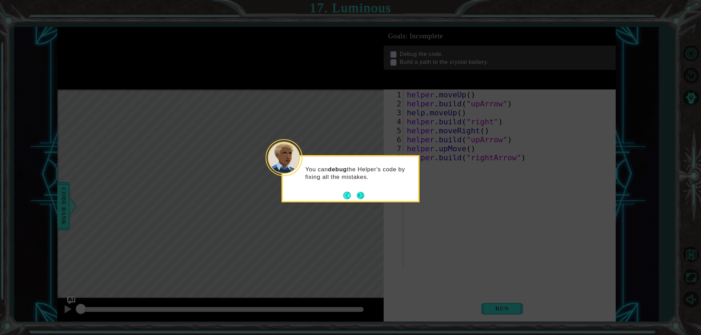
click at [362, 195] on button "Next" at bounding box center [361, 196] width 8 height 8
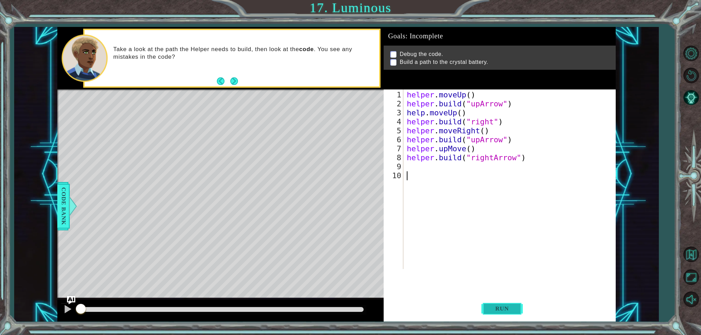
click at [505, 309] on span "Run" at bounding box center [502, 308] width 27 height 7
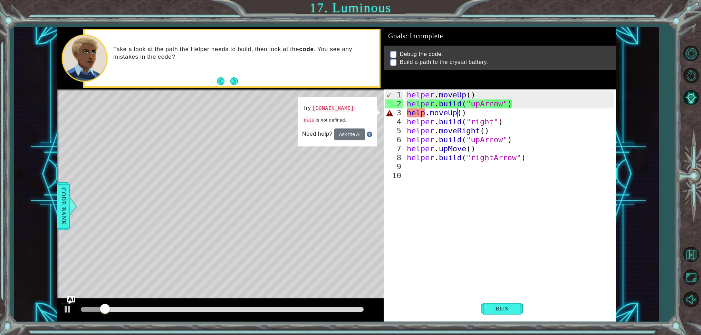
click at [457, 116] on div "helper . moveUp ( ) helper . build ( "upArrow" ) help . moveUp ( ) helper . bui…" at bounding box center [511, 190] width 211 height 198
click at [462, 117] on div "helper . moveUp ( ) helper . build ( "upArrow" ) help . moveUp ( ) helper . bui…" at bounding box center [511, 190] width 211 height 198
click at [426, 111] on div "helper . moveUp ( ) helper . build ( "upArrow" ) help . moveUp ( ) helper . bui…" at bounding box center [511, 190] width 211 height 198
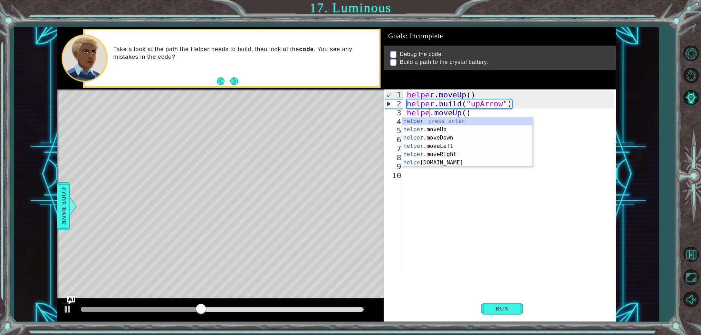
type textarea "helper.moveUp()"
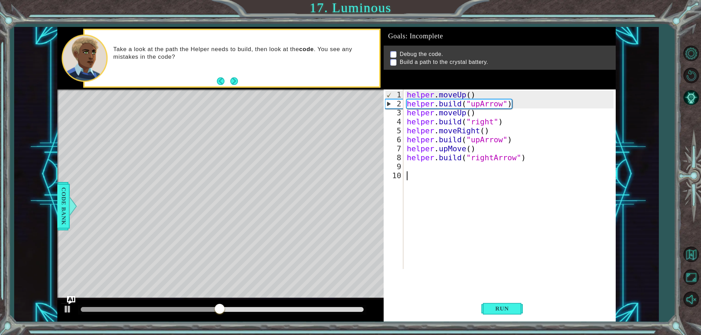
drag, startPoint x: 494, startPoint y: 261, endPoint x: 495, endPoint y: 255, distance: 5.6
click at [495, 258] on div "helper . moveUp ( ) helper . build ( "upArrow" ) helper . moveUp ( ) helper . b…" at bounding box center [511, 190] width 211 height 198
click at [499, 305] on button "Run" at bounding box center [502, 308] width 41 height 23
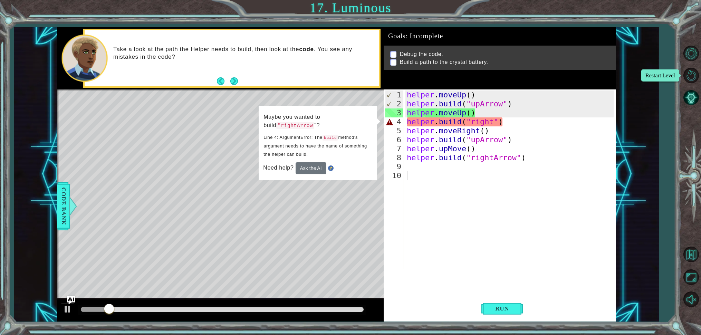
drag, startPoint x: 686, startPoint y: 71, endPoint x: 550, endPoint y: 34, distance: 141.5
click at [552, 35] on div "1 ההההההההההההההההההההההההההההההההההההההההההההההההההההההההההההההההההההההההההההה…" at bounding box center [350, 167] width 701 height 335
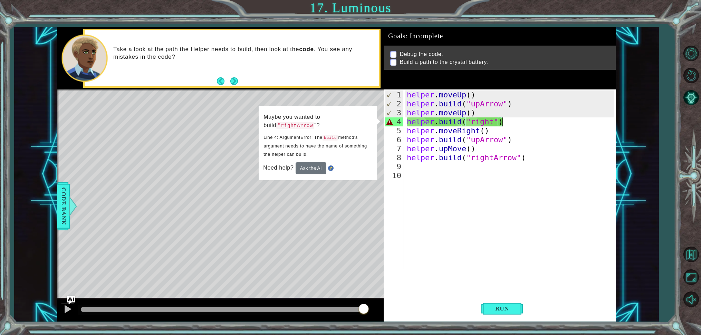
click at [508, 124] on div "helper . moveUp ( ) helper . build ( "upArrow" ) helper . moveUp ( ) helper . b…" at bounding box center [511, 190] width 211 height 198
click at [517, 310] on button "Run" at bounding box center [502, 308] width 41 height 23
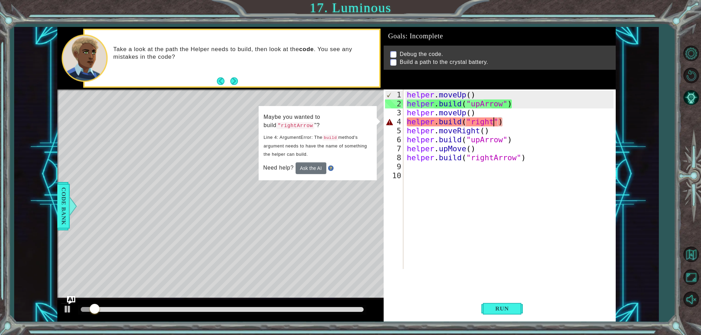
click at [493, 124] on div "helper . moveUp ( ) helper . build ( "upArrow" ) helper . moveUp ( ) helper . b…" at bounding box center [511, 190] width 211 height 198
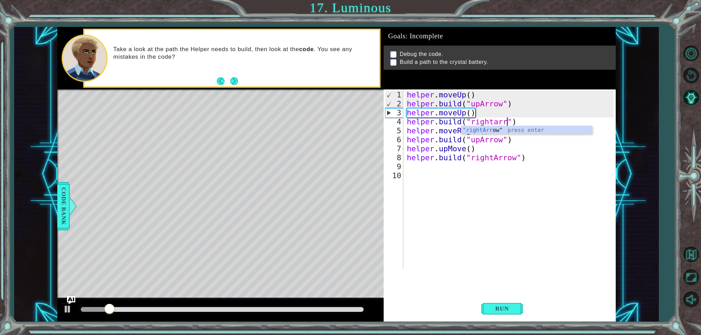
scroll to position [0, 5]
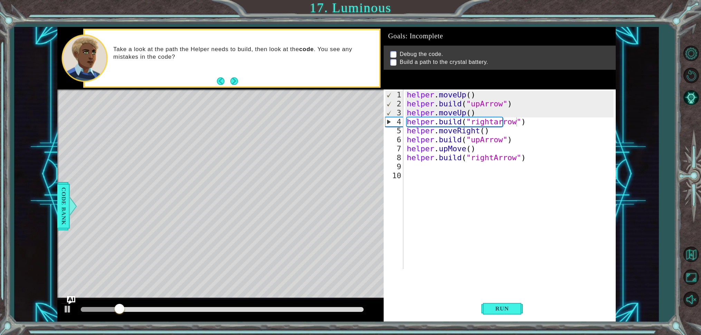
click at [404, 234] on div "[DOMAIN_NAME]("rightarrow") 1 2 3 4 5 6 7 8 9 10 helper . moveUp ( ) helper . b…" at bounding box center [499, 179] width 230 height 180
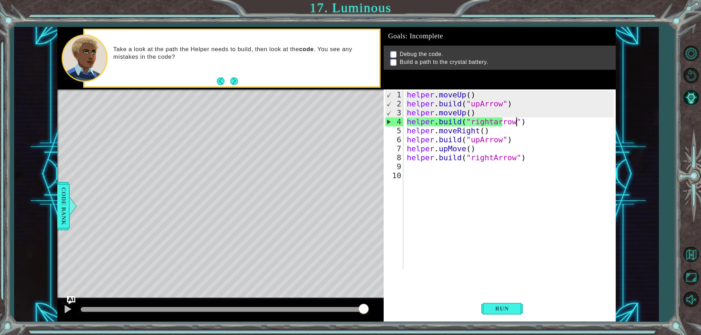
click at [491, 122] on div "helper . moveUp ( ) helper . build ( "upArrow" ) helper . moveUp ( ) helper . b…" at bounding box center [511, 190] width 211 height 198
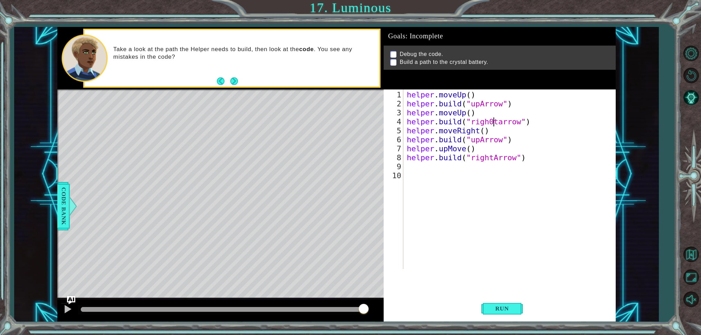
scroll to position [0, 4]
drag, startPoint x: 482, startPoint y: 120, endPoint x: 487, endPoint y: 123, distance: 6.0
click at [487, 123] on div "helper . moveUp ( ) helper . build ( "upArrow" ) helper . moveUp ( ) helper . b…" at bounding box center [511, 190] width 211 height 198
click at [543, 140] on div "helper . moveUp ( ) helper . build ( "upArrow" ) helper . moveUp ( ) helper . b…" at bounding box center [511, 190] width 211 height 198
click at [505, 309] on span "Run" at bounding box center [502, 308] width 27 height 7
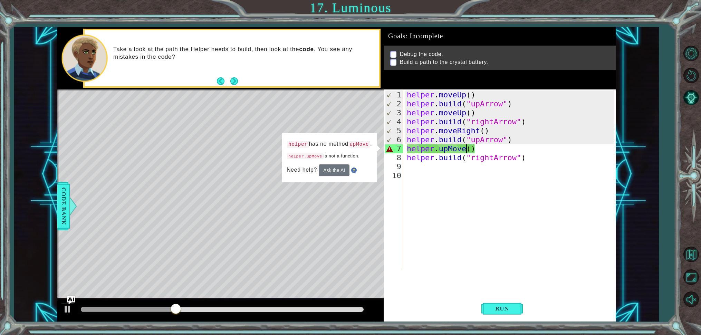
click at [468, 149] on div "helper . moveUp ( ) helper . build ( "upArrow" ) helper . moveUp ( ) helper . b…" at bounding box center [511, 190] width 211 height 198
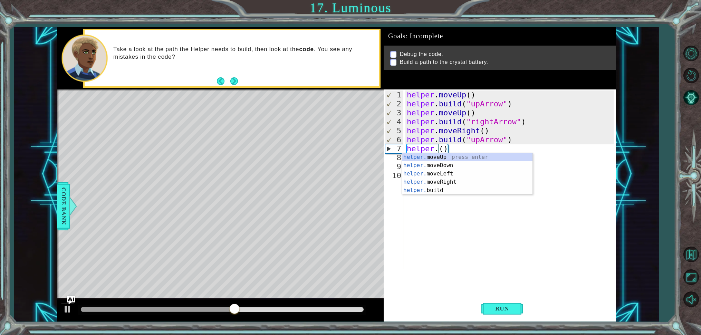
scroll to position [0, 1]
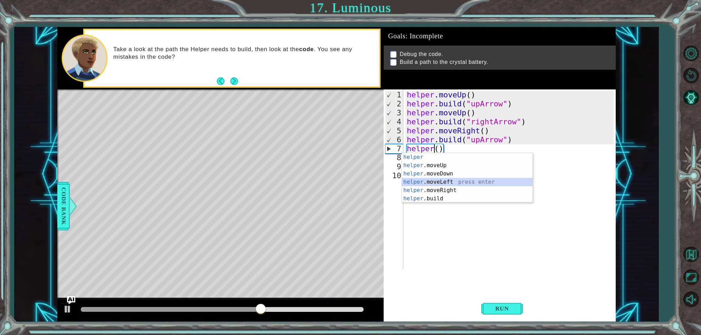
click at [504, 185] on div "helper press enter helper .moveUp press enter helper .moveDown press enter help…" at bounding box center [467, 186] width 131 height 66
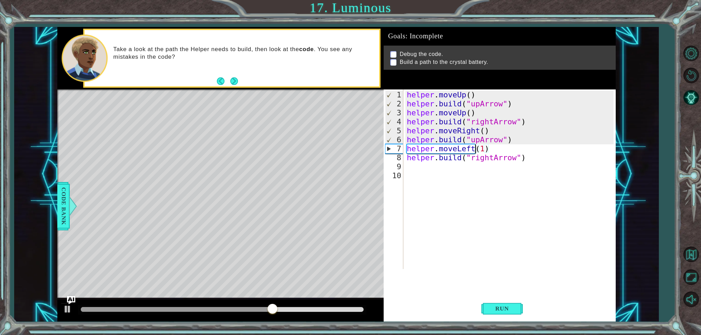
click at [476, 149] on div "helper . moveUp ( ) helper . build ( "upArrow" ) helper . moveUp ( ) helper . b…" at bounding box center [511, 190] width 211 height 198
click at [480, 139] on div "helper . moveUp ( ) helper . build ( "upArrow" ) helper . moveUp ( ) helper . b…" at bounding box center [511, 190] width 211 height 198
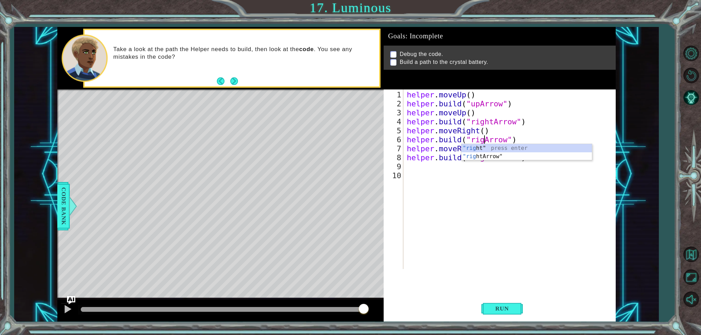
scroll to position [0, 4]
click at [495, 155] on div ""right " press enter "right Arrow" press enter" at bounding box center [527, 160] width 131 height 33
click at [516, 156] on div "helper . moveUp ( ) helper . build ( "upArrow" ) helper . moveUp ( ) helper . b…" at bounding box center [511, 190] width 211 height 198
click at [494, 160] on div "helper . moveUp ( ) helper . build ( "upArrow" ) helper . moveUp ( ) helper . b…" at bounding box center [511, 190] width 211 height 198
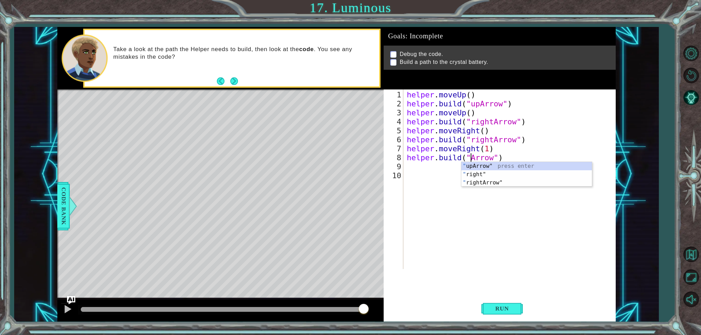
scroll to position [0, 3]
type textarea "[DOMAIN_NAME]("upArrow")"
click at [505, 301] on button "Run" at bounding box center [502, 308] width 41 height 23
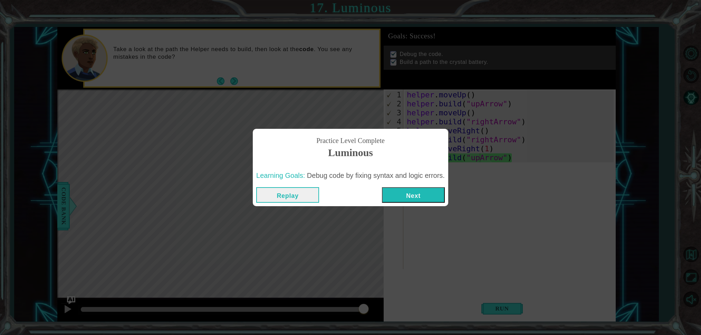
click at [416, 196] on button "Next" at bounding box center [413, 195] width 63 height 16
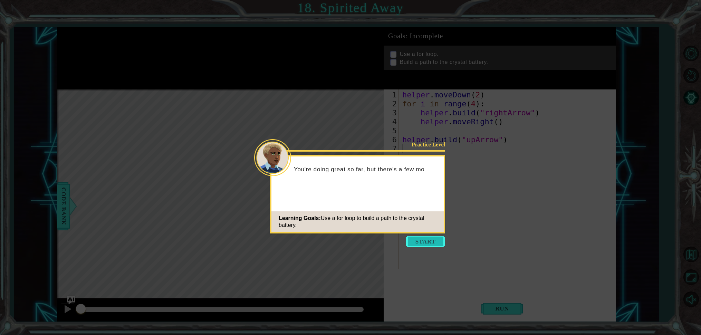
click at [431, 240] on button "Start" at bounding box center [425, 241] width 39 height 11
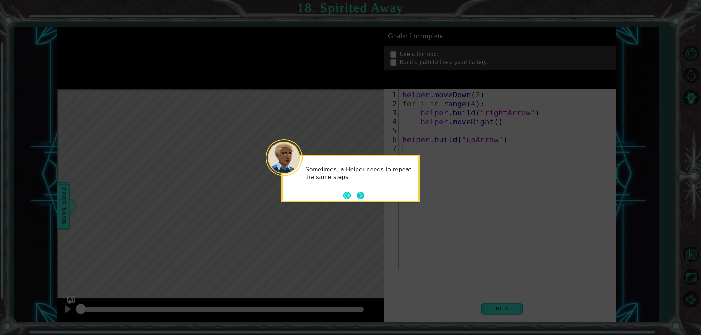
click at [366, 196] on div "Sometimes, a Helper needs to repeat the same steps" at bounding box center [351, 178] width 138 height 47
click at [363, 195] on button "Next" at bounding box center [361, 196] width 8 height 8
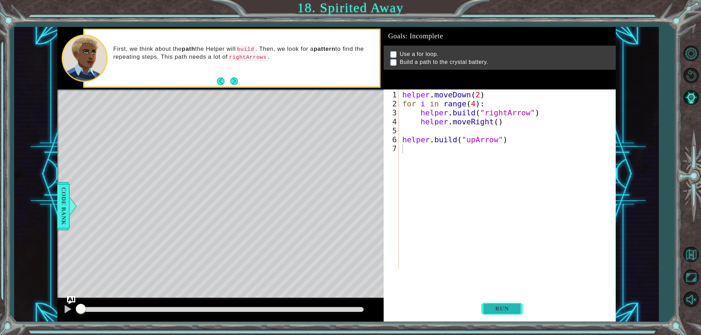
click at [493, 308] on span "Run" at bounding box center [502, 308] width 27 height 7
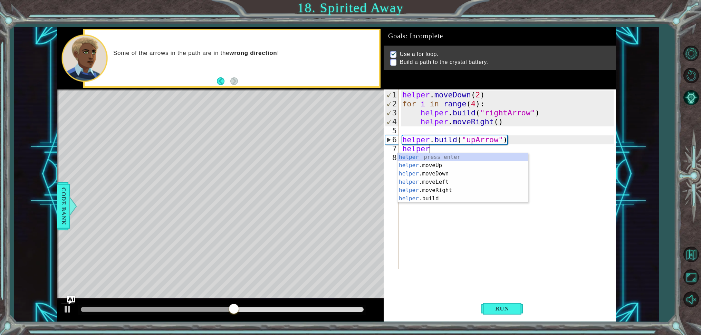
scroll to position [0, 1]
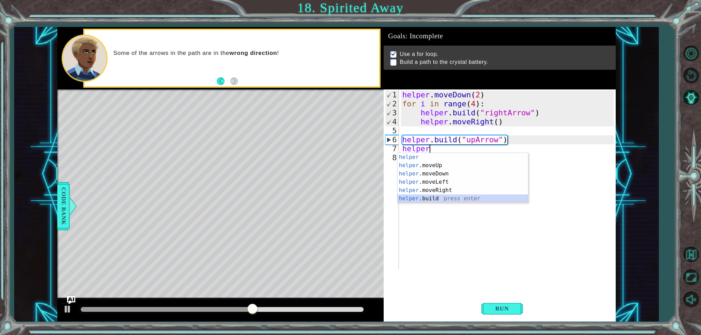
click at [433, 197] on div "helper press enter helper .moveUp press enter helper .moveDown press enter help…" at bounding box center [463, 186] width 131 height 66
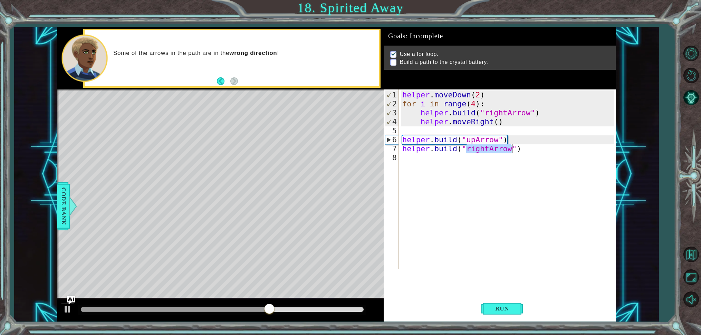
click at [484, 150] on div "helper . moveDown ( 2 ) for i in range ( 4 ) : helper . build ( "rightArrow" ) …" at bounding box center [509, 190] width 216 height 198
click at [488, 150] on div "helper . moveDown ( 2 ) for i in range ( 4 ) : helper . build ( "rightArrow" ) …" at bounding box center [509, 190] width 216 height 198
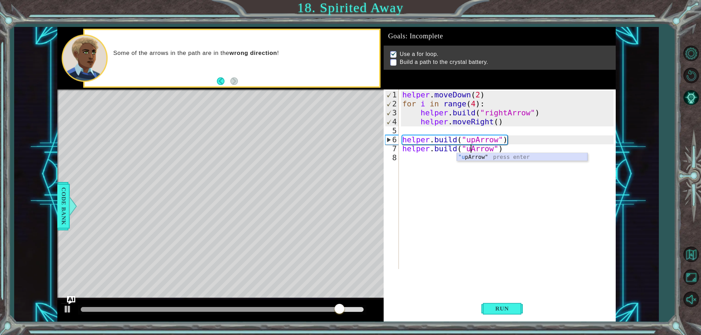
click at [493, 157] on div ""u [PERSON_NAME]" press enter" at bounding box center [522, 165] width 131 height 25
type textarea "[DOMAIN_NAME]("upArrow")"
click at [508, 309] on span "Run" at bounding box center [502, 308] width 27 height 7
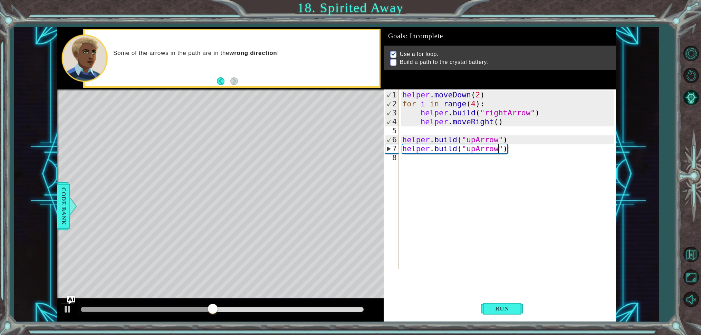
click at [507, 139] on div "helper . moveDown ( 2 ) for i in range ( 4 ) : helper . build ( "rightArrow" ) …" at bounding box center [509, 190] width 216 height 198
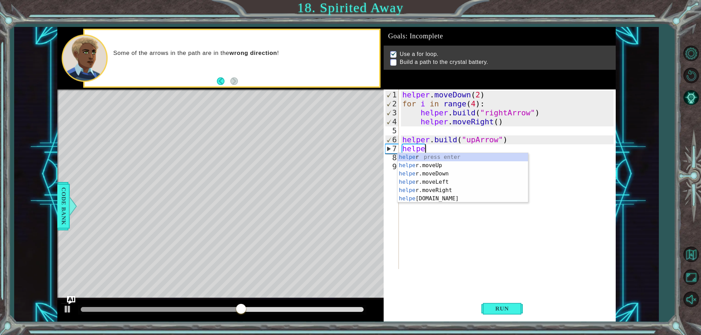
scroll to position [0, 1]
click at [492, 165] on div "helper press enter helper .moveUp press enter helper .moveDown press enter help…" at bounding box center [463, 186] width 131 height 66
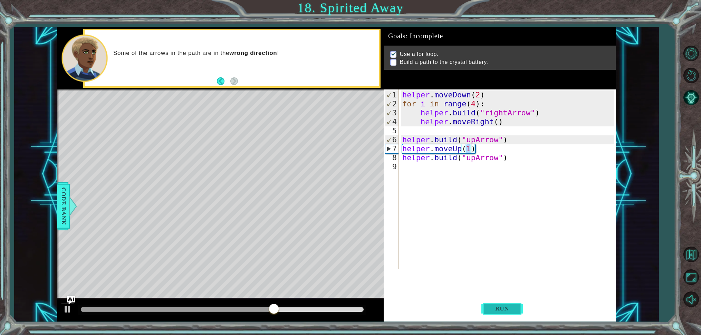
type textarea "helper.moveUp(1)"
drag, startPoint x: 497, startPoint y: 308, endPoint x: 496, endPoint y: 303, distance: 4.9
click at [497, 308] on span "Run" at bounding box center [502, 308] width 27 height 7
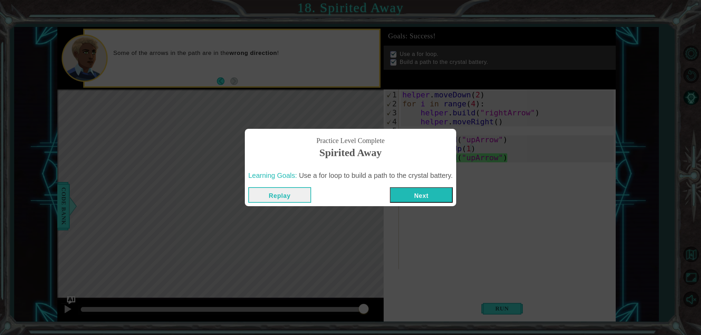
click at [427, 196] on button "Next" at bounding box center [421, 195] width 63 height 16
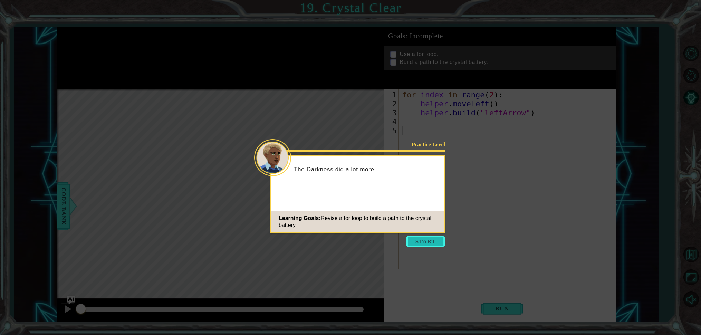
click at [429, 245] on button "Start" at bounding box center [425, 241] width 39 height 11
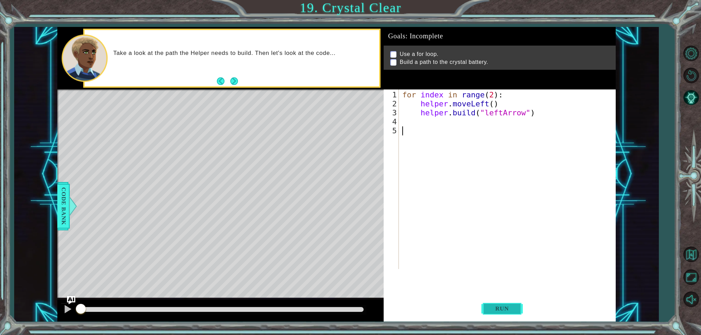
click at [500, 308] on span "Run" at bounding box center [502, 308] width 27 height 7
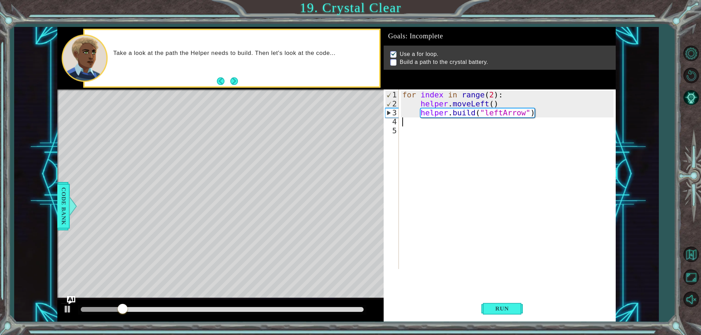
click at [422, 125] on div "for index in range ( 2 ) : helper . moveLeft ( ) helper . build ( "leftArrow" )" at bounding box center [509, 190] width 216 height 198
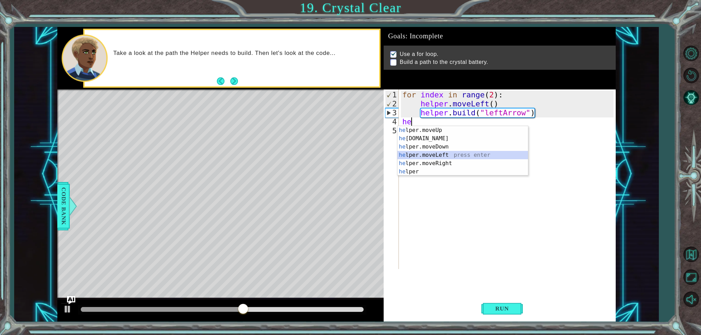
click at [428, 154] on div "he lper.moveUp press enter he [DOMAIN_NAME] press enter he lper.moveDown press …" at bounding box center [463, 159] width 131 height 66
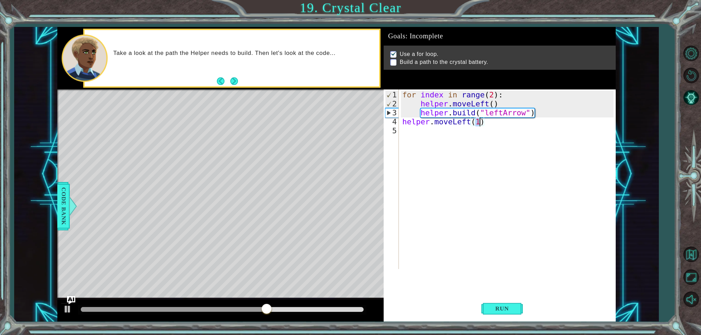
type textarea "helper.moveLeft()"
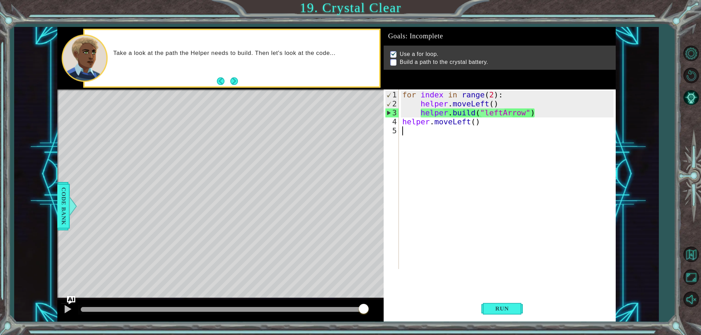
drag, startPoint x: 411, startPoint y: 132, endPoint x: 408, endPoint y: 125, distance: 7.6
click at [411, 132] on div "for index in range ( 2 ) : helper . moveLeft ( ) helper . build ( "leftArrow" )…" at bounding box center [509, 190] width 216 height 198
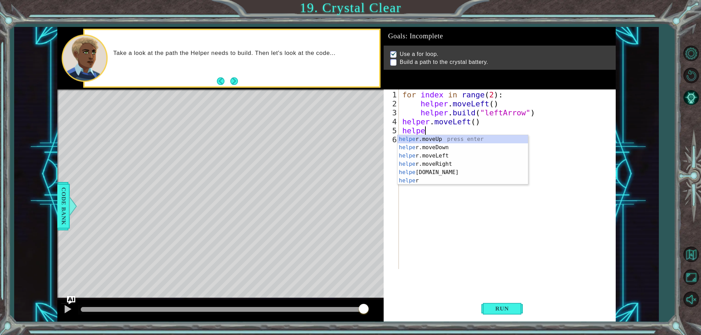
scroll to position [0, 1]
click at [437, 172] on div "helpe [PERSON_NAME]moveUp press enter helpe [PERSON_NAME]moveDown press enter h…" at bounding box center [463, 168] width 131 height 66
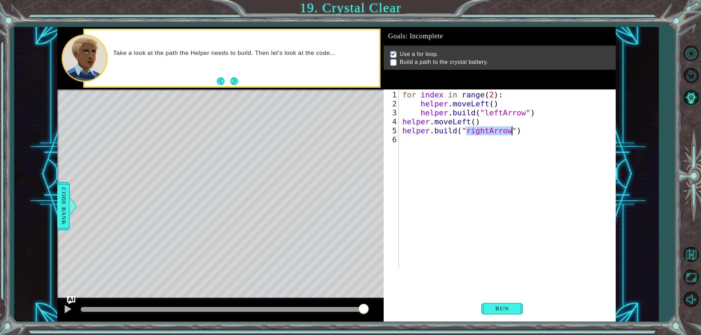
click at [489, 130] on div "for index in range ( 2 ) : helper . moveLeft ( ) helper . build ( "leftArrow" )…" at bounding box center [507, 179] width 212 height 180
drag, startPoint x: 570, startPoint y: 137, endPoint x: 561, endPoint y: 142, distance: 10.3
click at [570, 138] on div "" leftArrow" press enter" at bounding box center [522, 147] width 131 height 25
type textarea "[DOMAIN_NAME]("leftArrow")"
click at [402, 140] on div "for index in range ( 2 ) : helper . moveLeft ( ) helper . build ( "leftArrow" )…" at bounding box center [509, 190] width 216 height 198
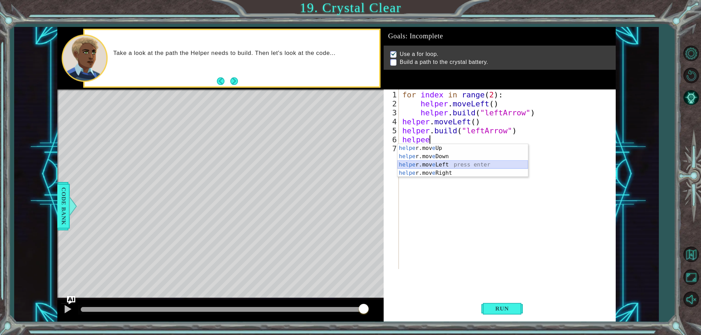
click at [487, 161] on div "helpe [PERSON_NAME]mov e Up press enter helpe r.mov e Down press enter helpe r.…" at bounding box center [463, 169] width 131 height 50
type textarea "helper.moveLeft(1)"
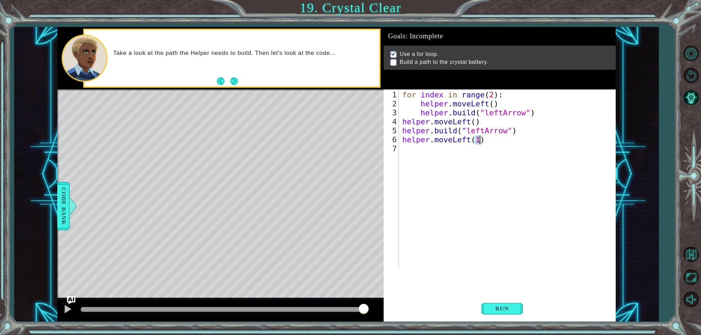
click at [405, 149] on div "for index in range ( 2 ) : helper . moveLeft ( ) helper . build ( "leftArrow" )…" at bounding box center [509, 190] width 216 height 198
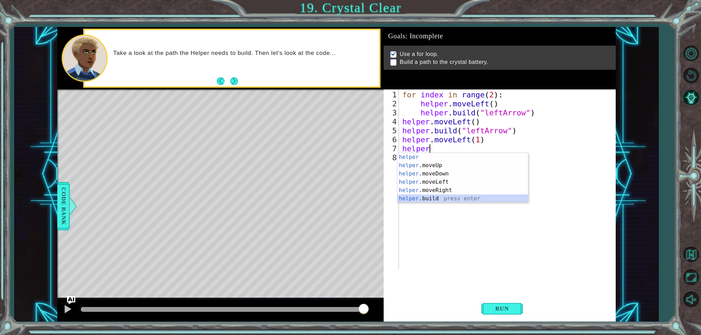
drag, startPoint x: 434, startPoint y: 201, endPoint x: 467, endPoint y: 168, distance: 46.9
click at [435, 200] on div "helper press enter helper .moveUp press enter helper .moveDown press enter help…" at bounding box center [463, 186] width 131 height 66
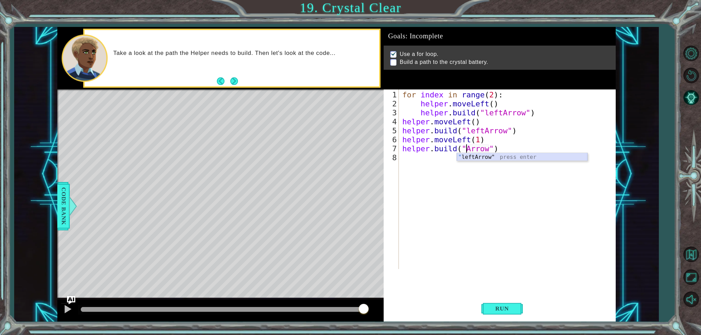
click at [496, 159] on div "" leftArrow" press enter" at bounding box center [522, 165] width 131 height 25
type textarea "[DOMAIN_NAME]("leftArrow")"
click at [511, 312] on span "Run" at bounding box center [502, 308] width 27 height 7
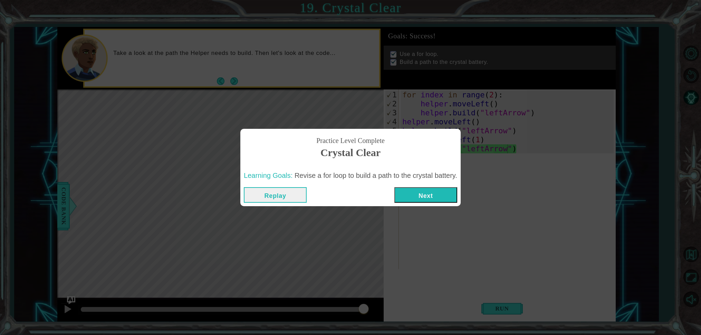
click at [417, 199] on button "Next" at bounding box center [426, 195] width 63 height 16
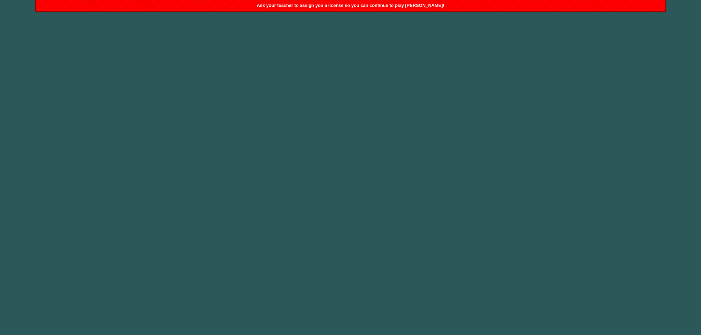
click at [427, 6] on span "Ask your teacher to assign you a license so you can continue to play [PERSON_NA…" at bounding box center [351, 5] width 188 height 5
